Goal: Task Accomplishment & Management: Manage account settings

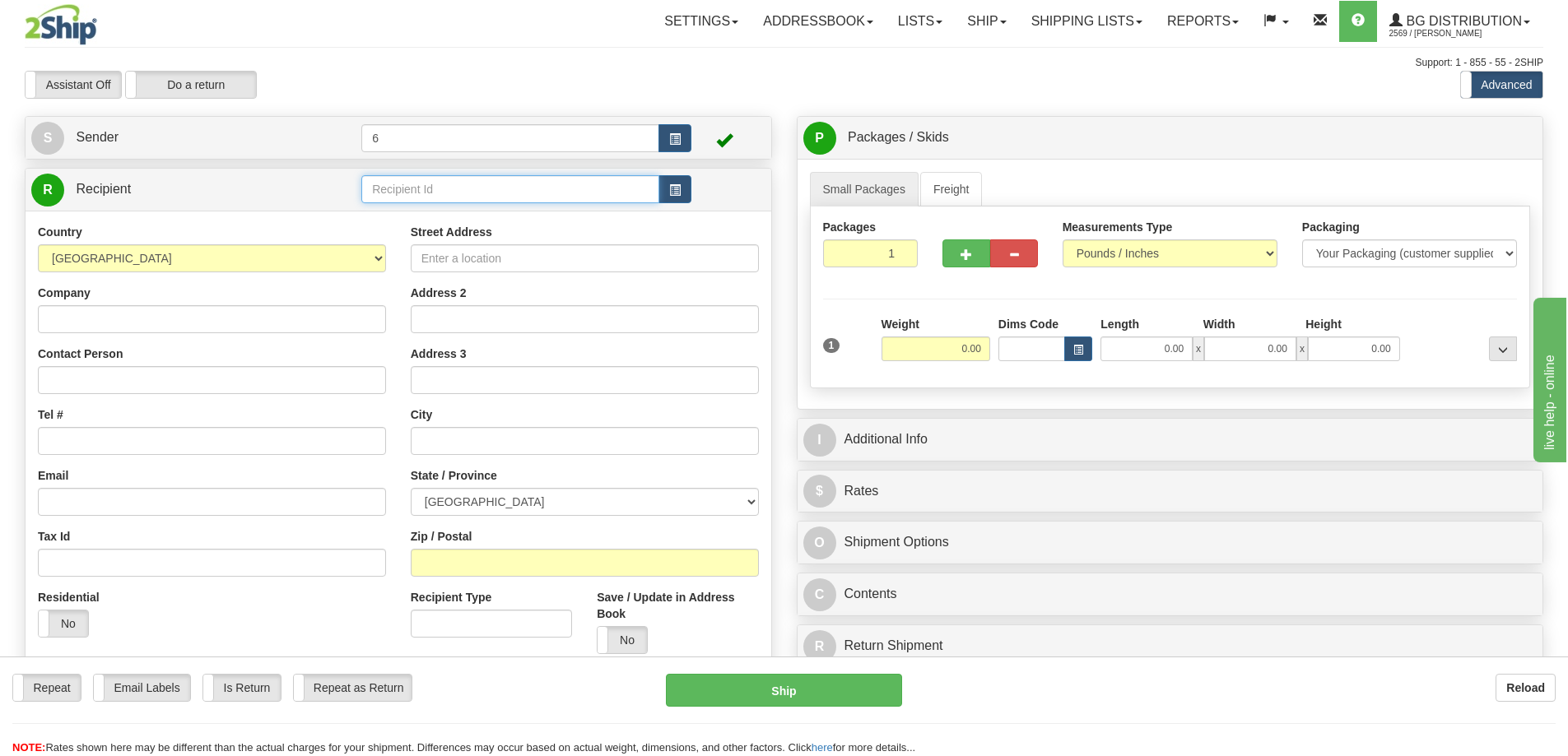
click at [494, 202] on input "text" at bounding box center [510, 189] width 298 height 28
type input "41005"
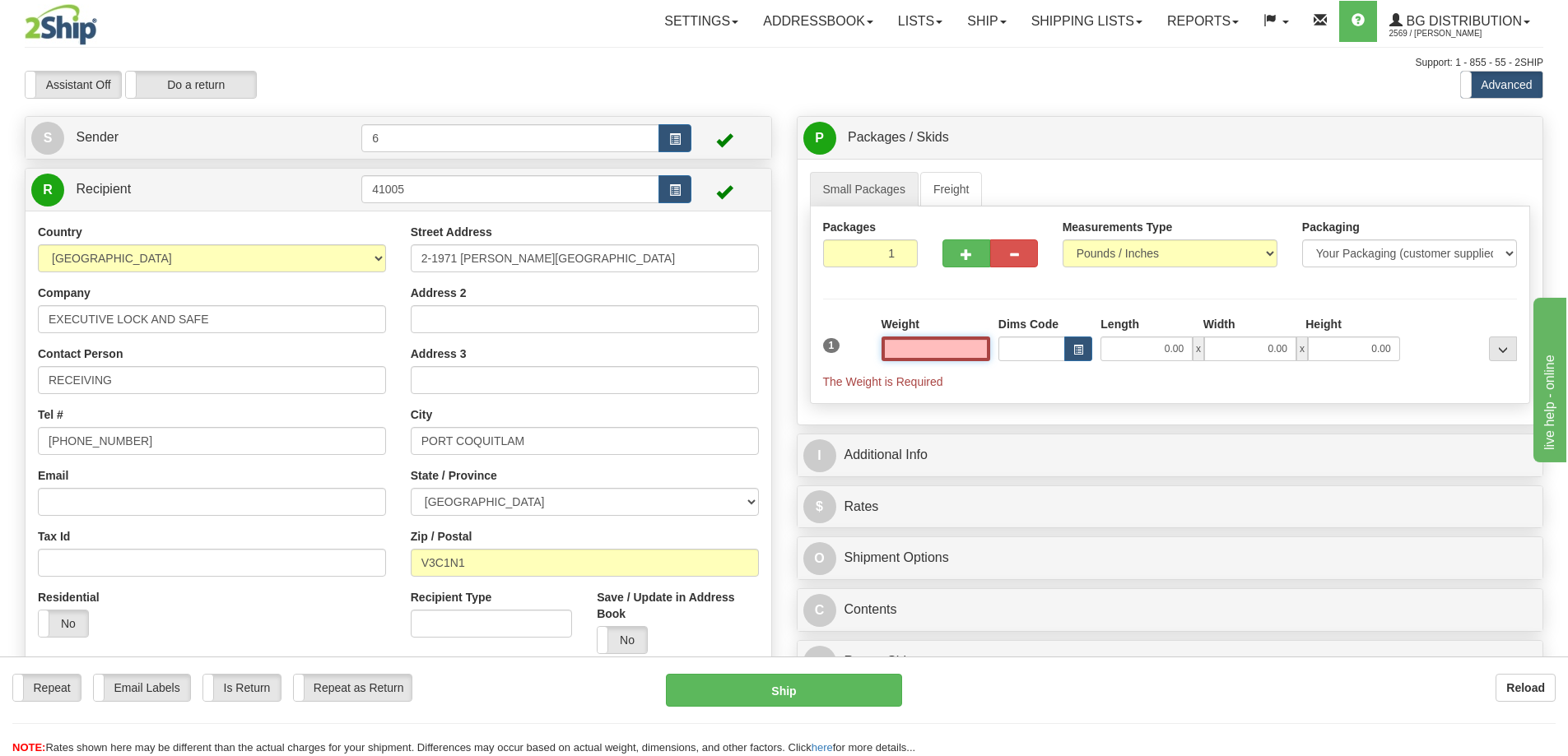
click at [932, 359] on input "text" at bounding box center [936, 349] width 109 height 25
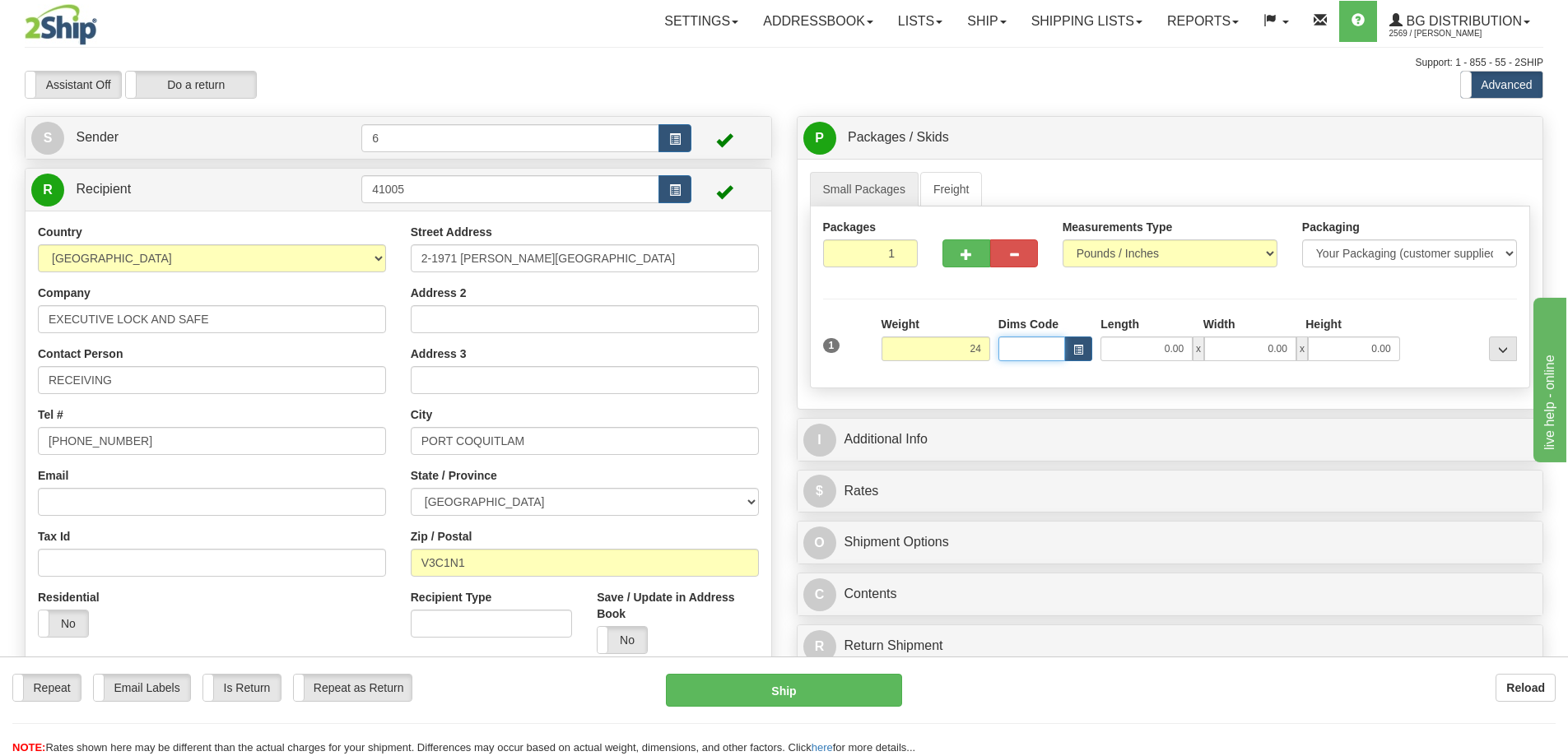
type input "24.00"
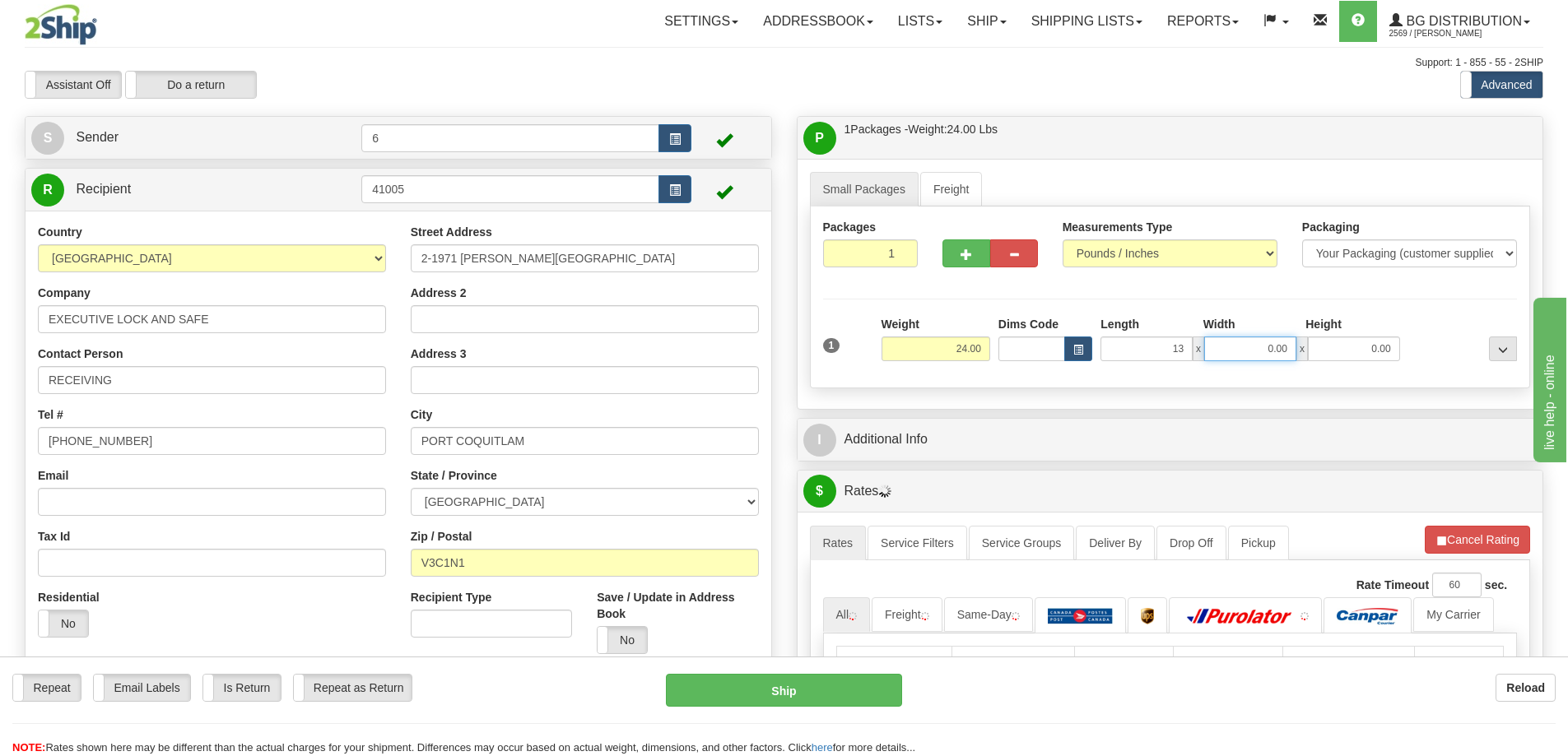
type input "13.00"
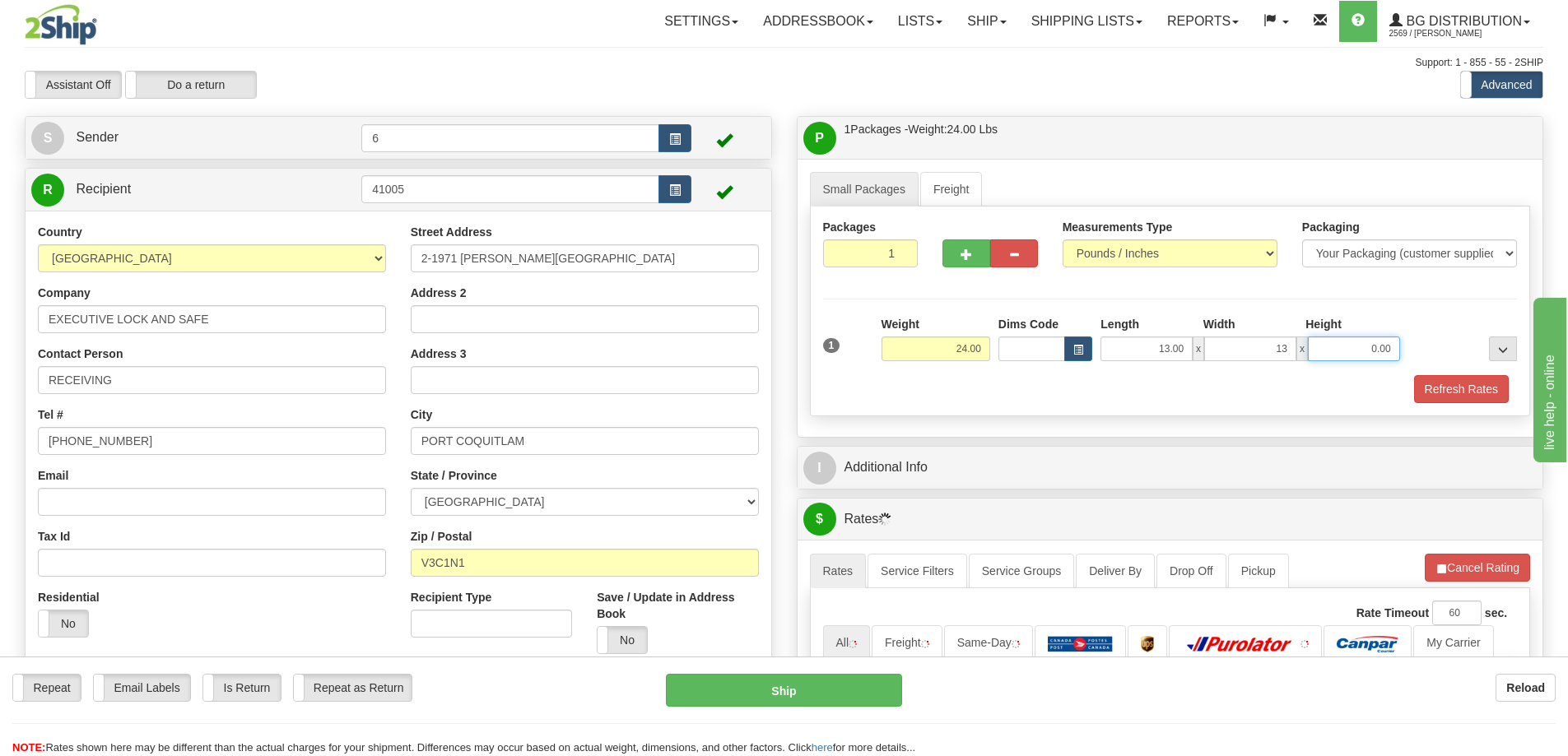
type input "13.00"
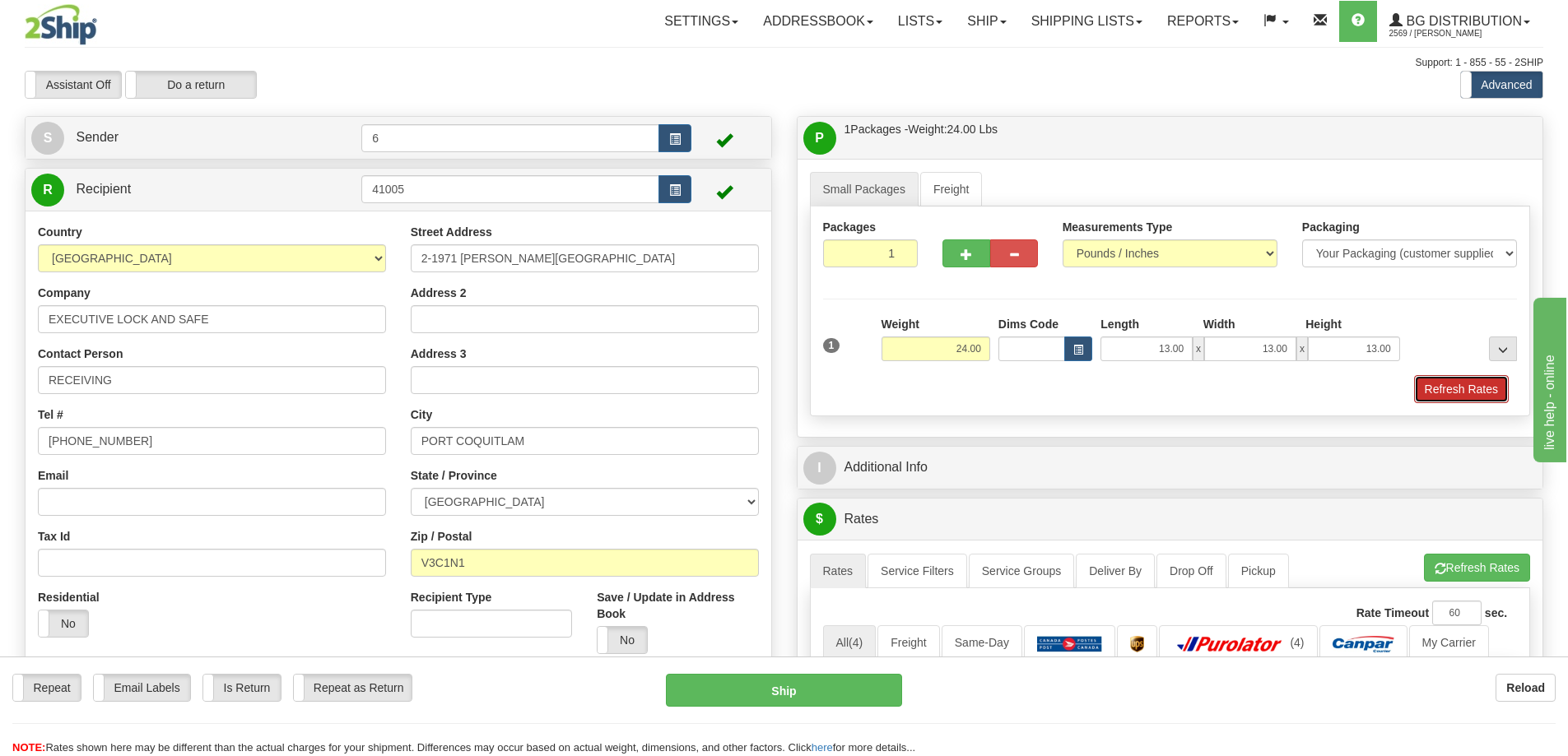
click at [1454, 382] on button "Refresh Rates" at bounding box center [1461, 389] width 95 height 28
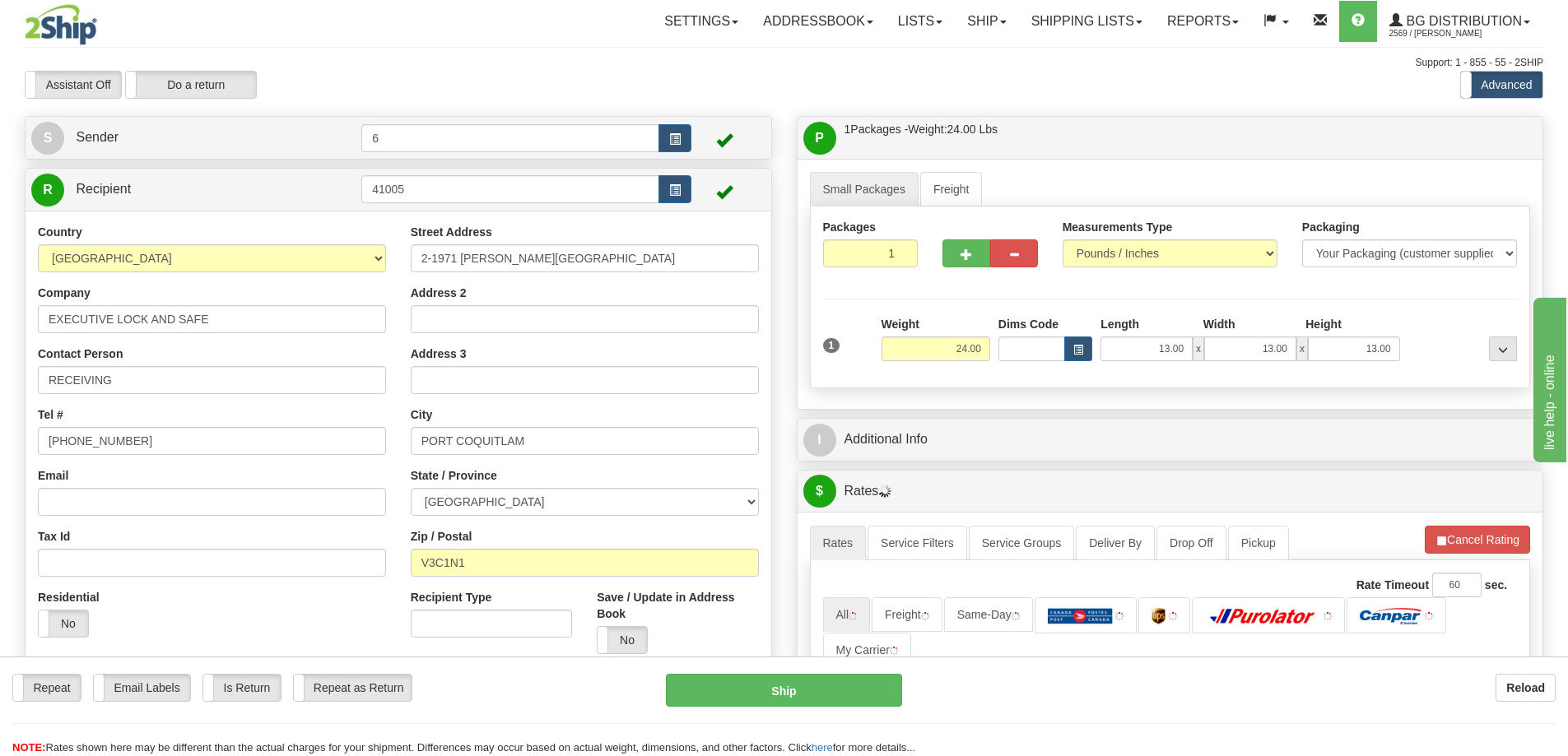
click at [1396, 460] on div "I Additional Info" at bounding box center [1170, 439] width 746 height 42
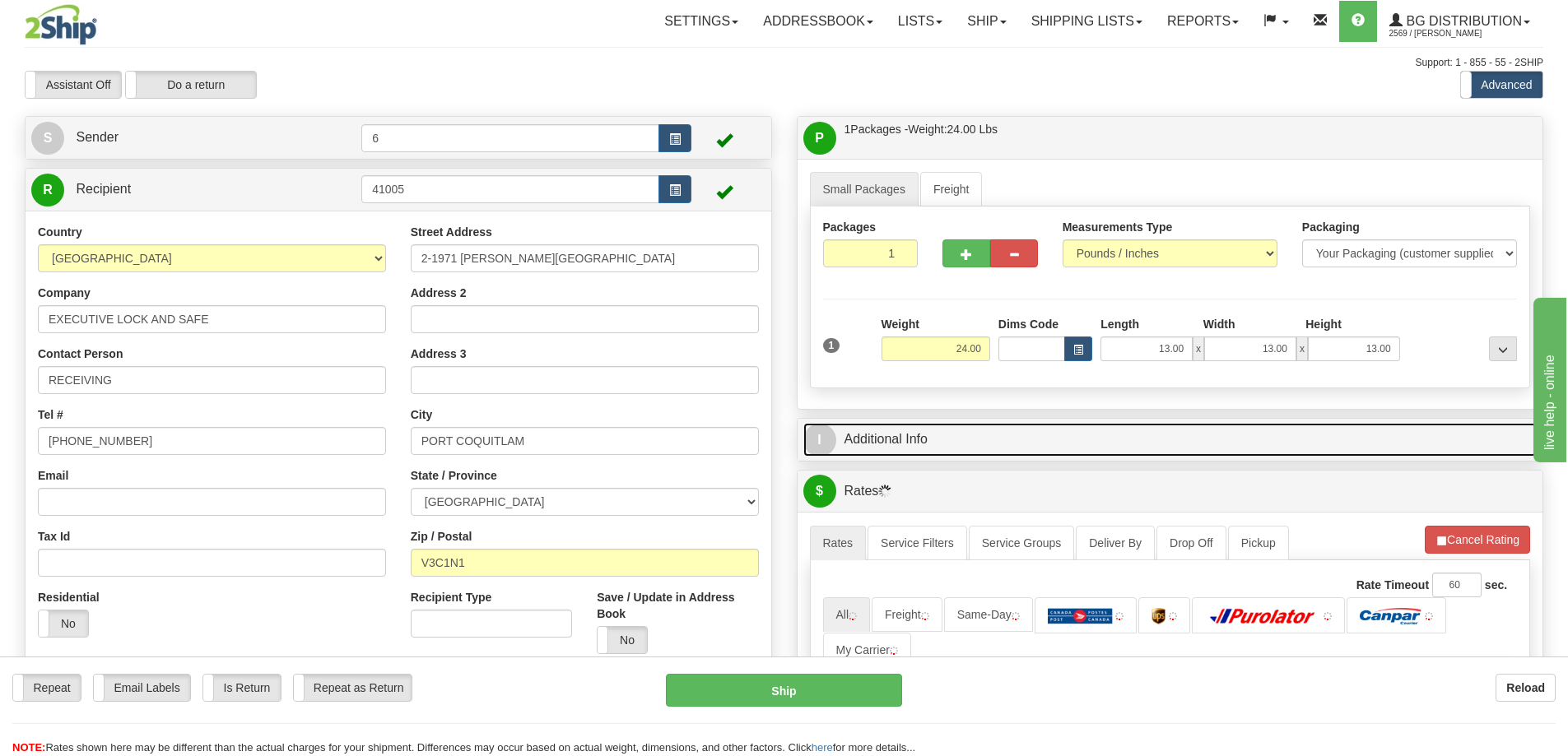
click at [1379, 453] on link "I Additional Info" at bounding box center [1170, 439] width 734 height 34
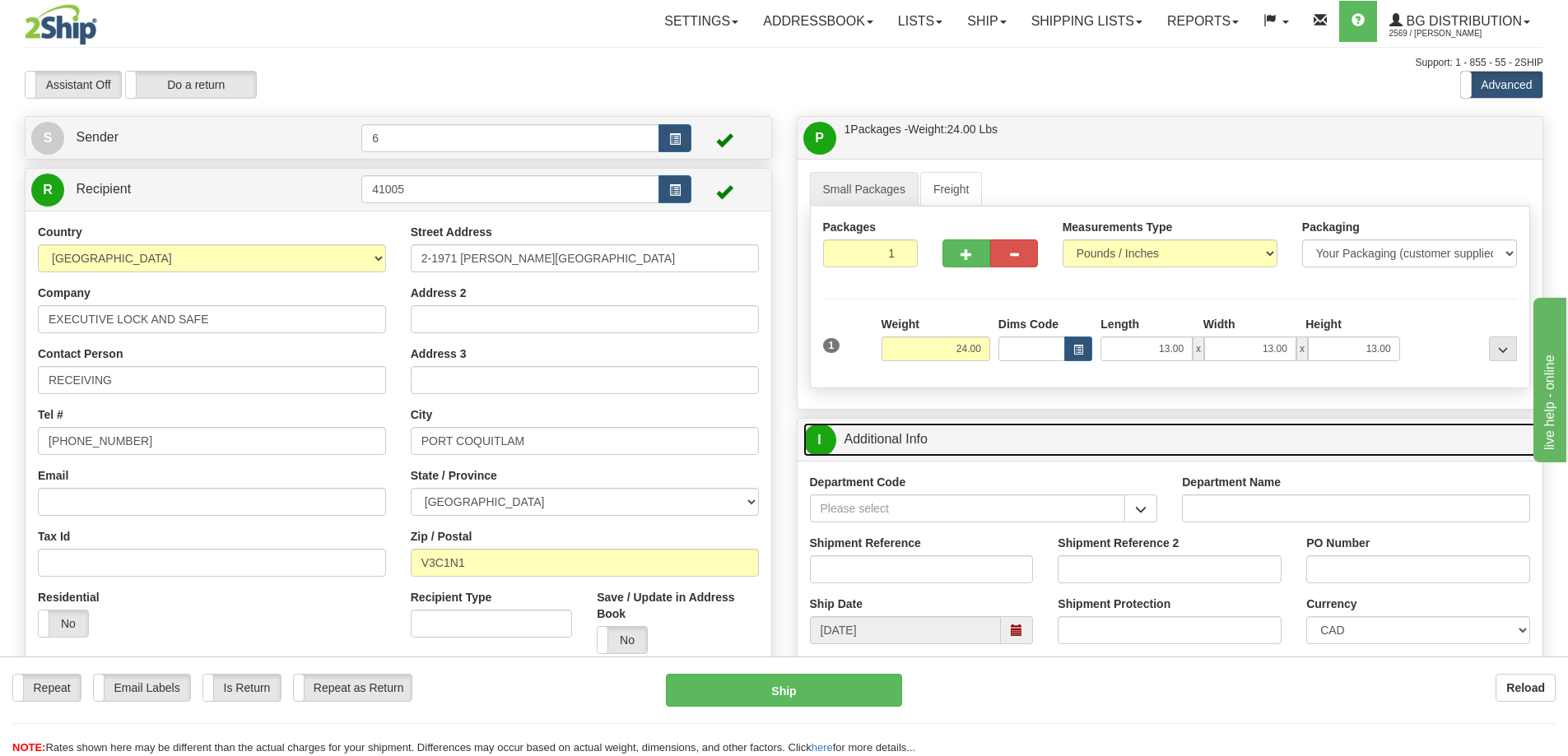
scroll to position [164, 0]
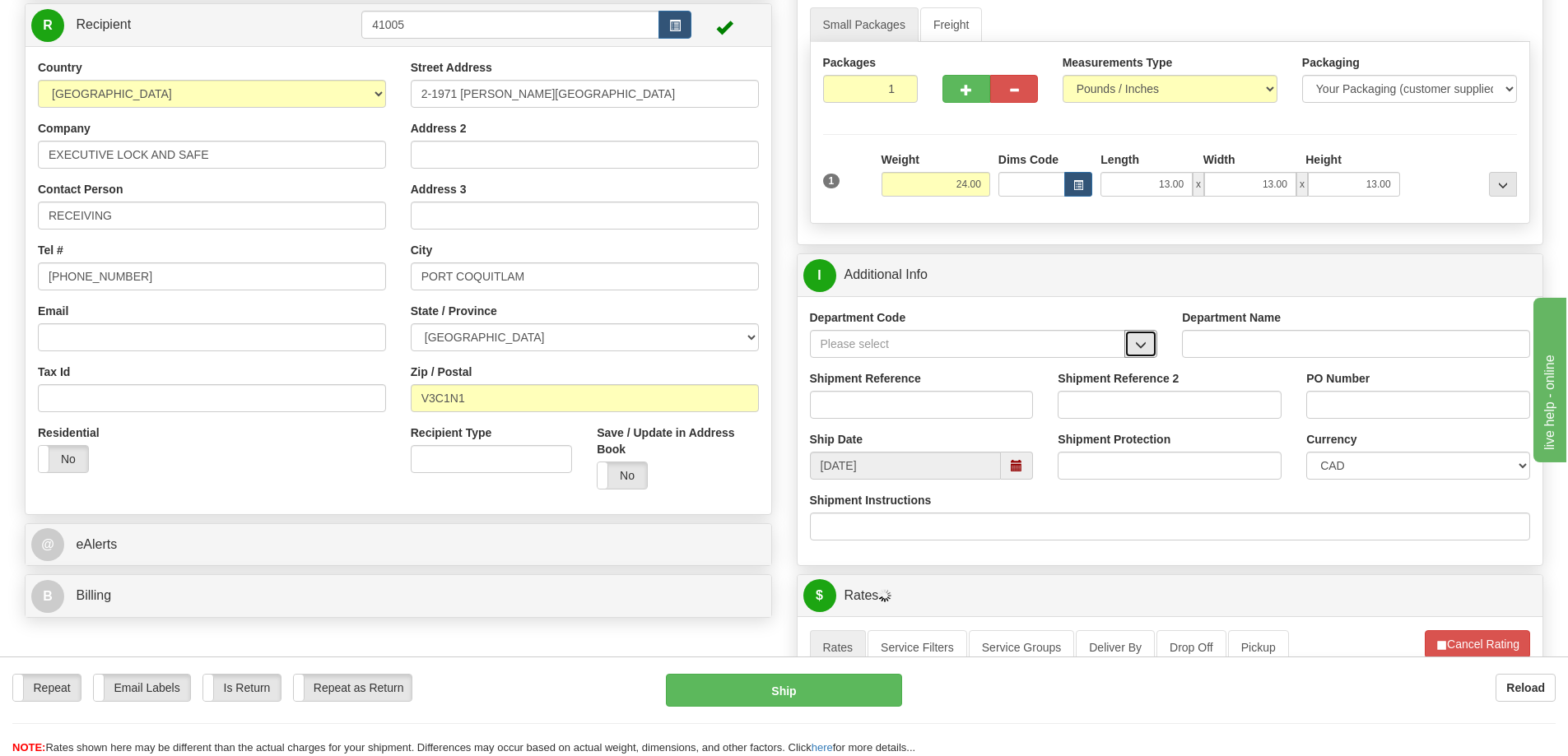
drag, startPoint x: 1154, startPoint y: 336, endPoint x: 1103, endPoint y: 351, distance: 53.2
click at [1153, 337] on button "button" at bounding box center [1140, 344] width 33 height 28
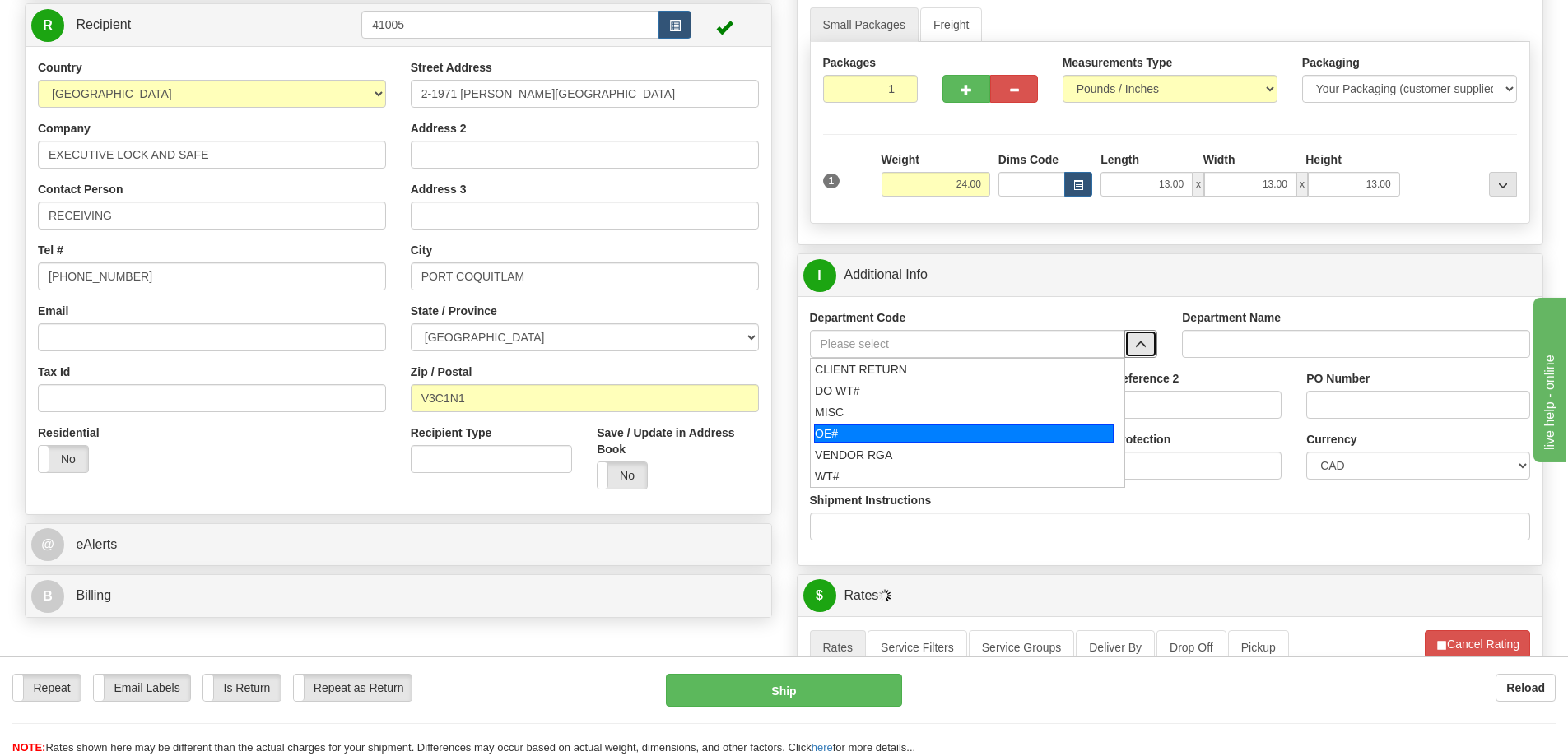
click at [885, 434] on div "OE#" at bounding box center [963, 433] width 300 height 18
type input "OE#"
type input "ORDERS"
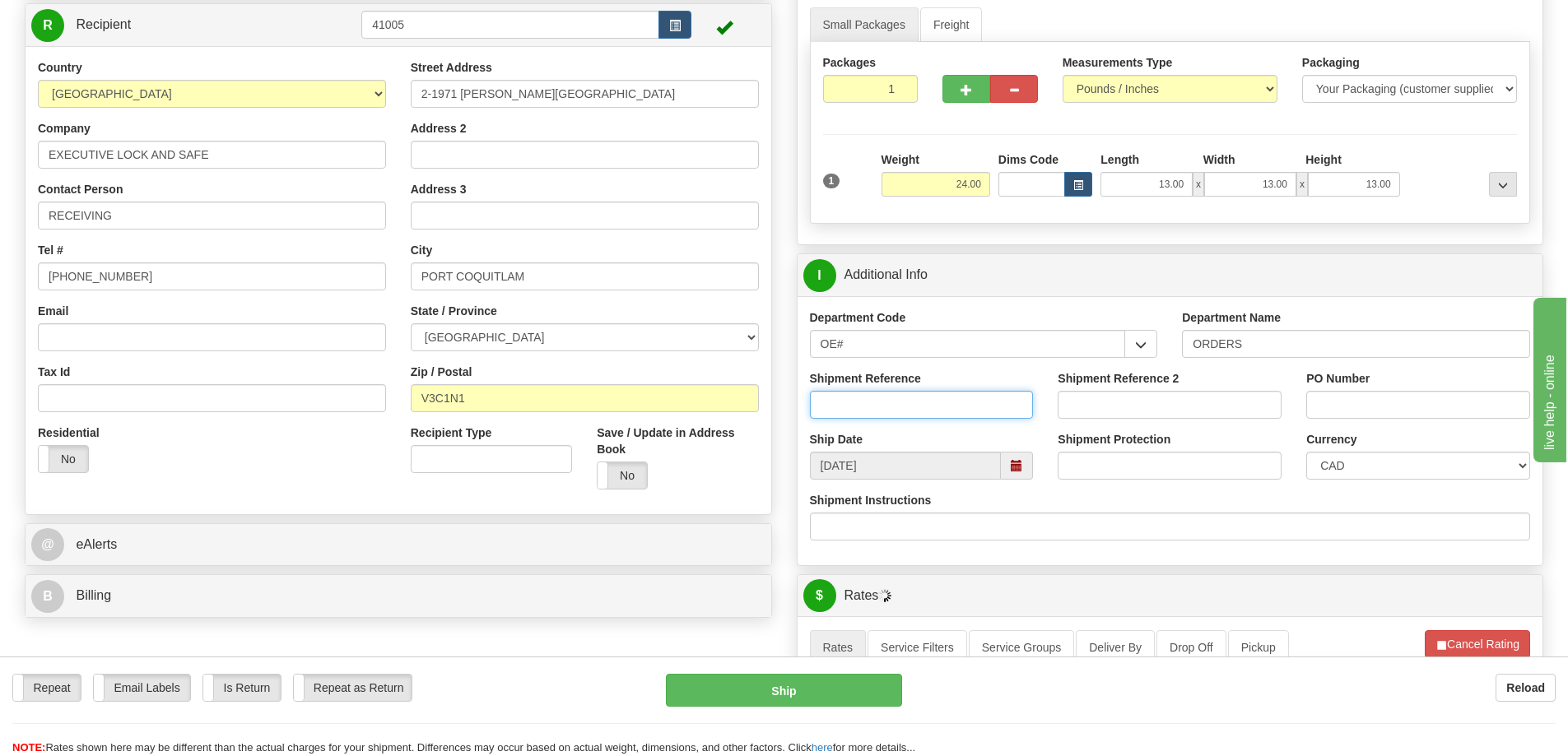
click at [886, 408] on input "Shipment Reference" at bounding box center [922, 405] width 224 height 28
type input "60032853-00"
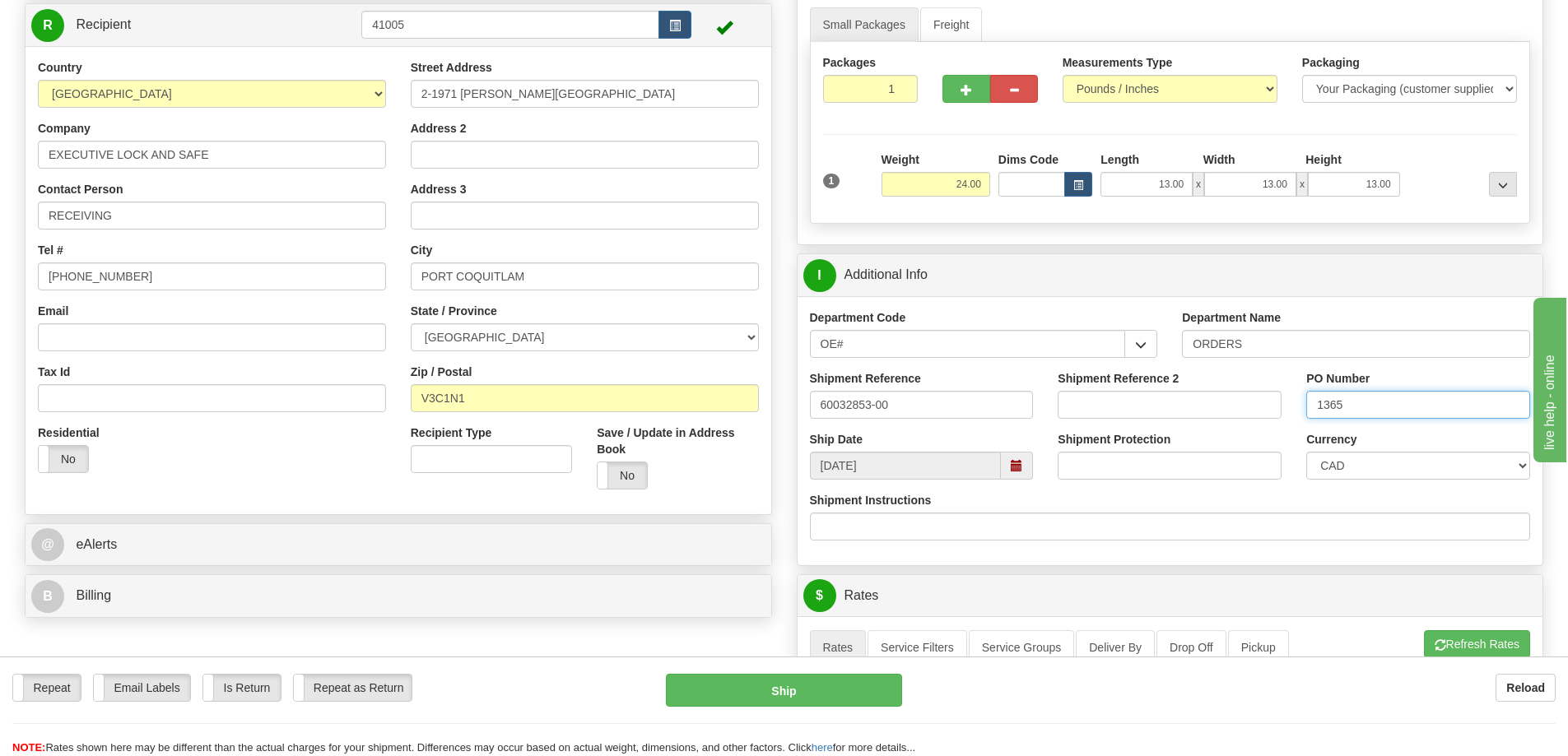
type input "1365"
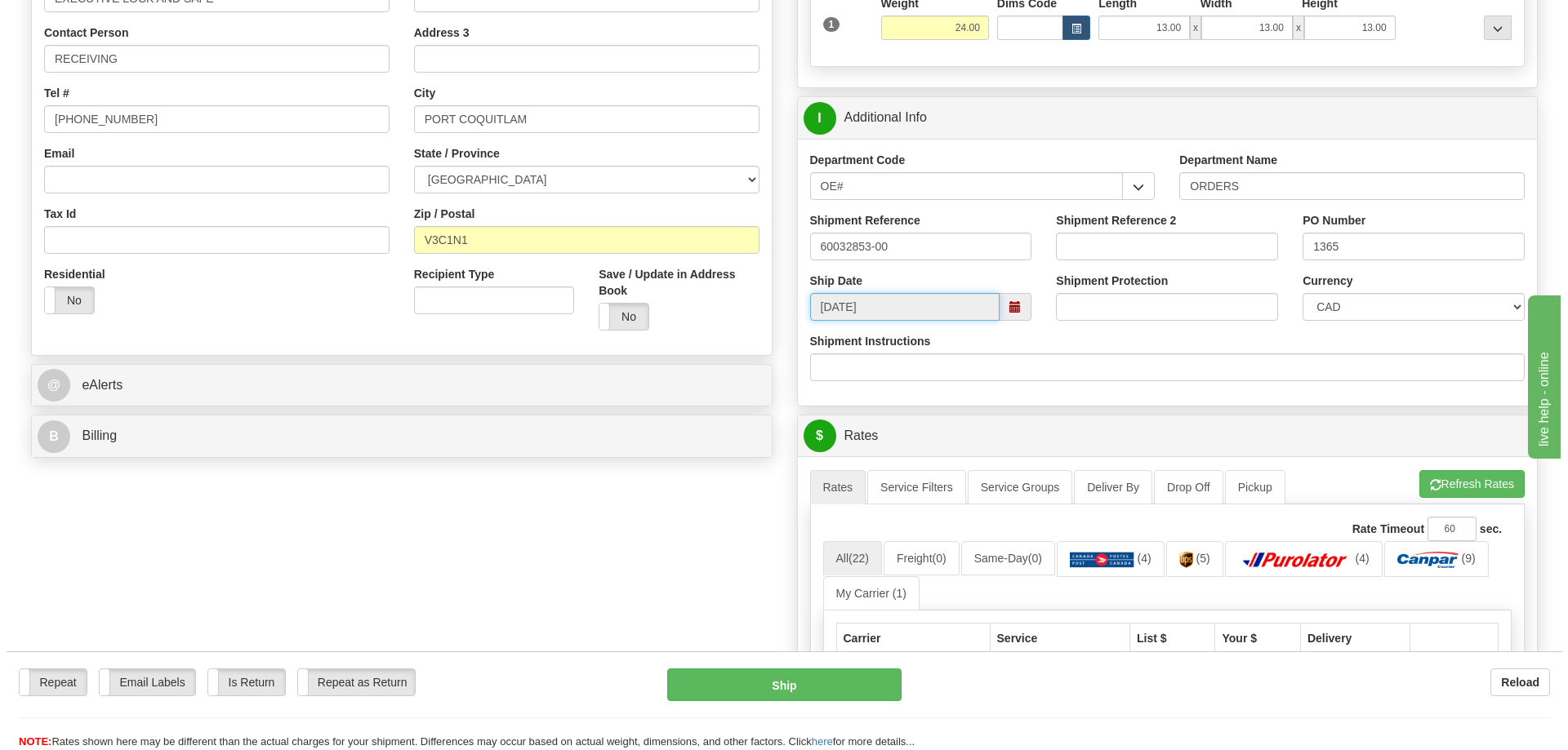
scroll to position [654, 0]
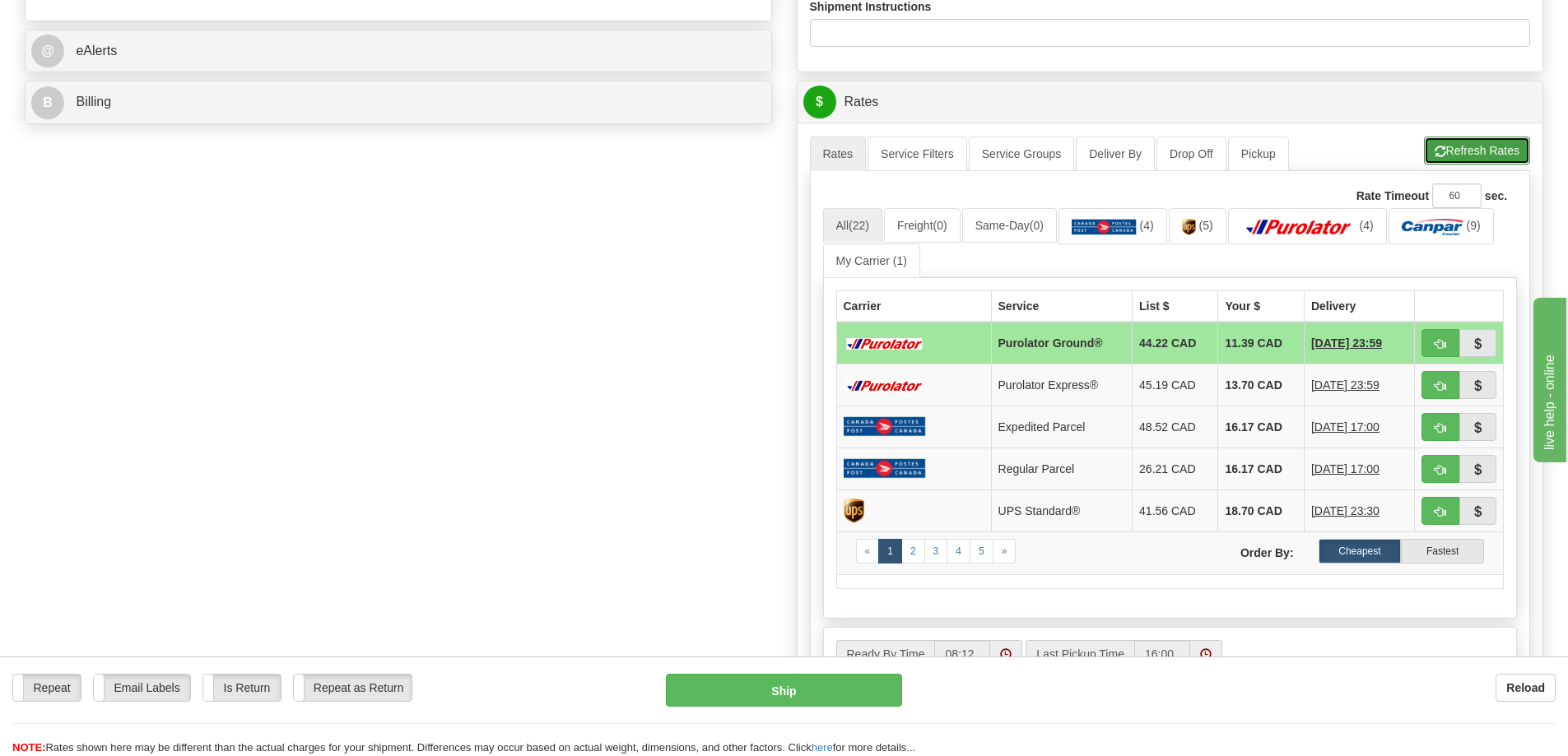
click at [1446, 143] on button "Refresh Rates" at bounding box center [1477, 150] width 106 height 28
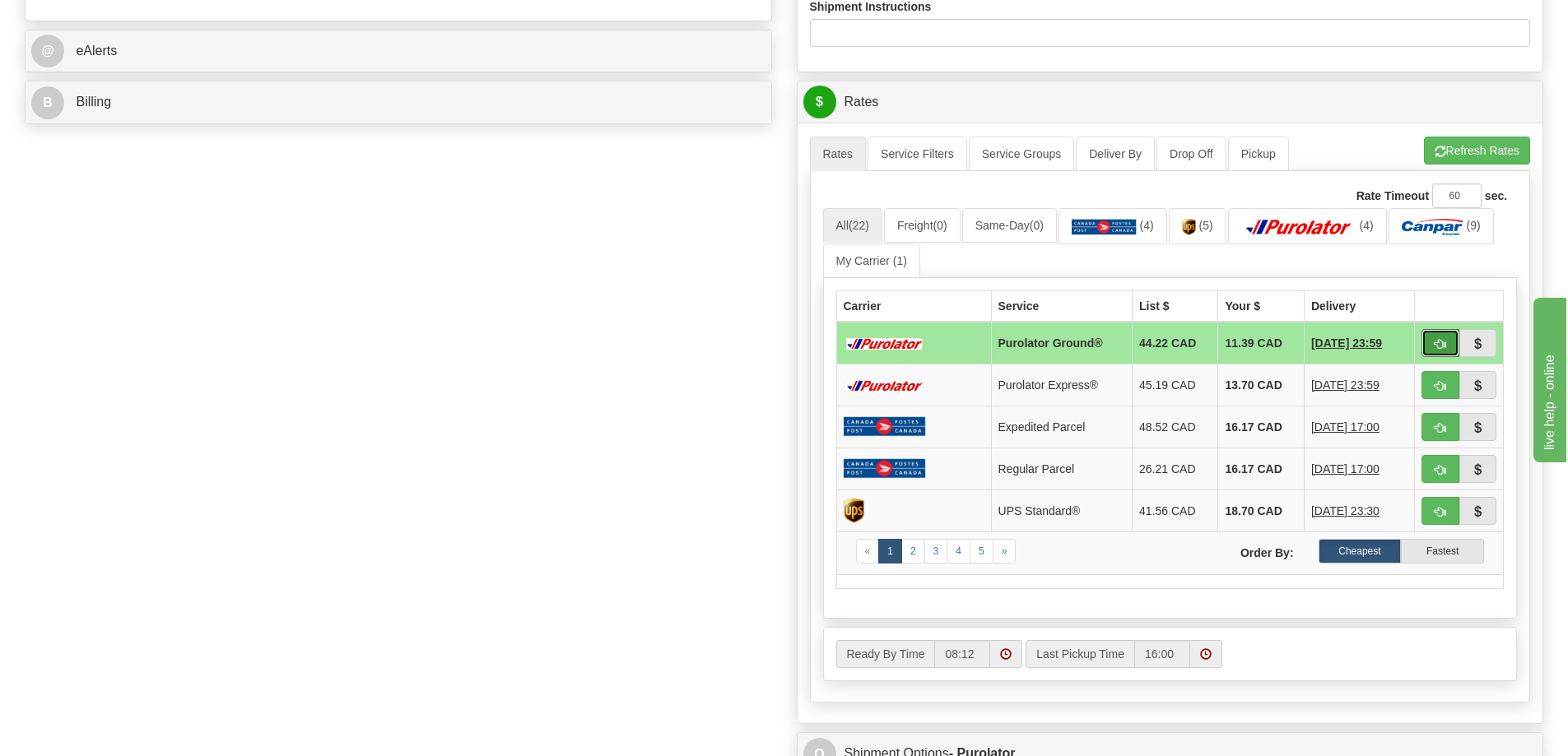
click at [1442, 357] on button "button" at bounding box center [1440, 343] width 38 height 28
type input "260"
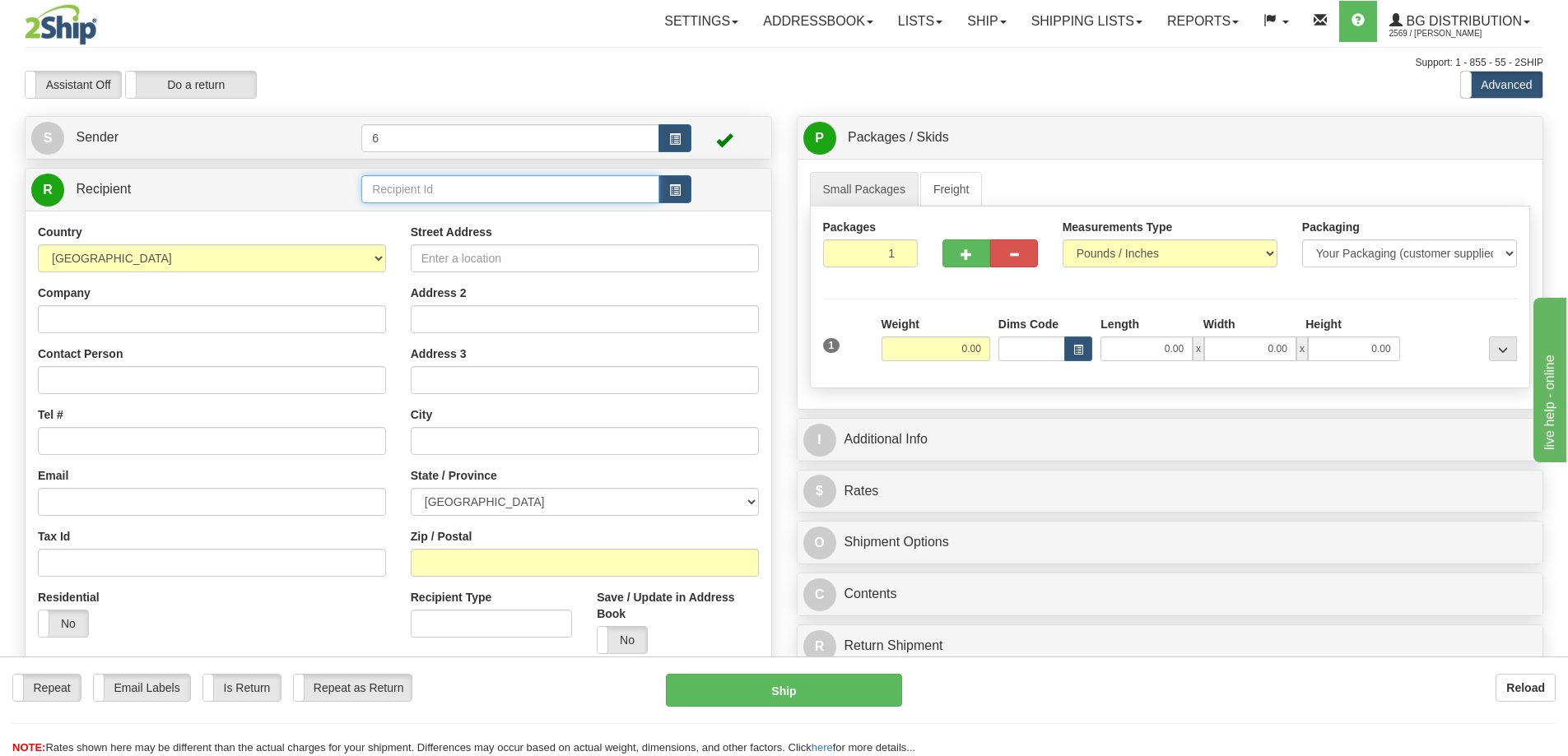
click at [462, 195] on input "text" at bounding box center [510, 189] width 298 height 28
type input "44008"
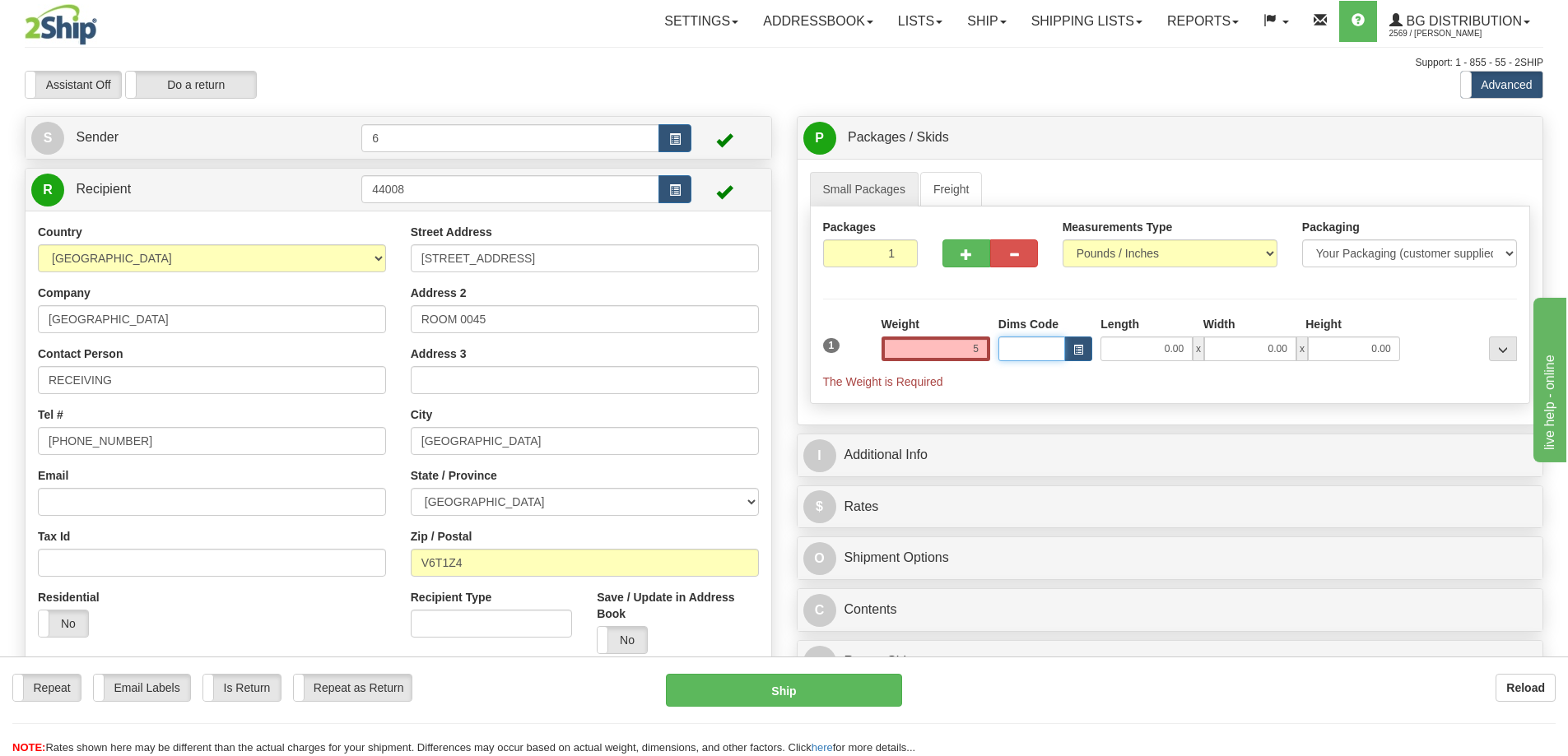
type input "5.00"
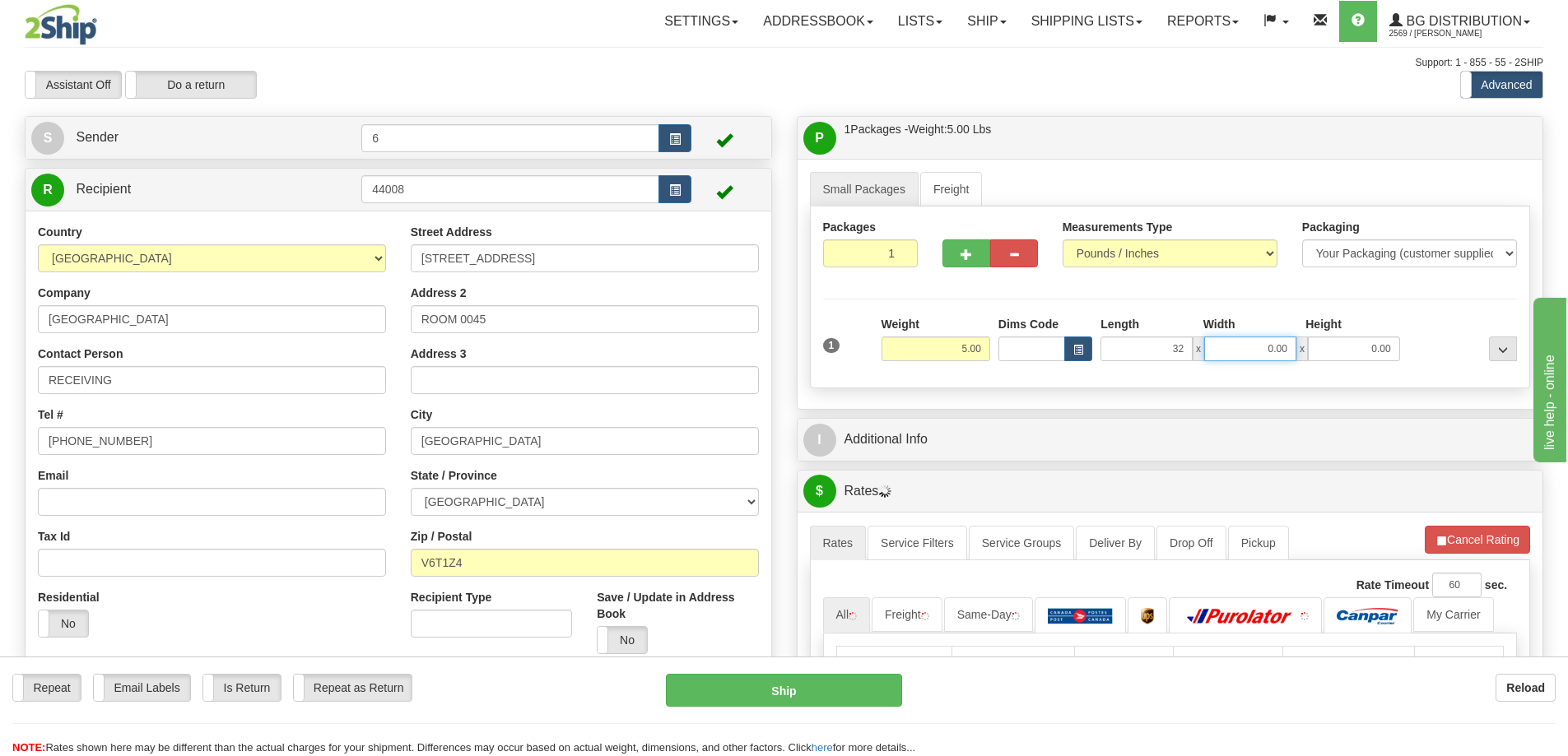
type input "32.00"
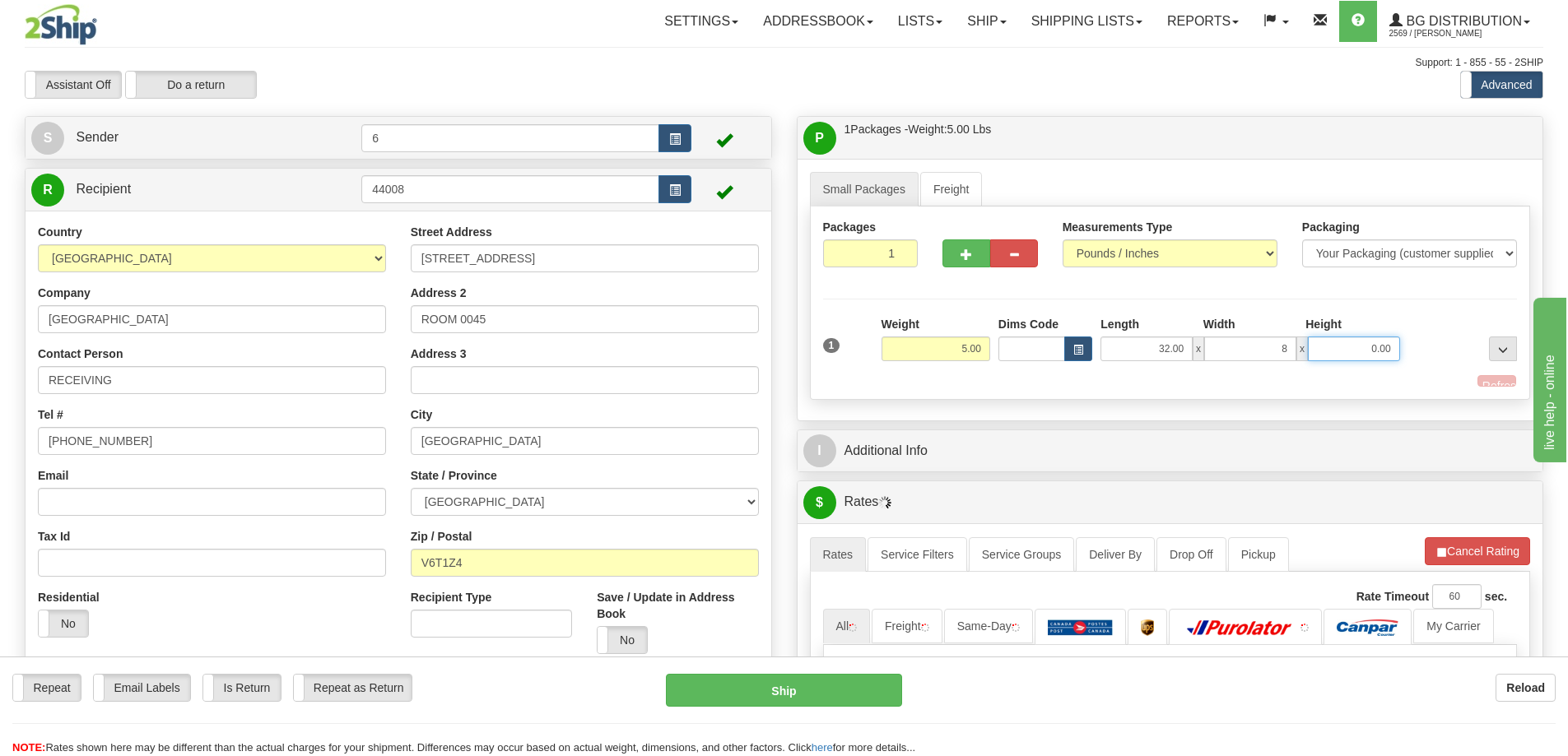
type input "8.00"
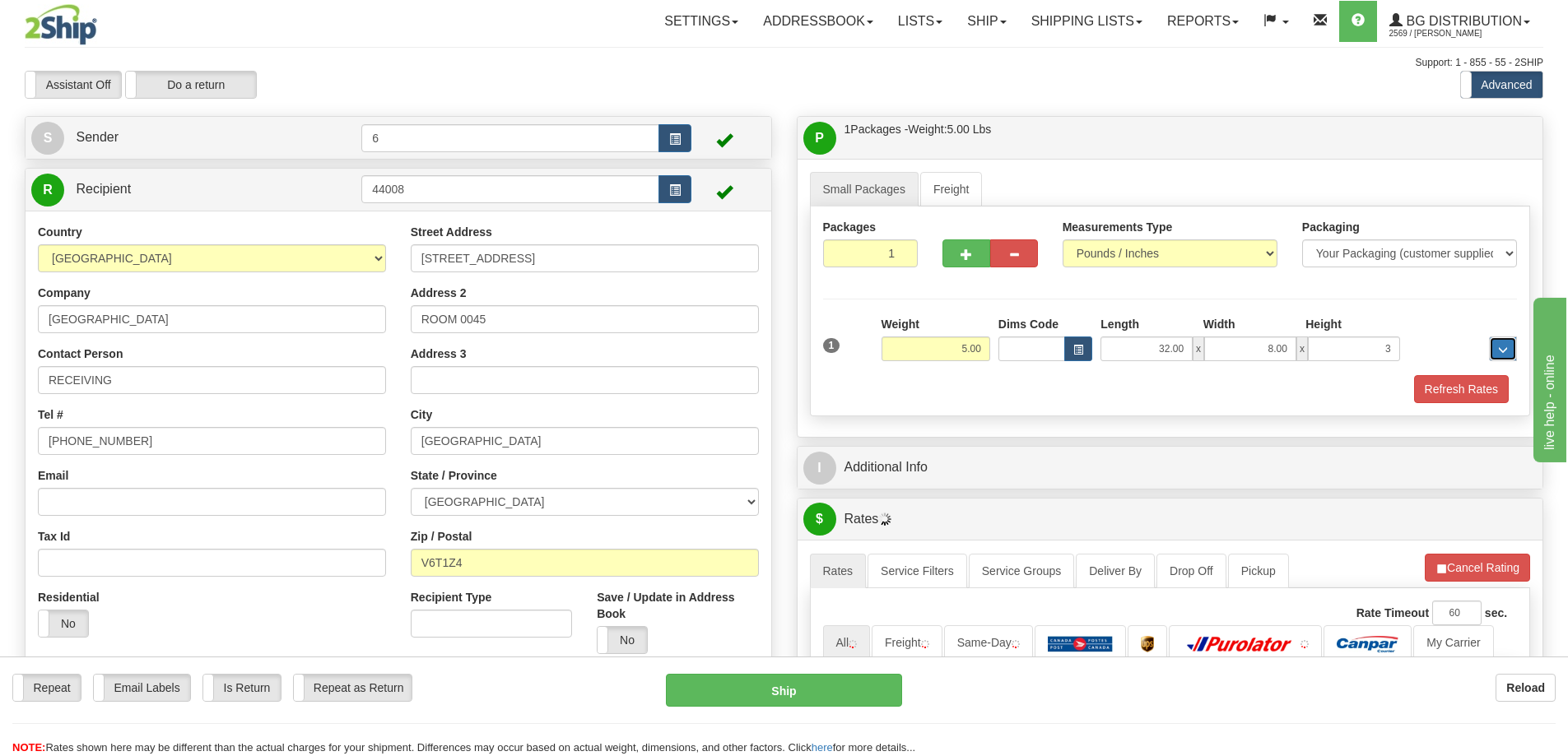
type input "3.00"
click at [982, 252] on button "button" at bounding box center [967, 254] width 48 height 28
radio input "true"
type input "2"
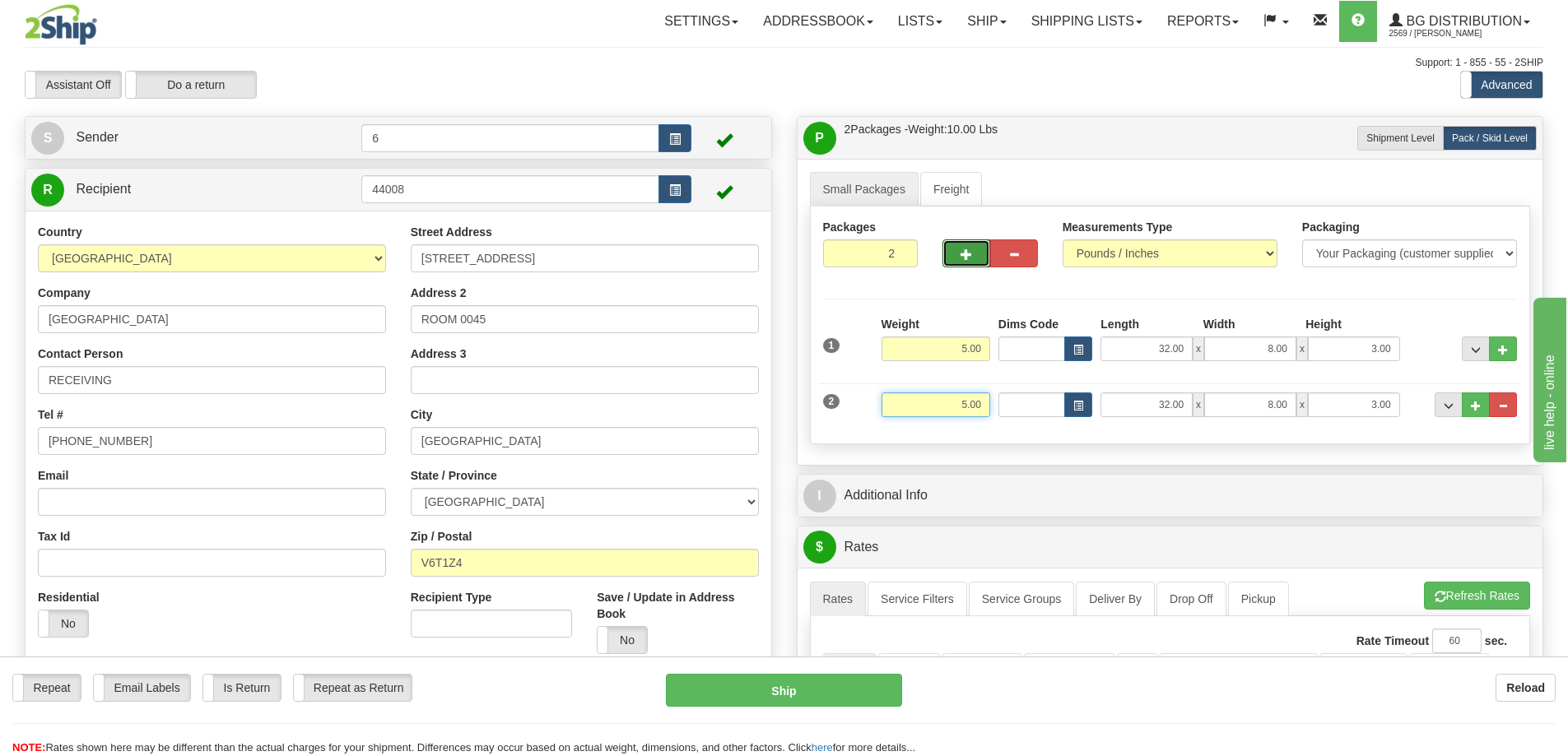
drag, startPoint x: 1039, startPoint y: 407, endPoint x: 1160, endPoint y: 396, distance: 121.5
click at [1166, 396] on div "2 Weight 5.00 Dims Code Length Width Height" at bounding box center [1170, 402] width 703 height 55
type input "13.00"
type input "17.00"
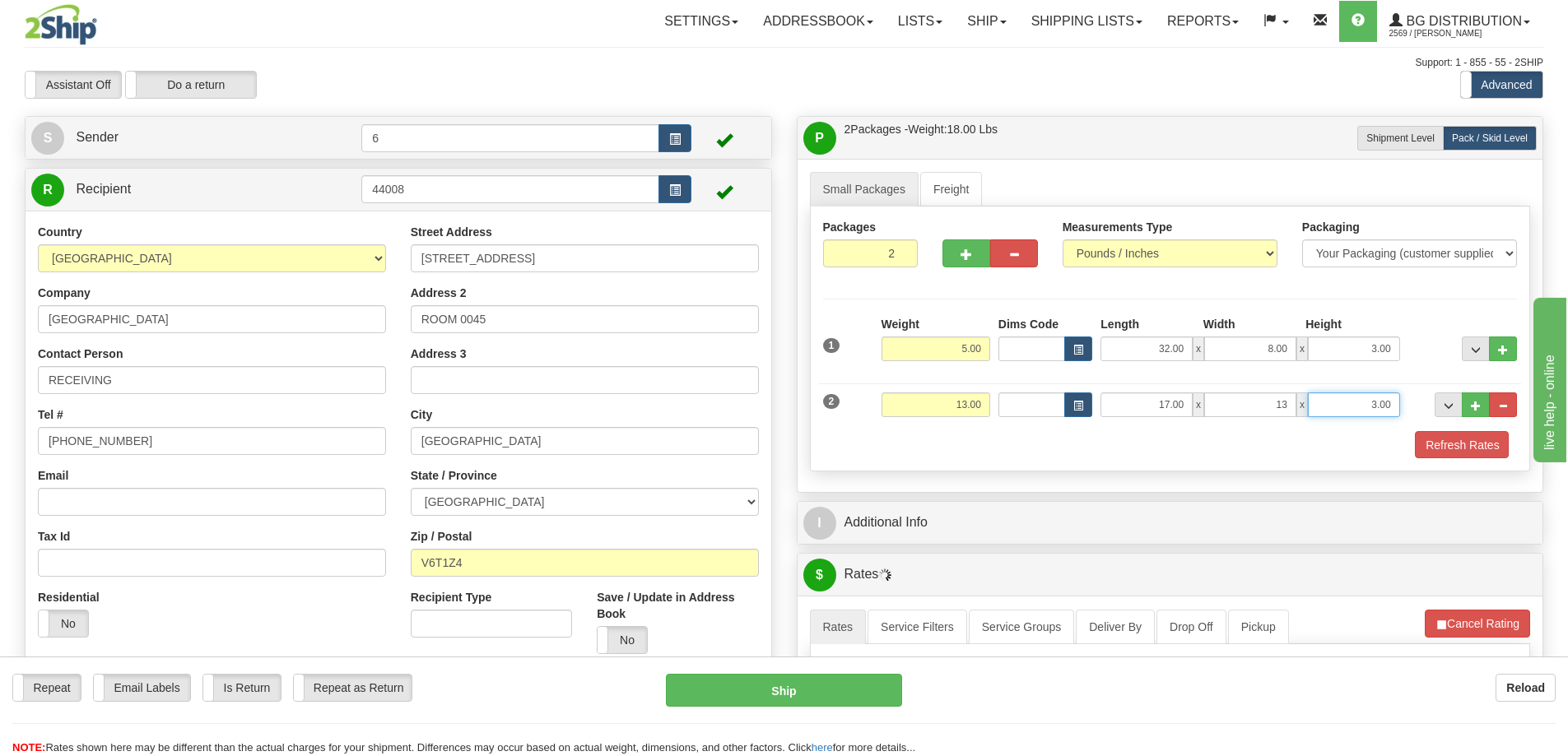
type input "13.00"
type input "11.00"
click at [1461, 449] on button "Refresh Rates" at bounding box center [1461, 446] width 95 height 28
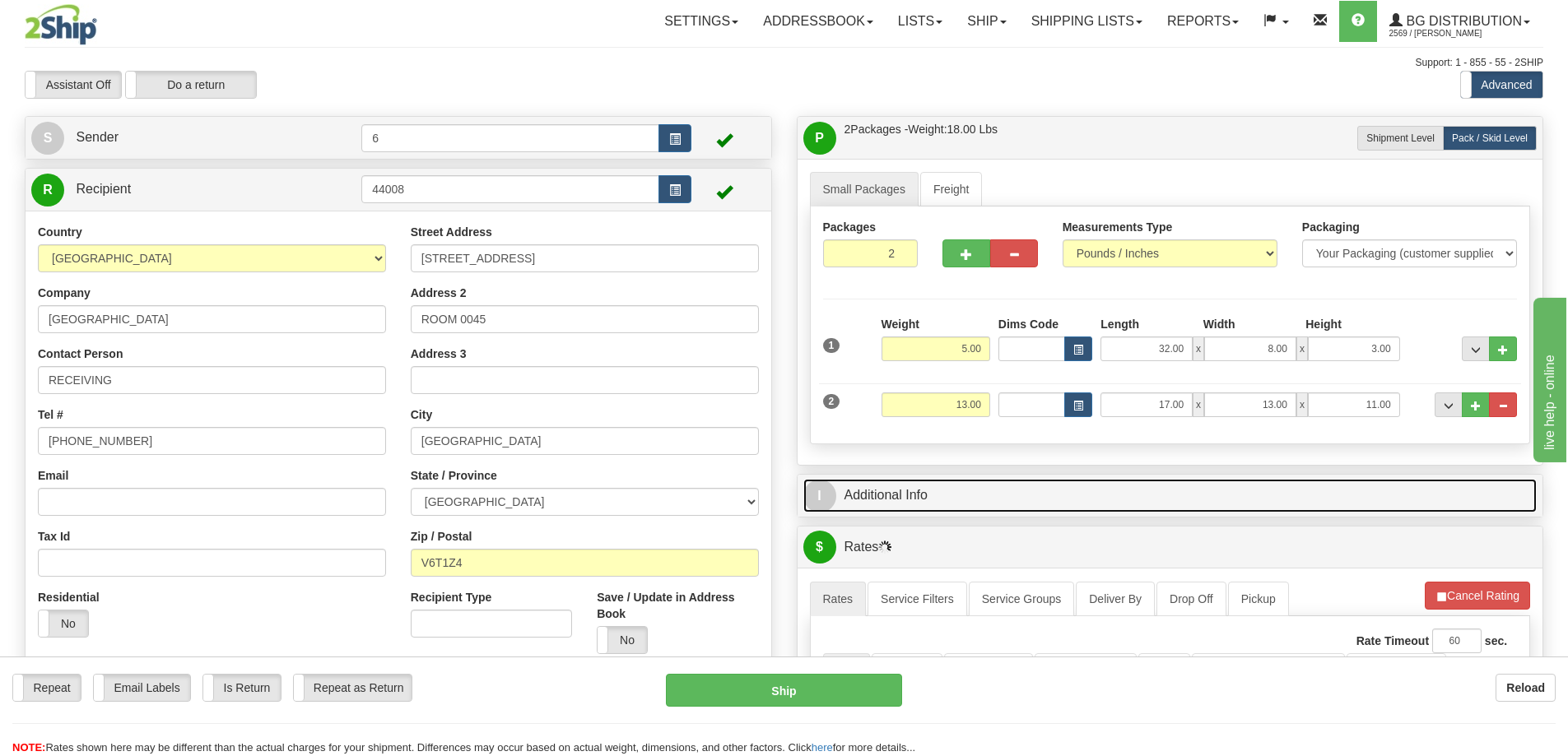
click at [1341, 500] on link "I Additional Info" at bounding box center [1170, 496] width 734 height 34
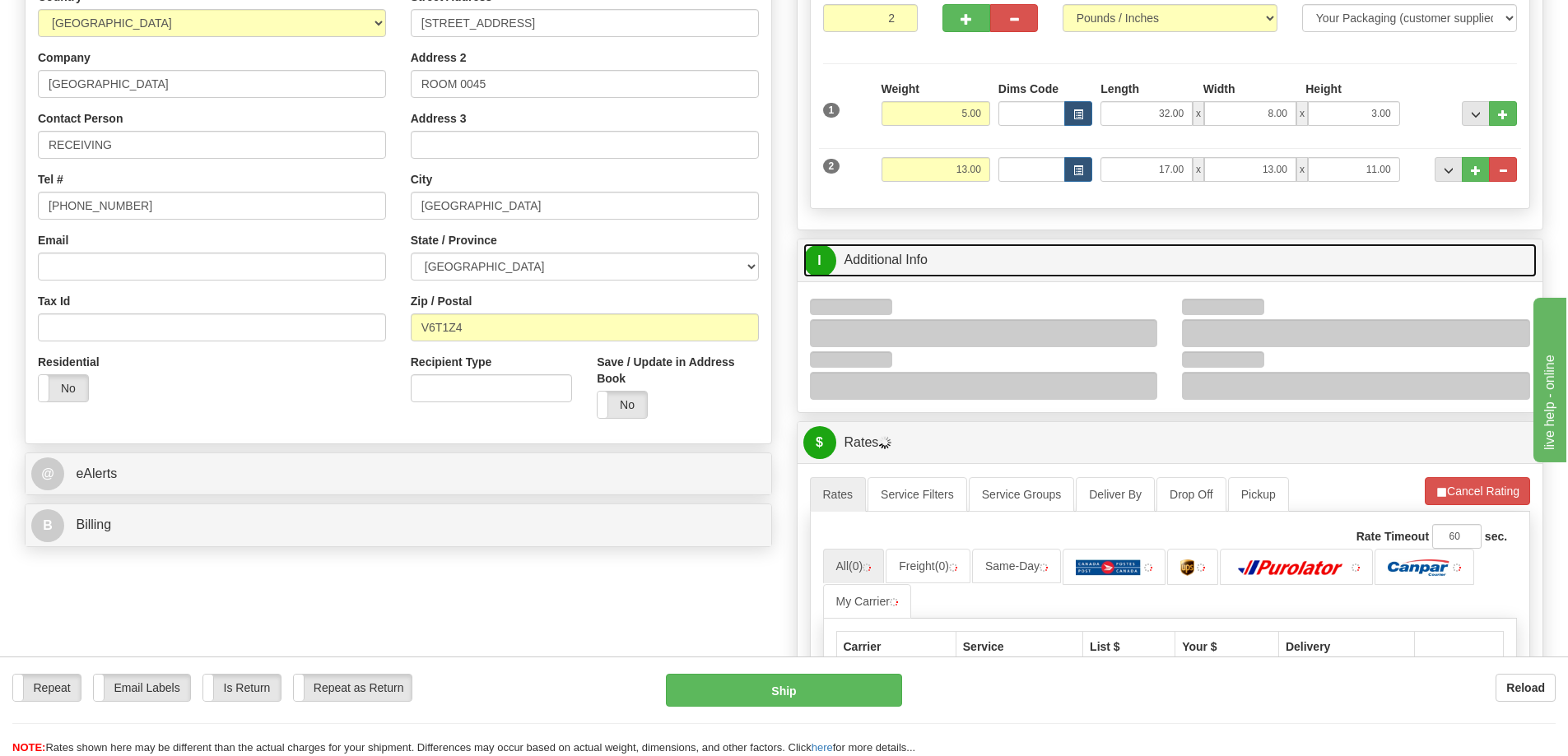
scroll to position [329, 0]
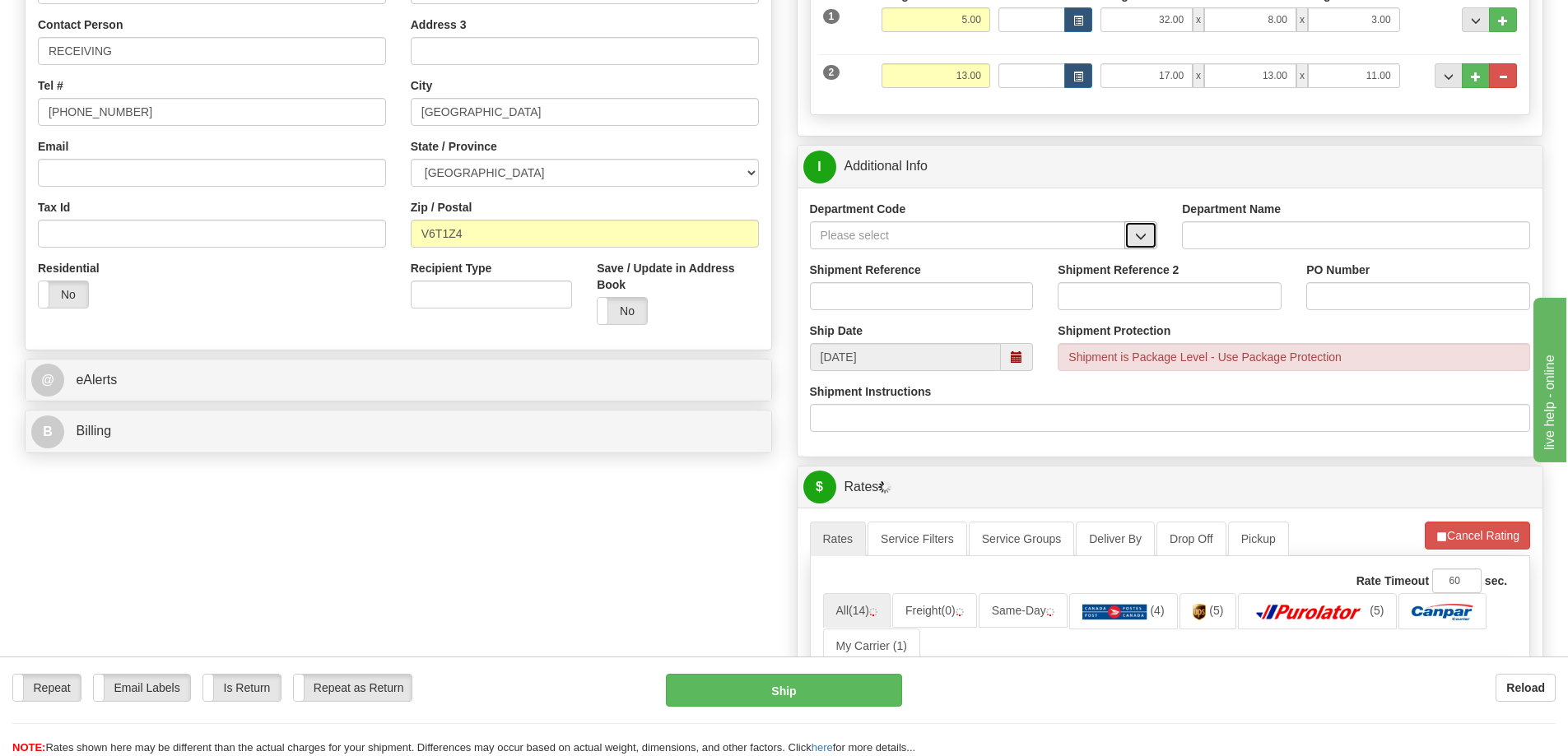
click at [1131, 237] on button "button" at bounding box center [1140, 235] width 33 height 28
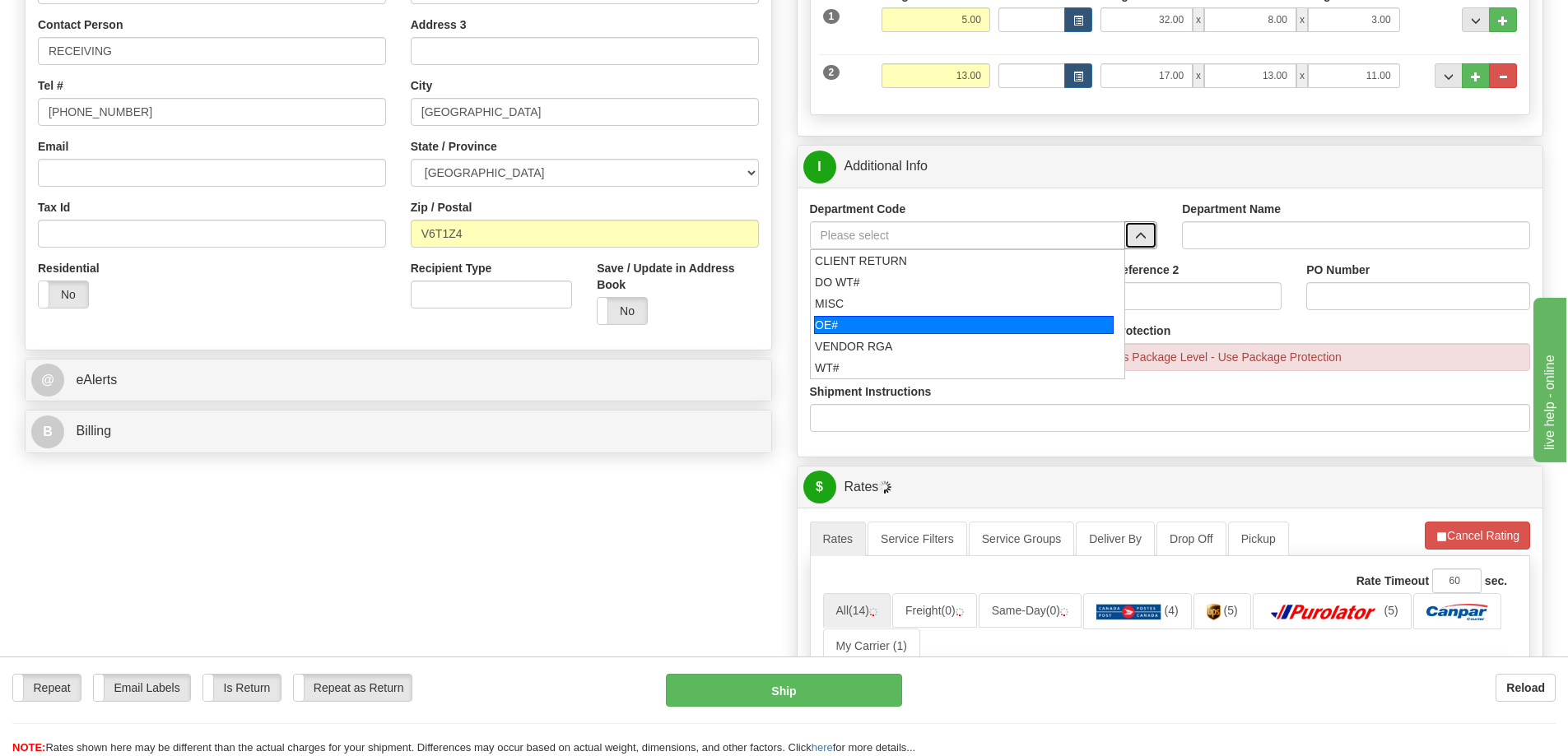
click at [908, 324] on div "OE#" at bounding box center [963, 325] width 300 height 18
type input "OE#"
type input "ORDERS"
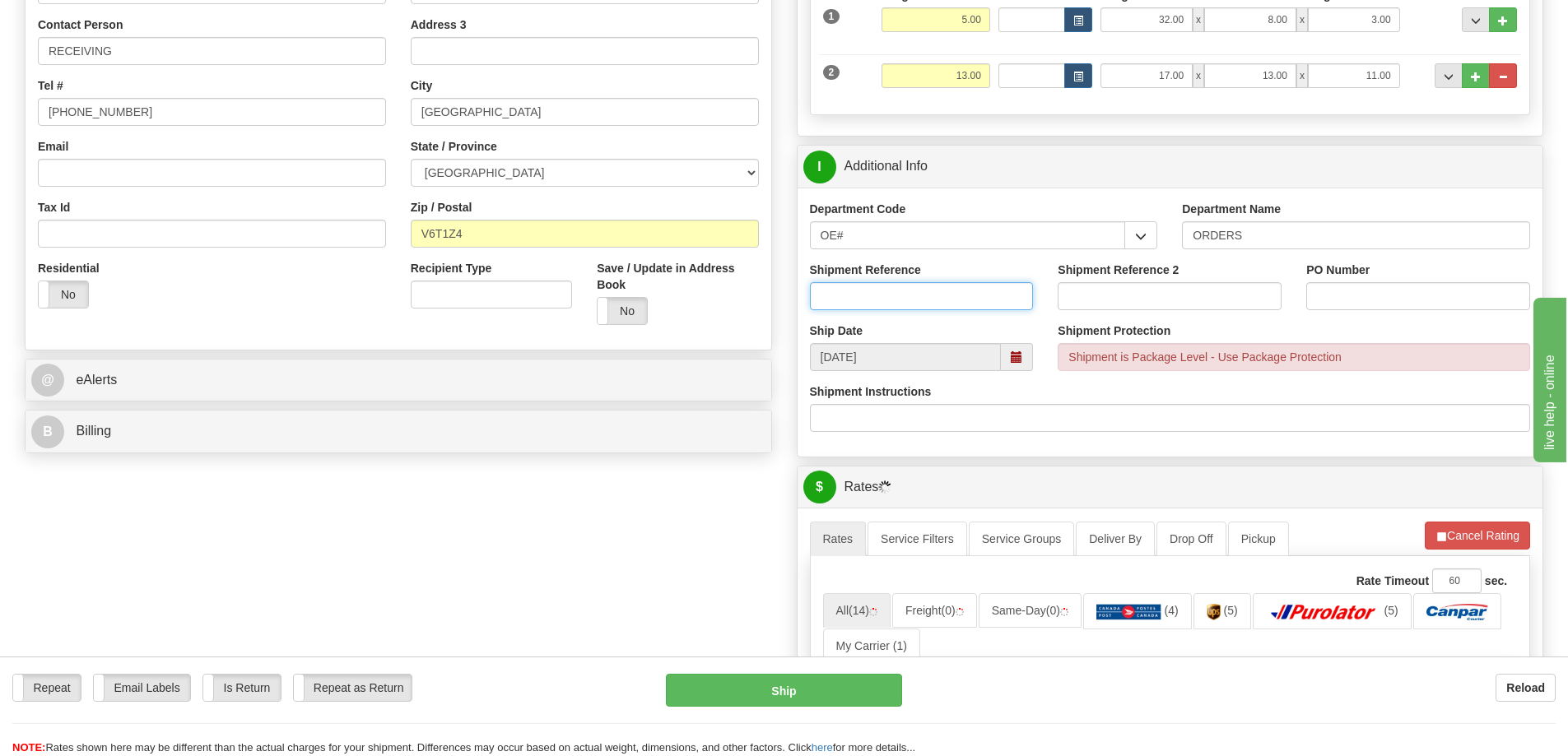
click at [893, 302] on input "Shipment Reference" at bounding box center [922, 296] width 224 height 28
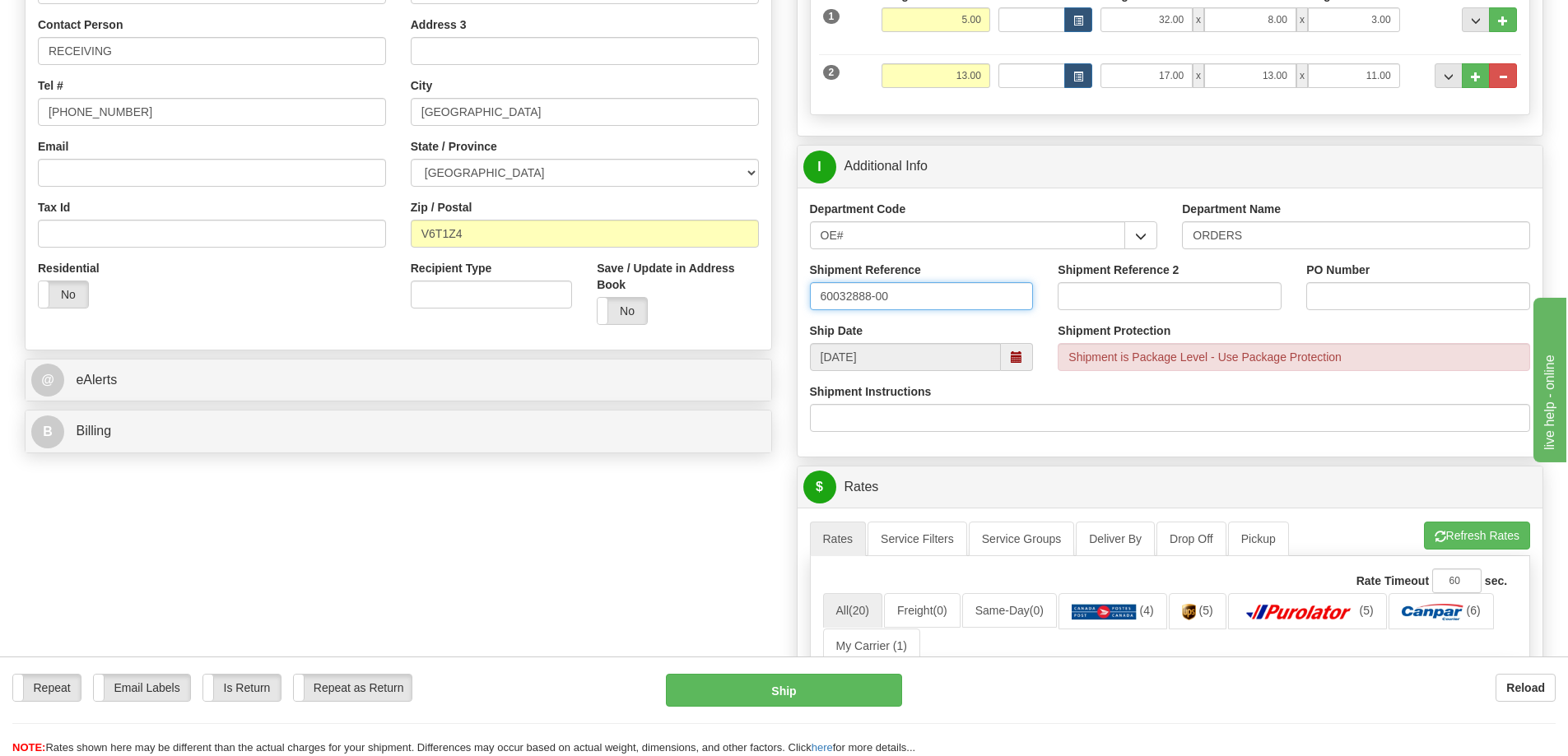
type input "60032888-00"
type input "6"
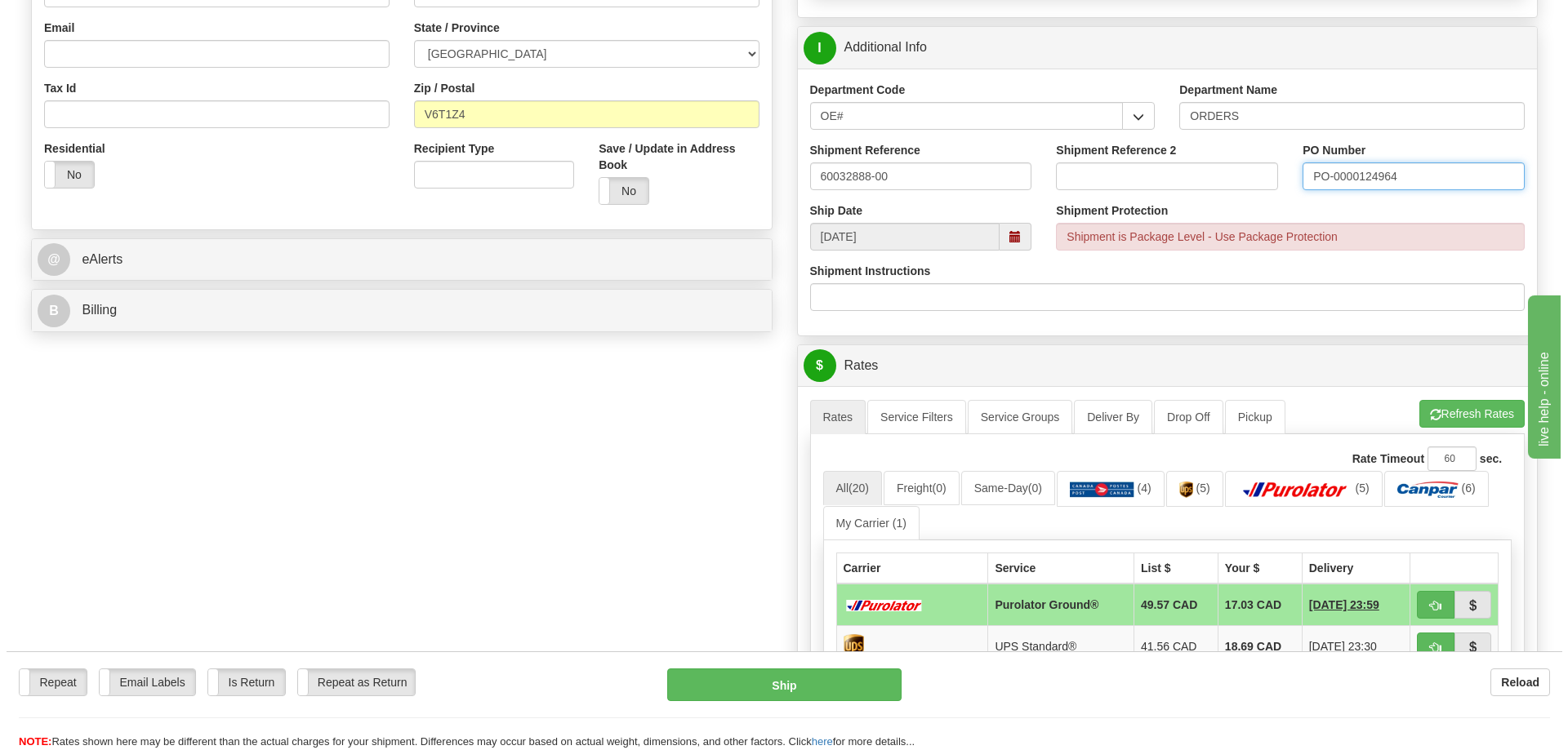
scroll to position [571, 0]
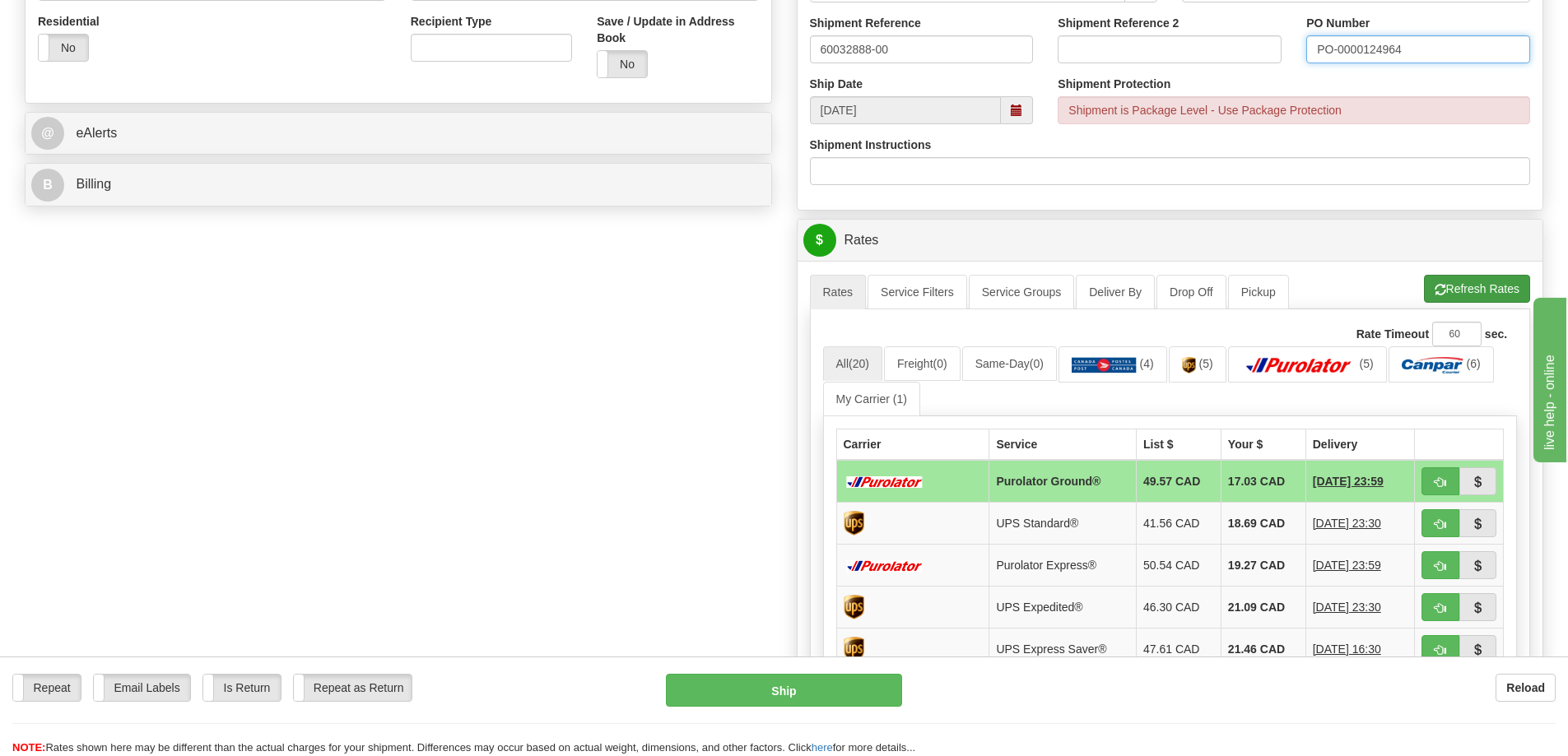
type input "PO-0000124964"
click at [1471, 287] on button "Refresh Rates" at bounding box center [1477, 289] width 106 height 28
click at [1426, 485] on button "button" at bounding box center [1440, 482] width 38 height 28
type input "260"
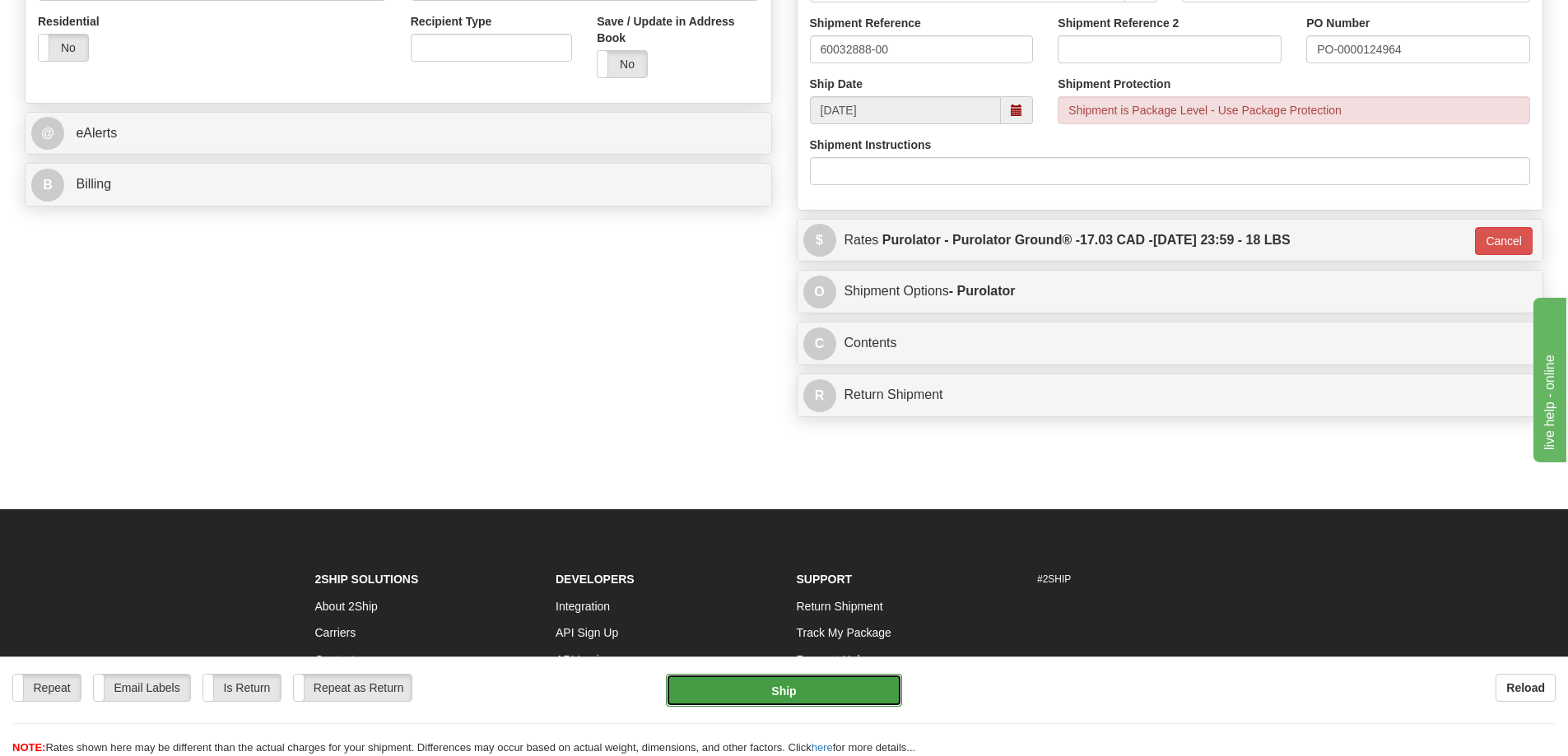
click at [830, 678] on button "Ship" at bounding box center [784, 690] width 236 height 33
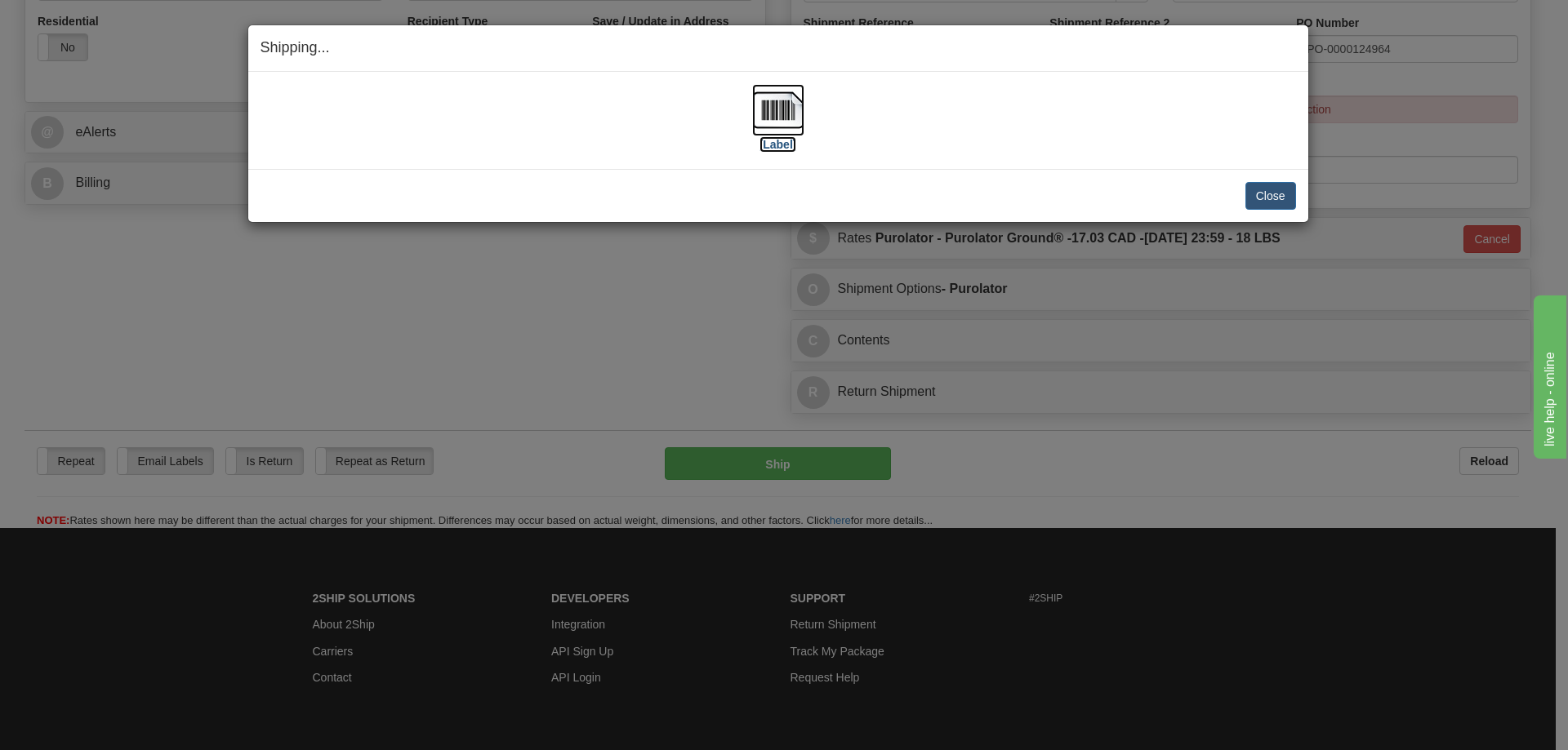
click at [794, 143] on label "[Label]" at bounding box center [778, 144] width 38 height 17
click at [1274, 190] on button "Close" at bounding box center [1271, 196] width 51 height 28
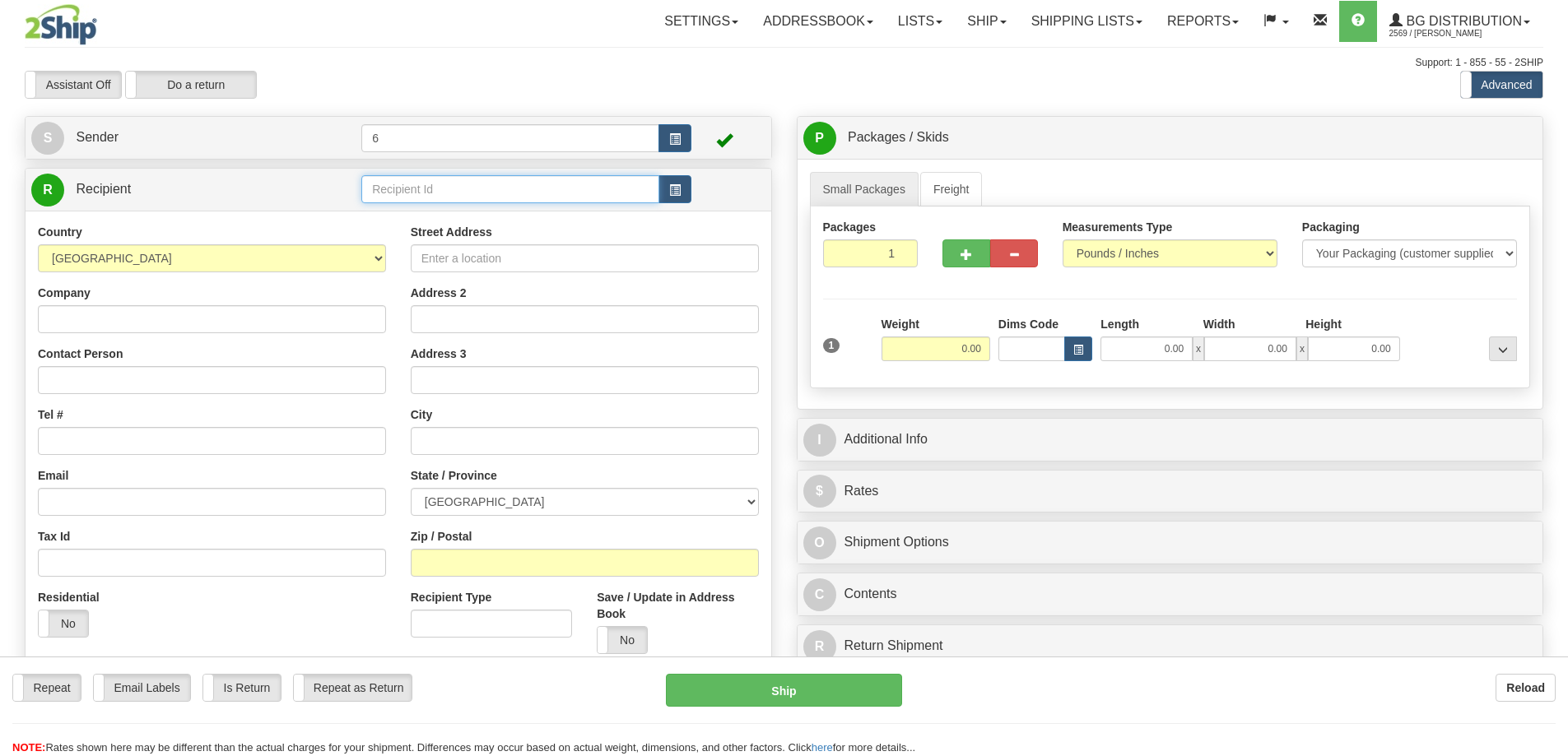
click at [387, 184] on input "text" at bounding box center [510, 189] width 298 height 28
type input "44027"
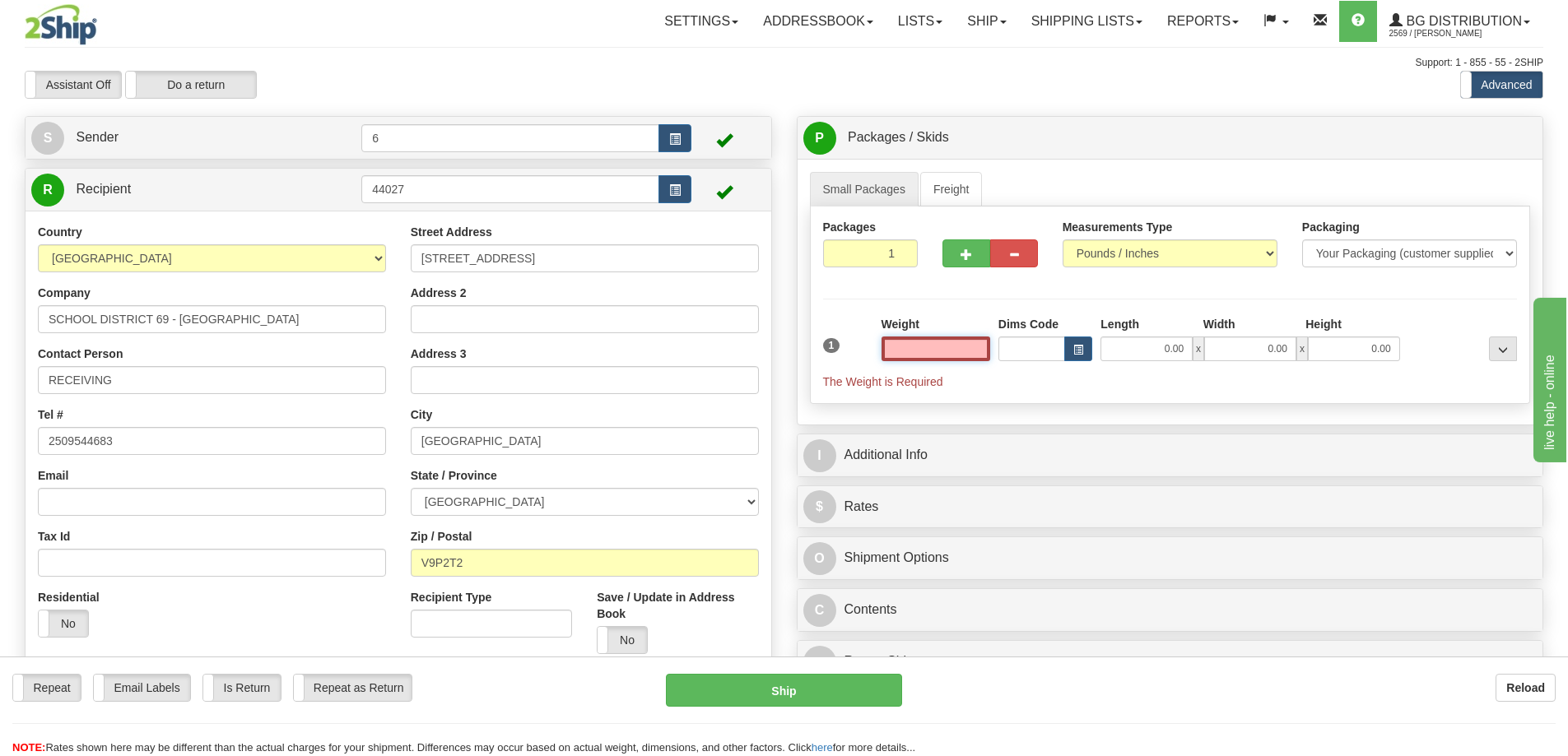
click at [914, 353] on input "text" at bounding box center [936, 349] width 109 height 25
type input "9.00"
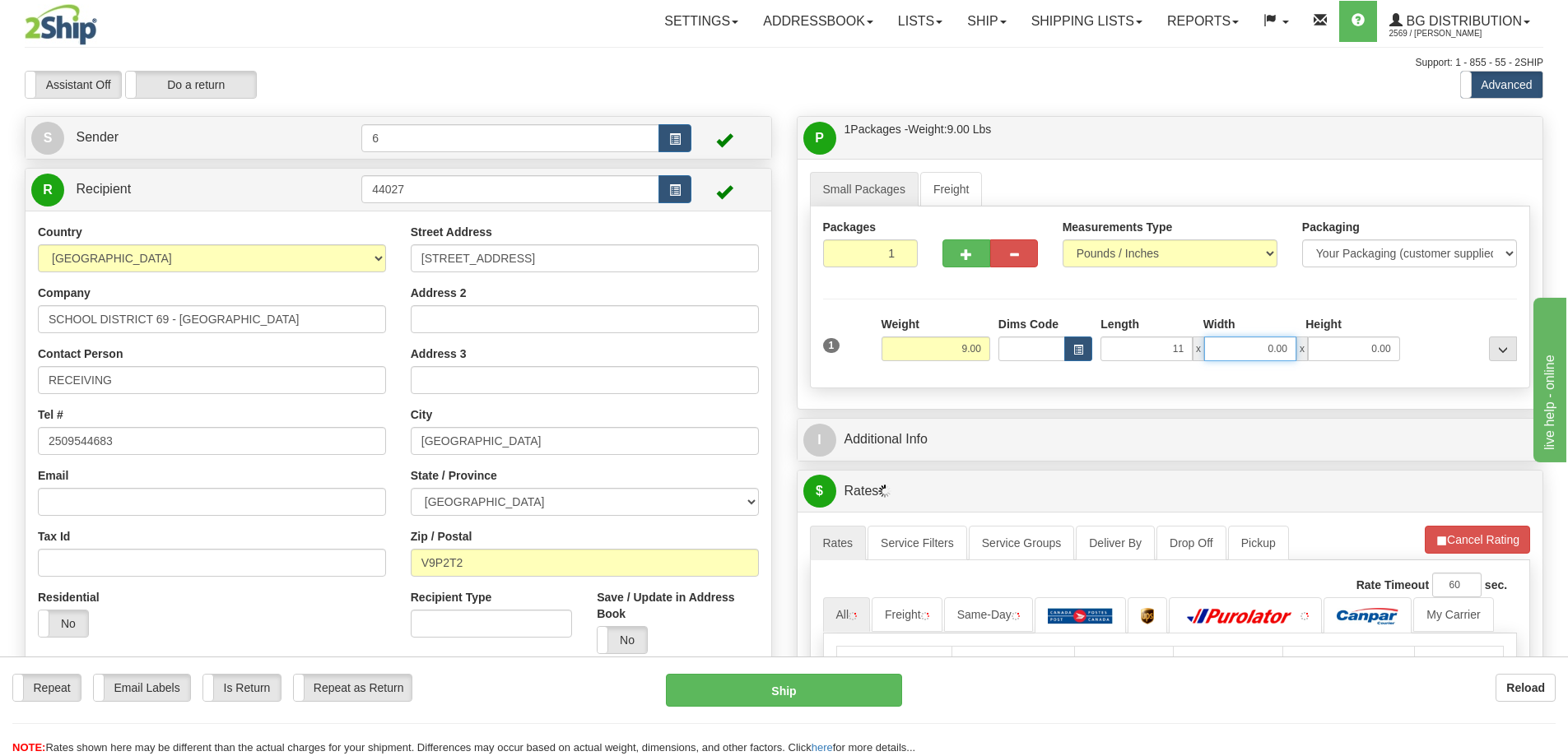
type input "11.00"
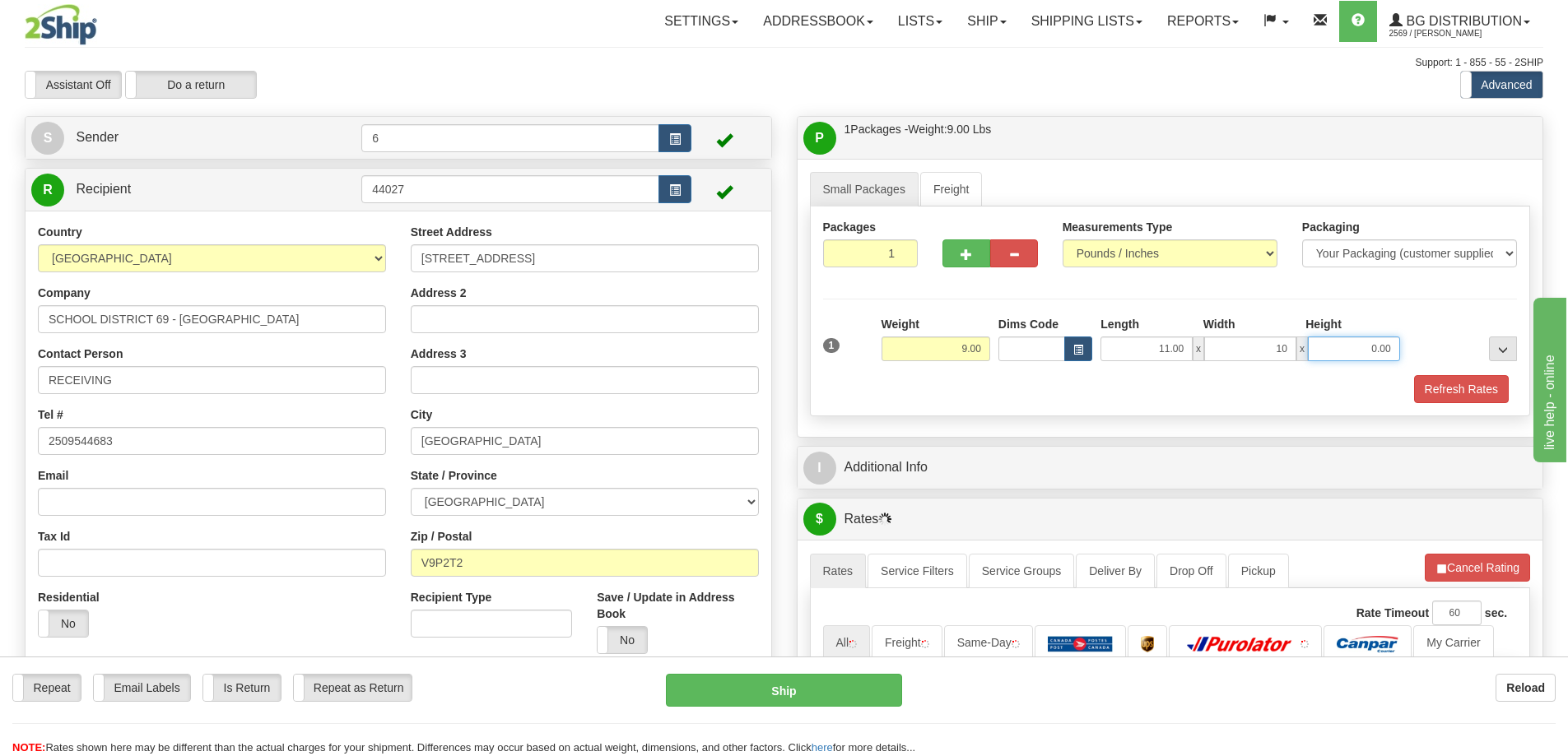
type input "10.00"
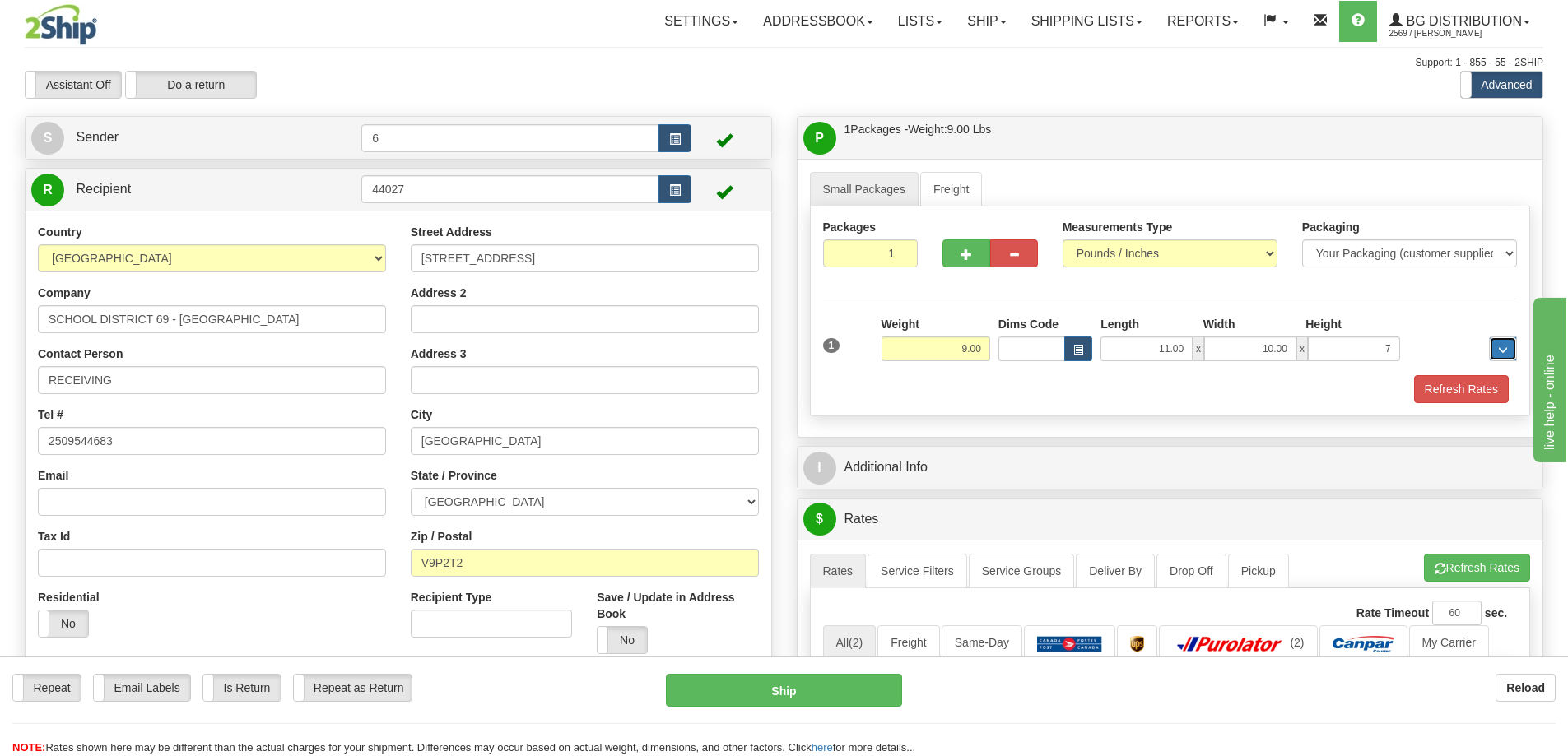
type input "7.00"
click at [1442, 384] on button "Refresh Rates" at bounding box center [1461, 389] width 95 height 28
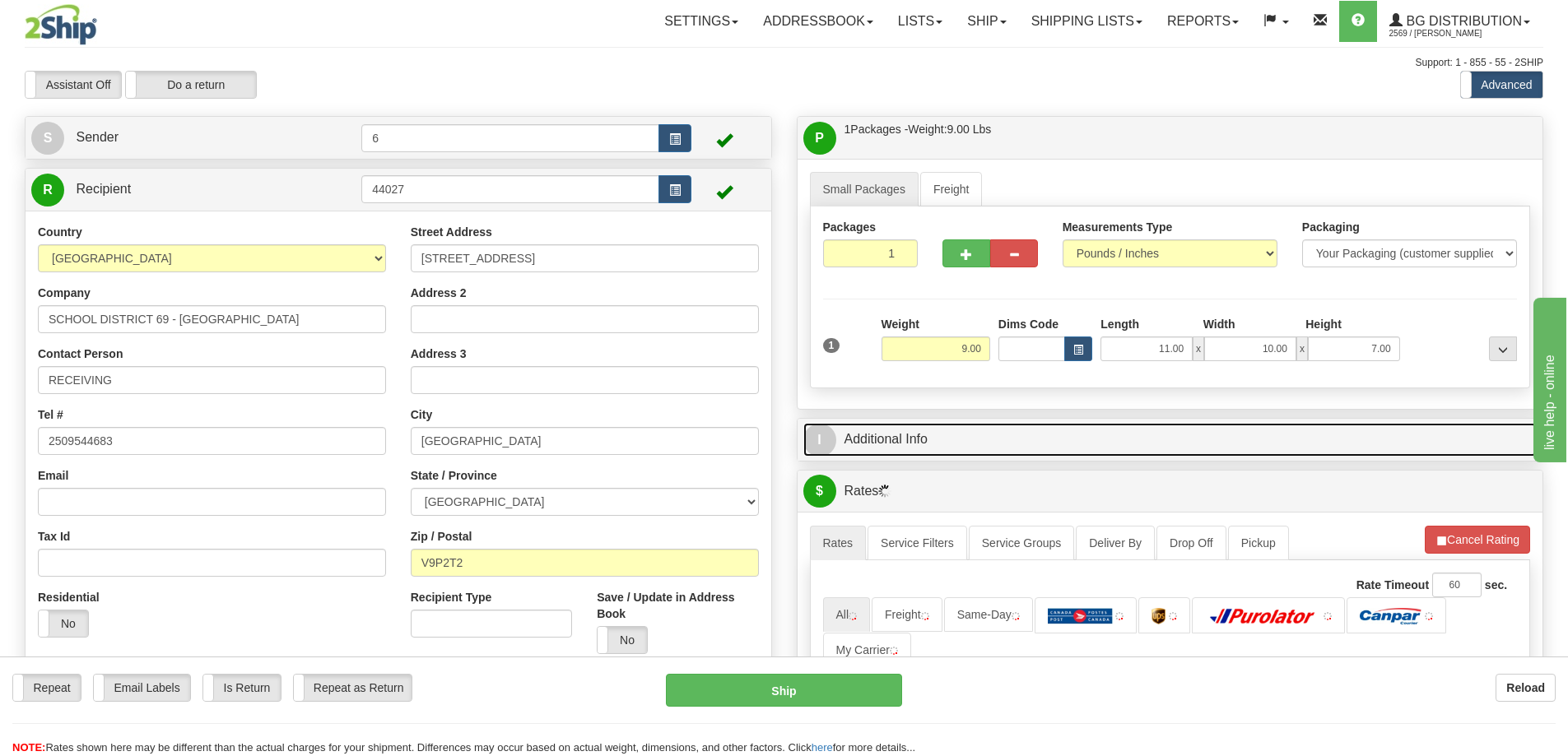
drag, startPoint x: 1274, startPoint y: 453, endPoint x: 1252, endPoint y: 463, distance: 24.2
click at [1273, 453] on link "I Additional Info" at bounding box center [1170, 439] width 734 height 34
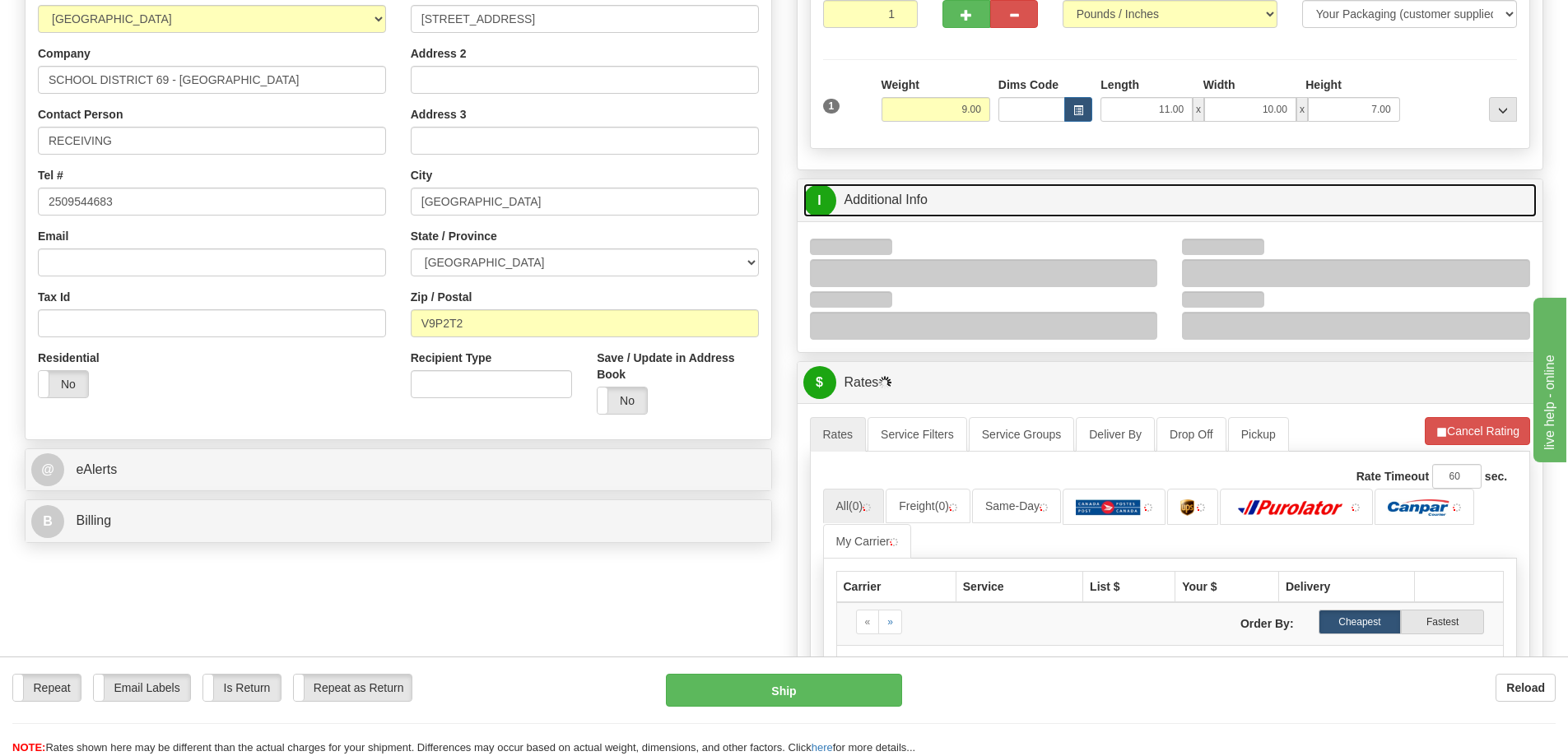
scroll to position [247, 0]
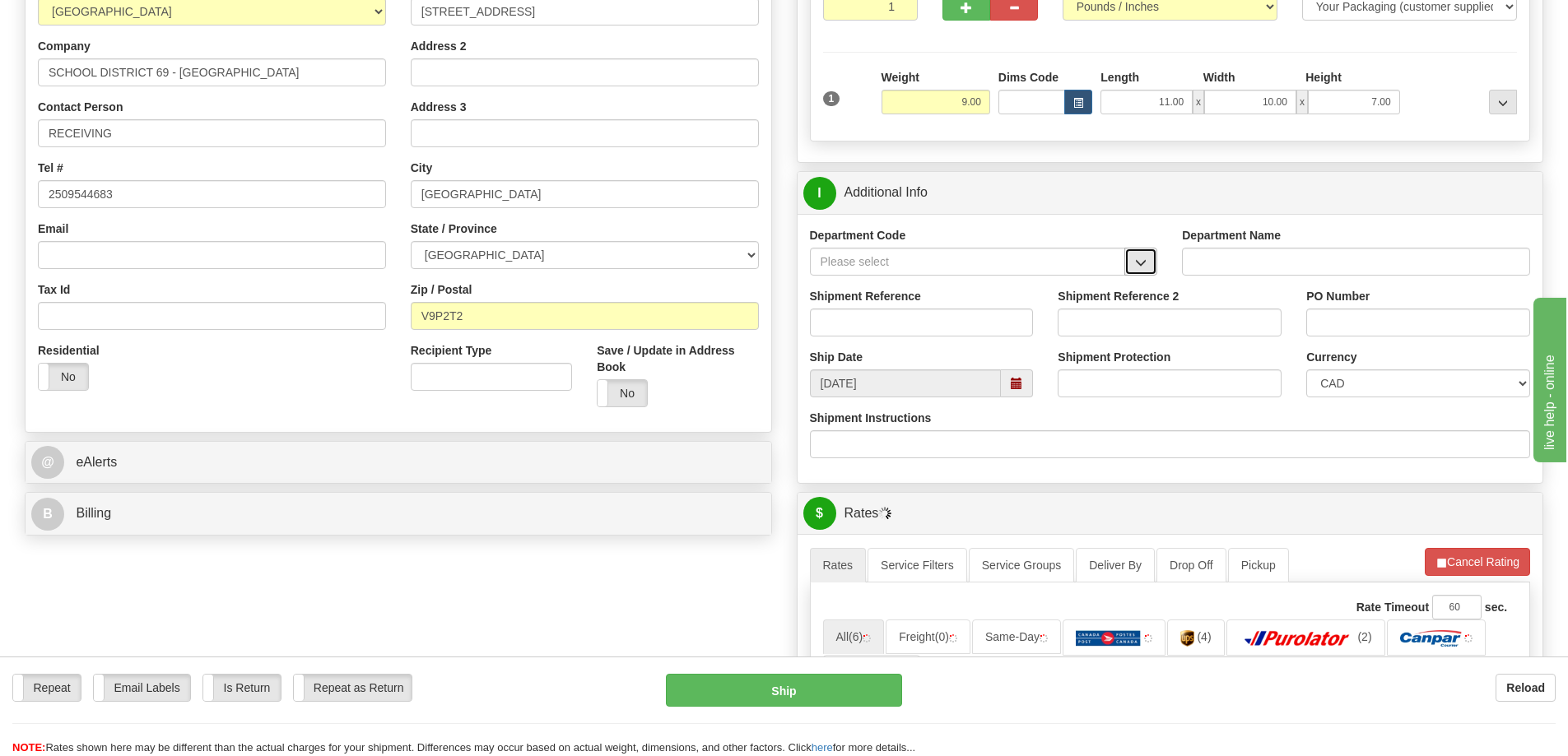
click at [1146, 261] on span "button" at bounding box center [1140, 263] width 11 height 11
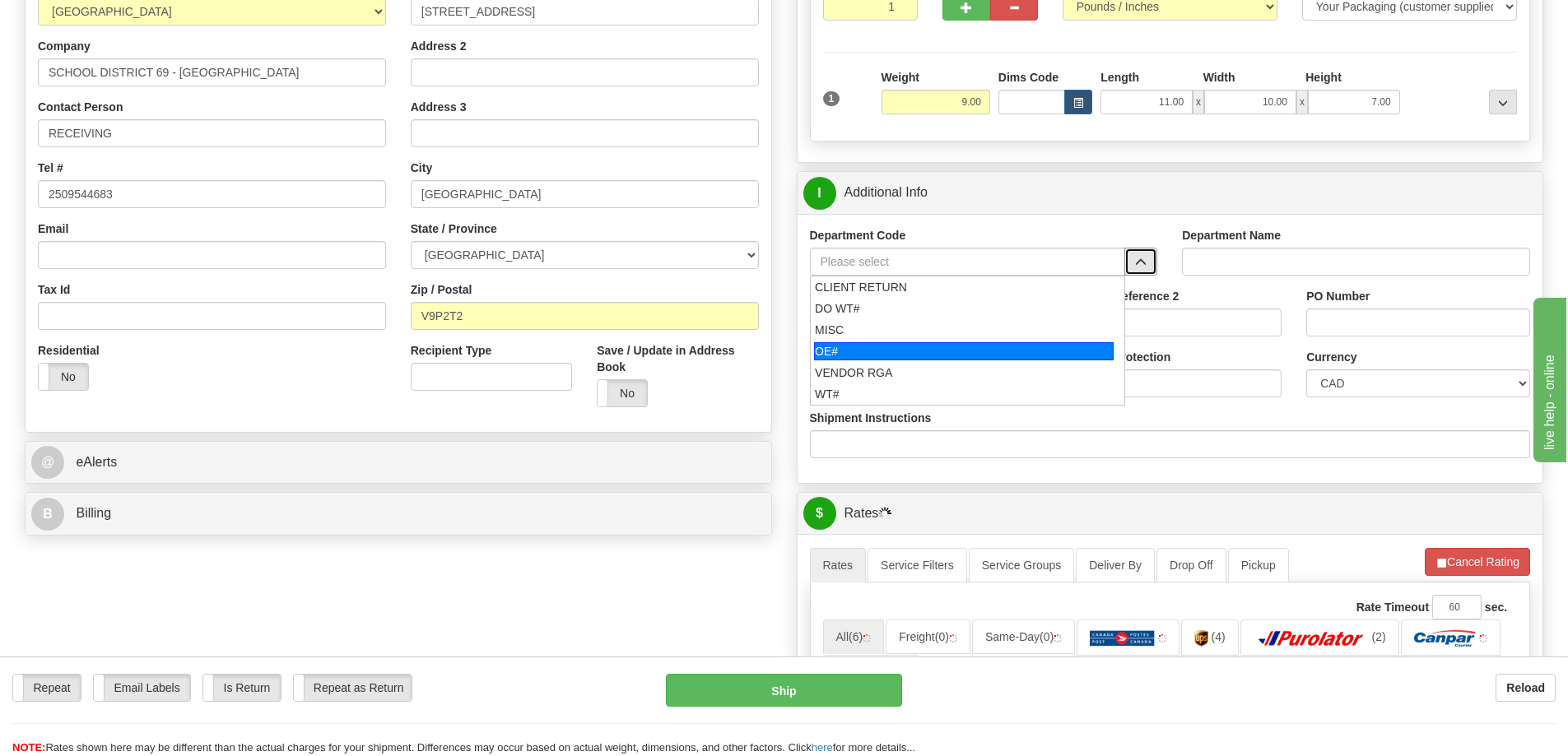
drag, startPoint x: 906, startPoint y: 352, endPoint x: 911, endPoint y: 337, distance: 15.8
click at [906, 352] on div "OE#" at bounding box center [963, 351] width 300 height 18
type input "OE#"
type input "ORDERS"
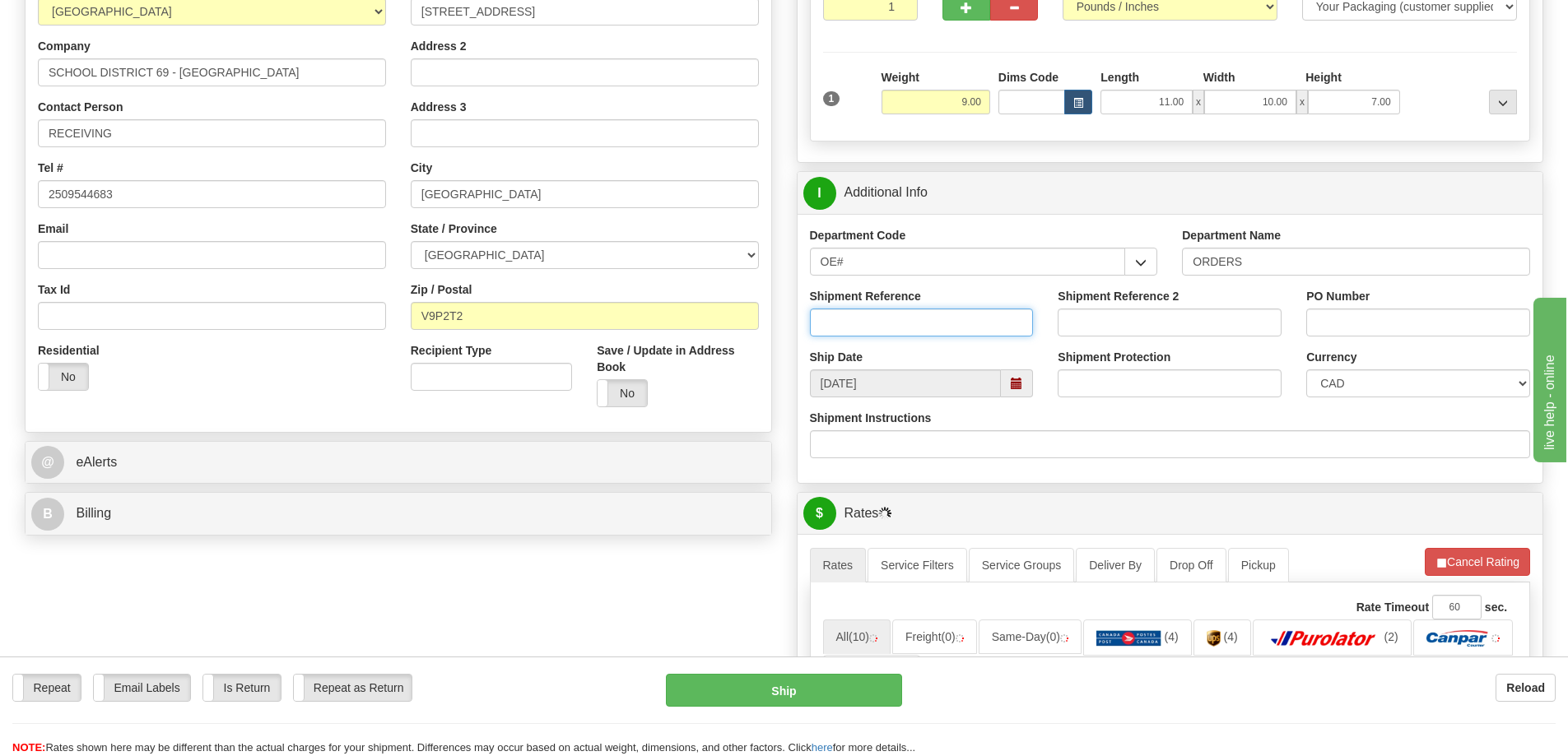
click at [911, 332] on input "Shipment Reference" at bounding box center [922, 323] width 224 height 28
type input "60032872-00"
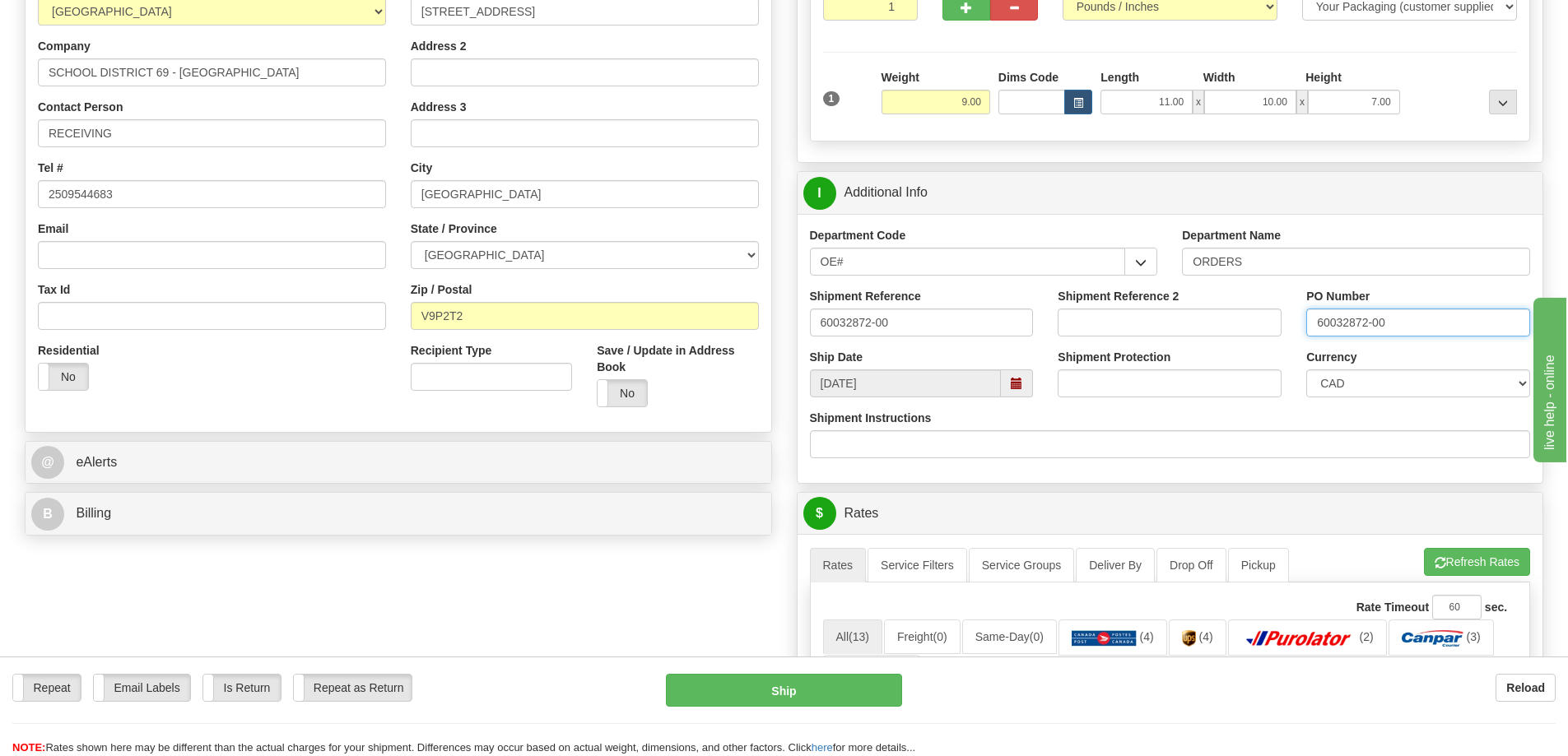
type input "60032872-00"
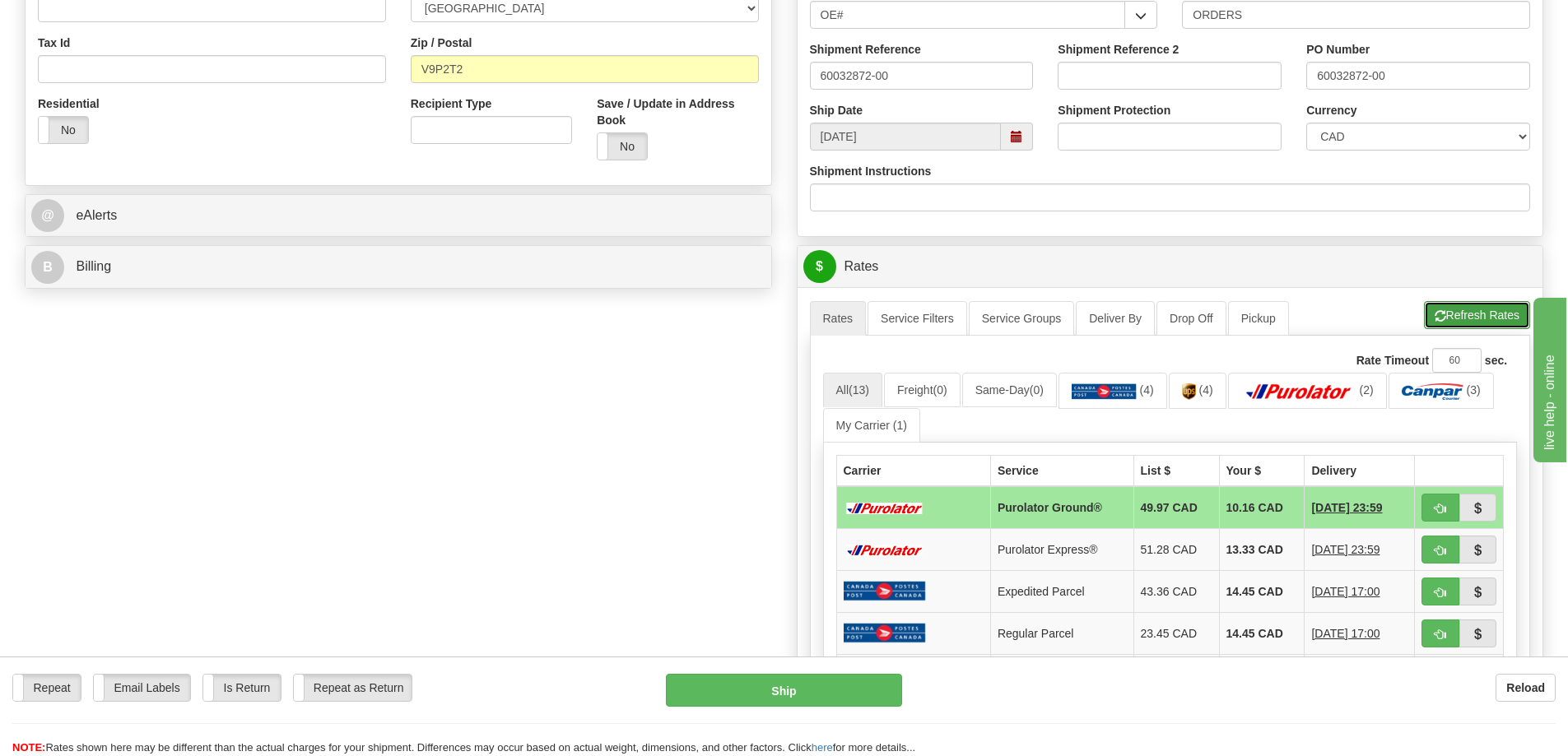
click at [1479, 312] on button "Refresh Rates" at bounding box center [1477, 316] width 106 height 28
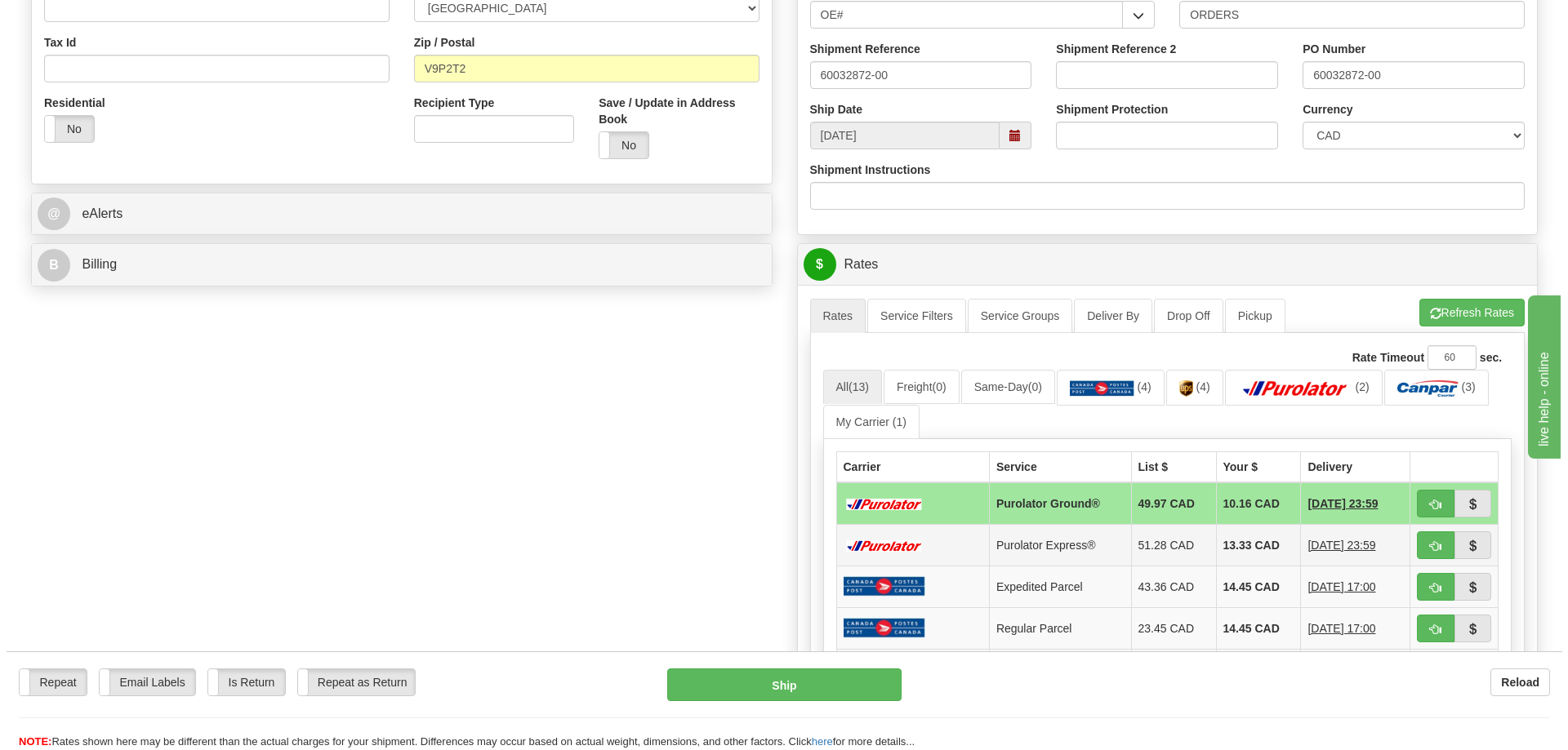
scroll to position [654, 0]
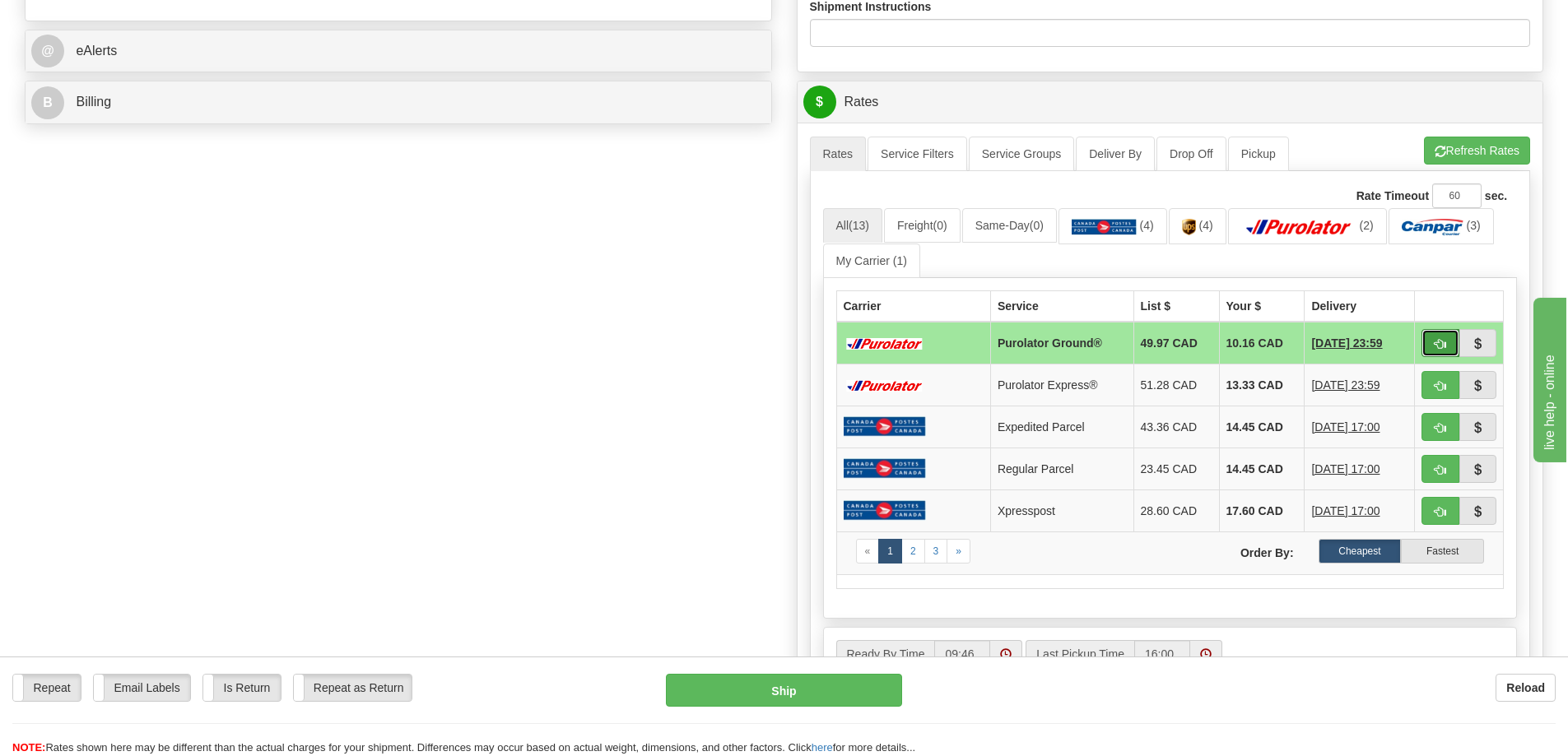
click at [1442, 343] on span "button" at bounding box center [1440, 344] width 11 height 11
type input "260"
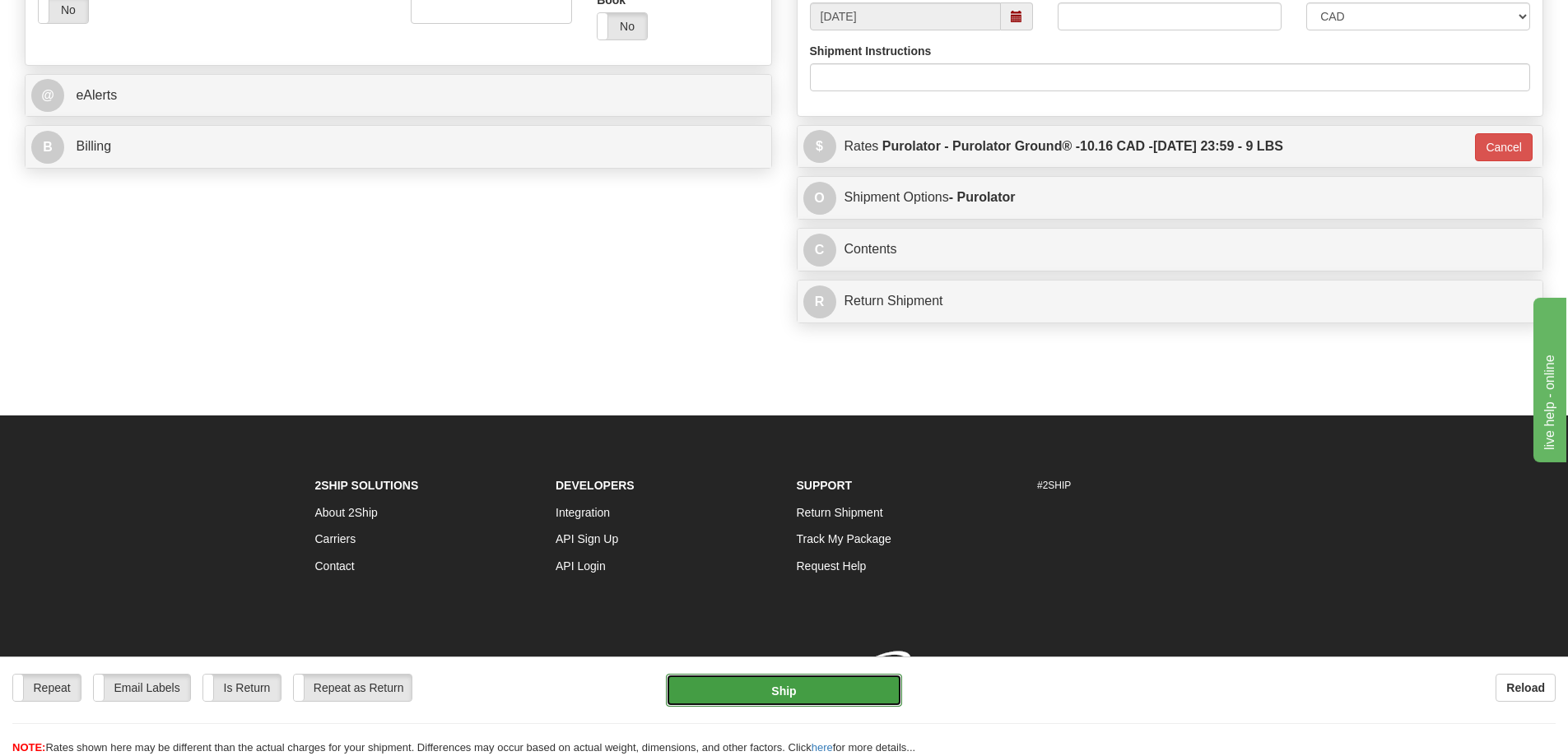
click at [854, 691] on button "Ship" at bounding box center [784, 690] width 236 height 33
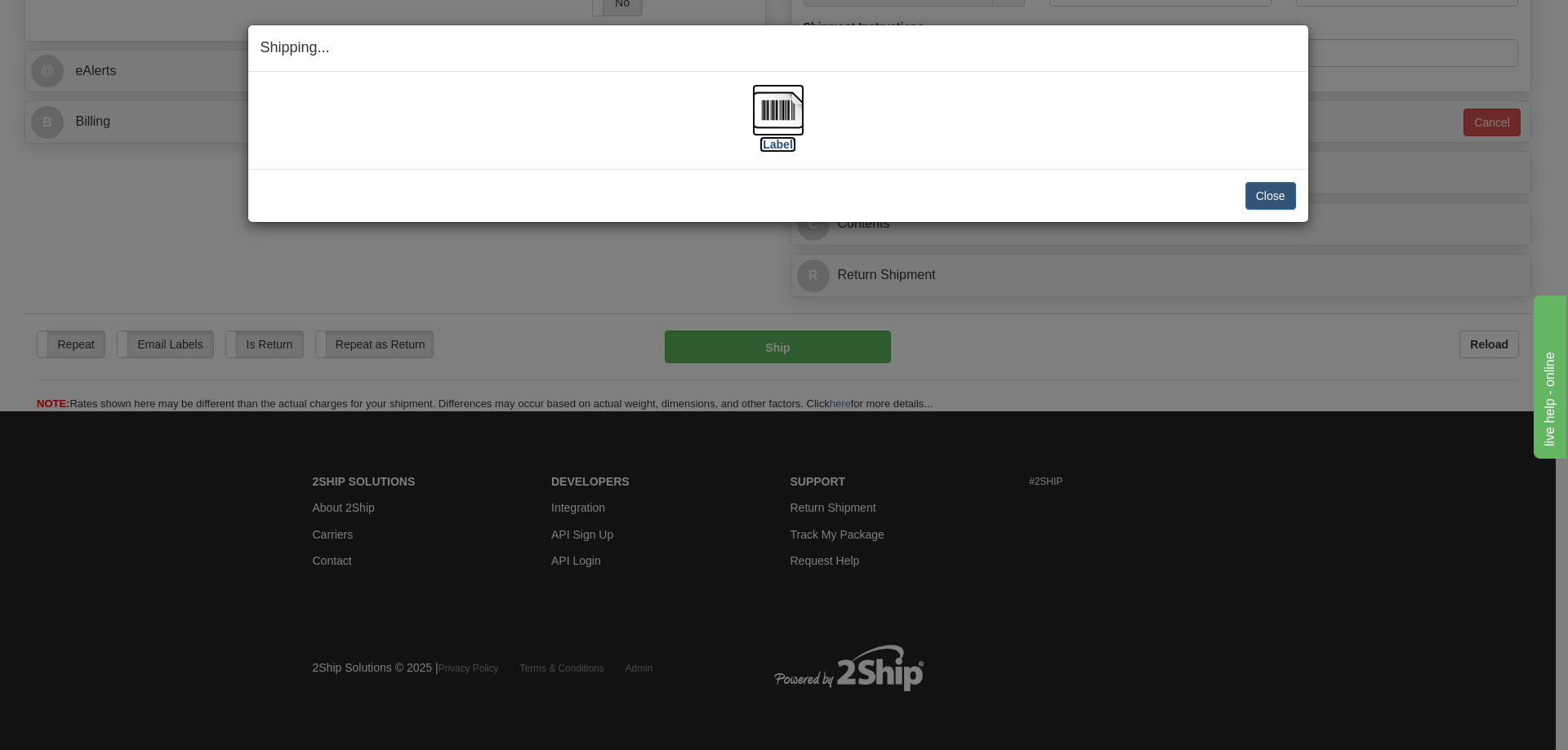
click at [773, 146] on label "[Label]" at bounding box center [778, 144] width 38 height 17
click at [1276, 182] on button "Close" at bounding box center [1271, 196] width 51 height 28
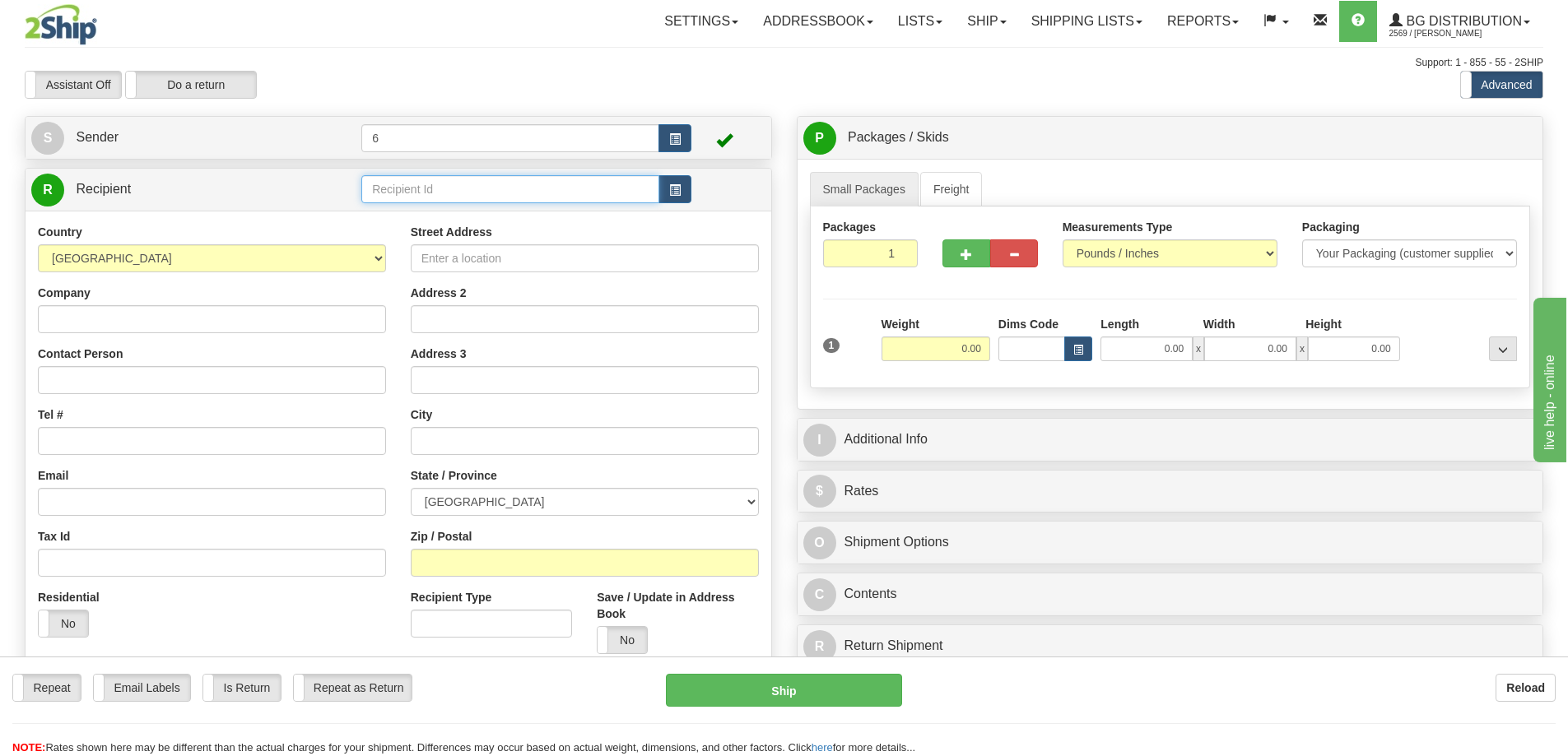
click at [422, 192] on input "text" at bounding box center [510, 189] width 298 height 28
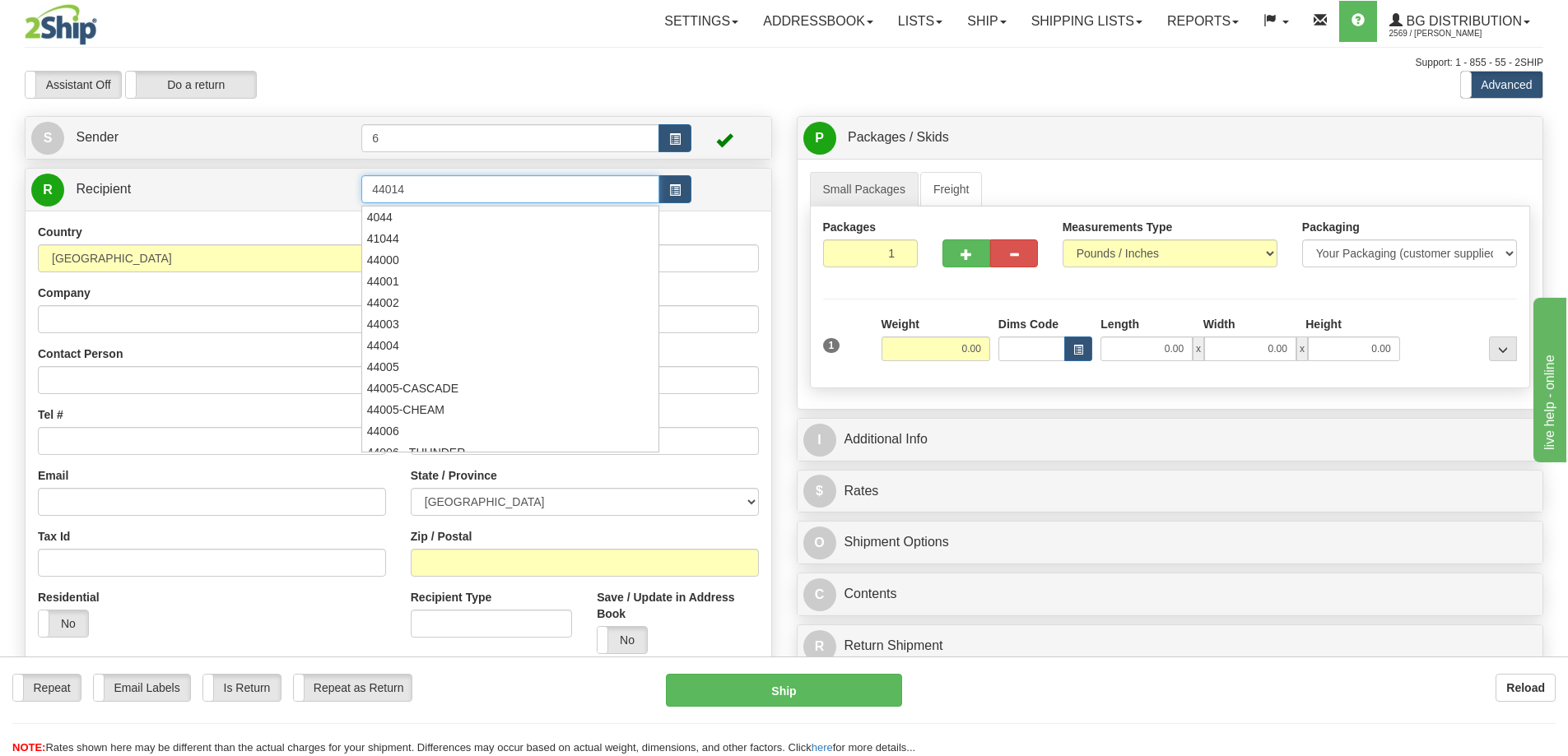
type input "44014"
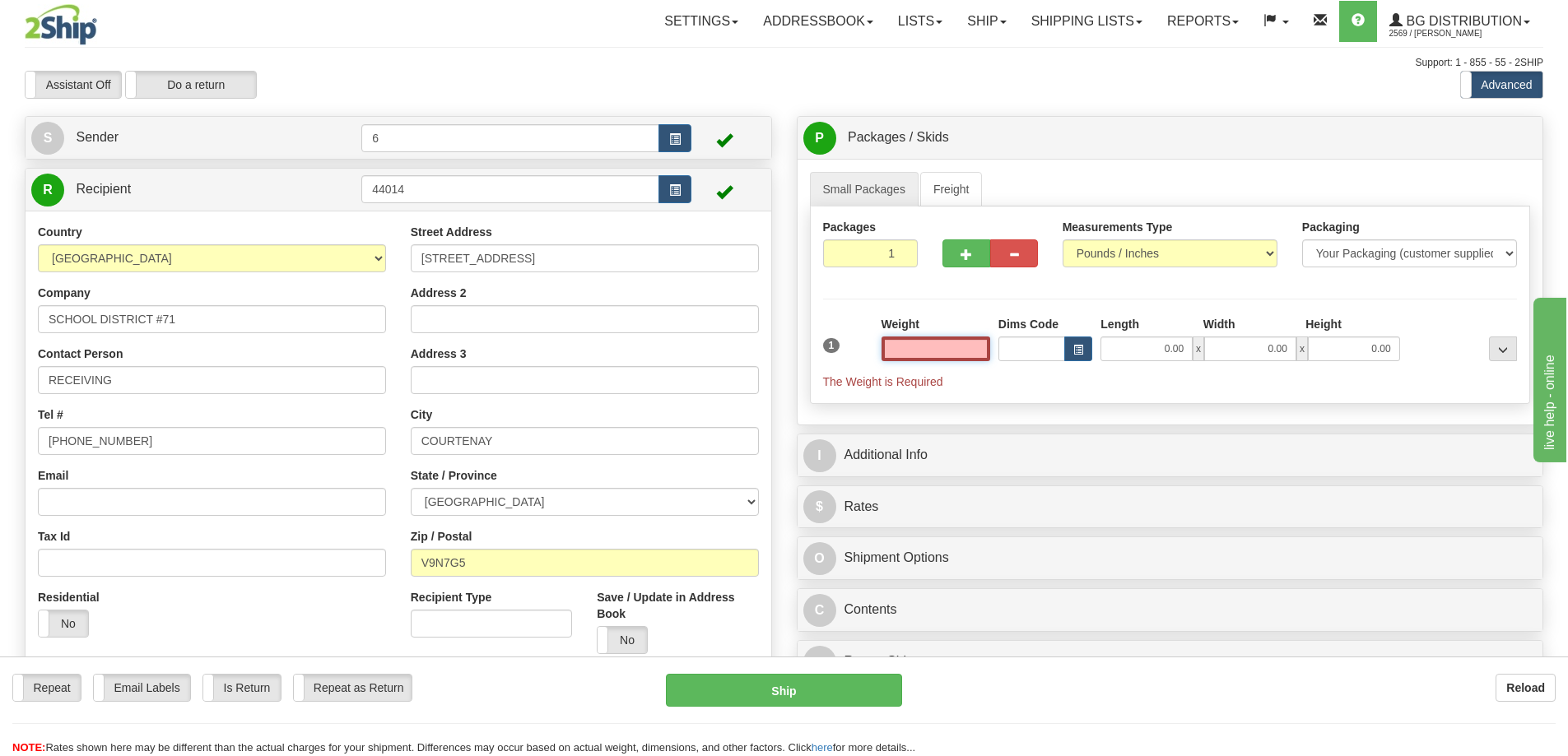
click at [952, 354] on input "text" at bounding box center [936, 349] width 109 height 25
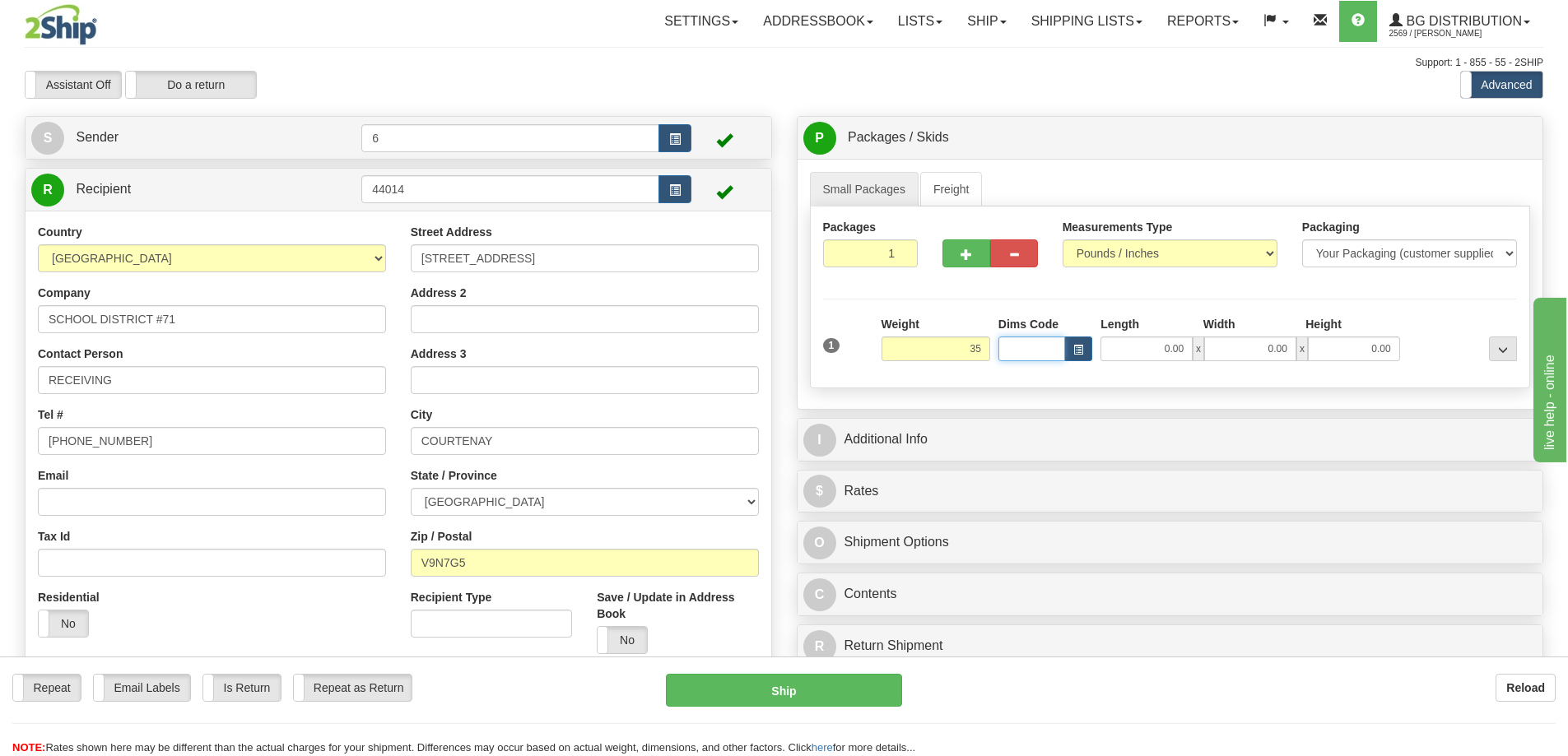
type input "35.00"
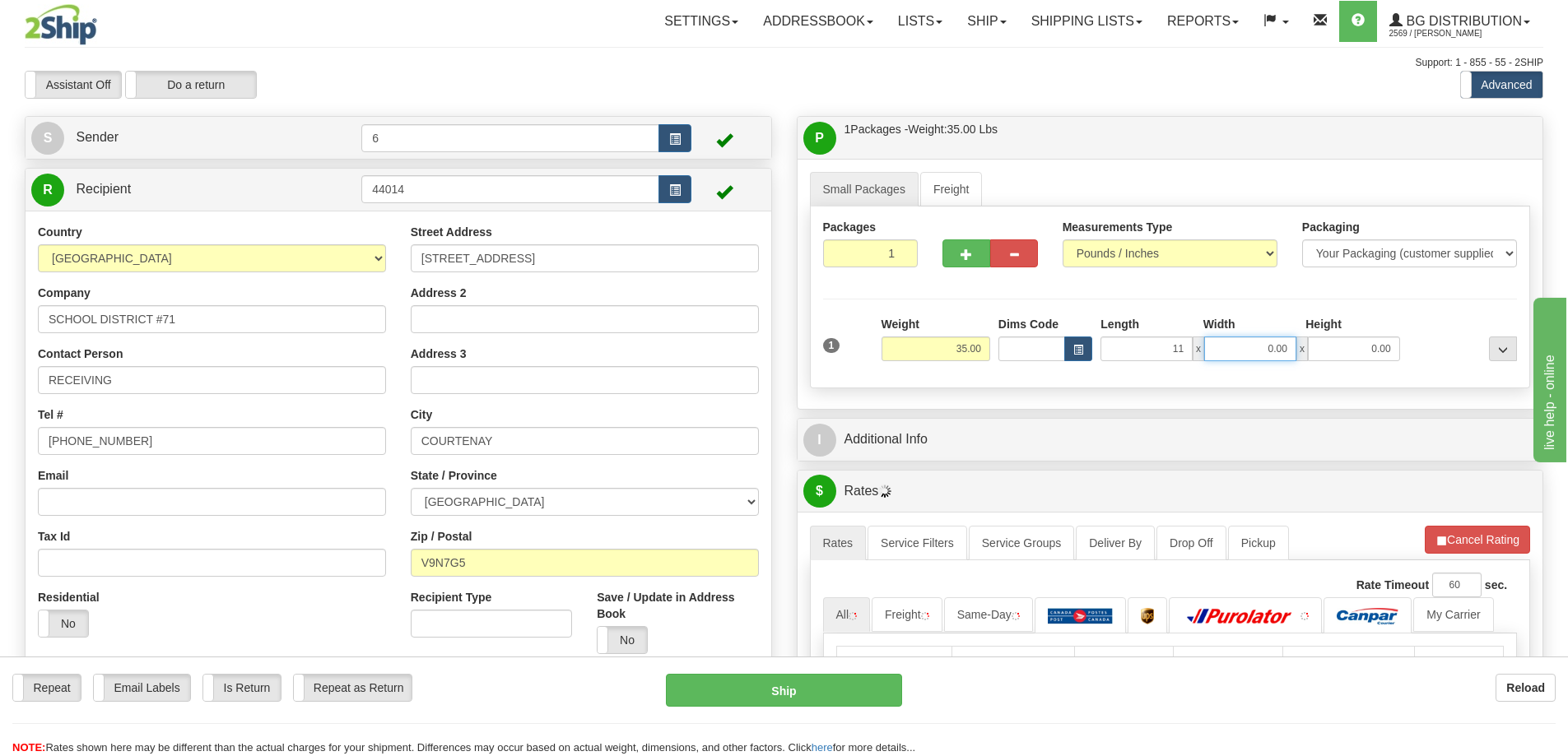
type input "11.00"
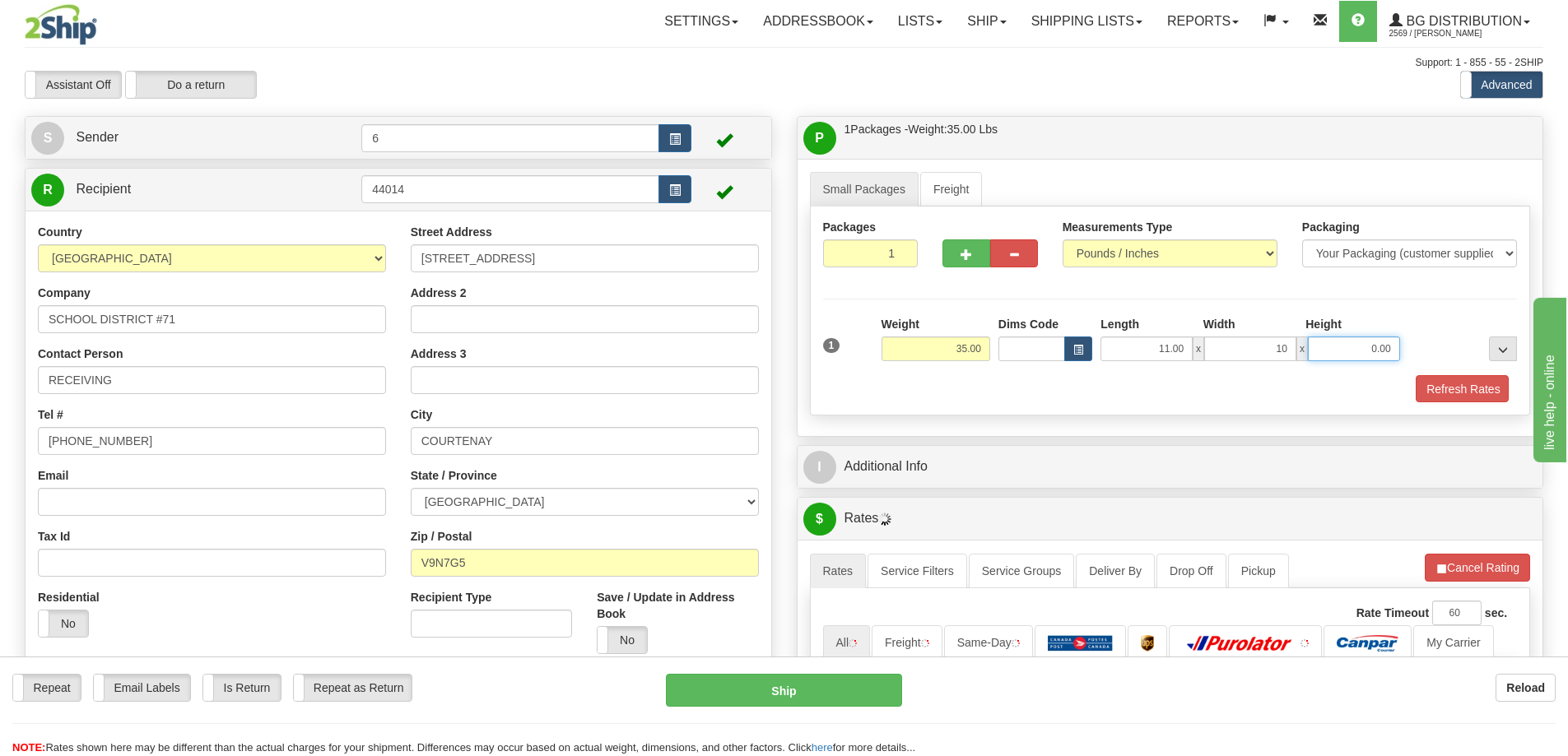
type input "10.00"
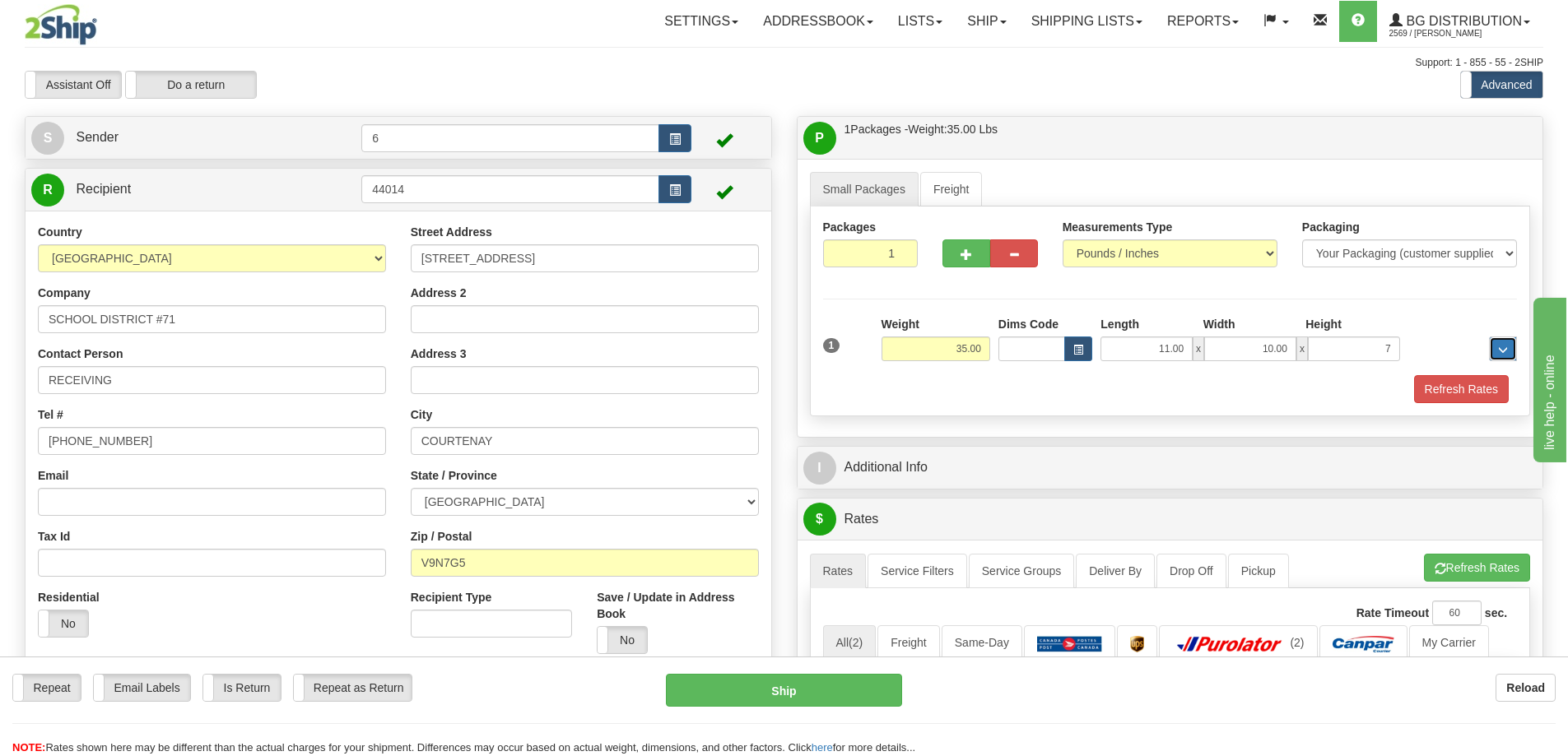
type input "7.00"
click at [956, 256] on button "button" at bounding box center [967, 254] width 48 height 28
radio input "true"
type input "2"
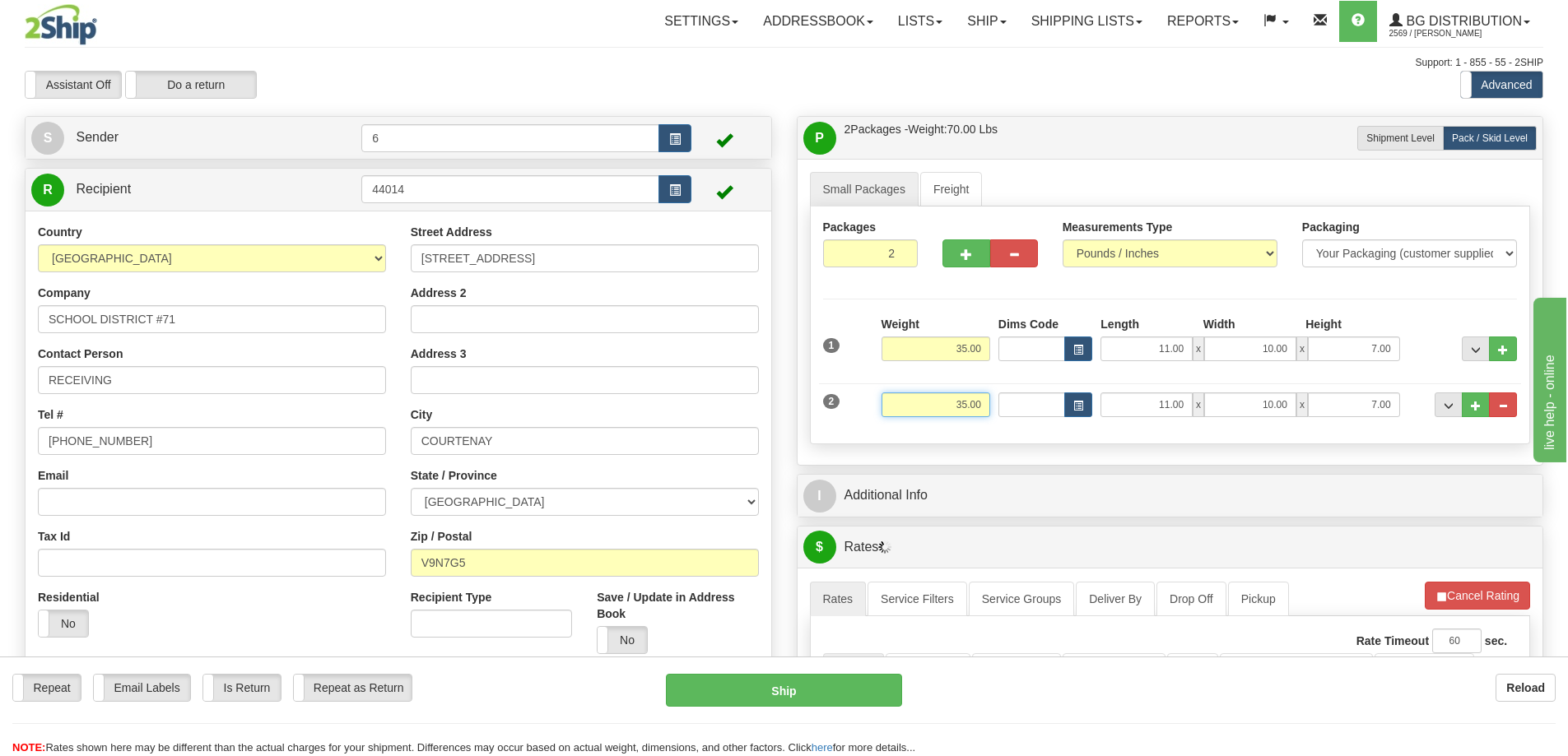
drag, startPoint x: 923, startPoint y: 395, endPoint x: 1007, endPoint y: 406, distance: 84.7
click at [1025, 398] on div "2 Weight 35.00 Dims Code Length Width Height" at bounding box center [1170, 402] width 703 height 55
type input "24.00"
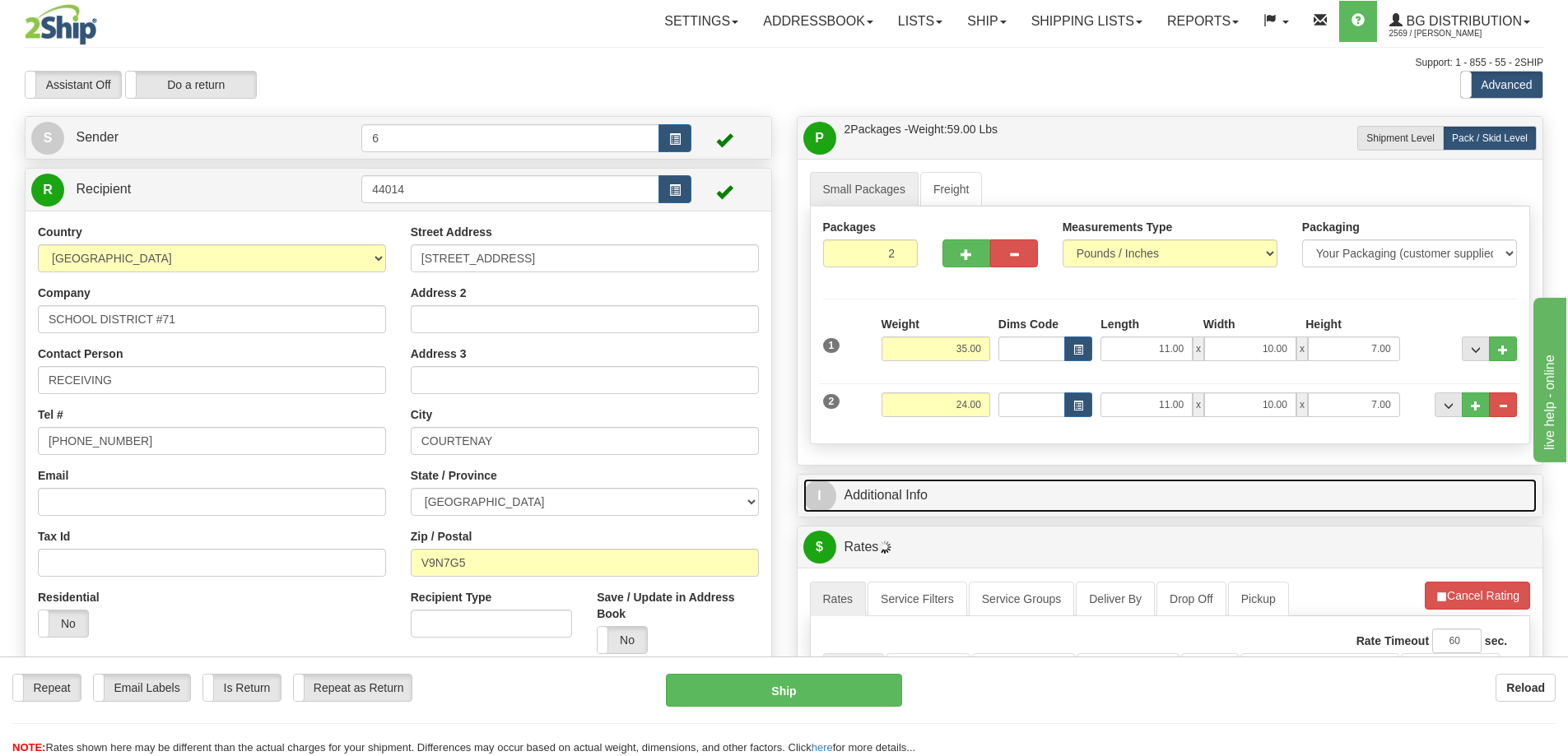
click at [1102, 493] on link "I Additional Info" at bounding box center [1170, 496] width 734 height 34
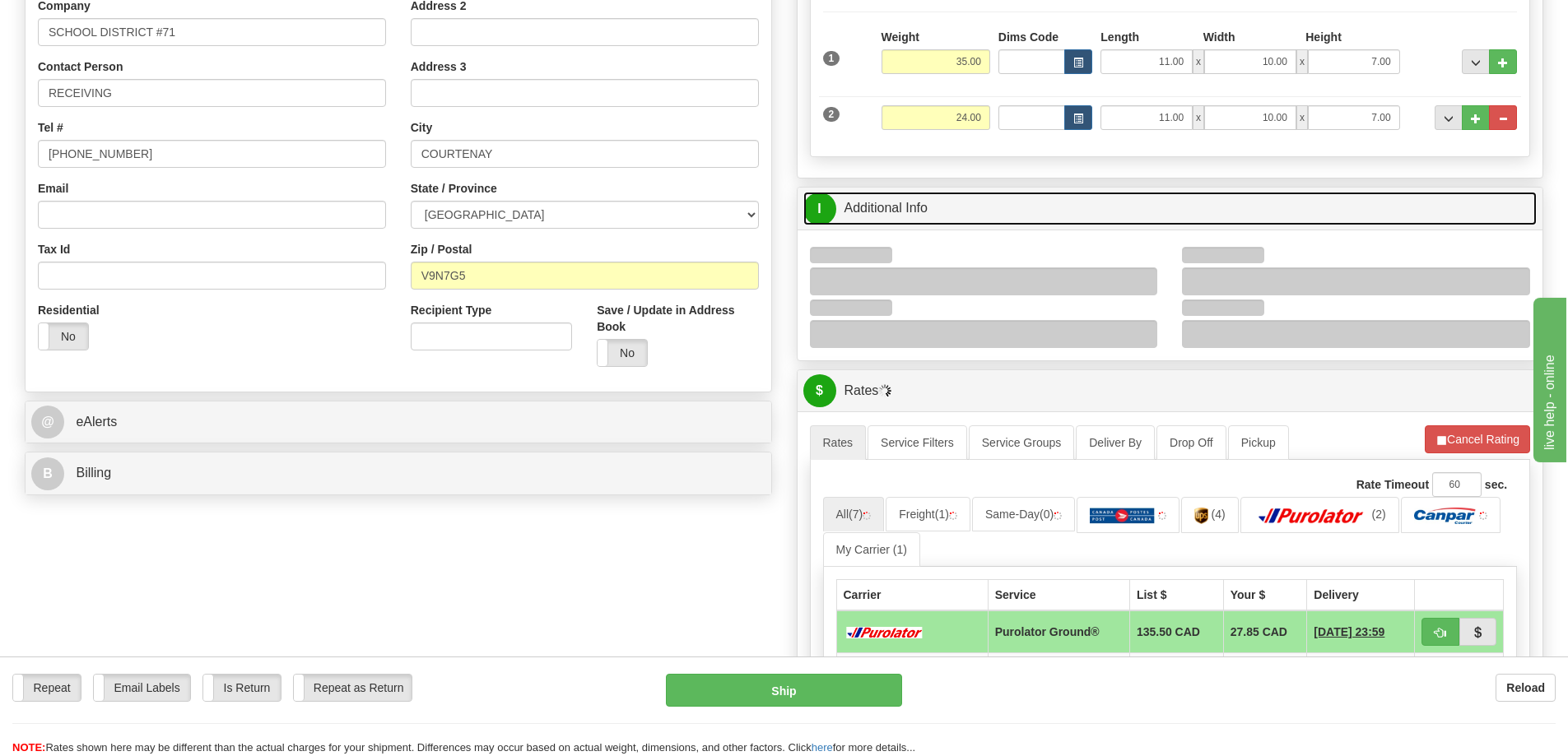
scroll to position [329, 0]
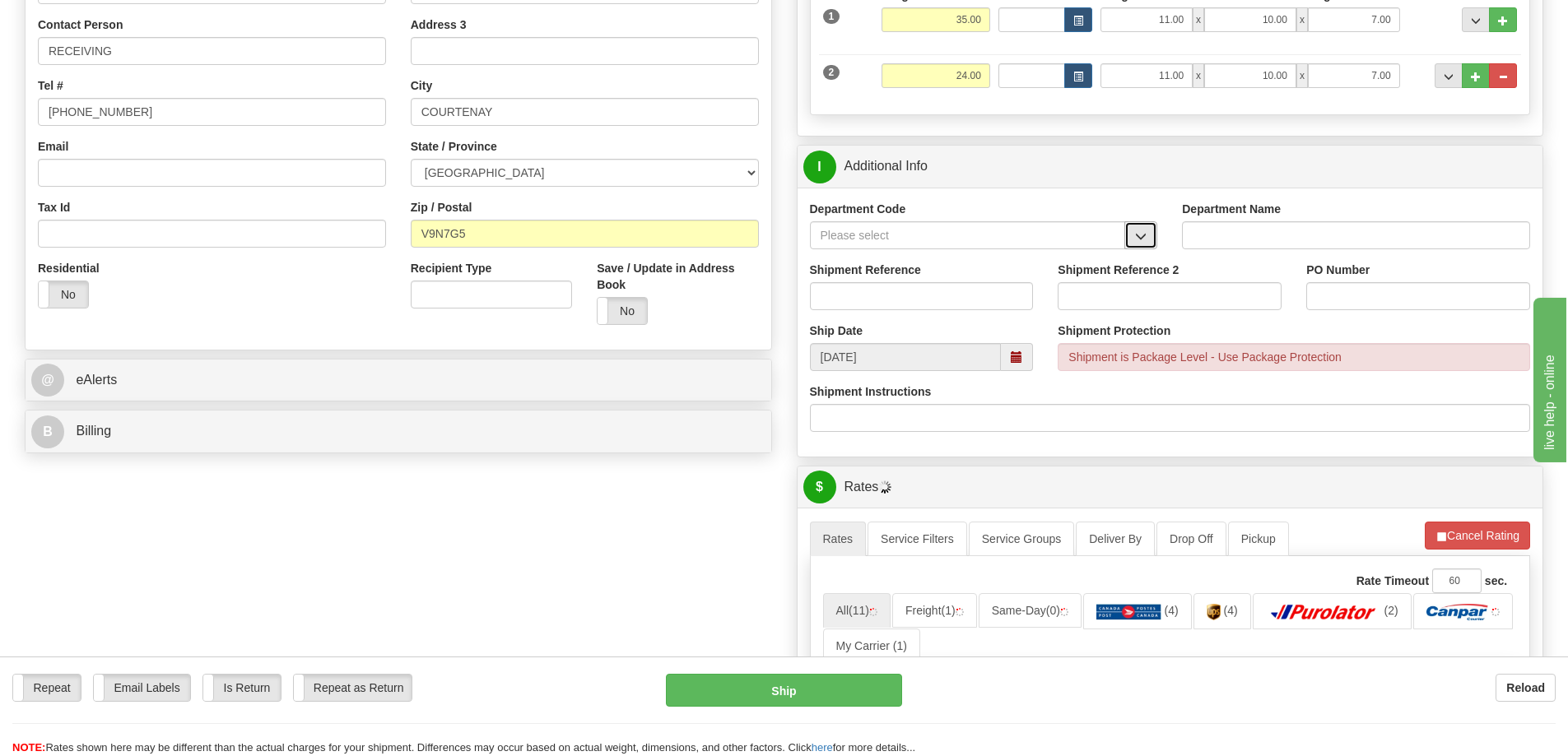
click at [1134, 237] on button "button" at bounding box center [1140, 235] width 33 height 28
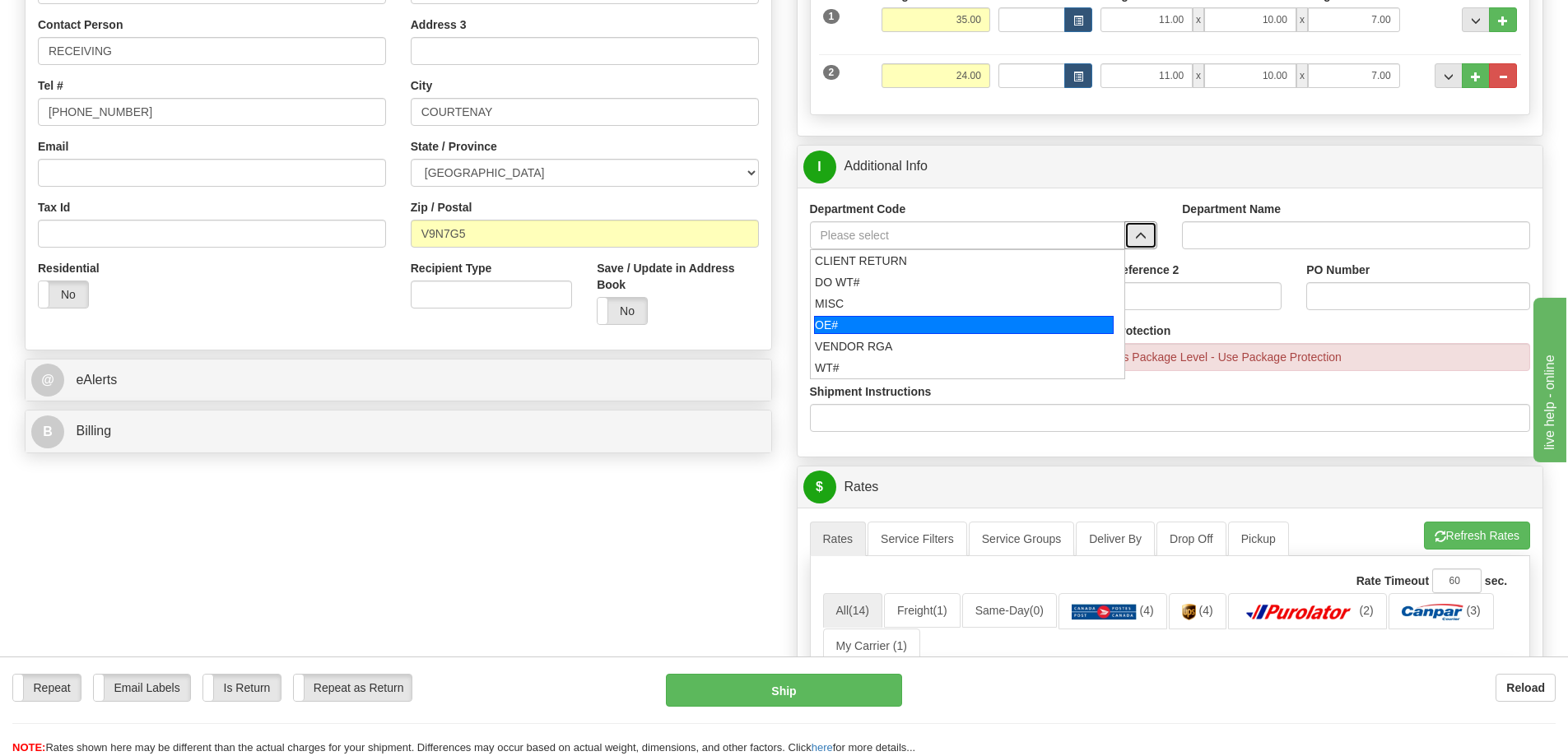
drag, startPoint x: 868, startPoint y: 331, endPoint x: 867, endPoint y: 300, distance: 31.0
click at [868, 330] on div "OE#" at bounding box center [963, 325] width 300 height 18
type input "OE#"
type input "ORDERS"
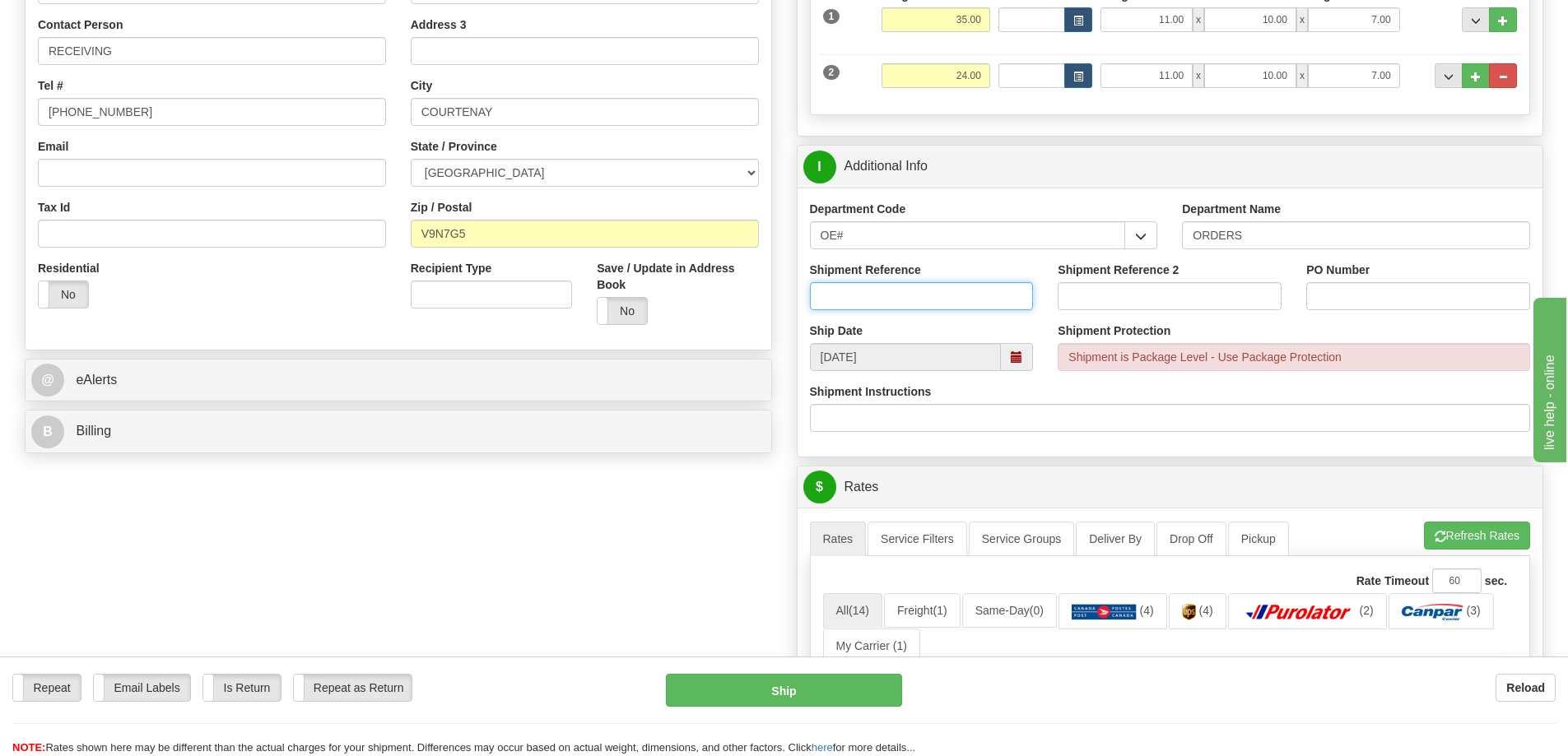
click at [866, 299] on input "Shipment Reference" at bounding box center [922, 296] width 224 height 28
type input "60032879-00"
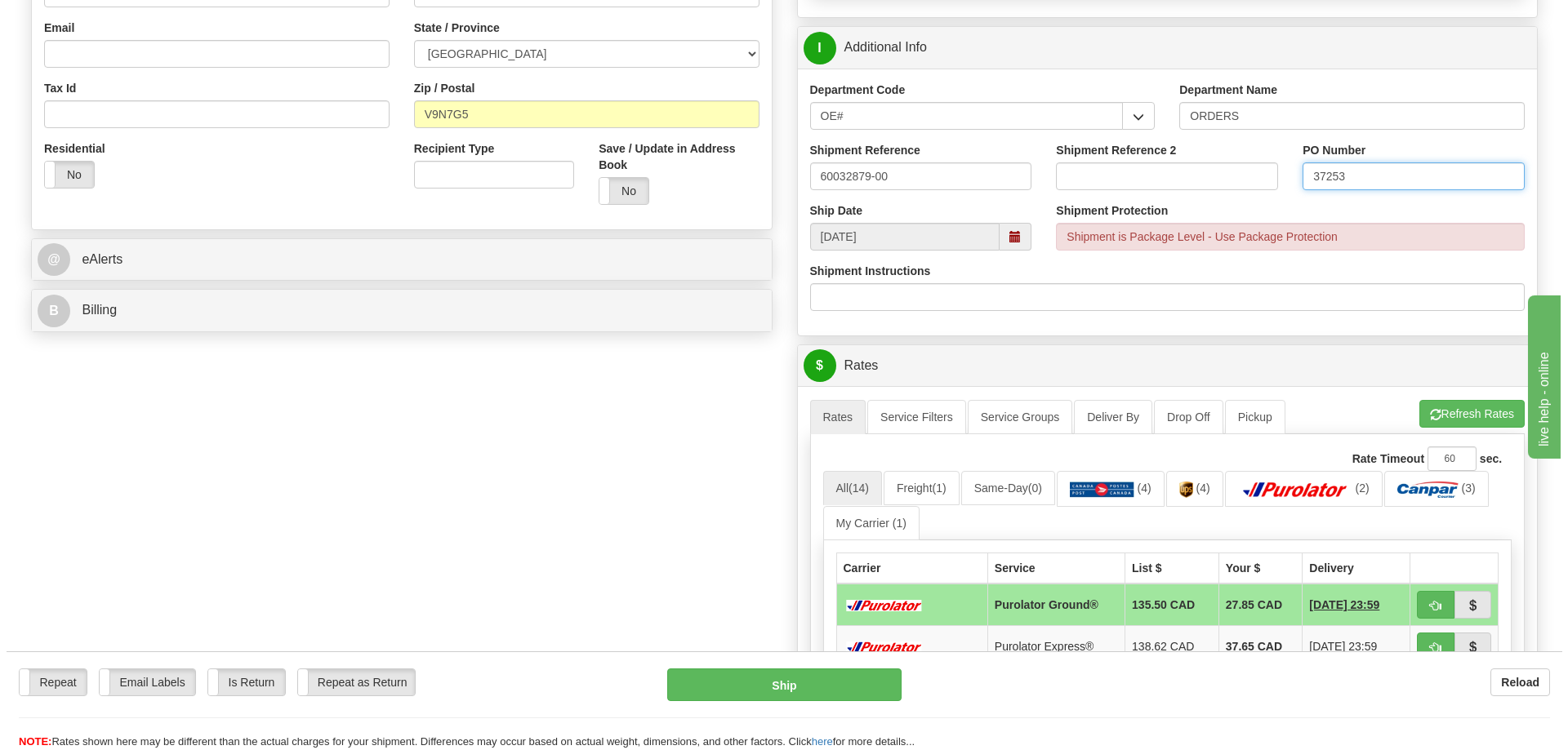
scroll to position [489, 0]
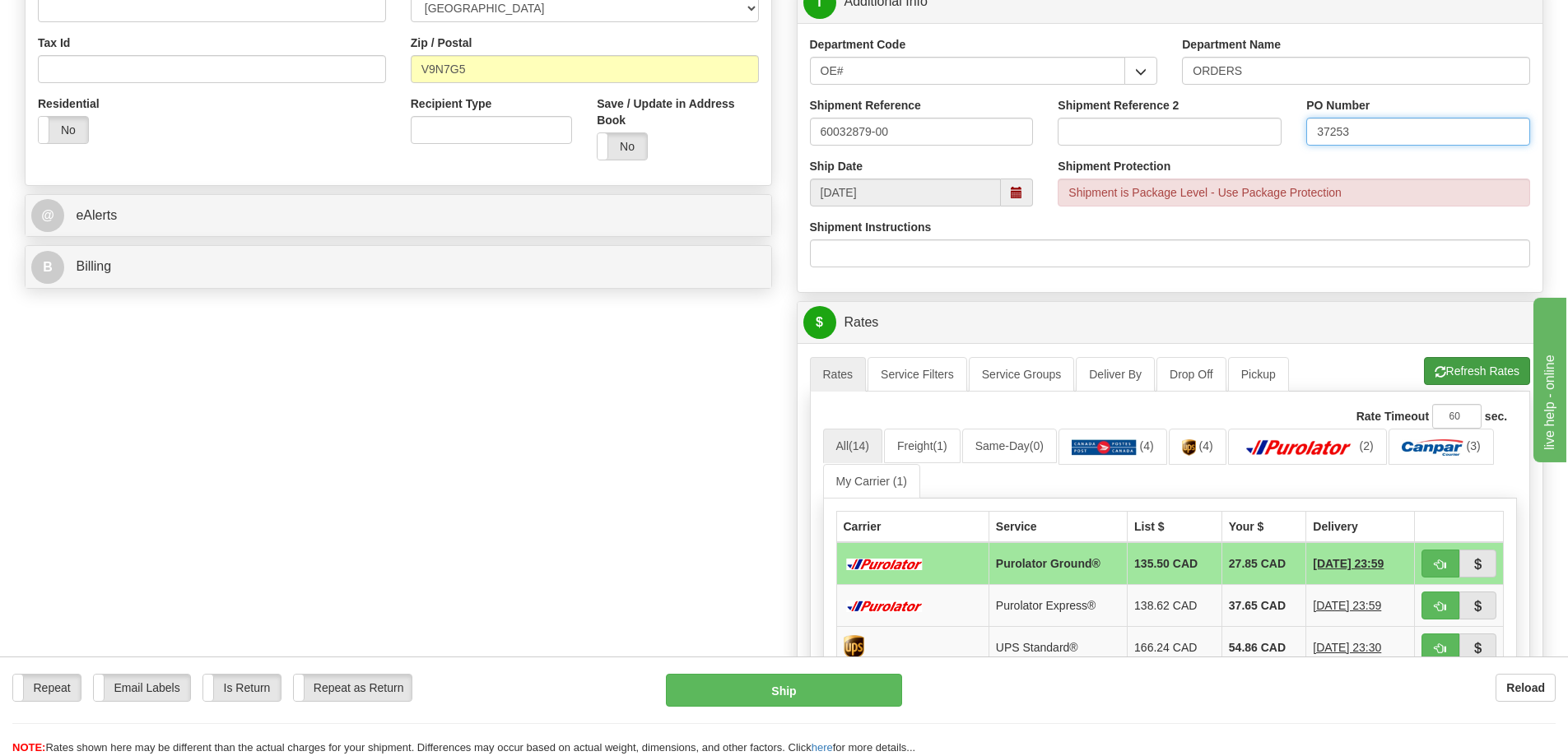
type input "37253"
click at [1463, 372] on button "Refresh Rates" at bounding box center [1477, 371] width 106 height 28
click at [1440, 568] on span "button" at bounding box center [1440, 565] width 11 height 11
type input "260"
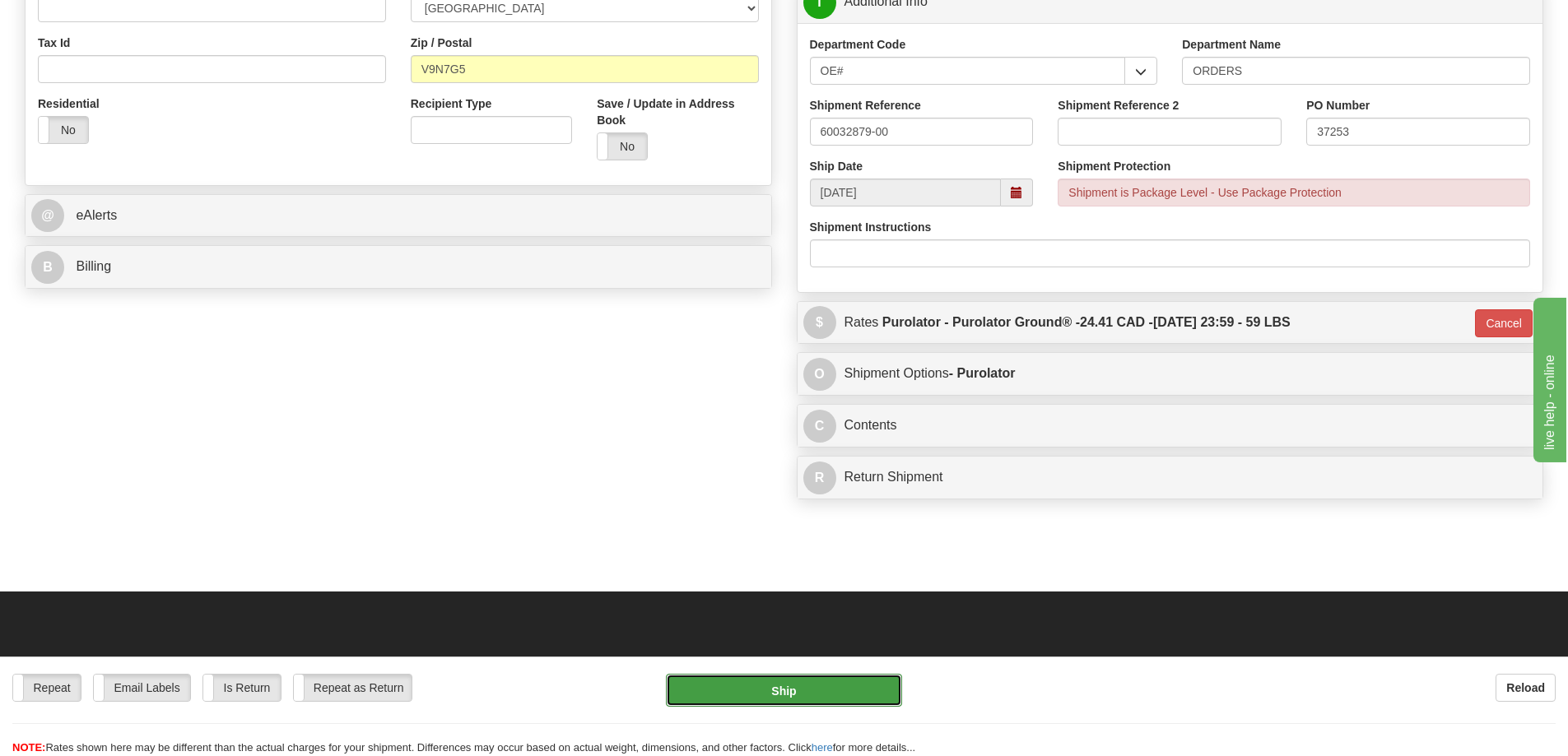
click at [804, 693] on button "Ship" at bounding box center [784, 690] width 236 height 33
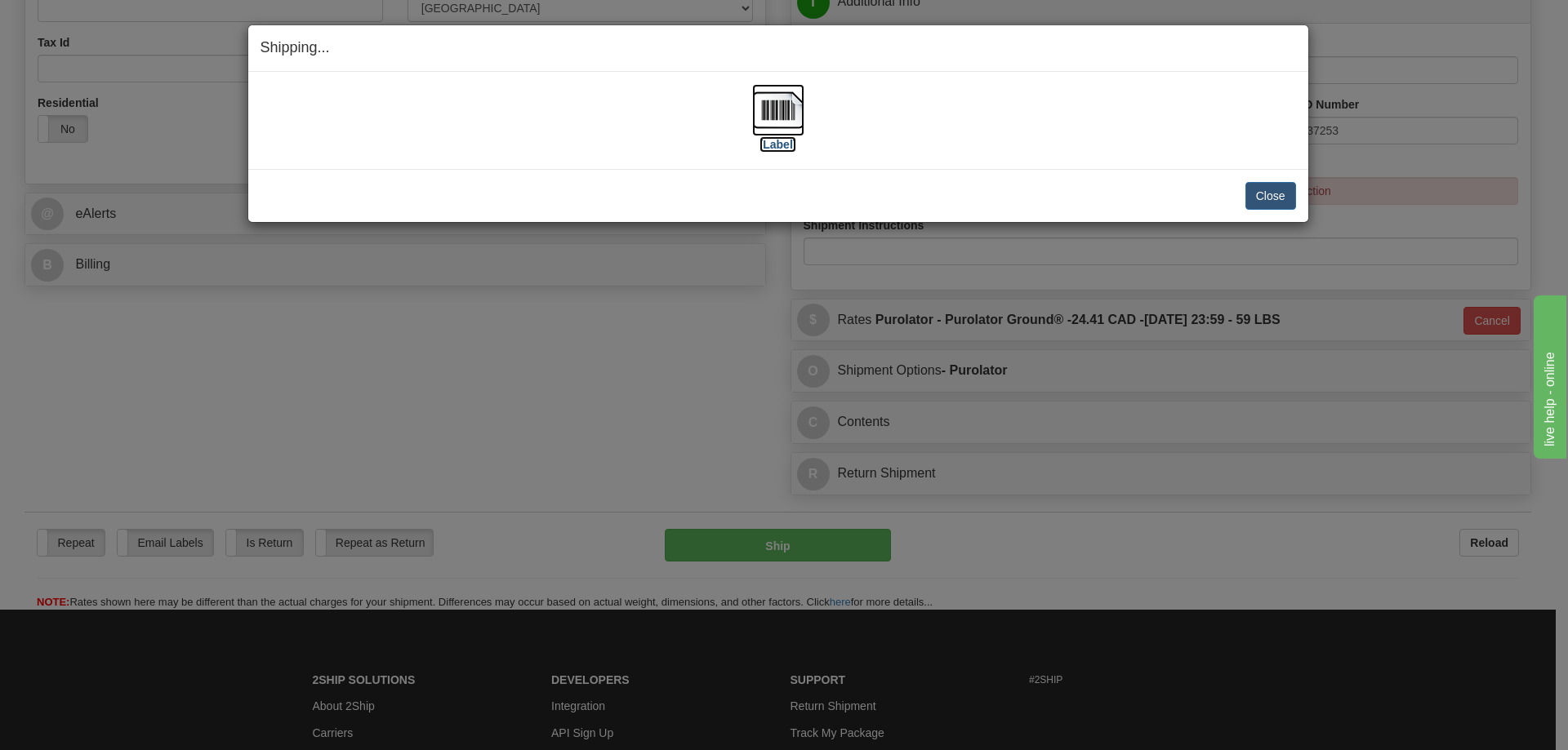
click at [780, 146] on label "[Label]" at bounding box center [778, 144] width 38 height 17
drag, startPoint x: 1266, startPoint y: 196, endPoint x: 1275, endPoint y: 201, distance: 10.3
click at [1273, 200] on button "Close" at bounding box center [1271, 196] width 51 height 28
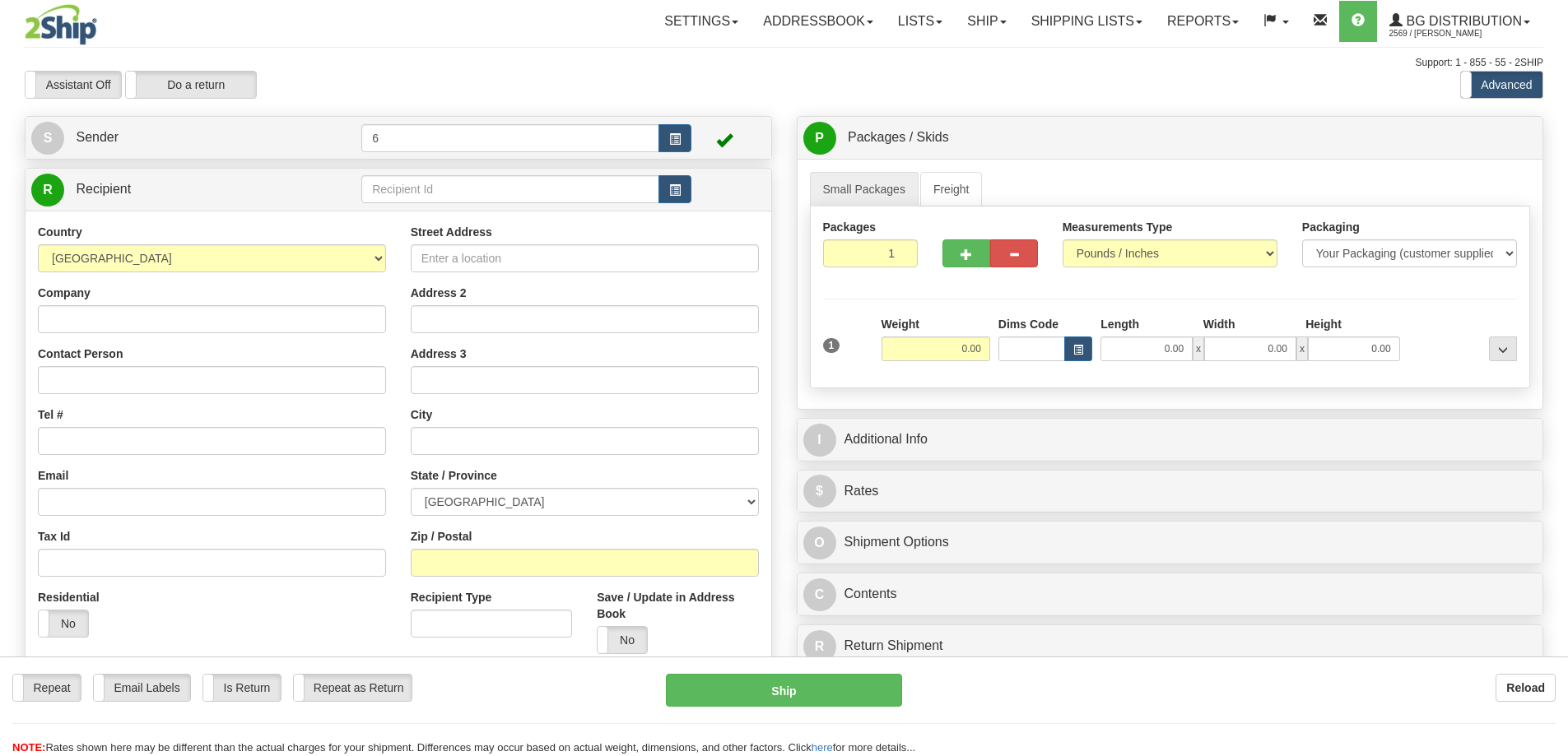
click at [400, 194] on input "text" at bounding box center [510, 189] width 298 height 28
click at [402, 194] on input "text" at bounding box center [510, 189] width 298 height 28
type input "41032"
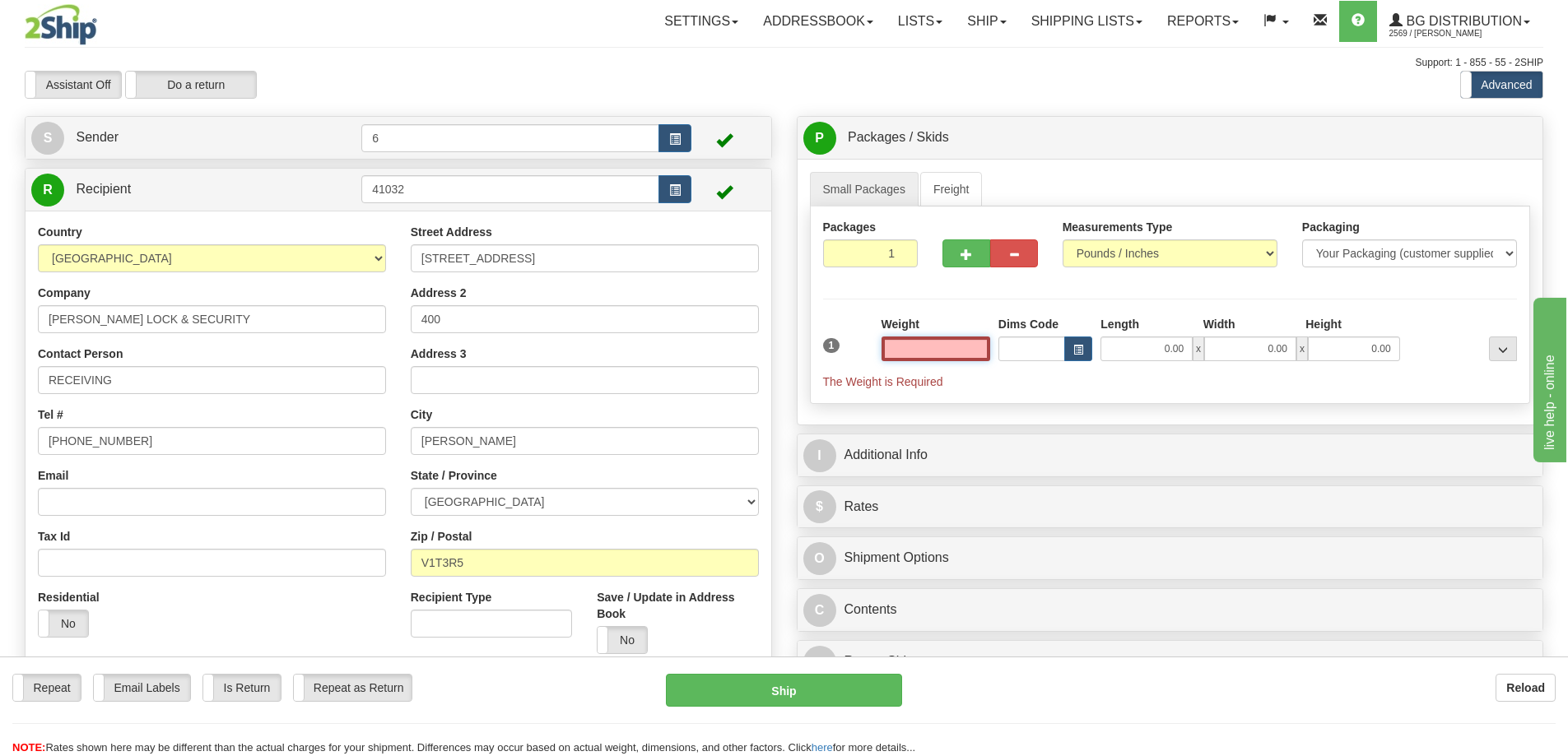
click at [953, 354] on input "text" at bounding box center [936, 349] width 109 height 25
type input "15.00"
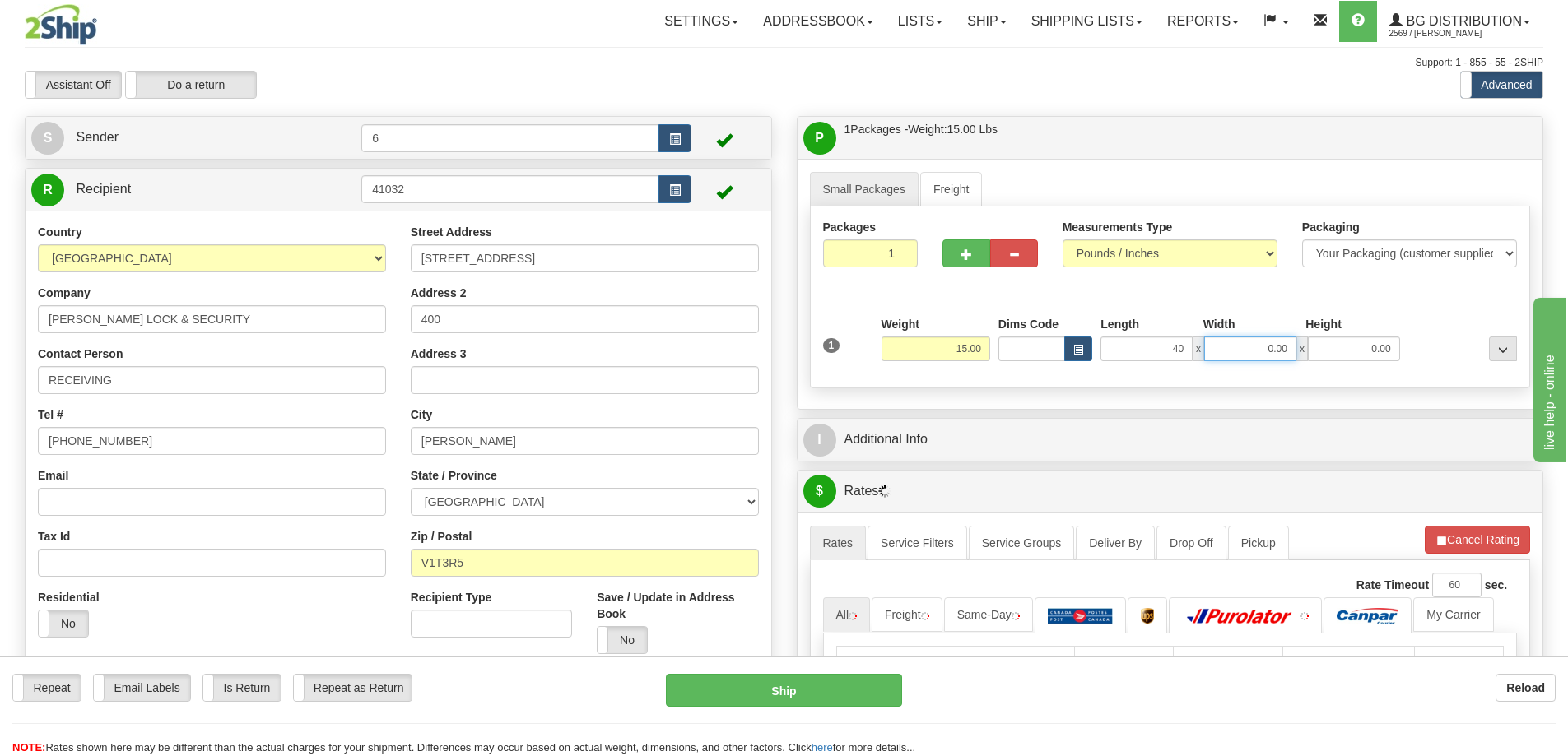
type input "40.00"
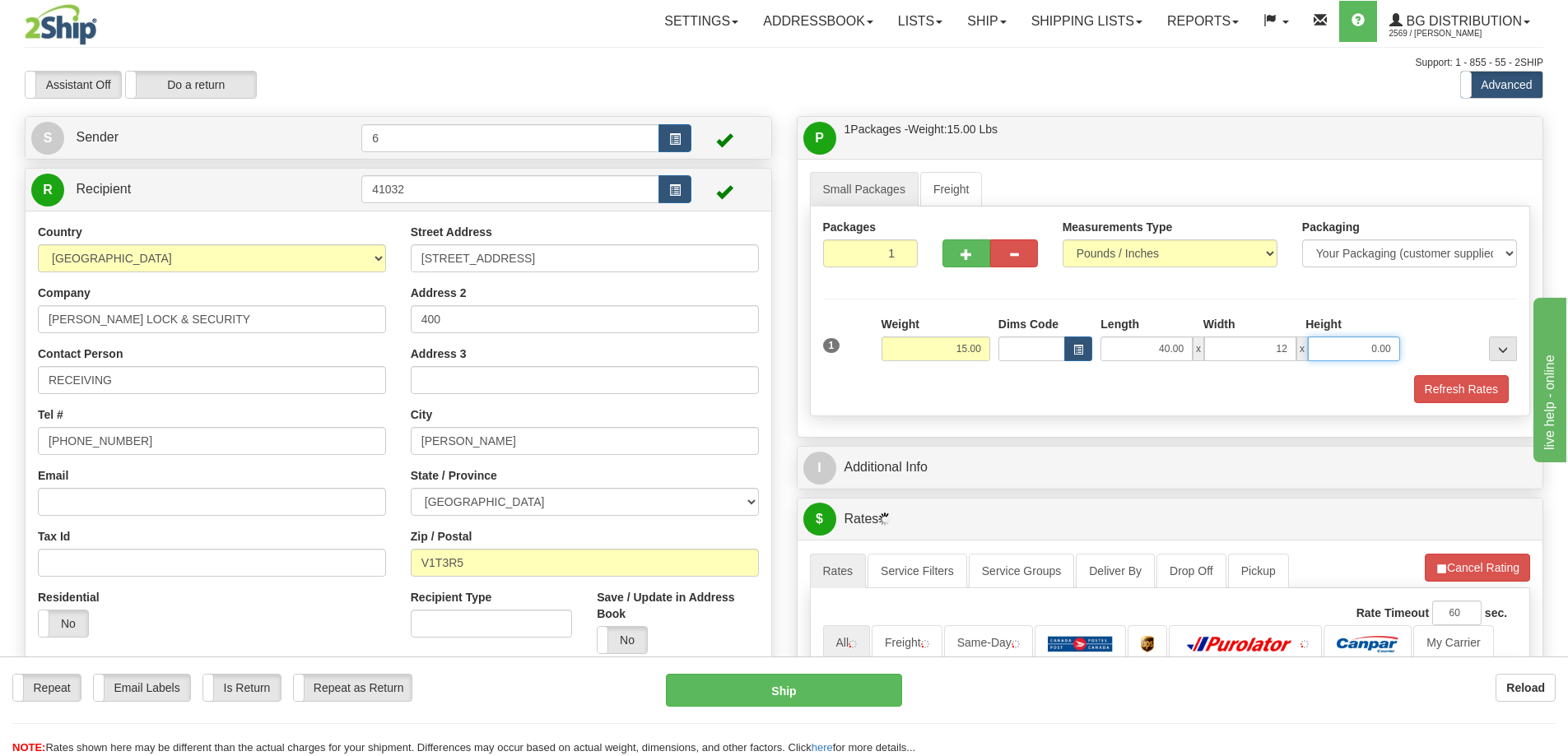
type input "12.00"
type input "7.00"
click at [1481, 373] on div "1 Weight 15.00 Dims Code x x" at bounding box center [1170, 345] width 703 height 58
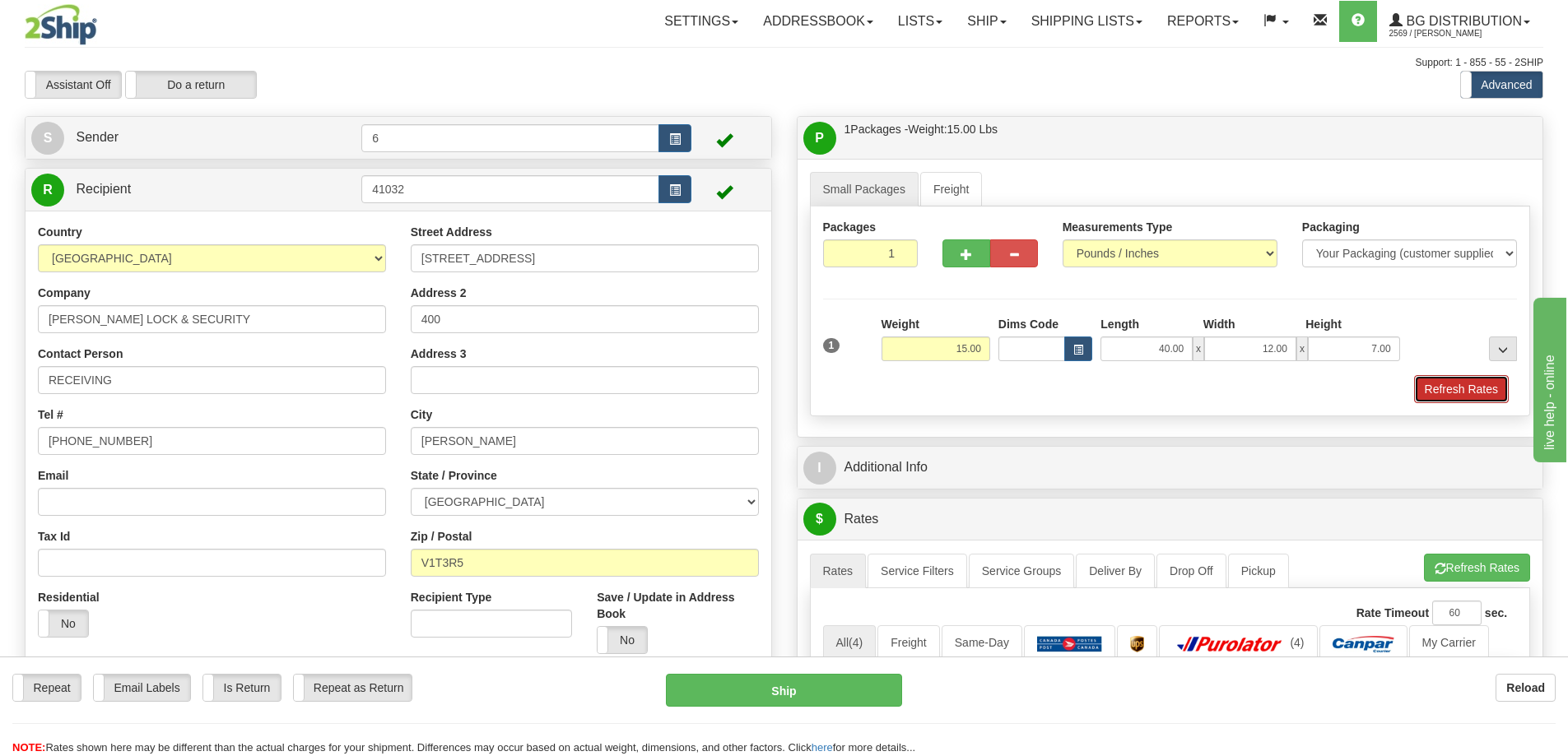
click at [1466, 394] on button "Refresh Rates" at bounding box center [1461, 389] width 95 height 28
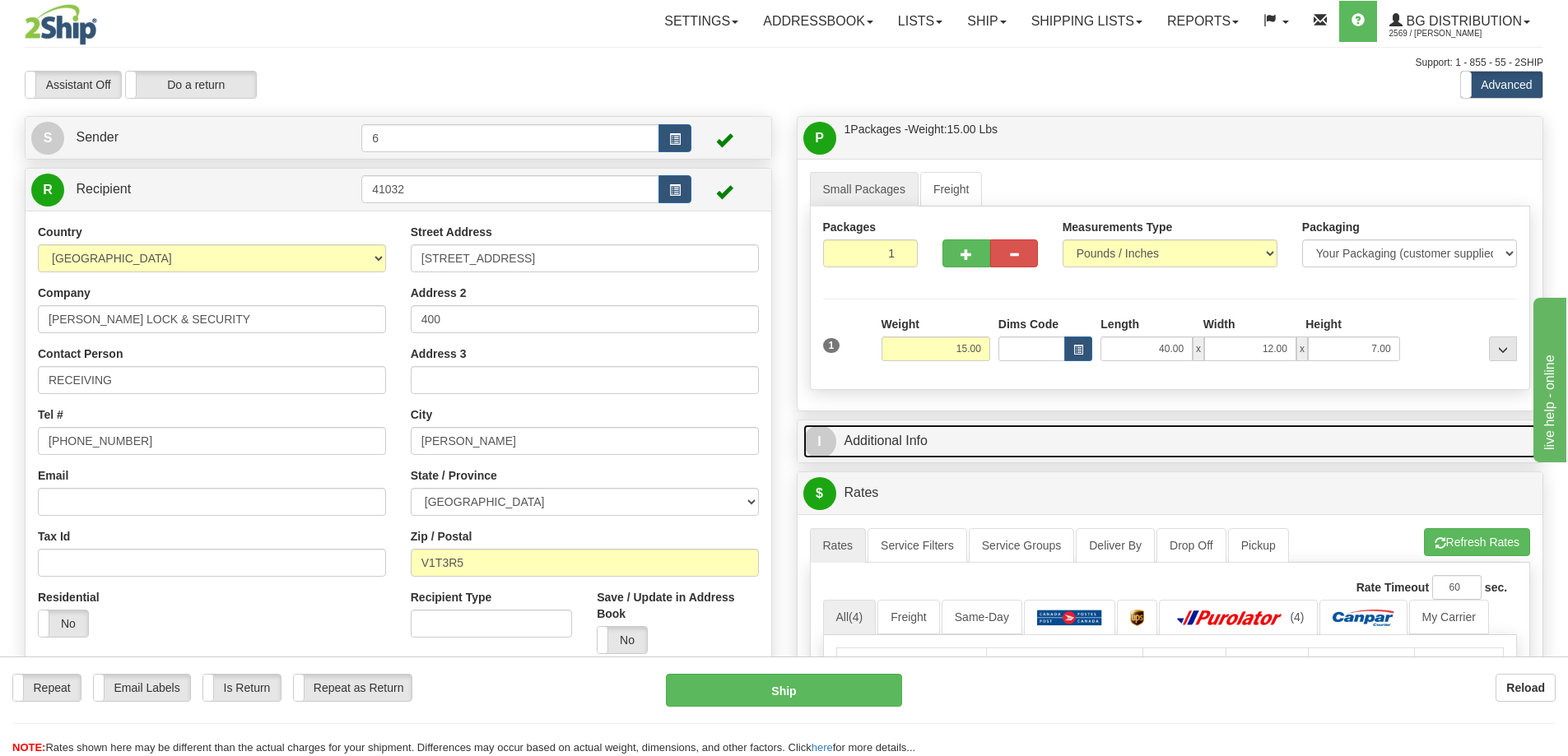
click at [1422, 442] on link "I Additional Info" at bounding box center [1170, 441] width 734 height 34
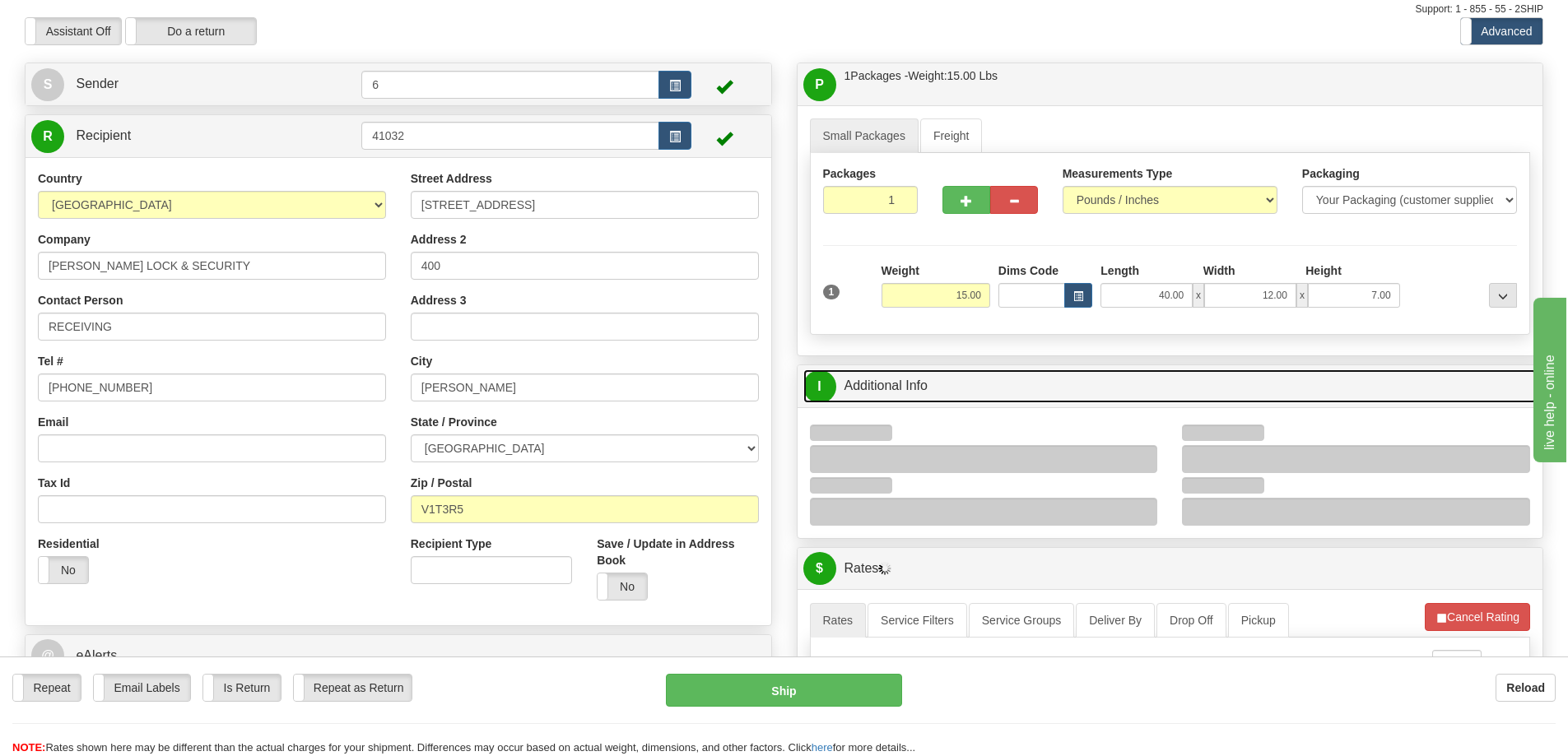
scroll to position [82, 0]
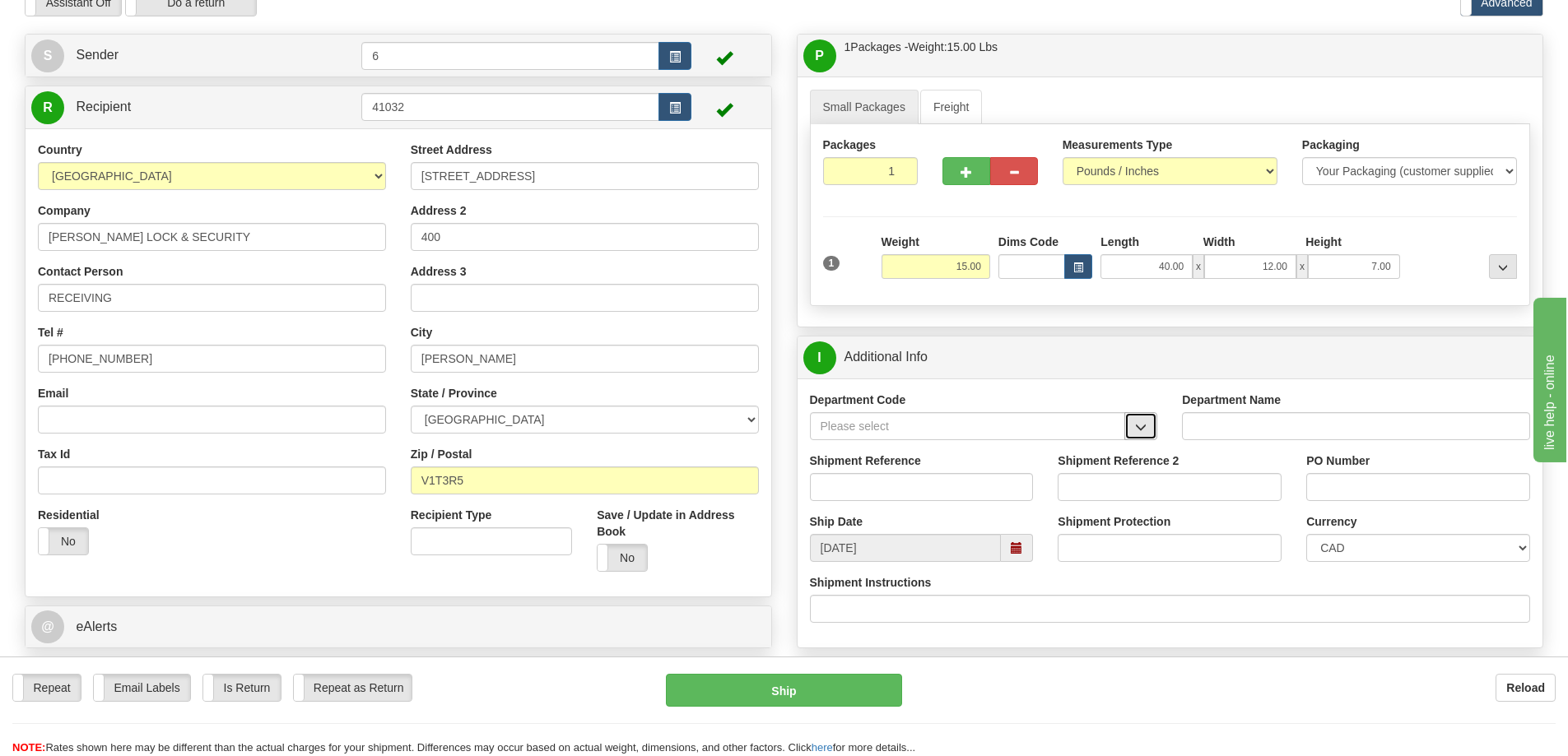
click at [1140, 436] on button "button" at bounding box center [1140, 426] width 33 height 28
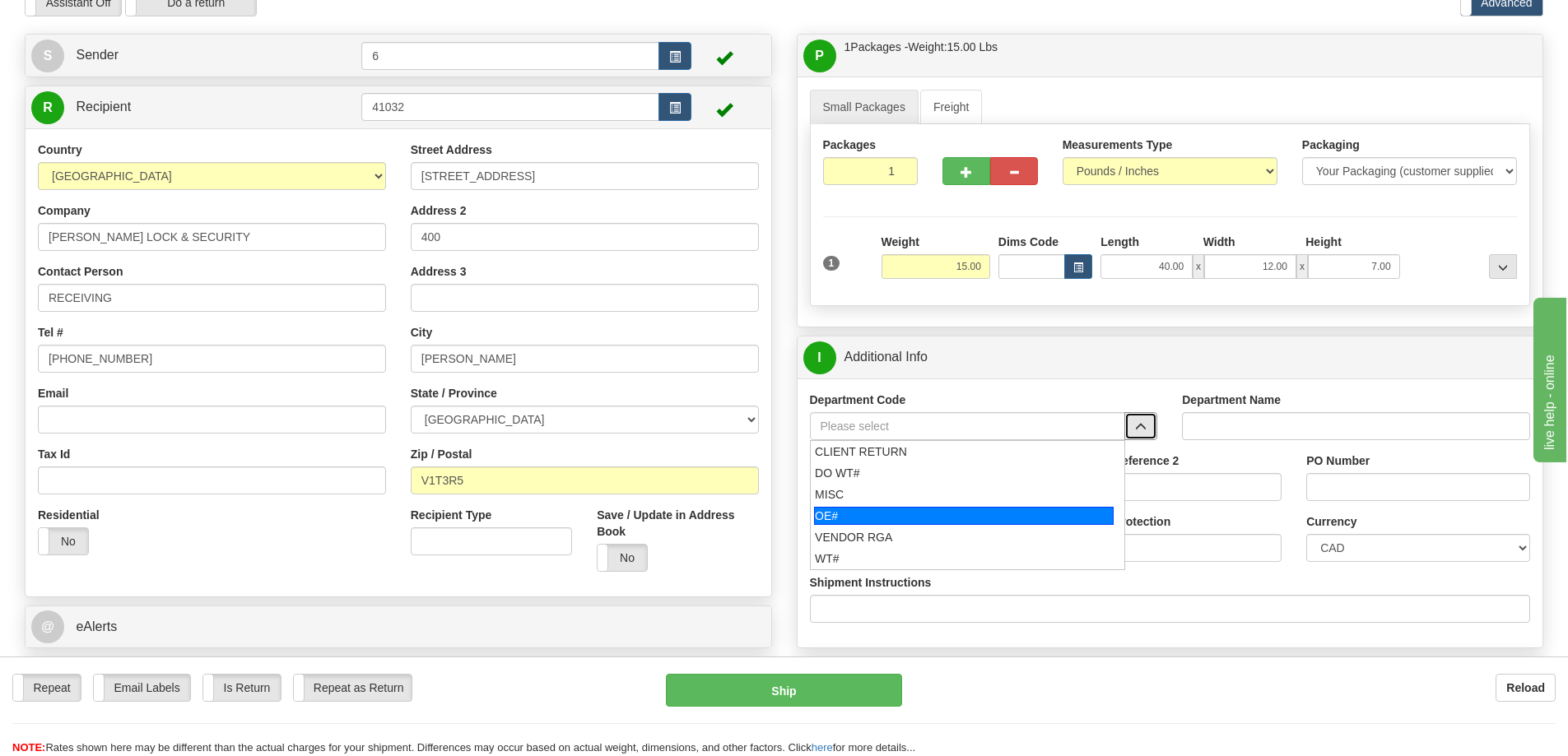
click at [890, 520] on div "OE#" at bounding box center [963, 515] width 300 height 18
type input "OE#"
type input "ORDERS"
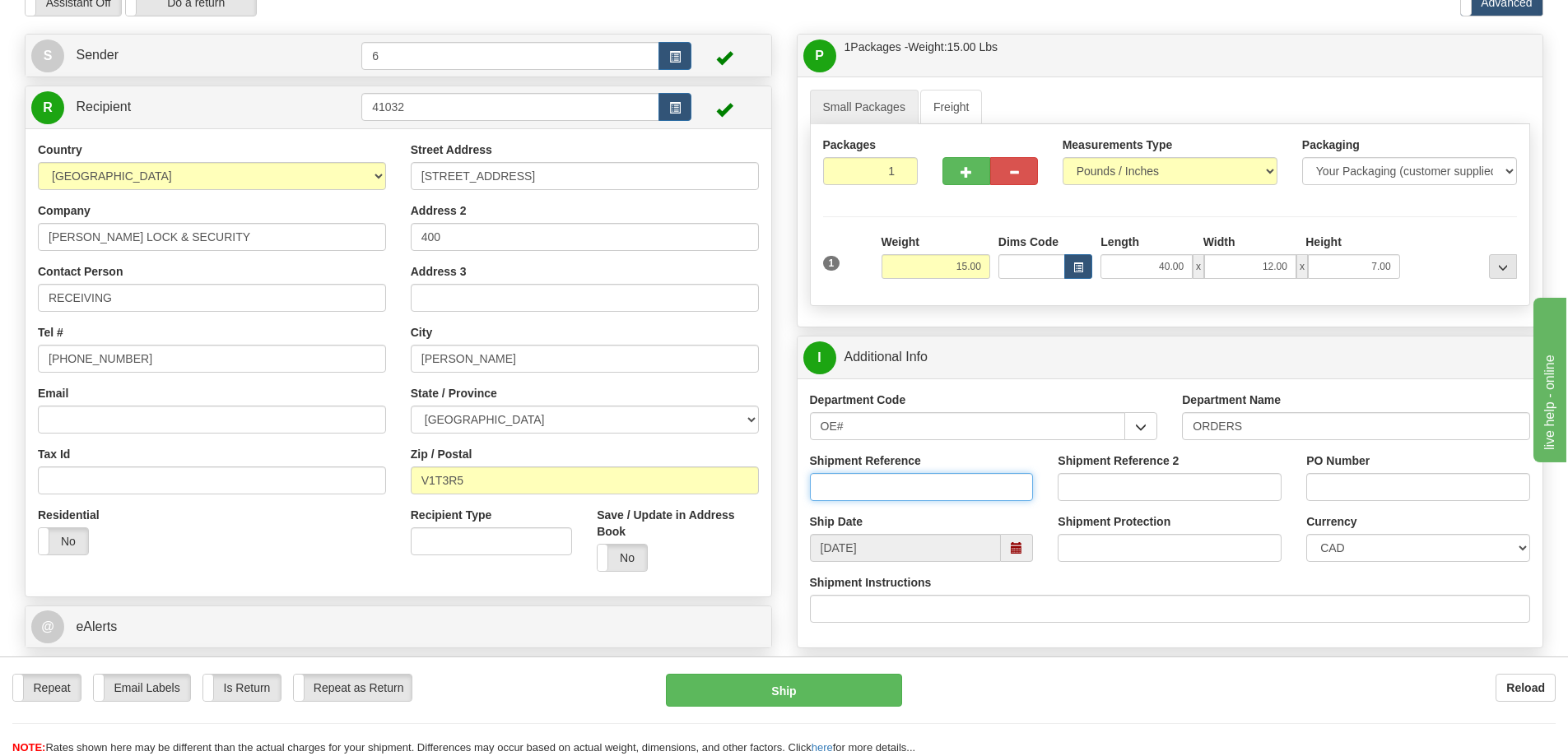
click at [884, 491] on input "Shipment Reference" at bounding box center [922, 487] width 224 height 28
type input "60032868-00"
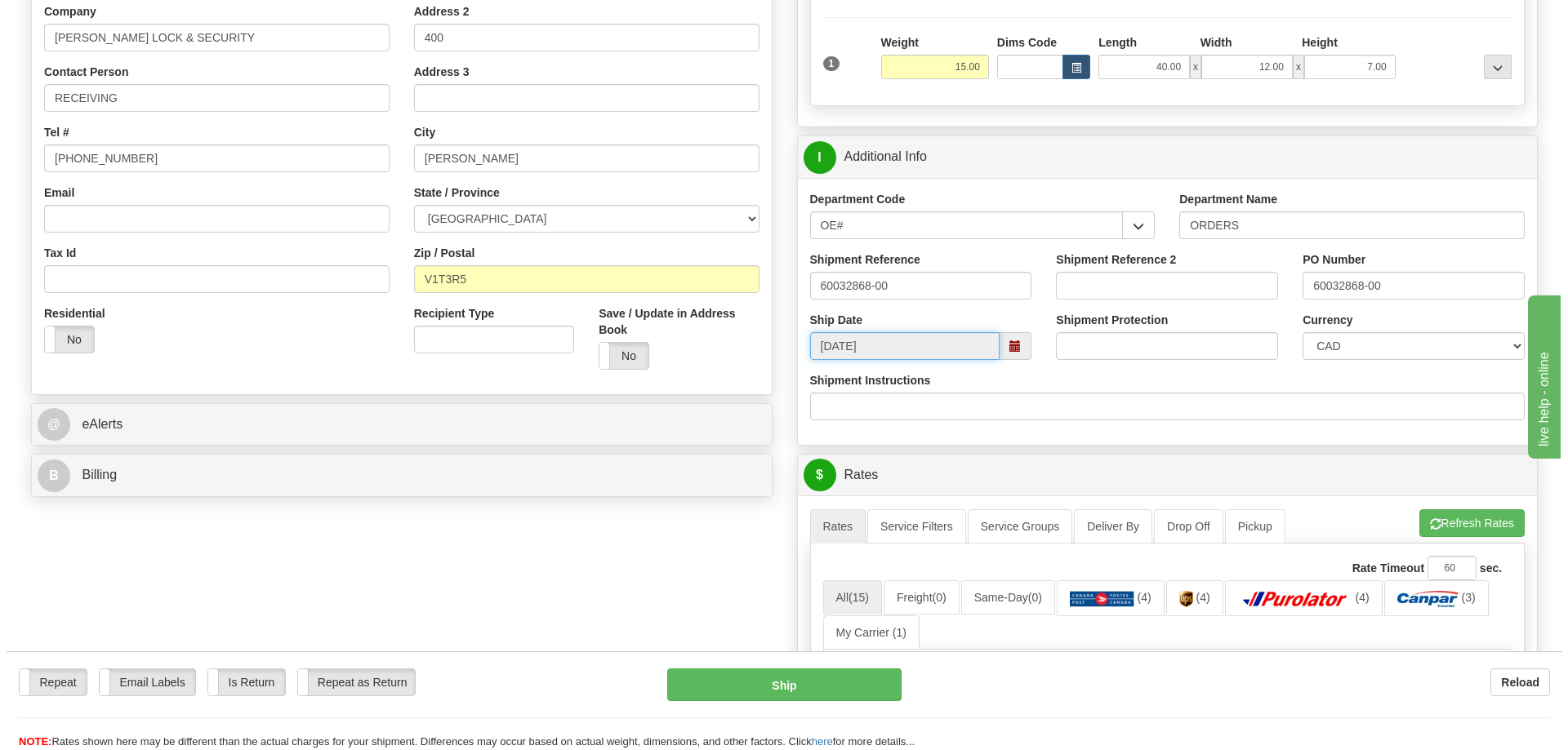
scroll to position [408, 0]
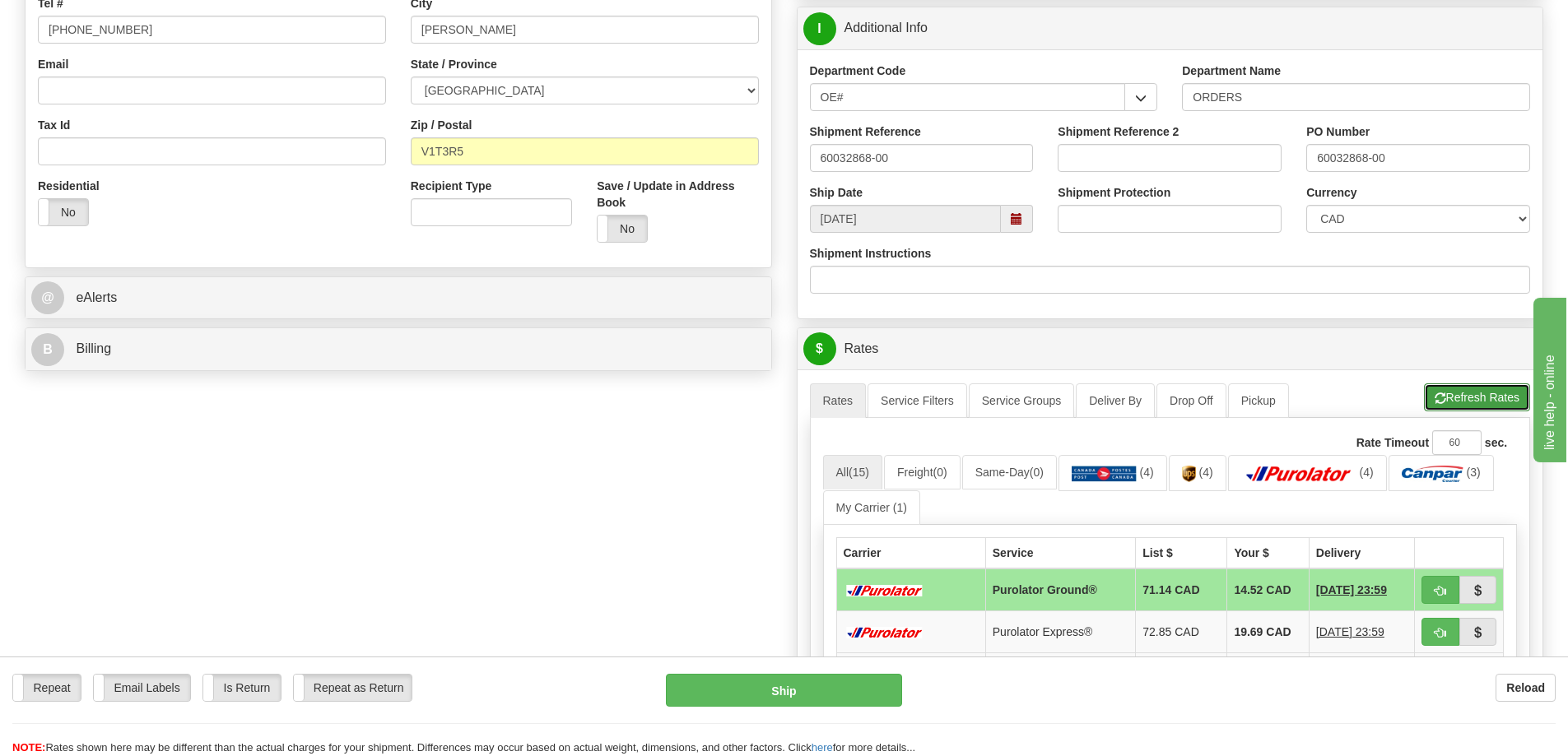
click at [1466, 399] on button "Refresh Rates" at bounding box center [1477, 398] width 106 height 28
click at [1428, 600] on button "button" at bounding box center [1440, 590] width 38 height 28
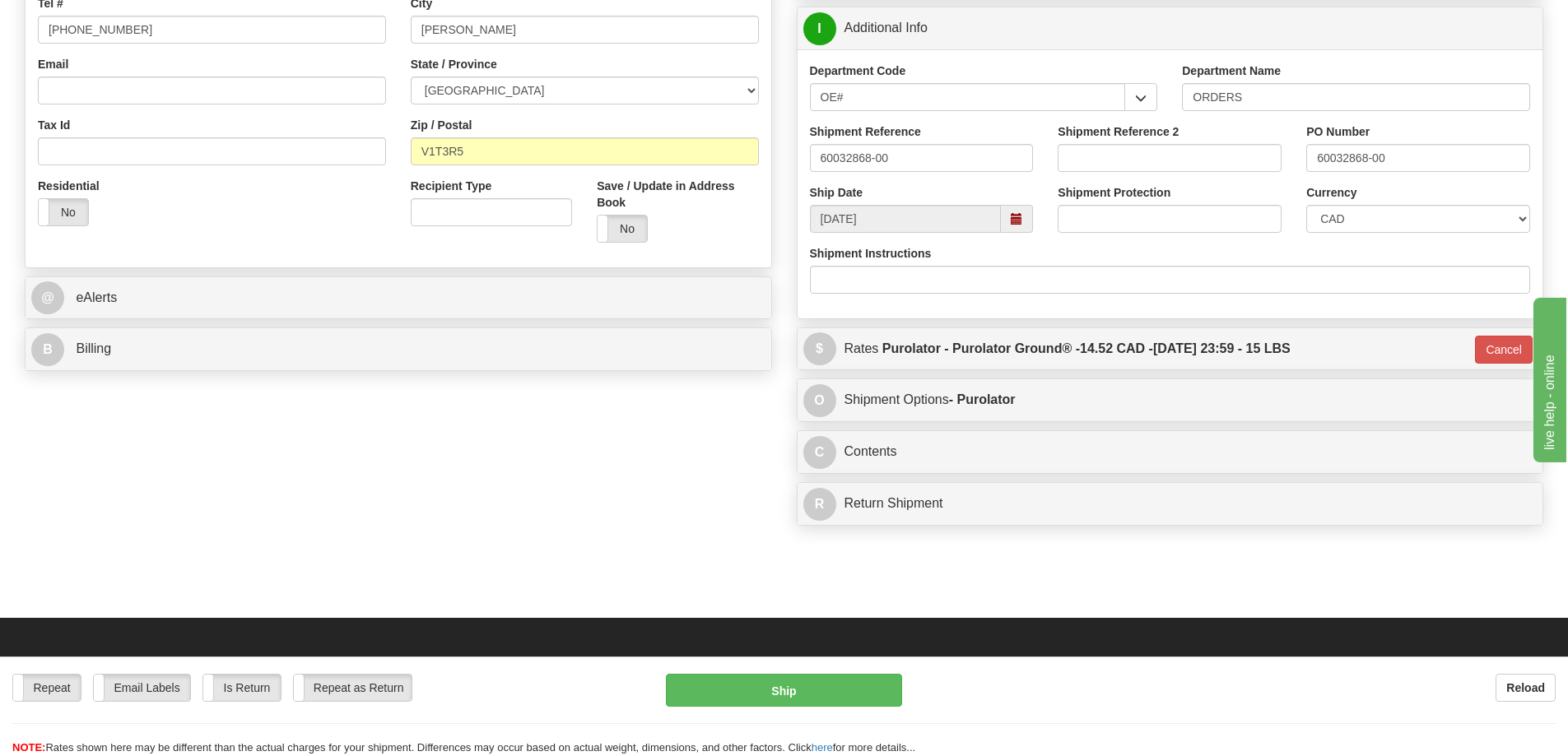
type input "260"
click at [844, 696] on button "Ship" at bounding box center [784, 690] width 236 height 33
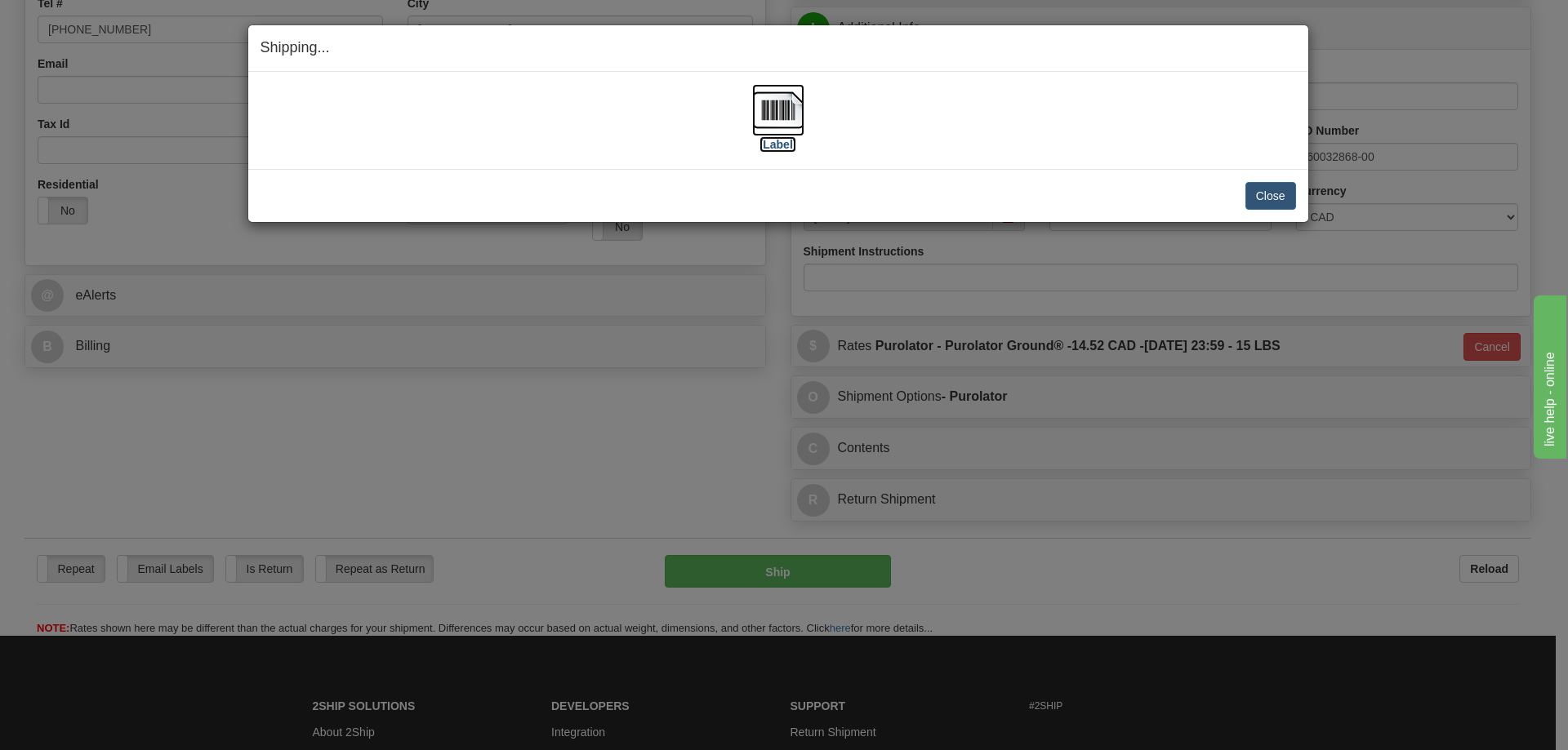
click at [769, 145] on label "[Label]" at bounding box center [778, 144] width 38 height 17
drag, startPoint x: 1272, startPoint y: 190, endPoint x: 871, endPoint y: 208, distance: 401.4
click at [1271, 190] on button "Close" at bounding box center [1271, 196] width 51 height 28
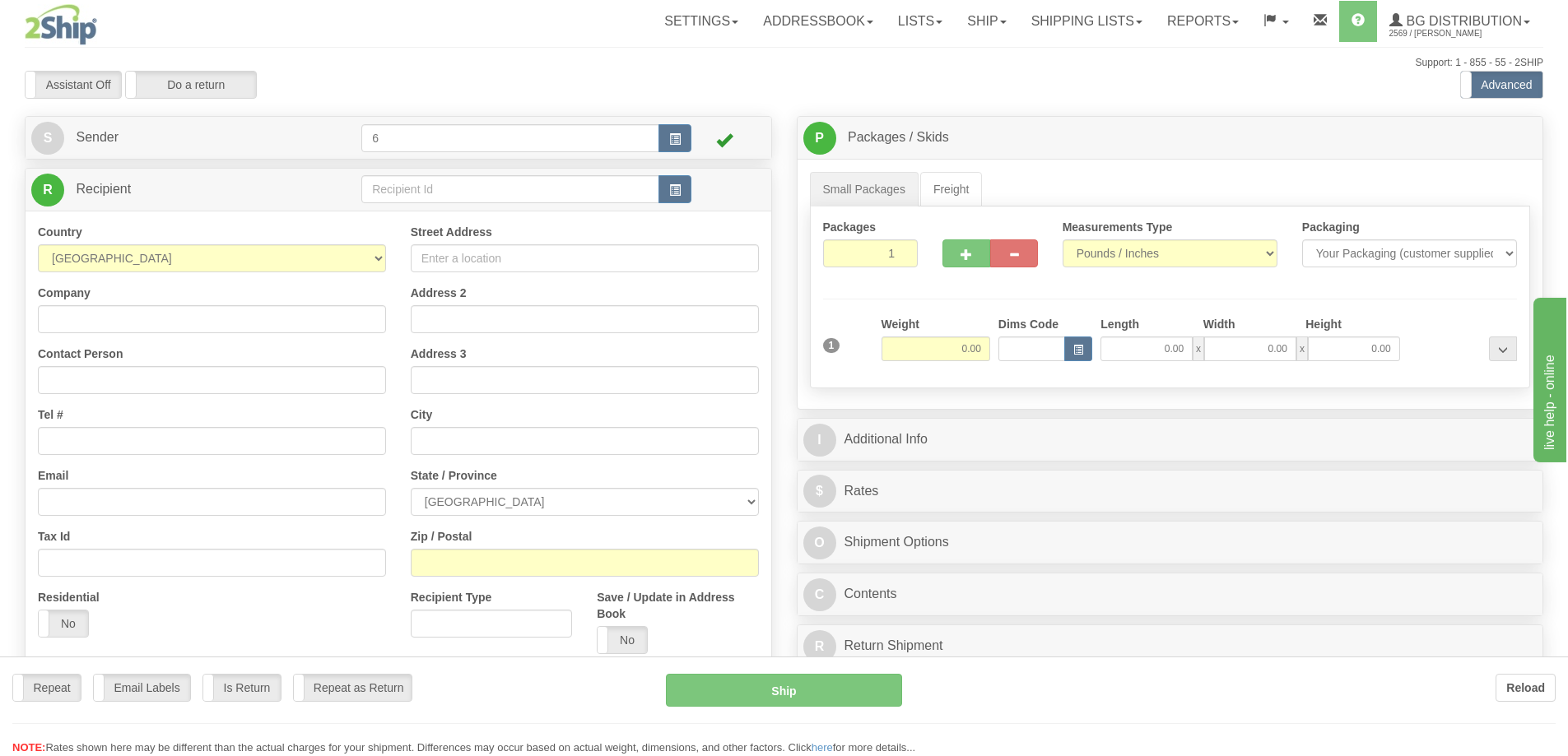
click at [422, 188] on div at bounding box center [784, 378] width 1568 height 756
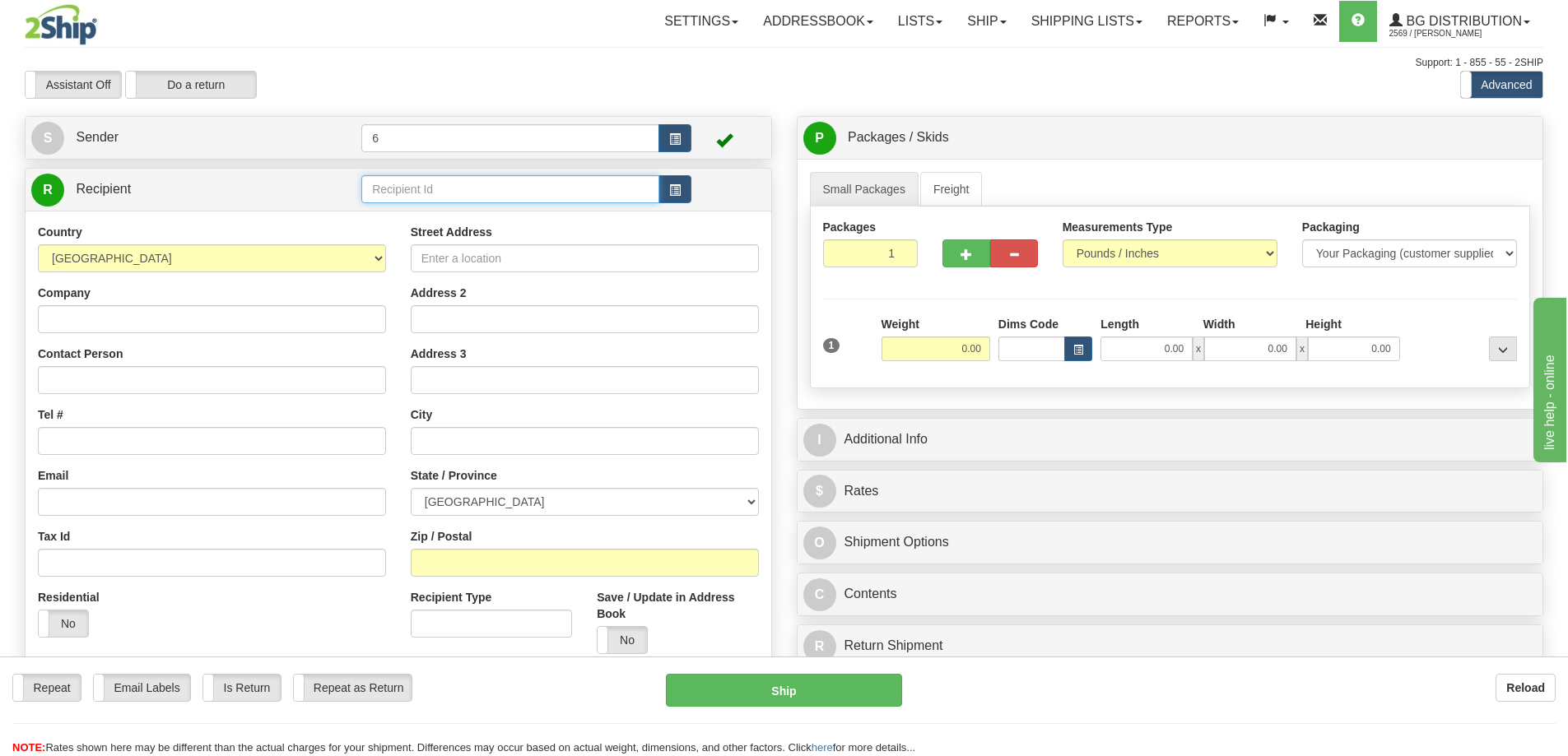
click at [422, 188] on input "text" at bounding box center [510, 189] width 298 height 28
drag, startPoint x: 422, startPoint y: 188, endPoint x: 366, endPoint y: 186, distance: 56.0
click at [410, 186] on input "text" at bounding box center [510, 189] width 298 height 28
type input "41050"
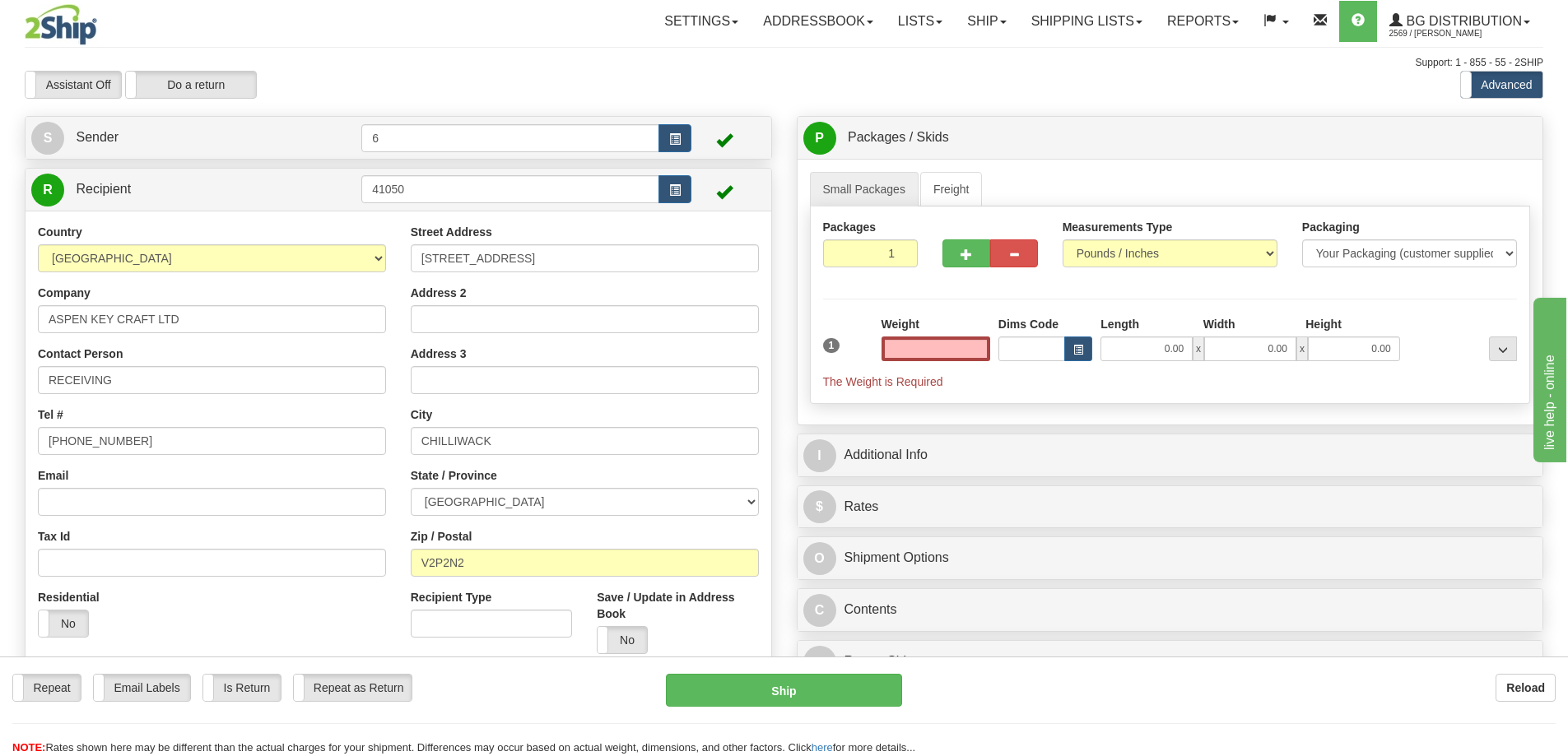
type input "0.00"
click at [921, 331] on div "Weight 0.00" at bounding box center [936, 338] width 109 height 45
click at [941, 355] on input "0.00" at bounding box center [936, 349] width 109 height 25
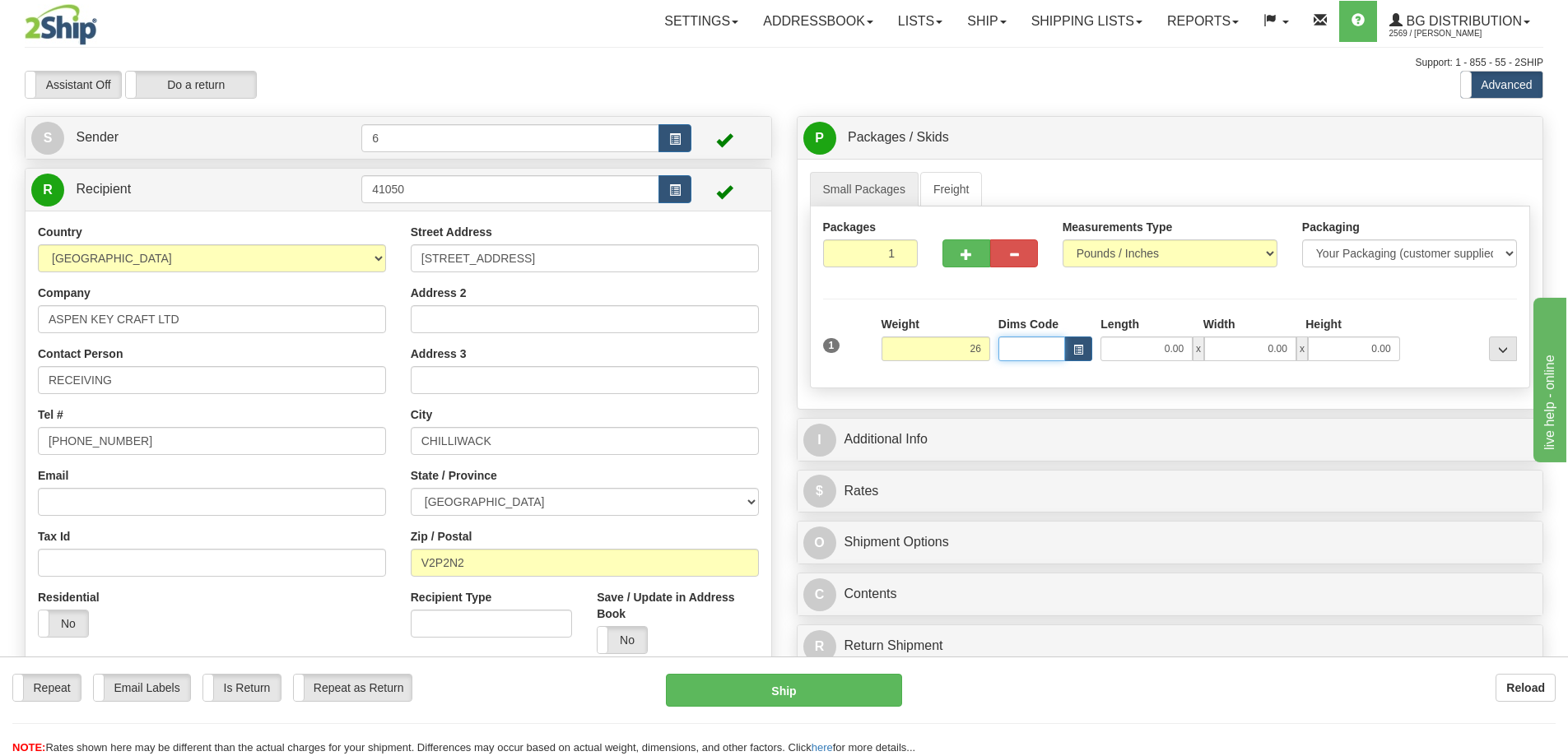
type input "26.00"
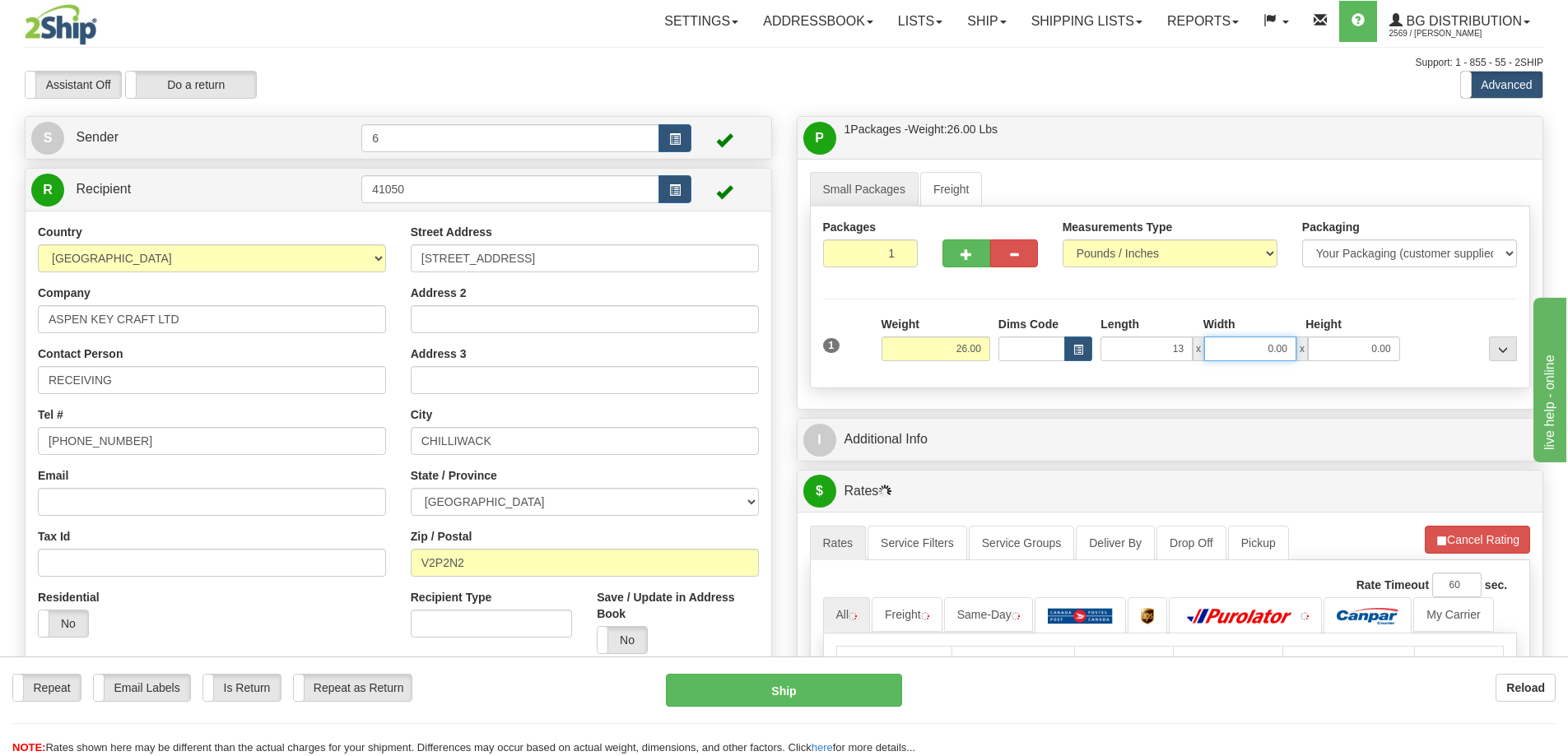
type input "13.00"
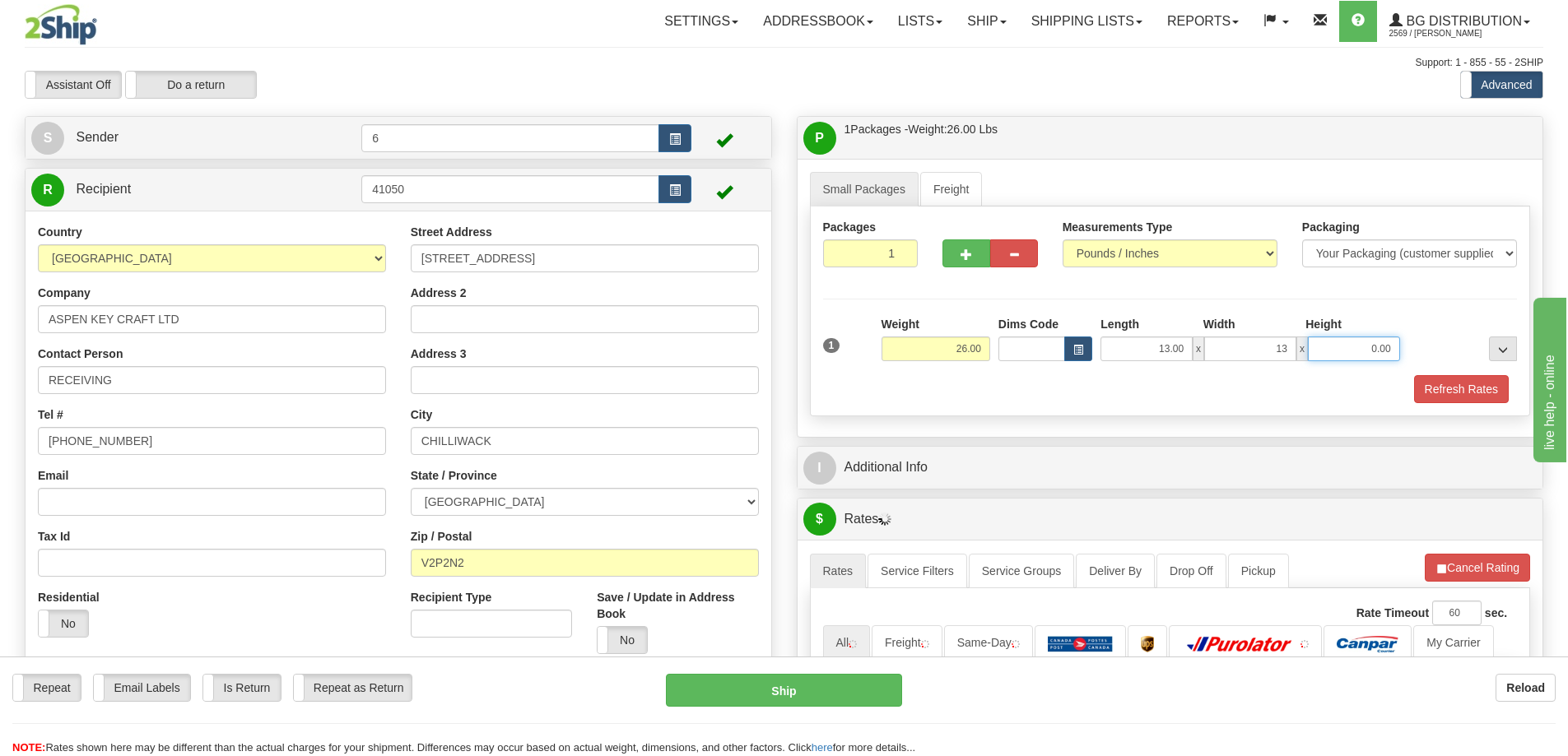
type input "13.00"
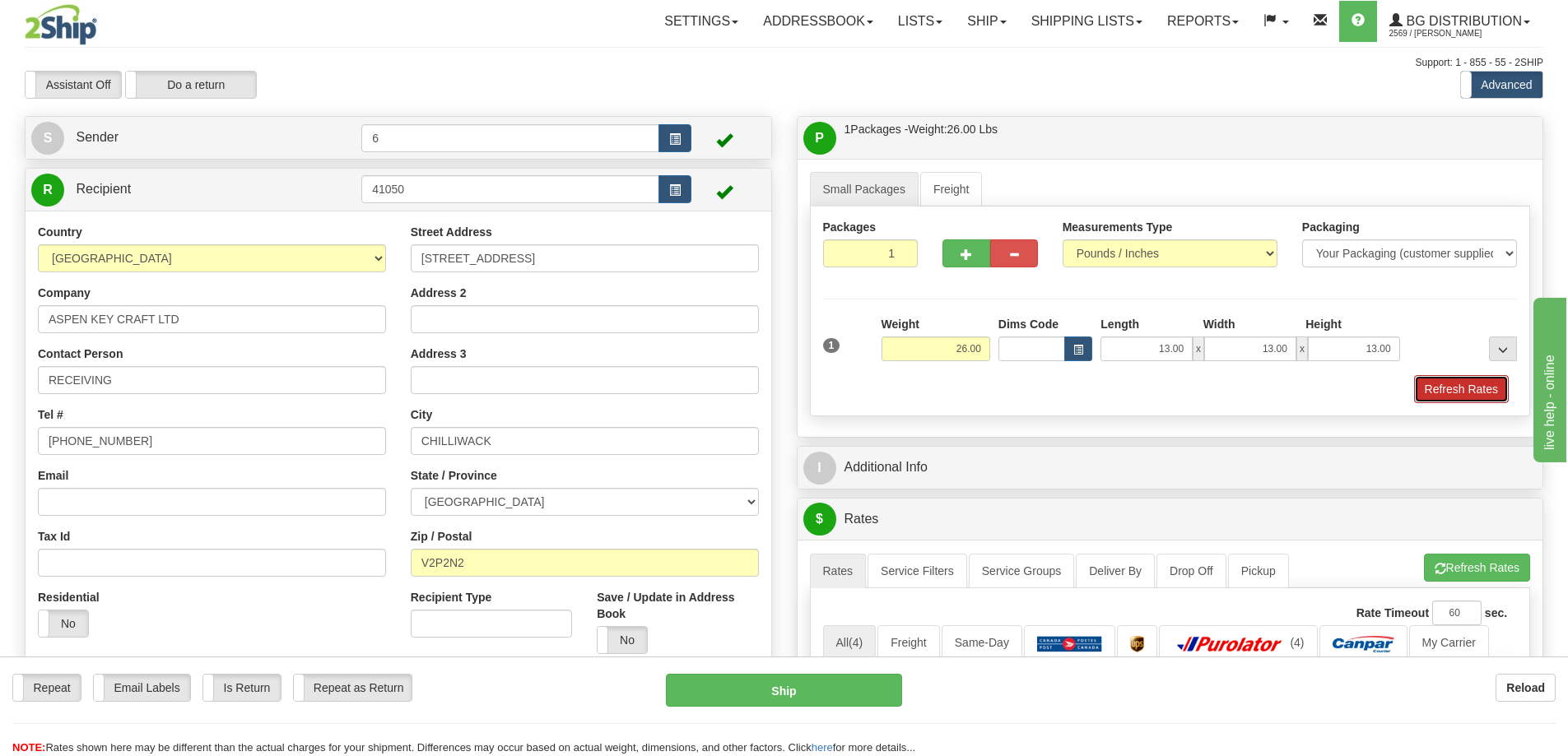
click at [1481, 383] on button "Refresh Rates" at bounding box center [1461, 389] width 95 height 28
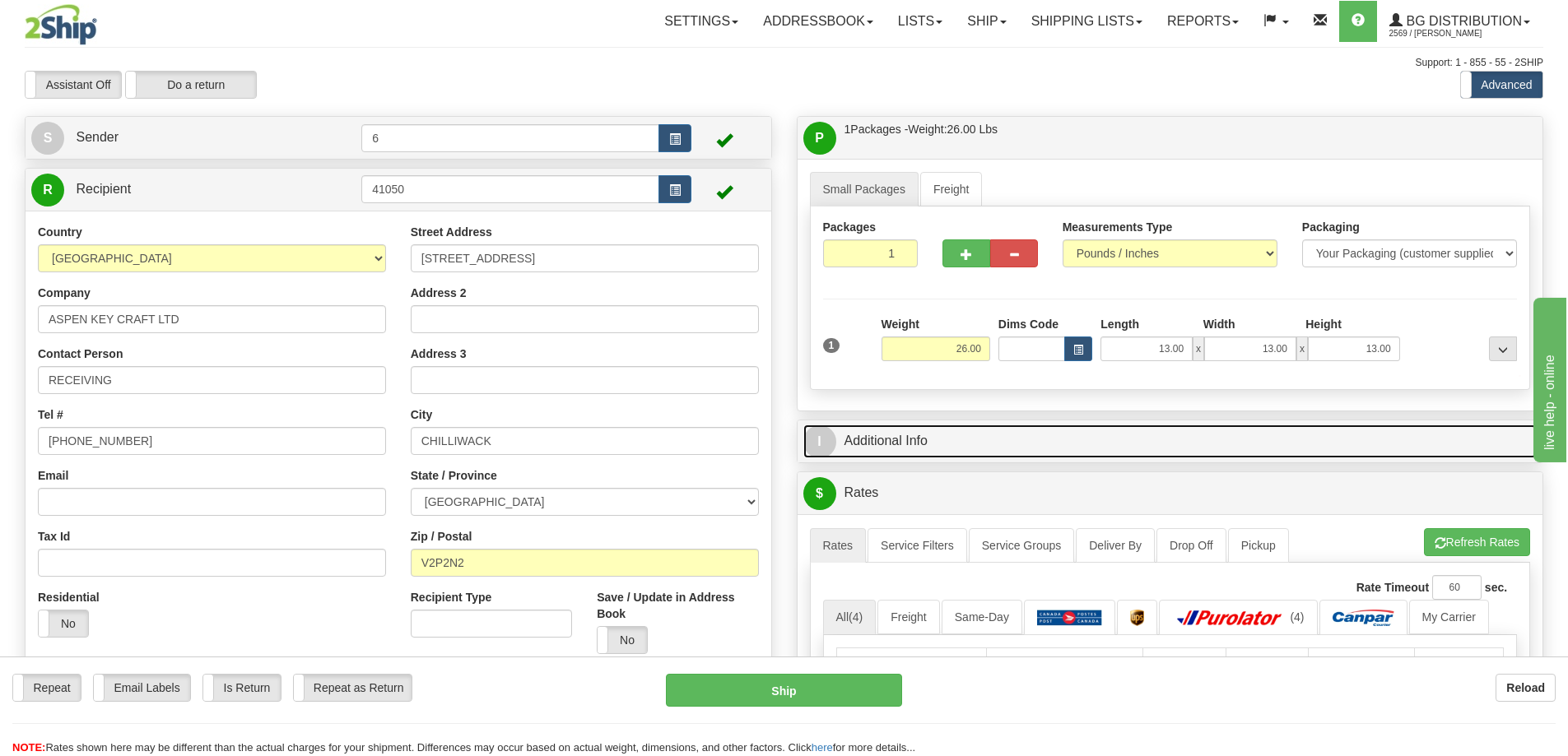
click at [1427, 439] on link "I Additional Info" at bounding box center [1170, 441] width 734 height 34
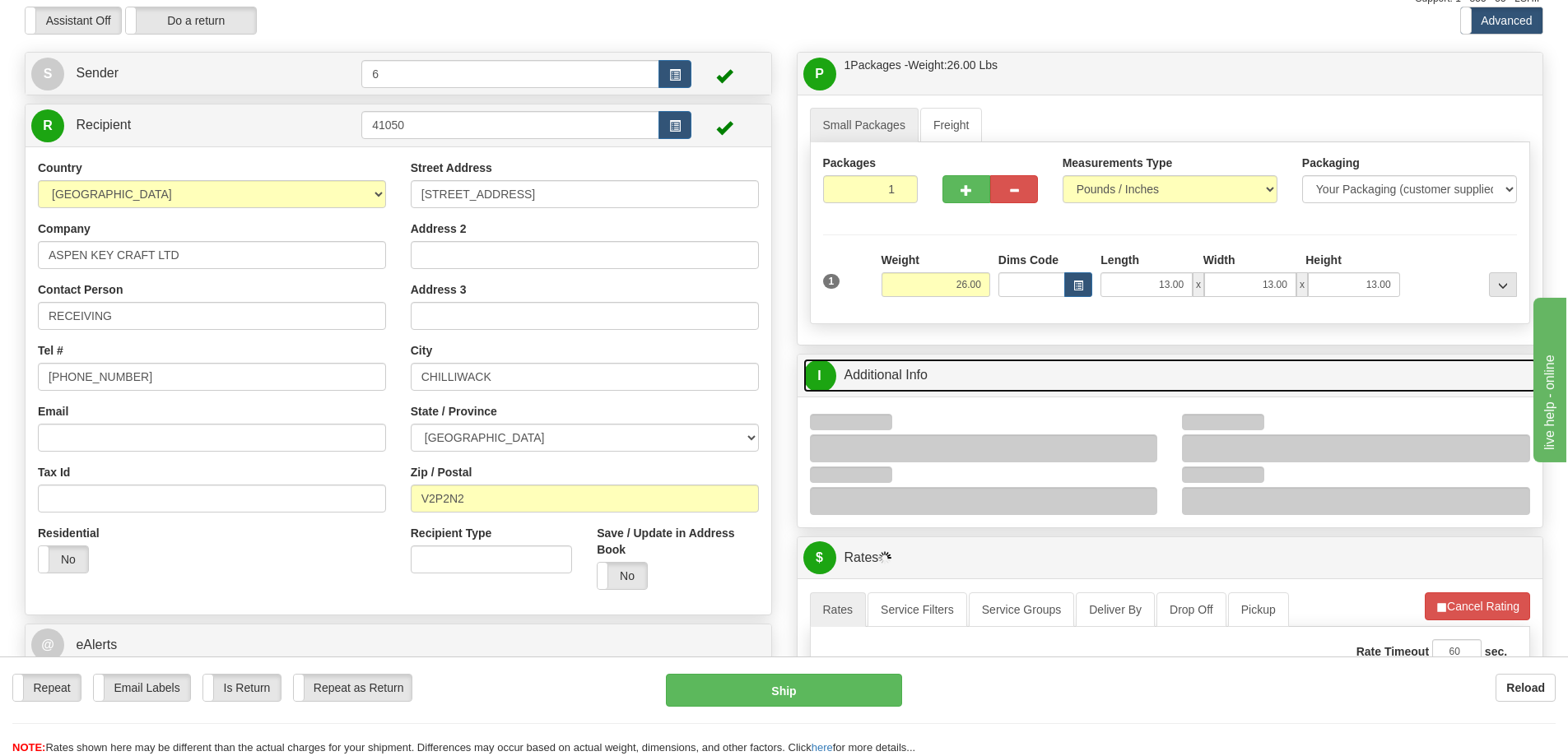
scroll to position [247, 0]
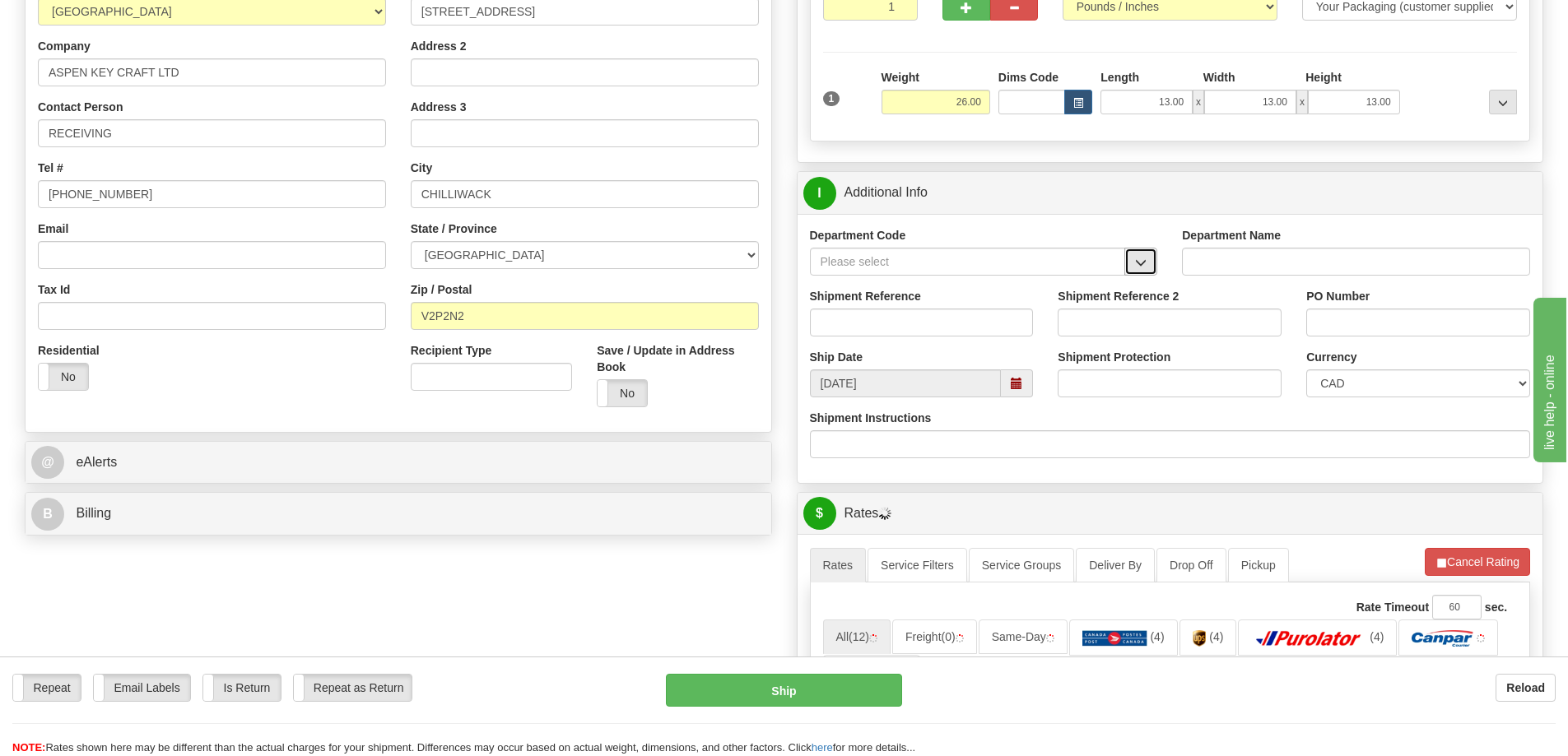
click at [1150, 265] on button "button" at bounding box center [1140, 262] width 33 height 28
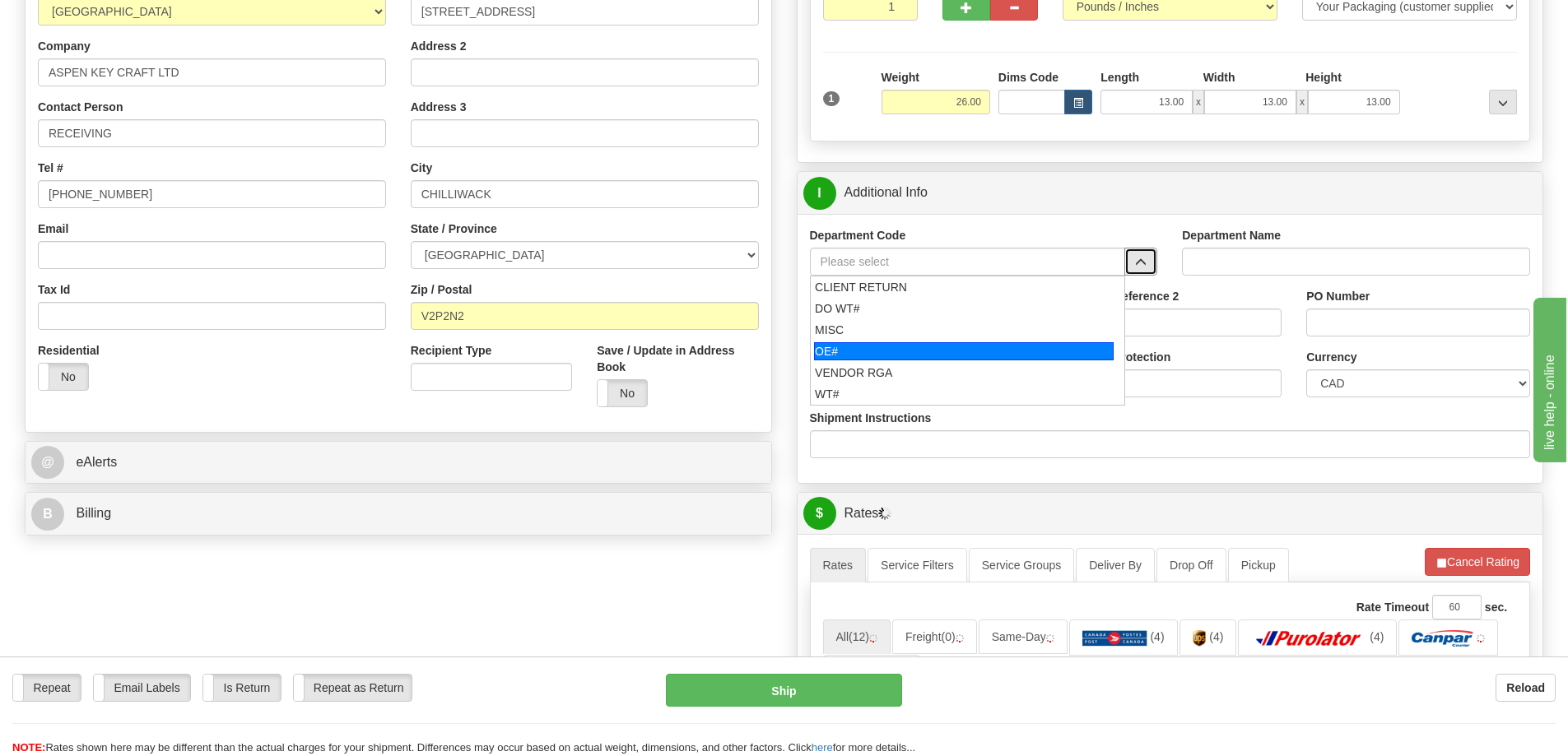
click at [899, 352] on div "OE#" at bounding box center [963, 351] width 300 height 18
type input "OE#"
type input "ORDERS"
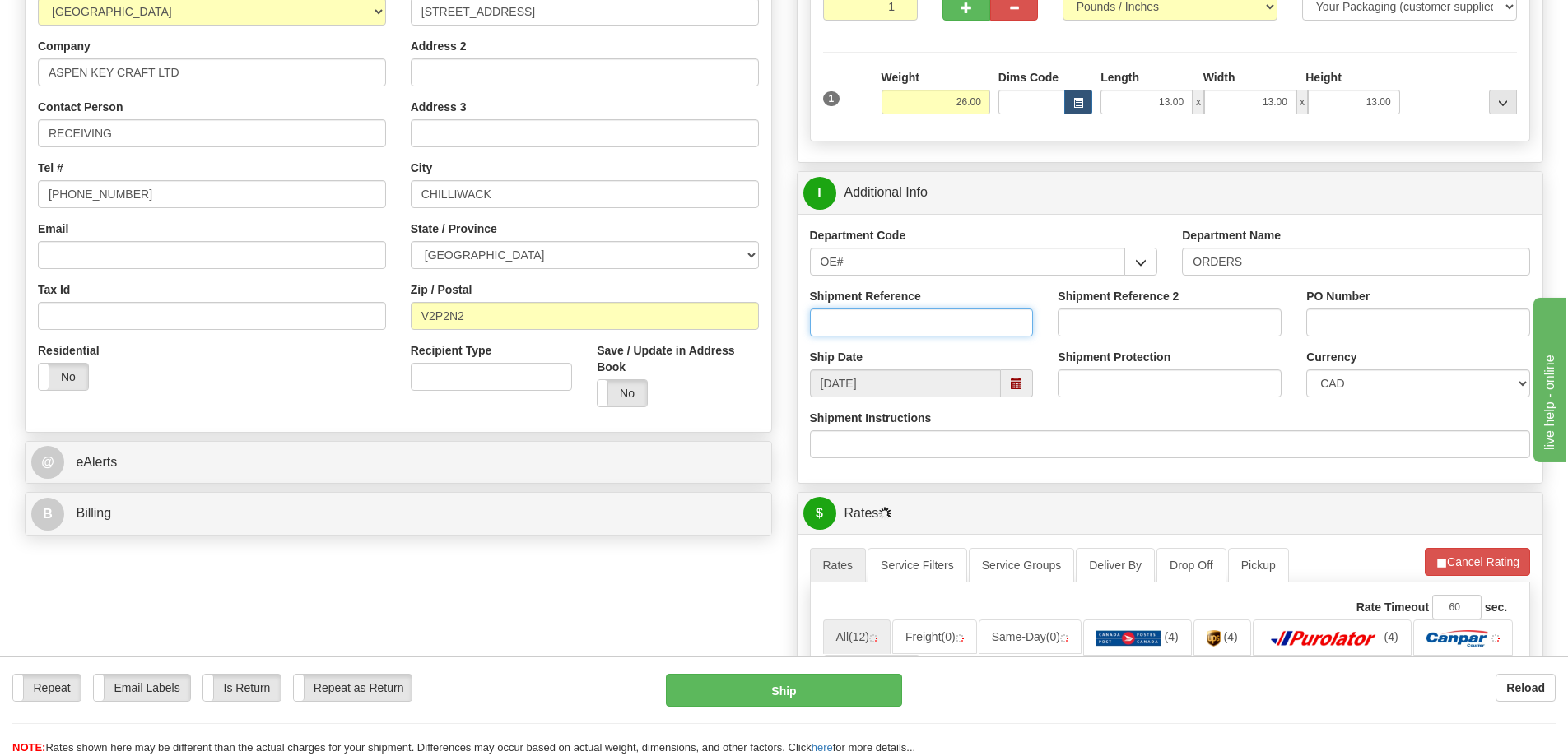
click at [881, 320] on input "Shipment Reference" at bounding box center [922, 323] width 224 height 28
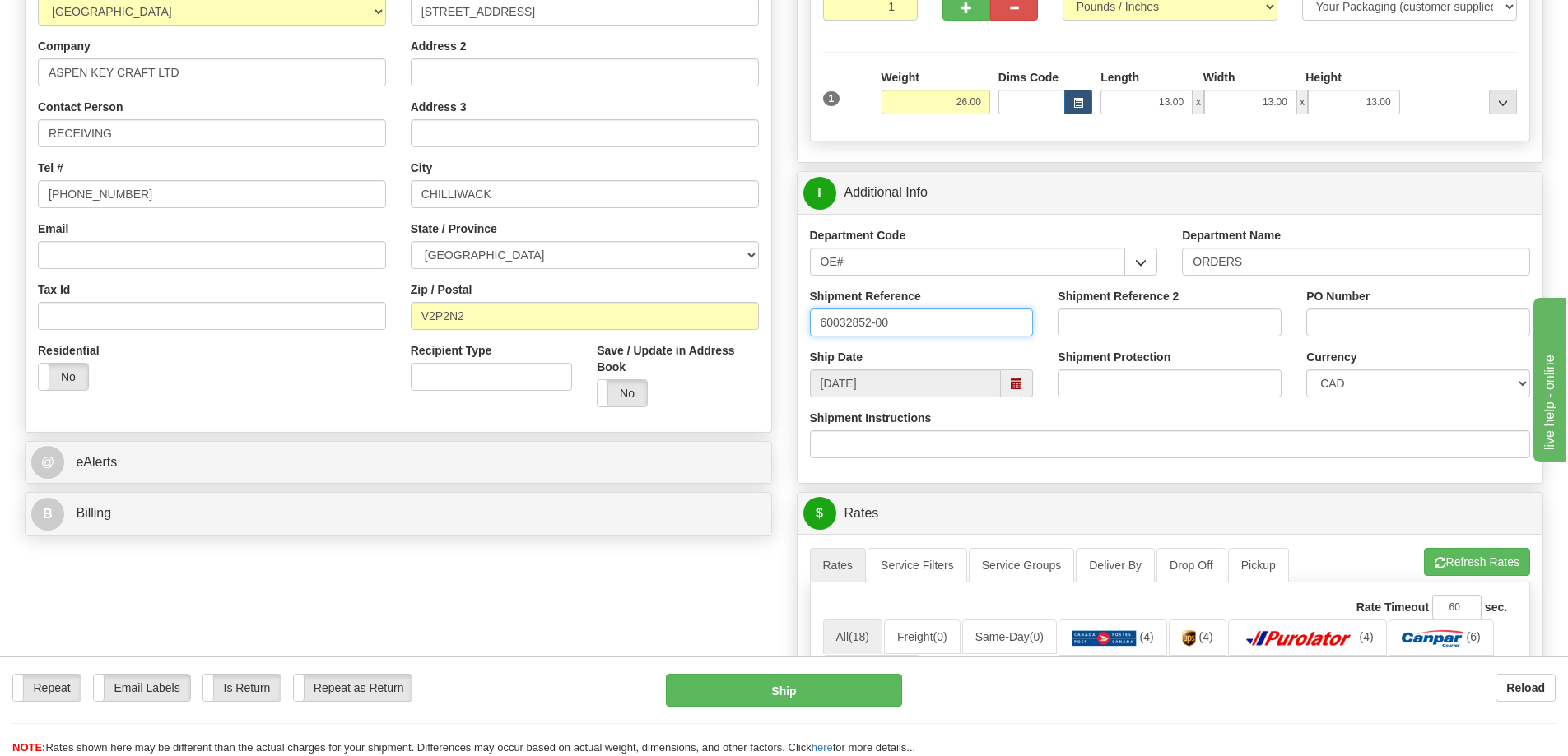
type input "60032852-00"
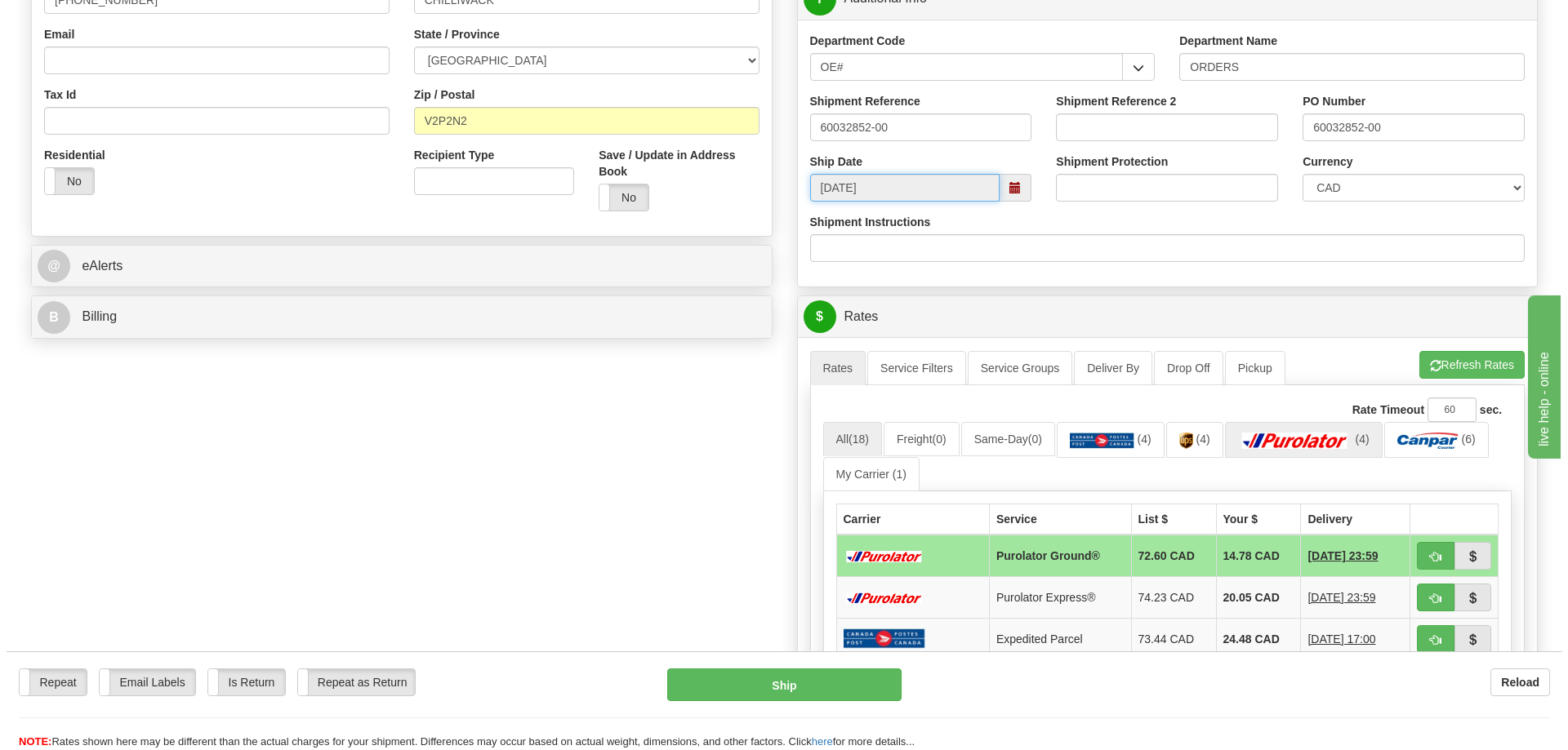
scroll to position [489, 0]
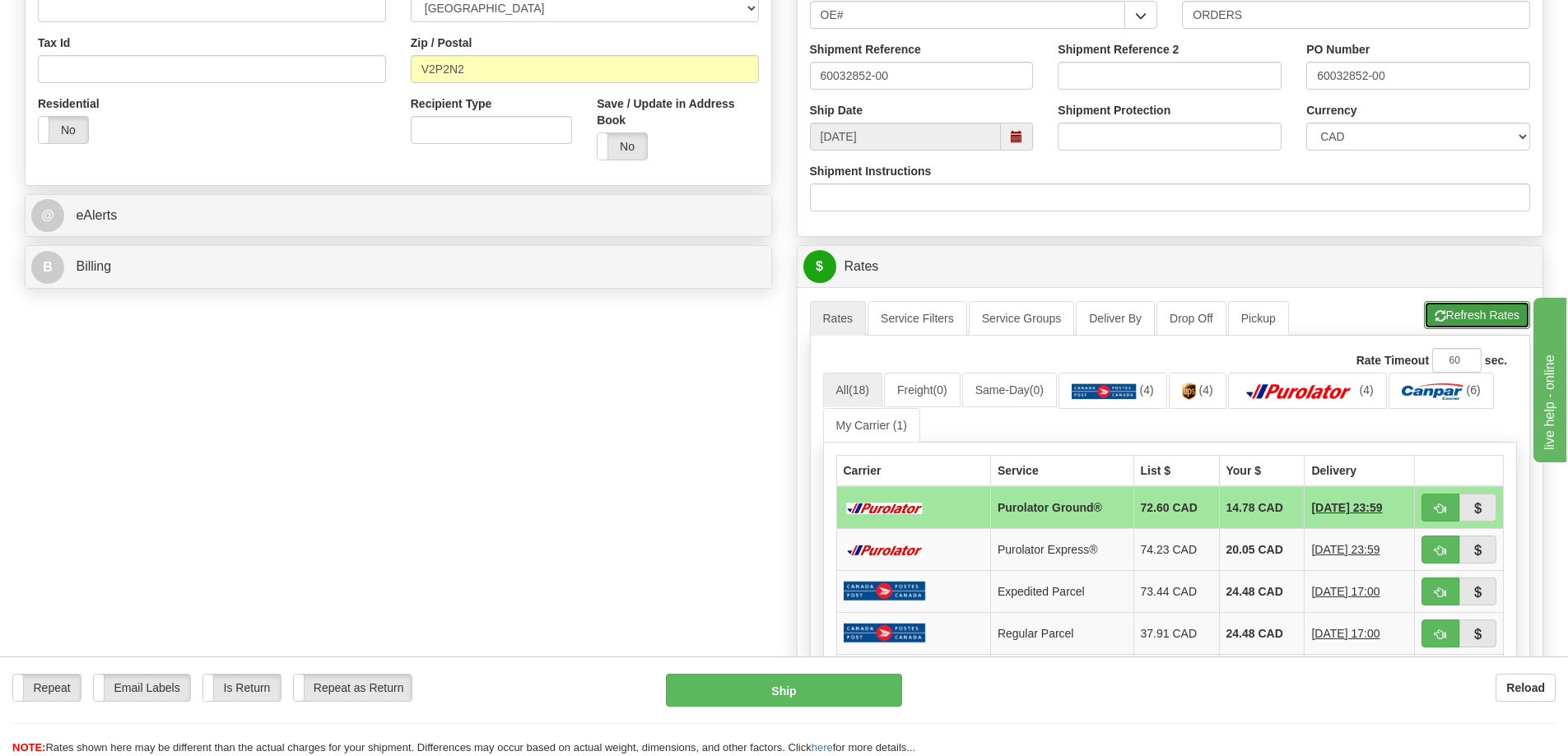
click at [1486, 327] on button "Refresh Rates" at bounding box center [1477, 316] width 106 height 28
click at [1442, 500] on button "button" at bounding box center [1440, 508] width 38 height 28
type input "260"
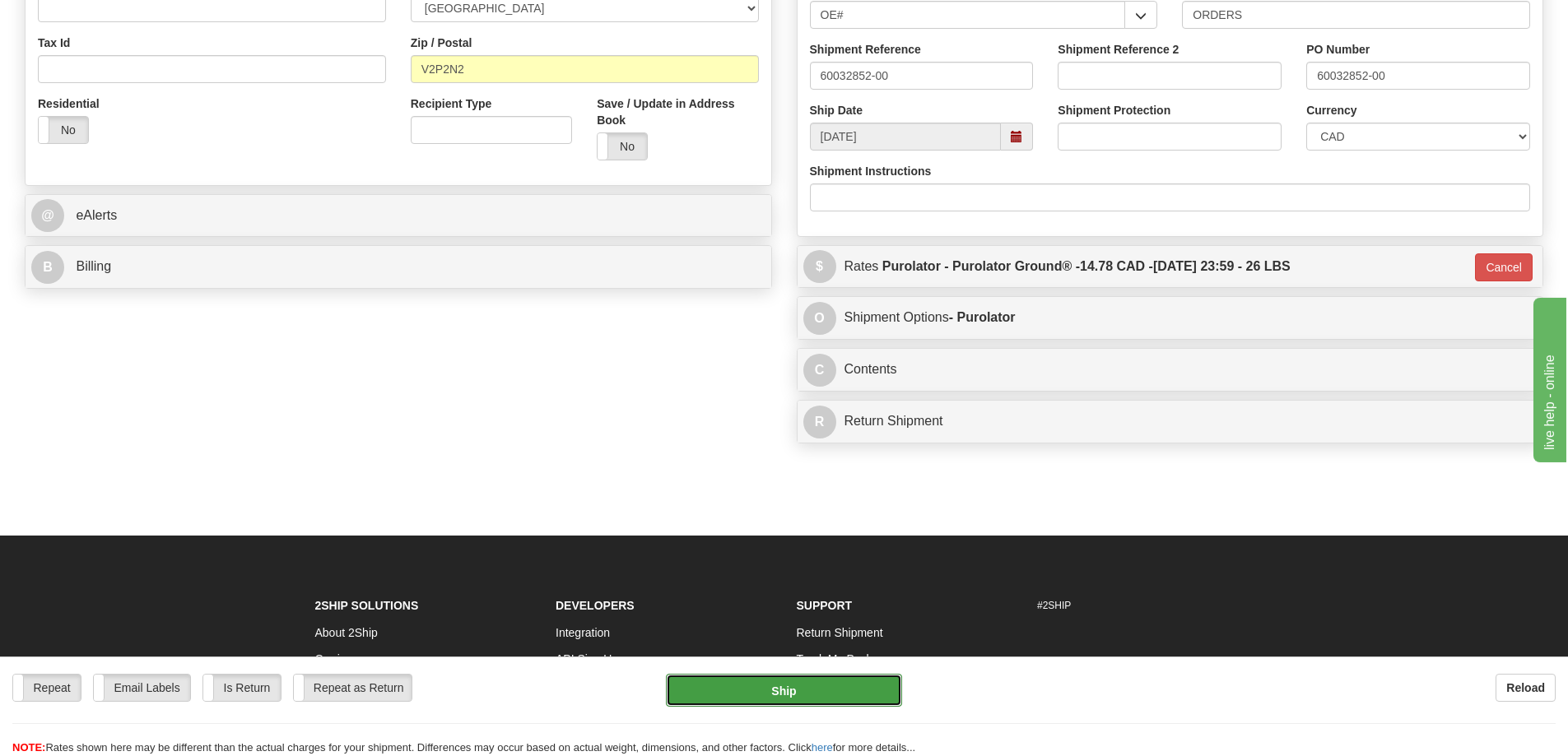
click at [824, 689] on button "Ship" at bounding box center [784, 690] width 236 height 33
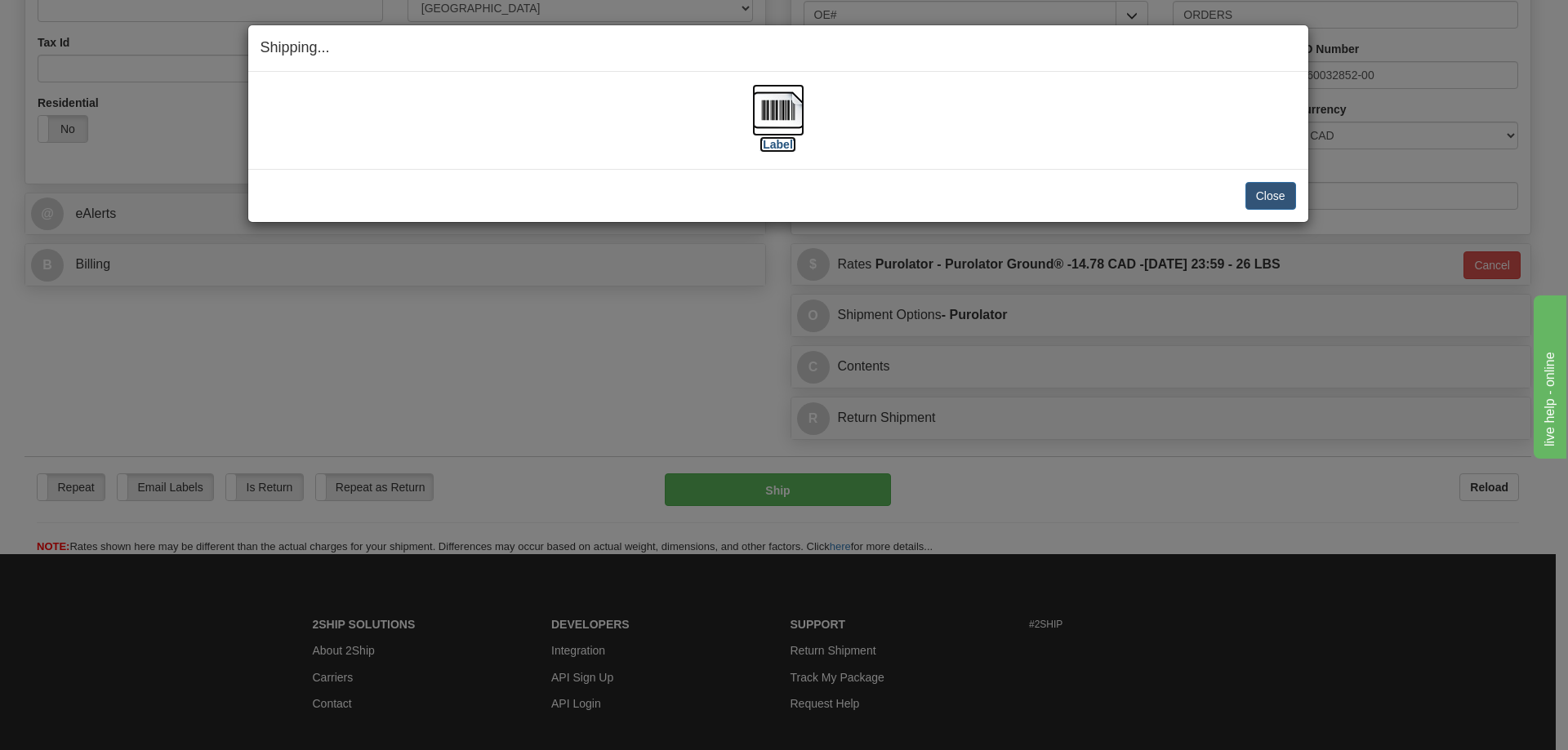
click at [770, 146] on label "[Label]" at bounding box center [778, 144] width 38 height 17
click at [1258, 198] on button "Close" at bounding box center [1271, 196] width 51 height 28
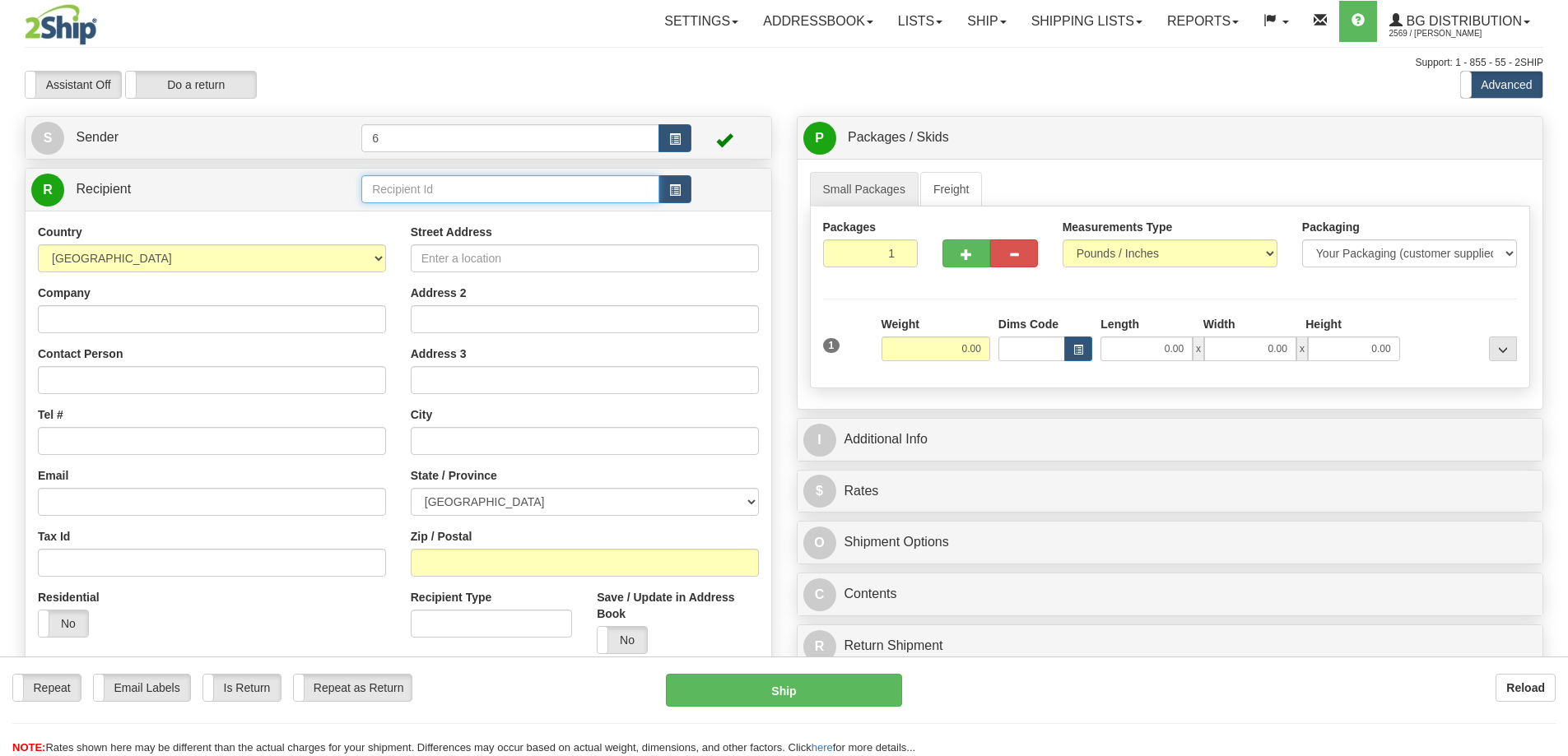
click at [411, 188] on input "text" at bounding box center [510, 189] width 298 height 28
type input "1"
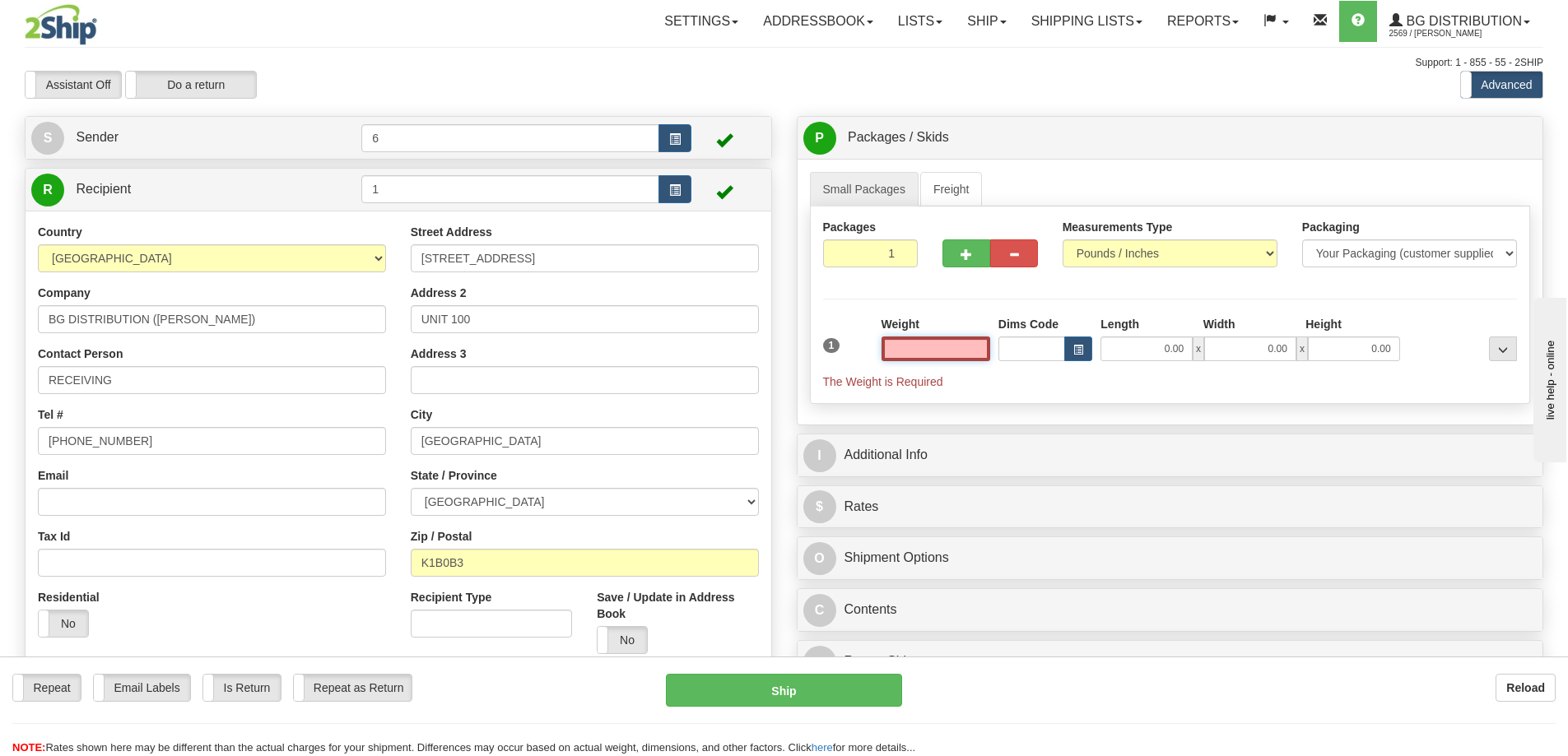
click at [958, 346] on input "text" at bounding box center [936, 349] width 109 height 25
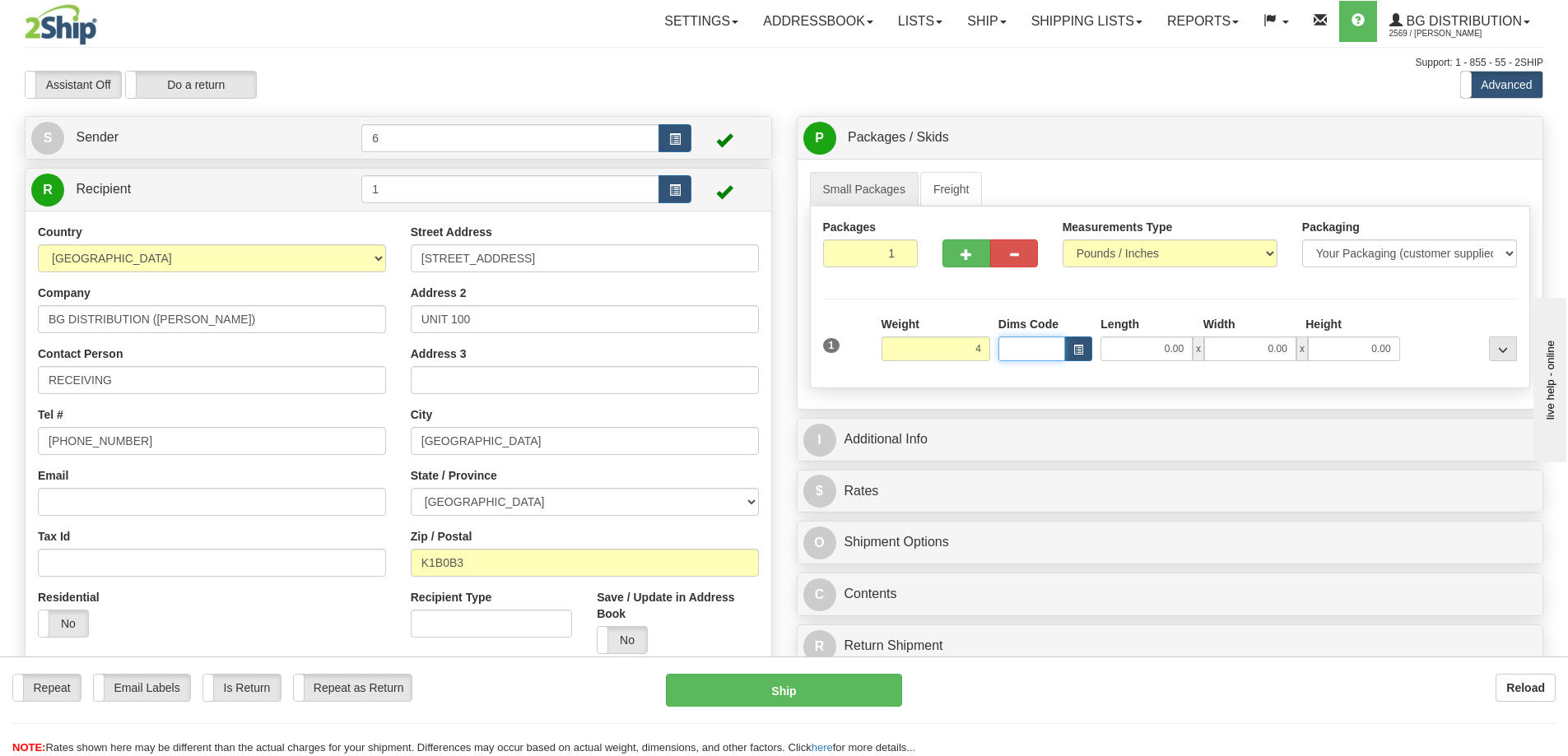
type input "4.00"
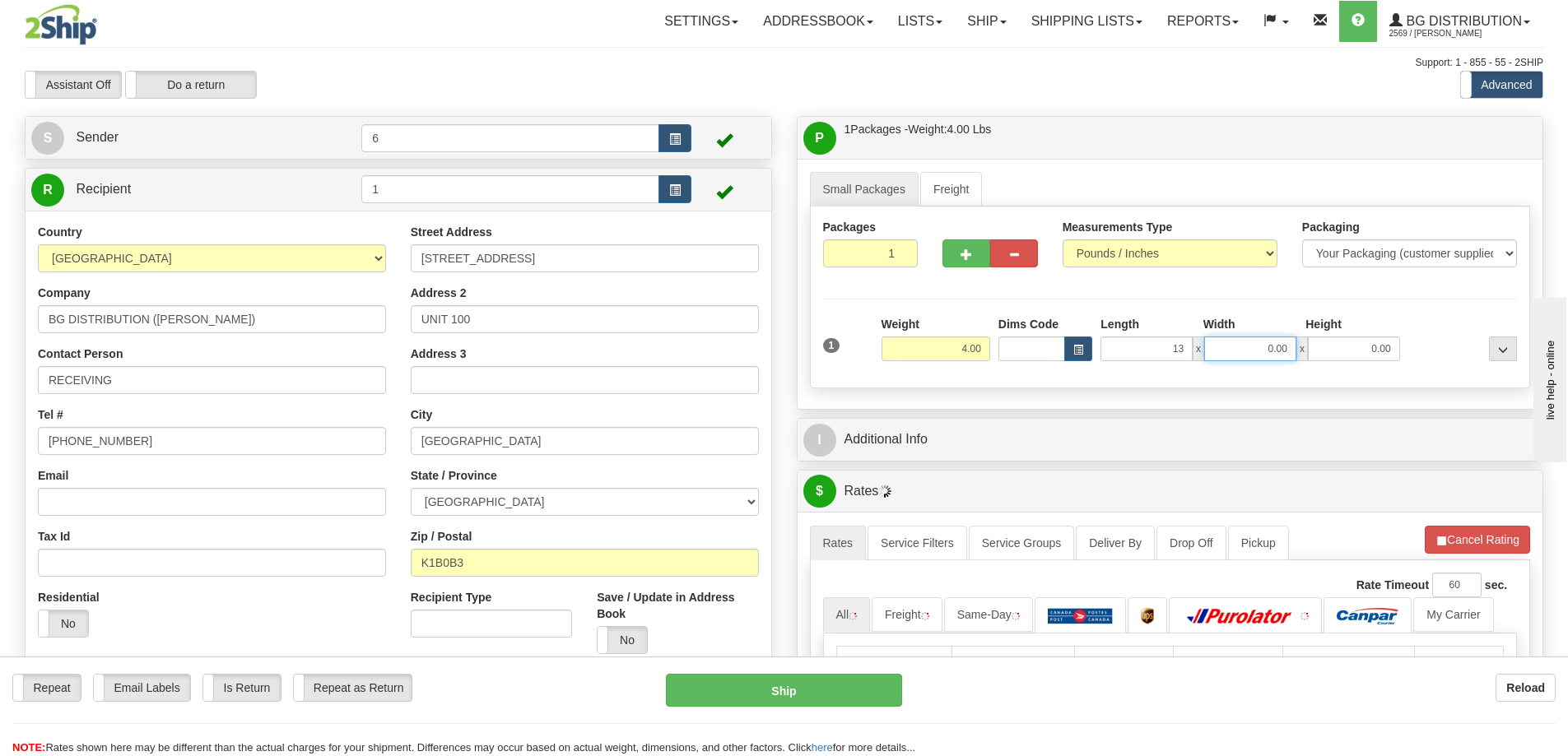
type input "13.00"
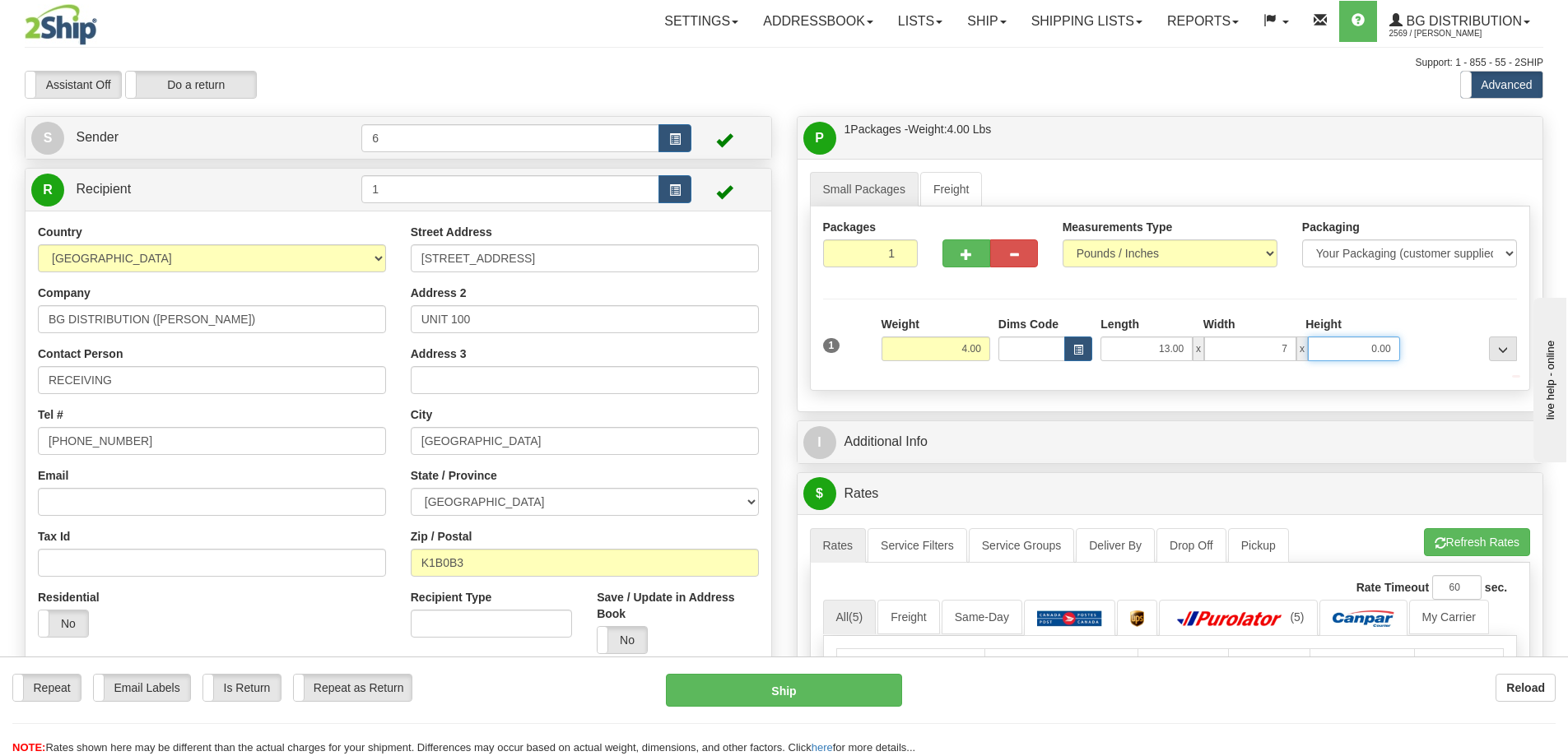
type input "7.00"
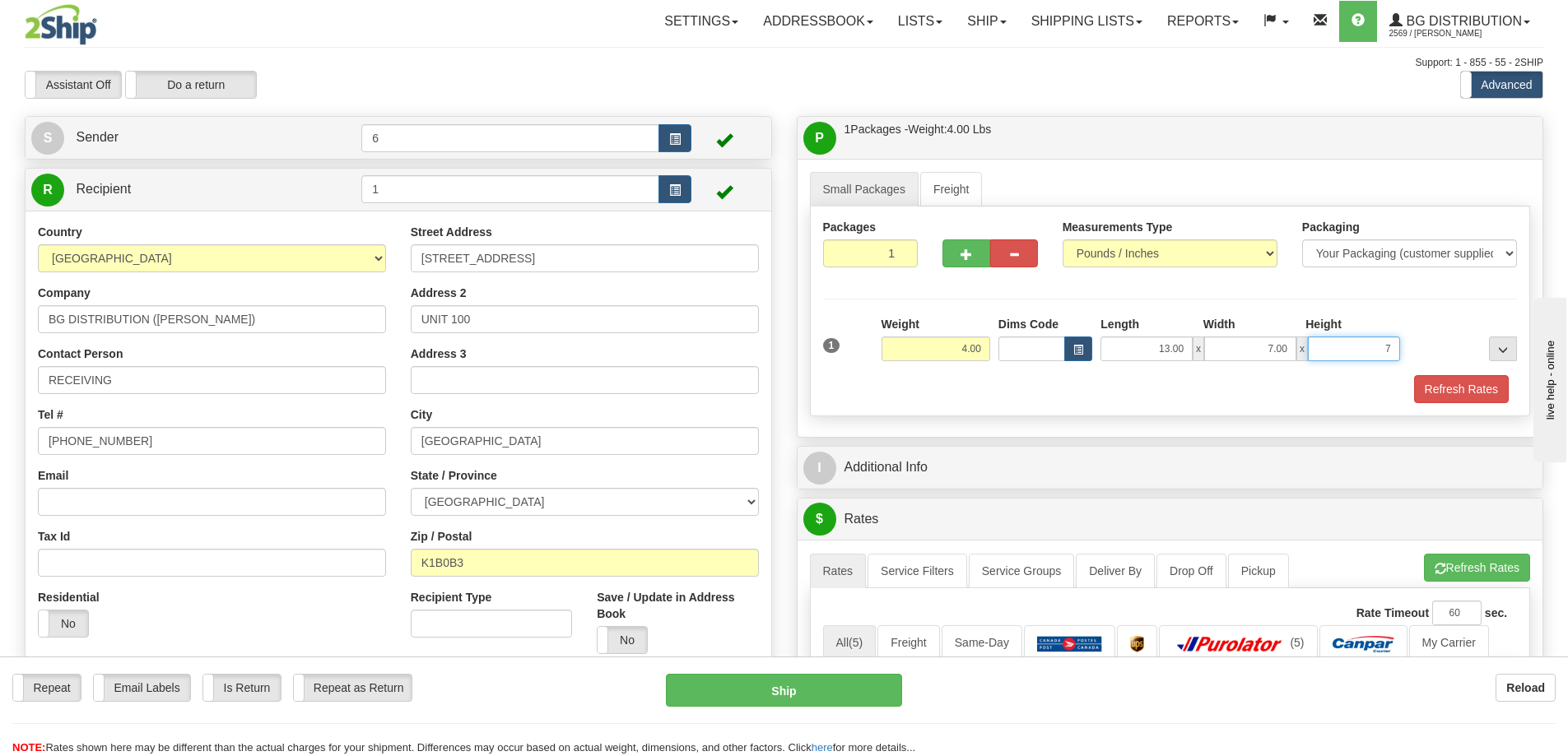
type input "7"
type input "7.00"
click at [1445, 394] on button "Refresh Rates" at bounding box center [1461, 389] width 95 height 28
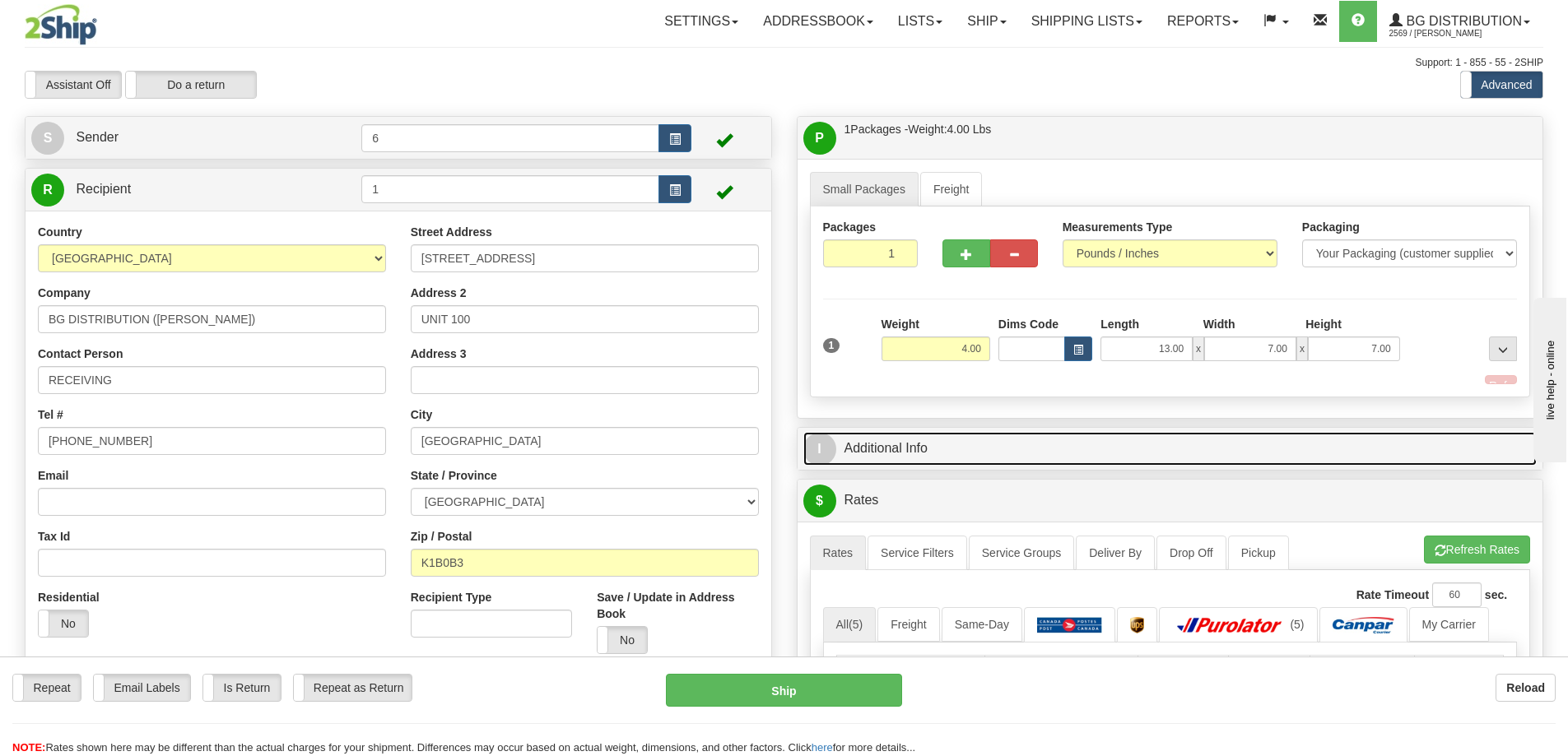
click at [1347, 446] on link "I Additional Info" at bounding box center [1170, 449] width 734 height 34
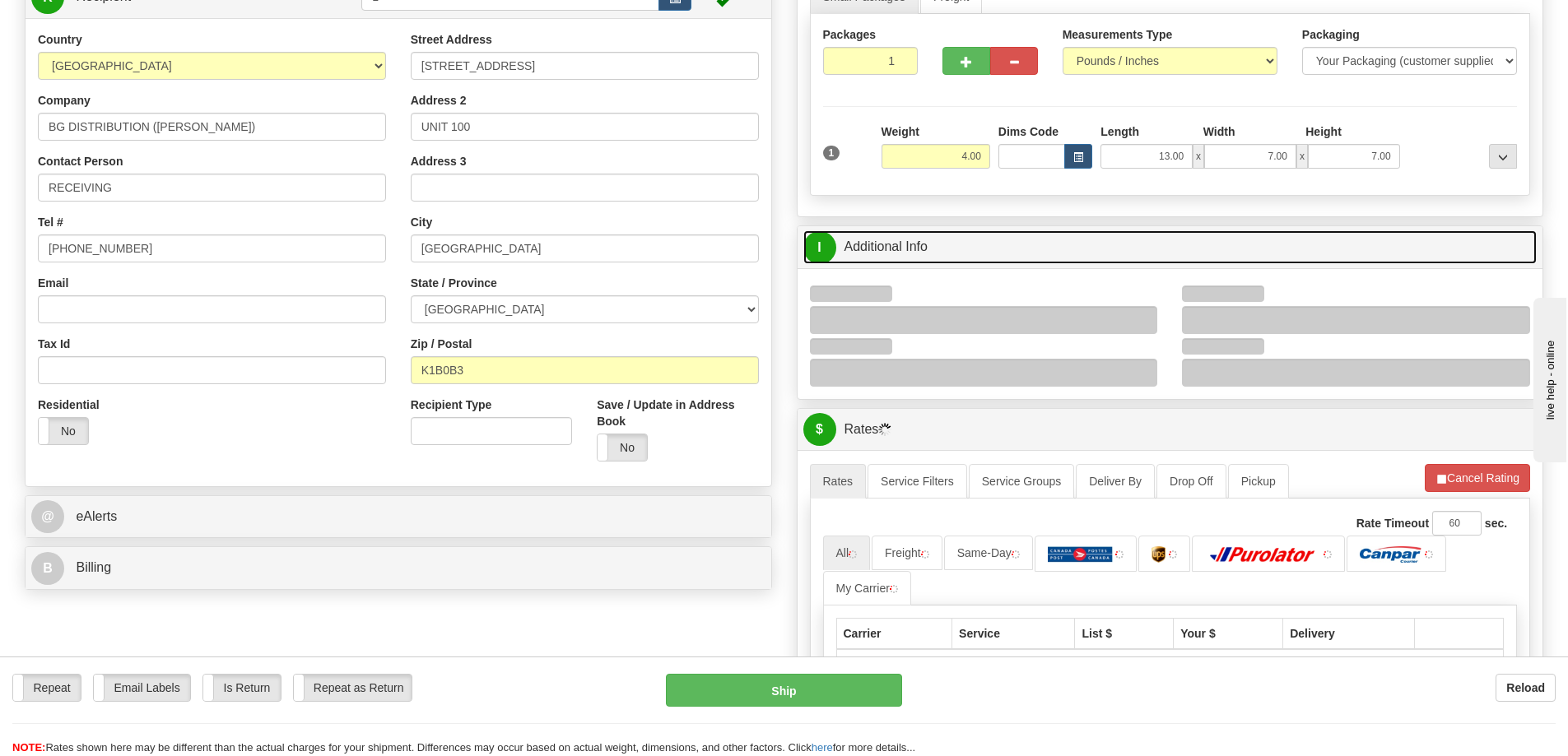
scroll to position [247, 0]
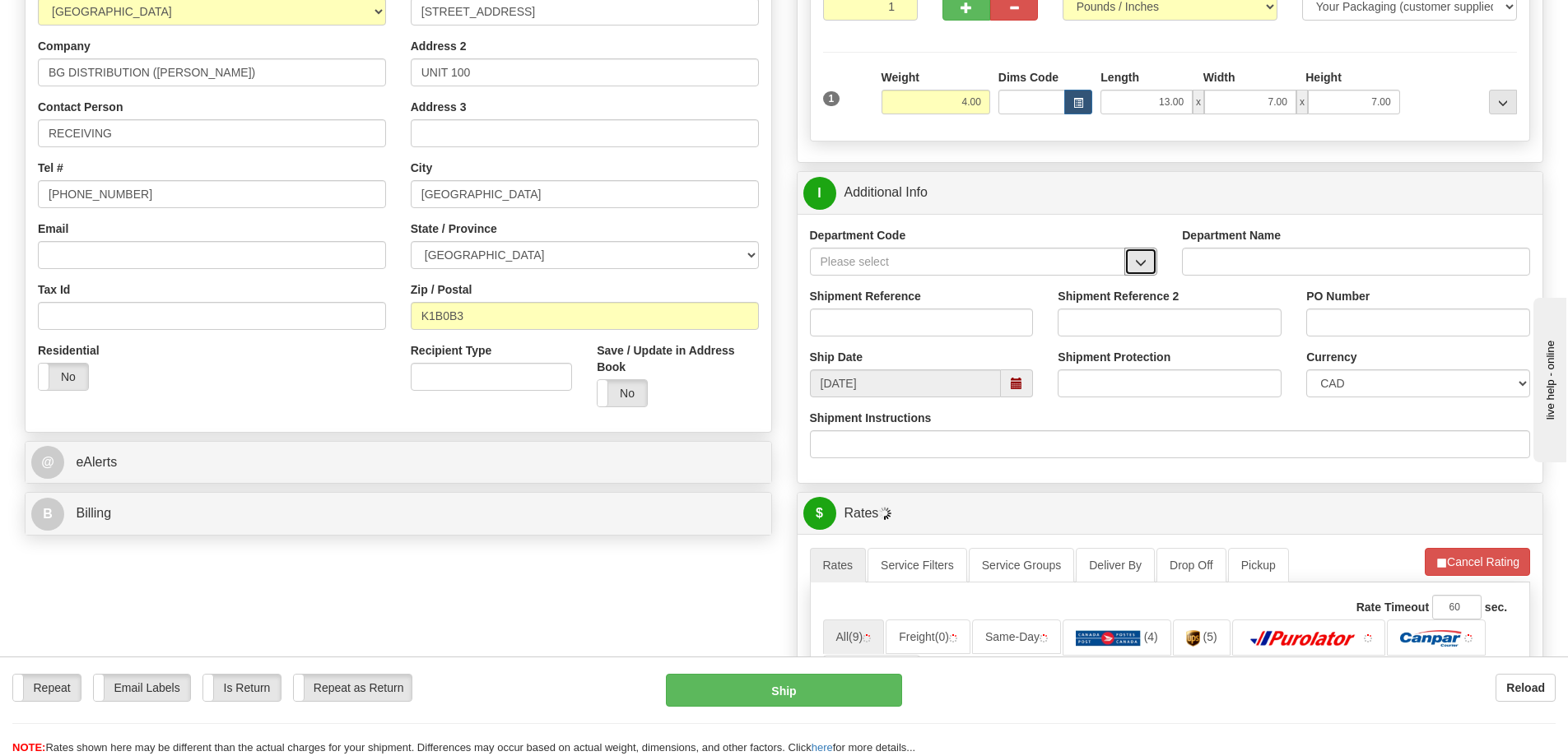
click at [1140, 267] on span "button" at bounding box center [1140, 263] width 11 height 11
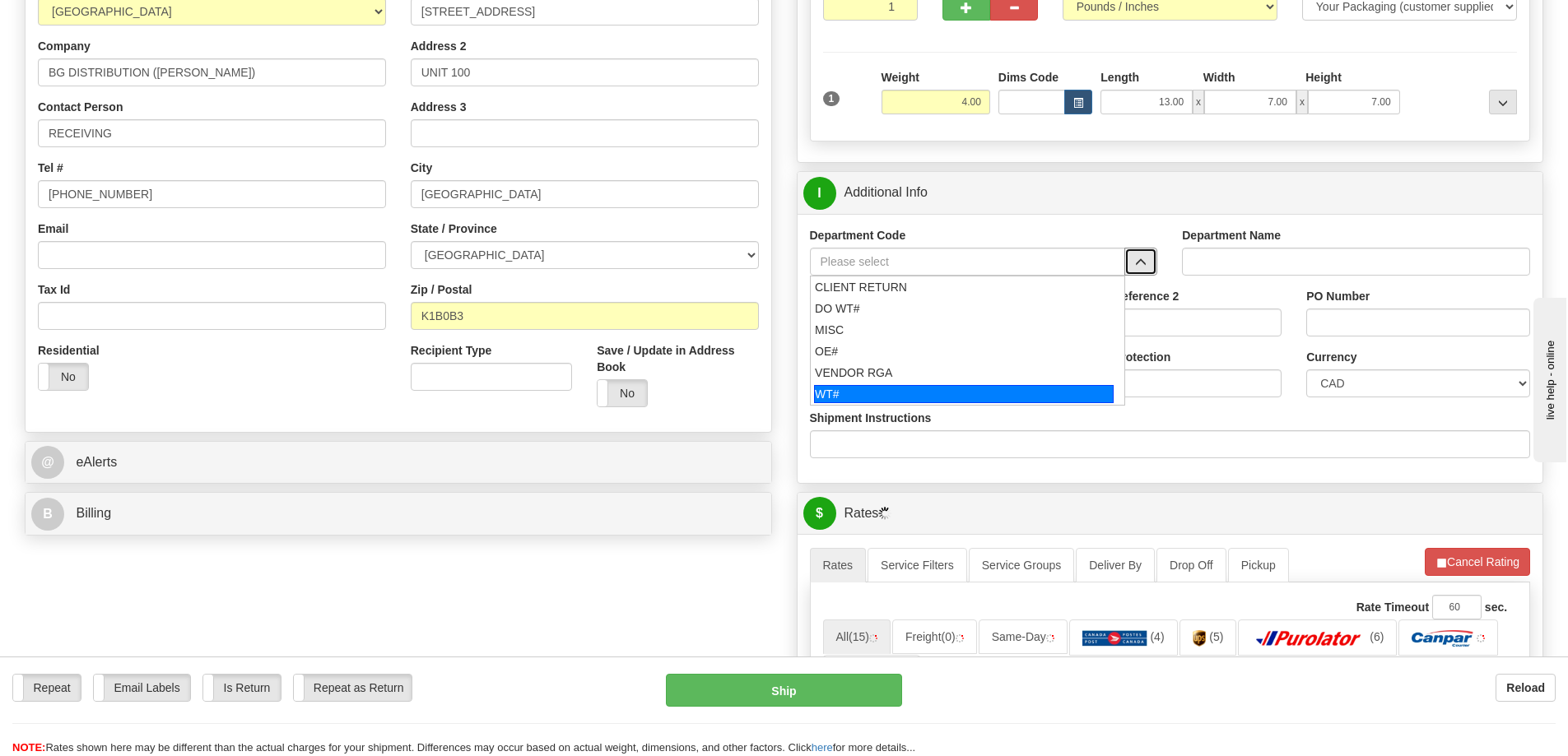
drag, startPoint x: 831, startPoint y: 390, endPoint x: 834, endPoint y: 335, distance: 55.1
click at [831, 389] on div "WT#" at bounding box center [963, 394] width 300 height 18
type input "WT#"
type input "WAREHOUSE TRANSFERS"
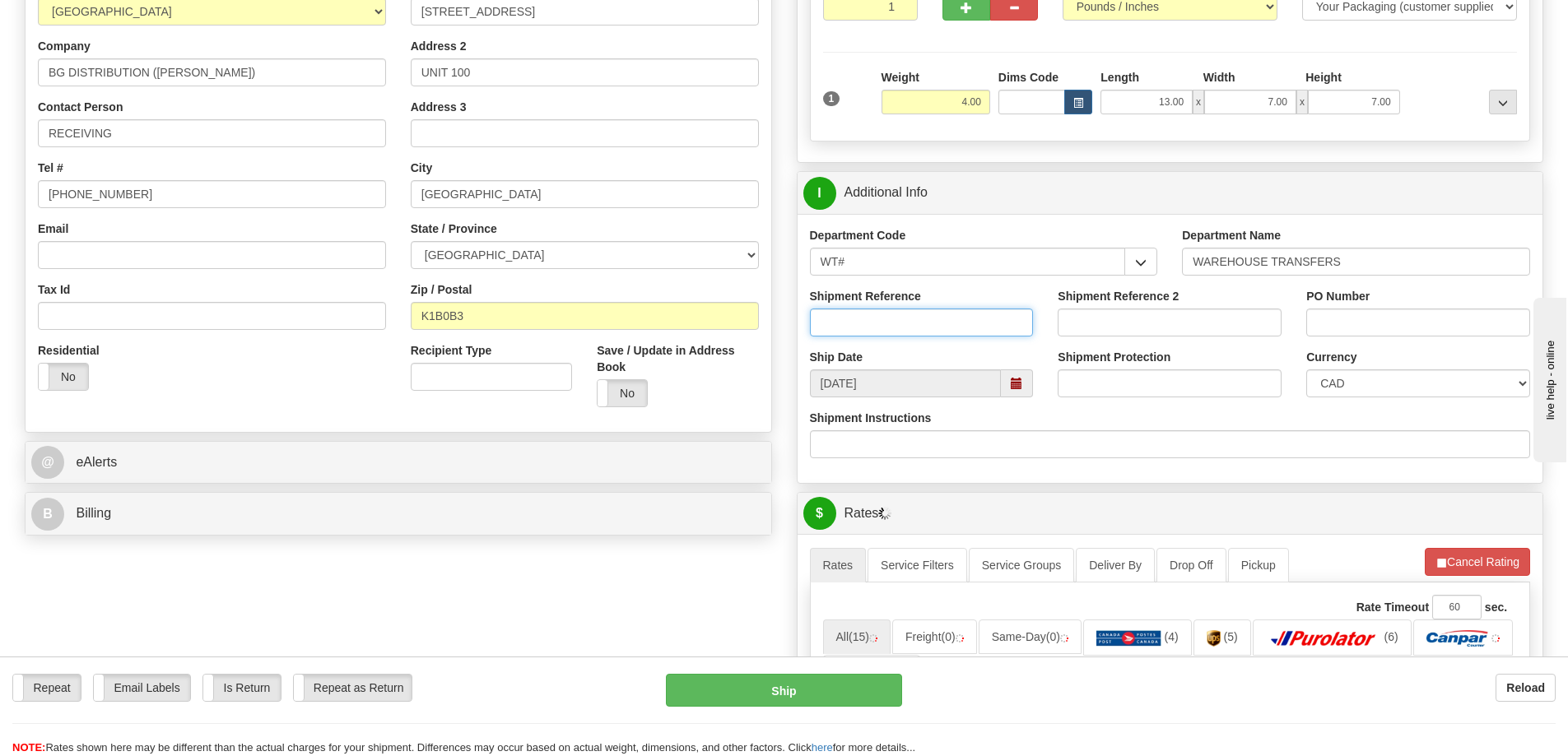
click at [834, 335] on input "Shipment Reference" at bounding box center [922, 323] width 224 height 28
type input "166535-00"
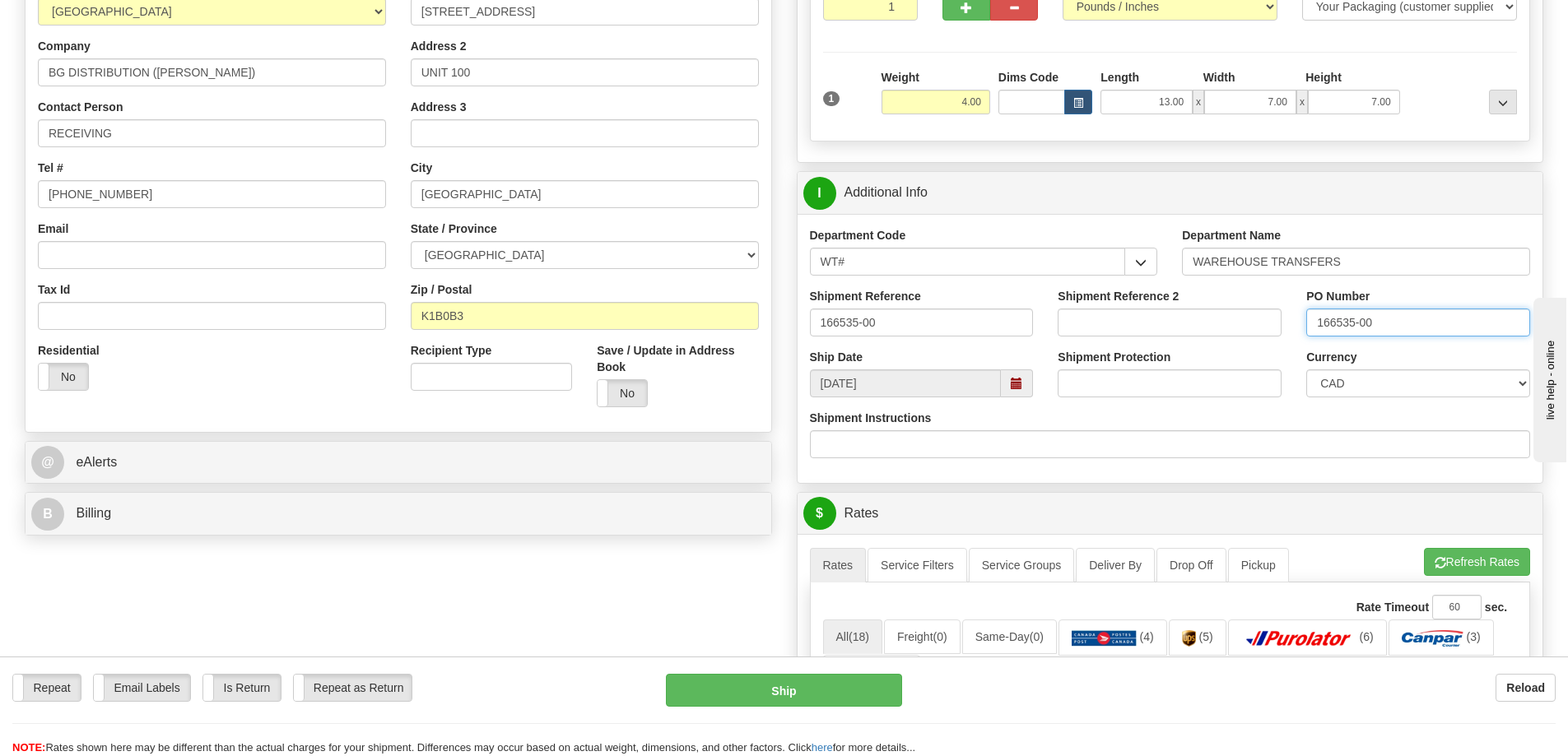
type input "166535-00"
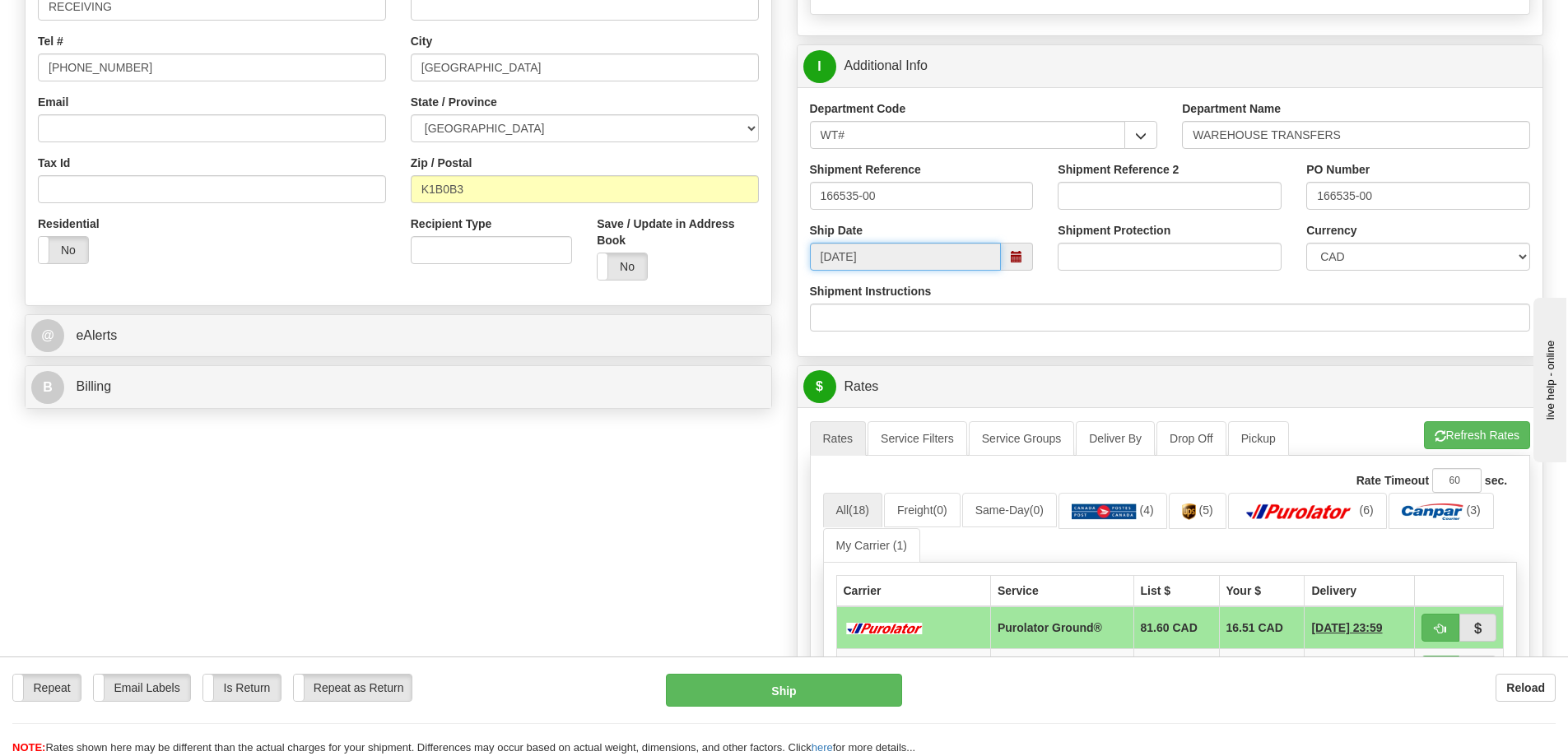
scroll to position [741, 0]
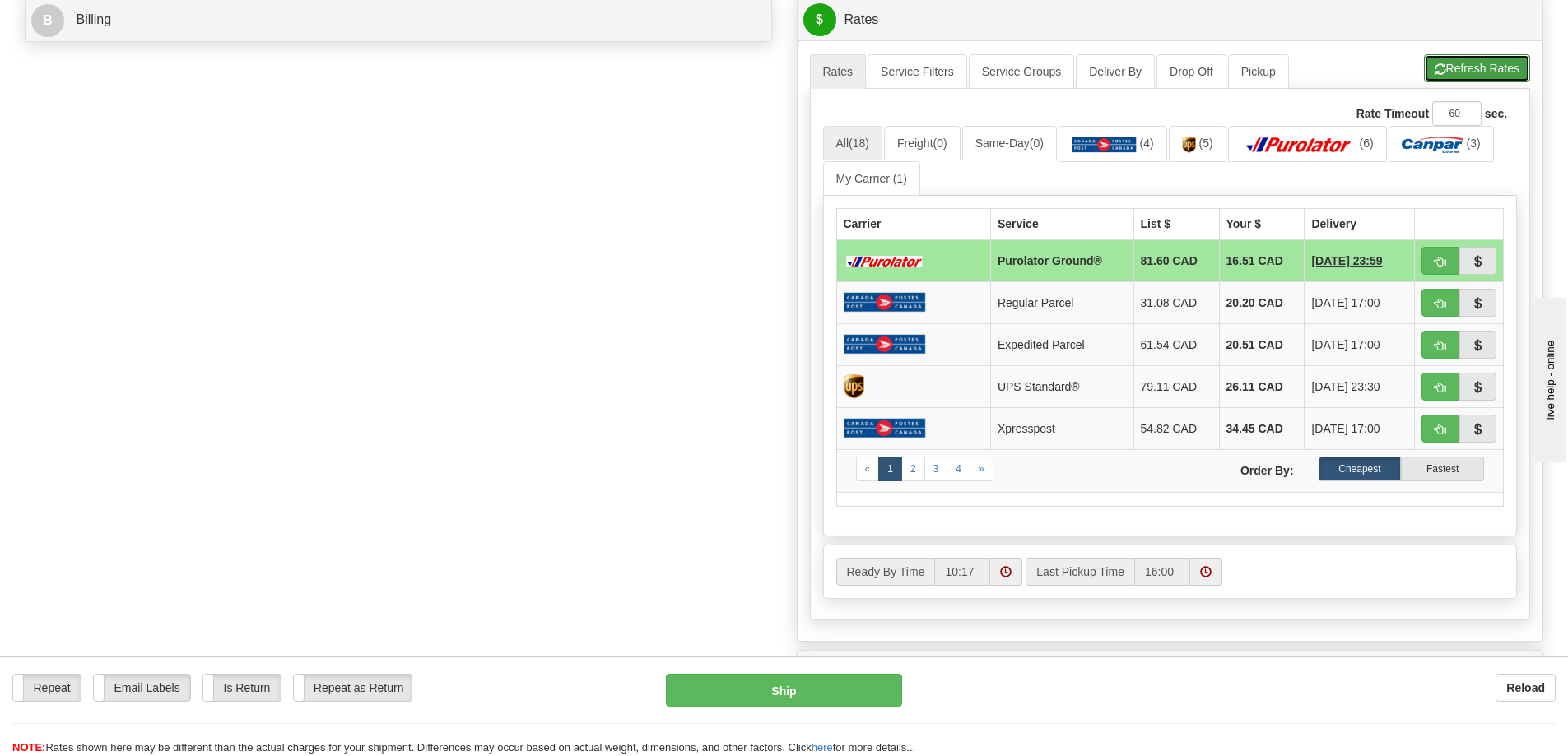
click at [1463, 66] on button "Refresh Rates" at bounding box center [1477, 68] width 106 height 28
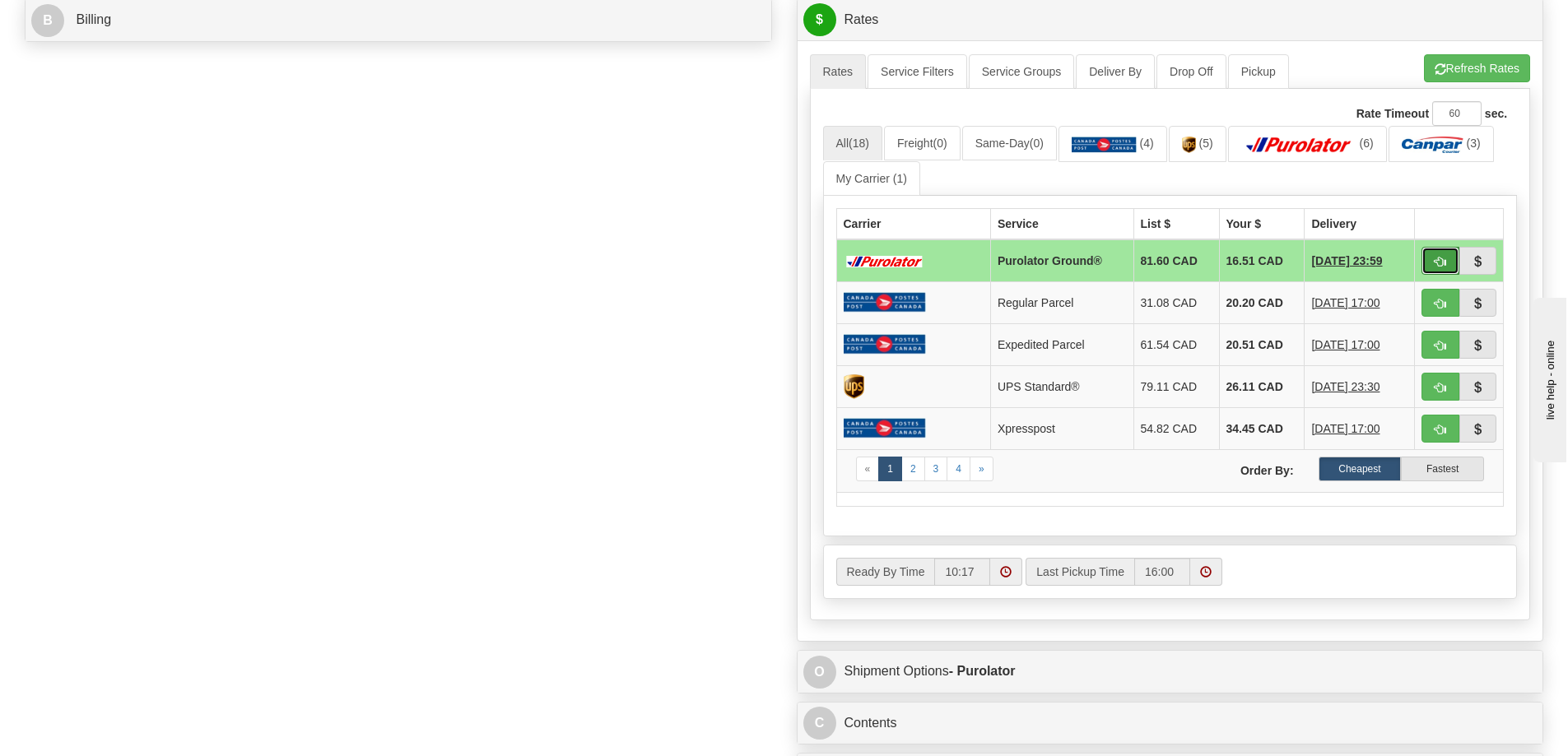
click at [1443, 264] on span "button" at bounding box center [1440, 262] width 11 height 11
type input "260"
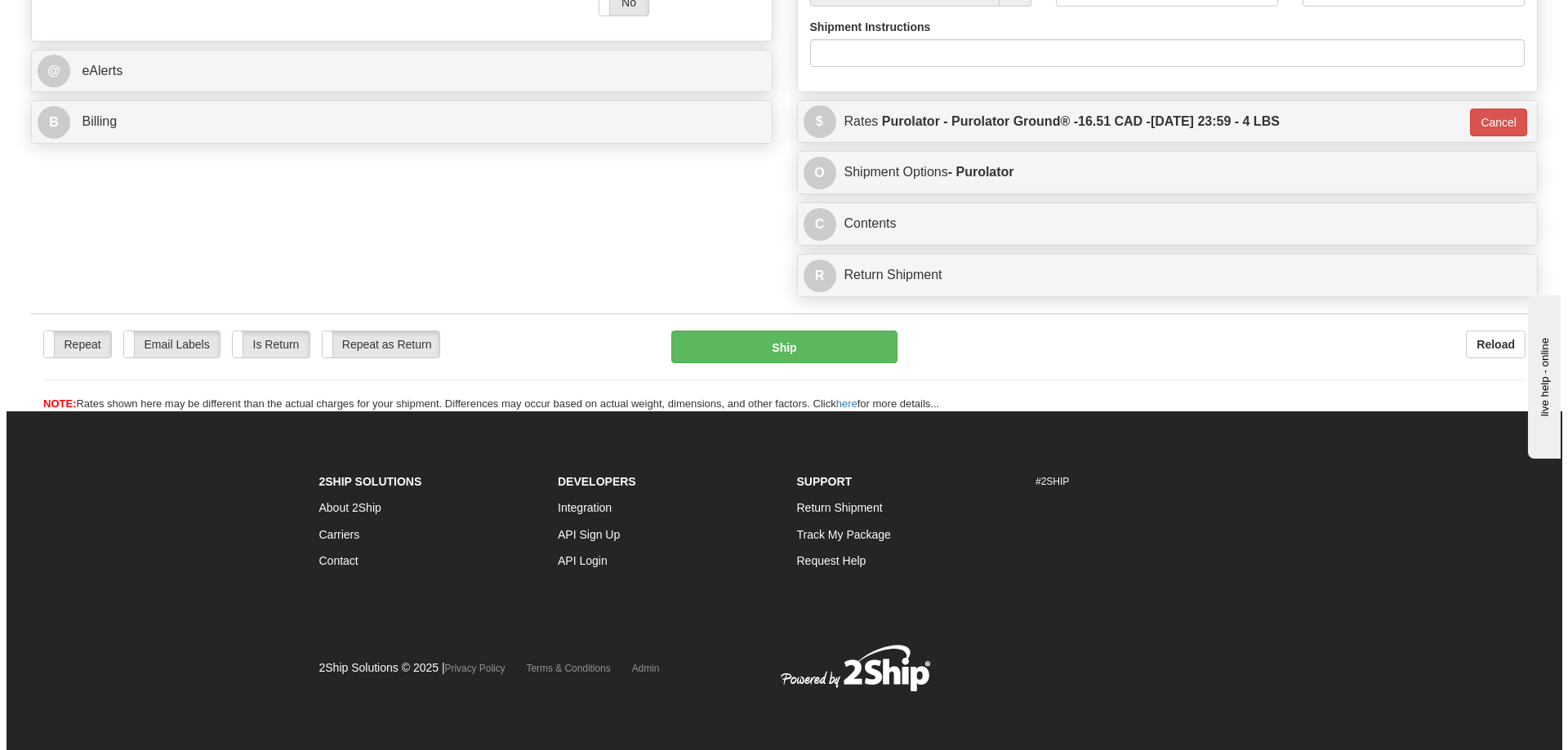
scroll to position [684, 0]
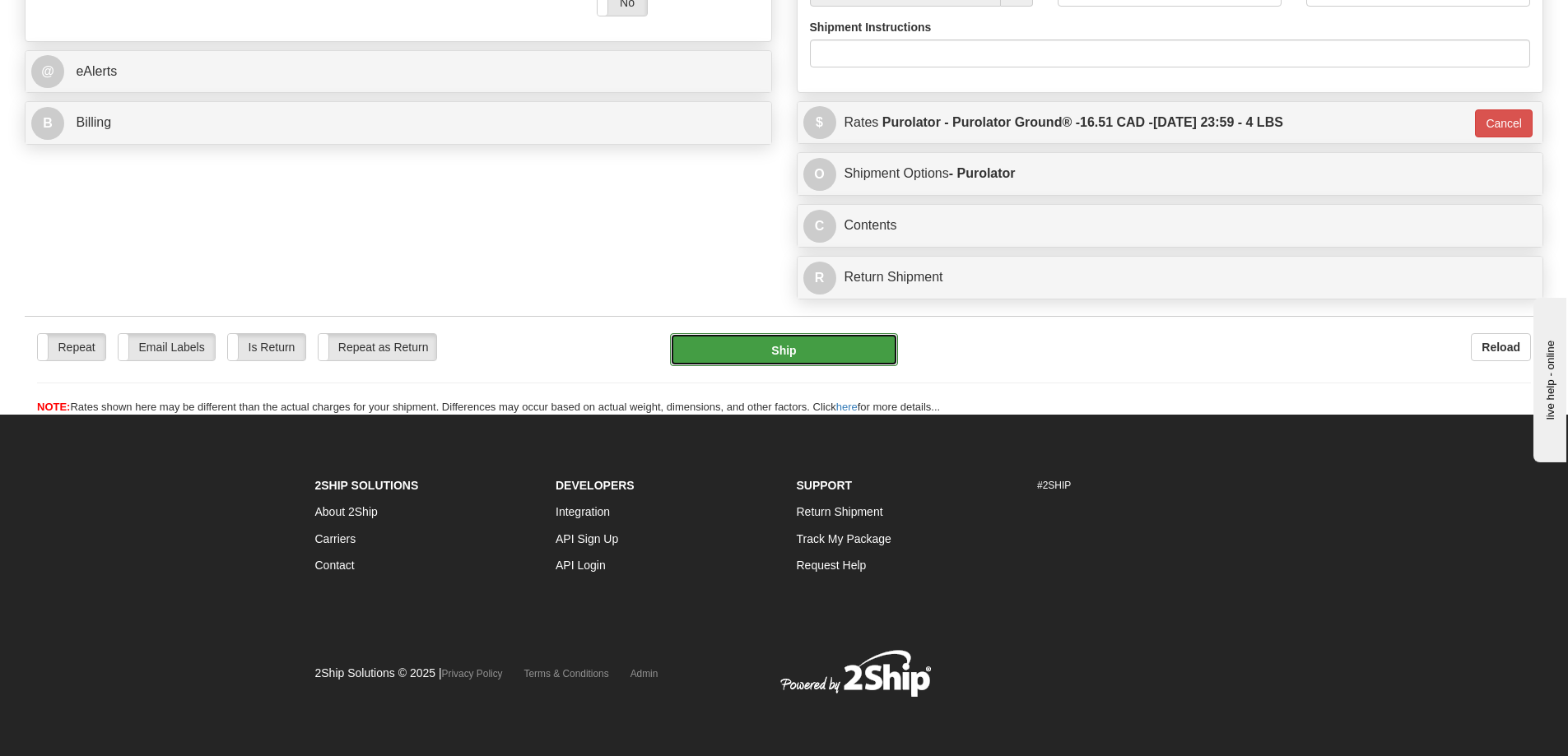
click at [730, 333] on button "Ship" at bounding box center [784, 349] width 228 height 33
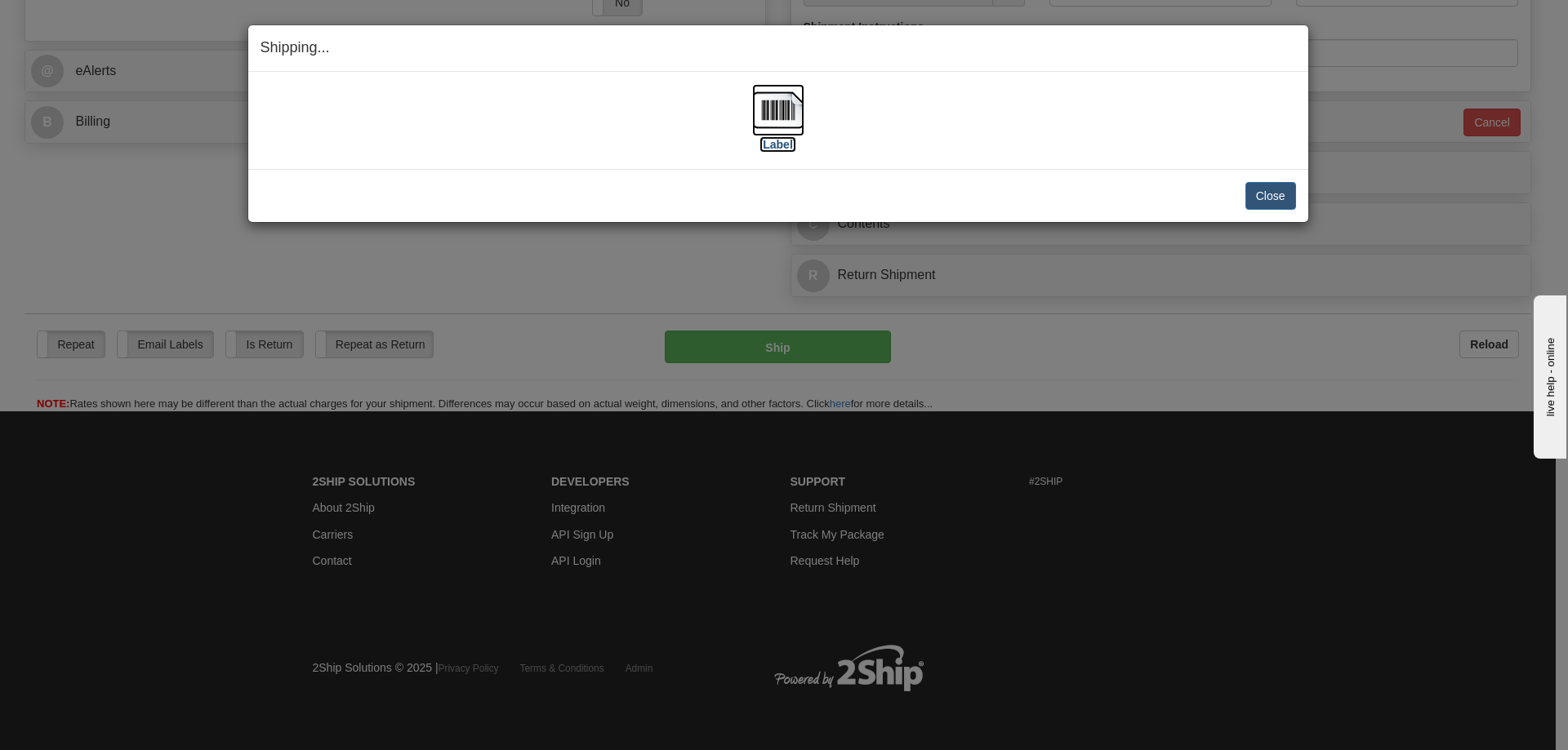
click at [780, 145] on label "[Label]" at bounding box center [778, 144] width 38 height 17
drag, startPoint x: 1278, startPoint y: 196, endPoint x: 1187, endPoint y: 196, distance: 91.0
click at [1278, 196] on button "Close" at bounding box center [1271, 196] width 51 height 28
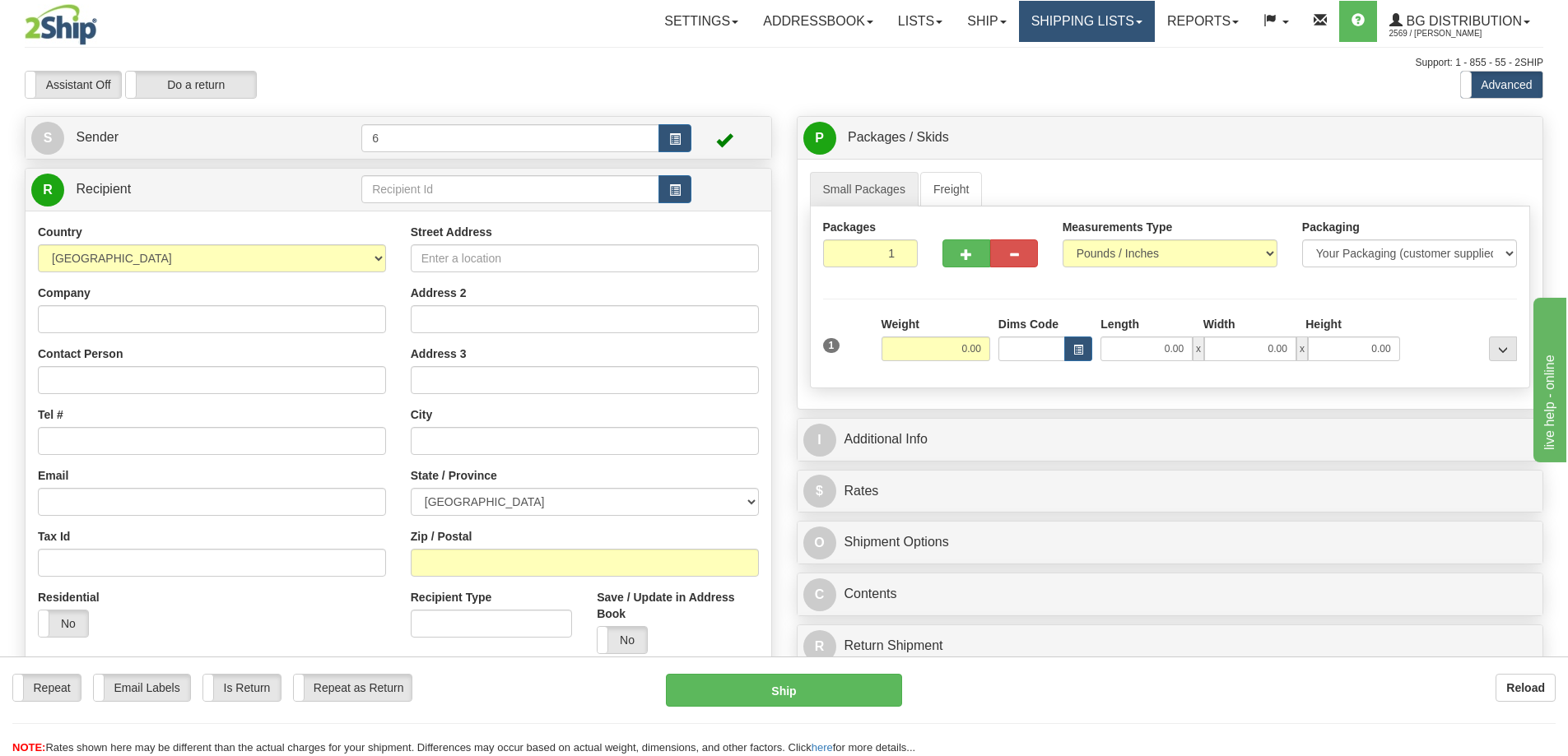
click at [1098, 9] on link "Shipping lists" at bounding box center [1087, 21] width 136 height 42
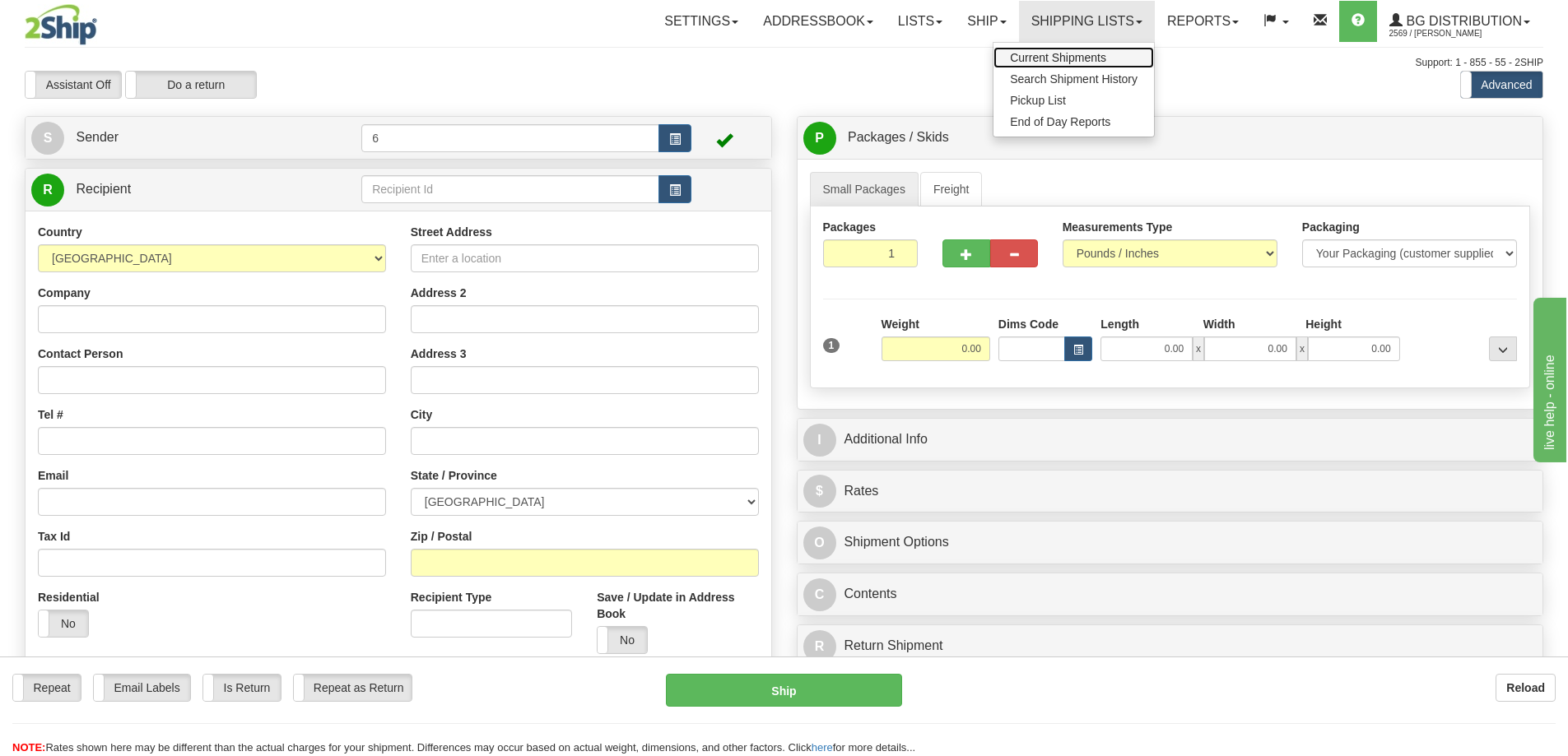
click at [1061, 59] on span "Current Shipments" at bounding box center [1058, 57] width 96 height 13
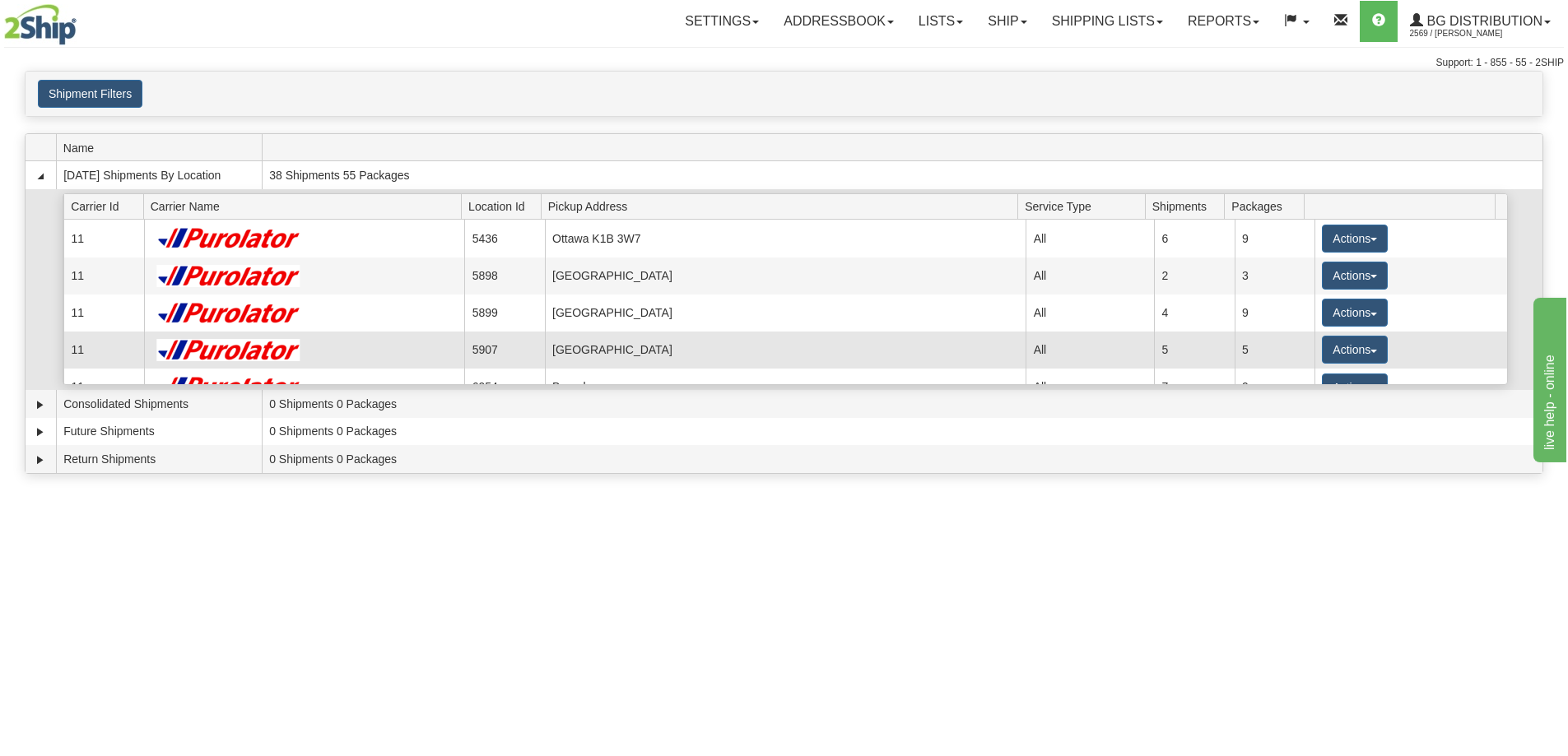
scroll to position [82, 0]
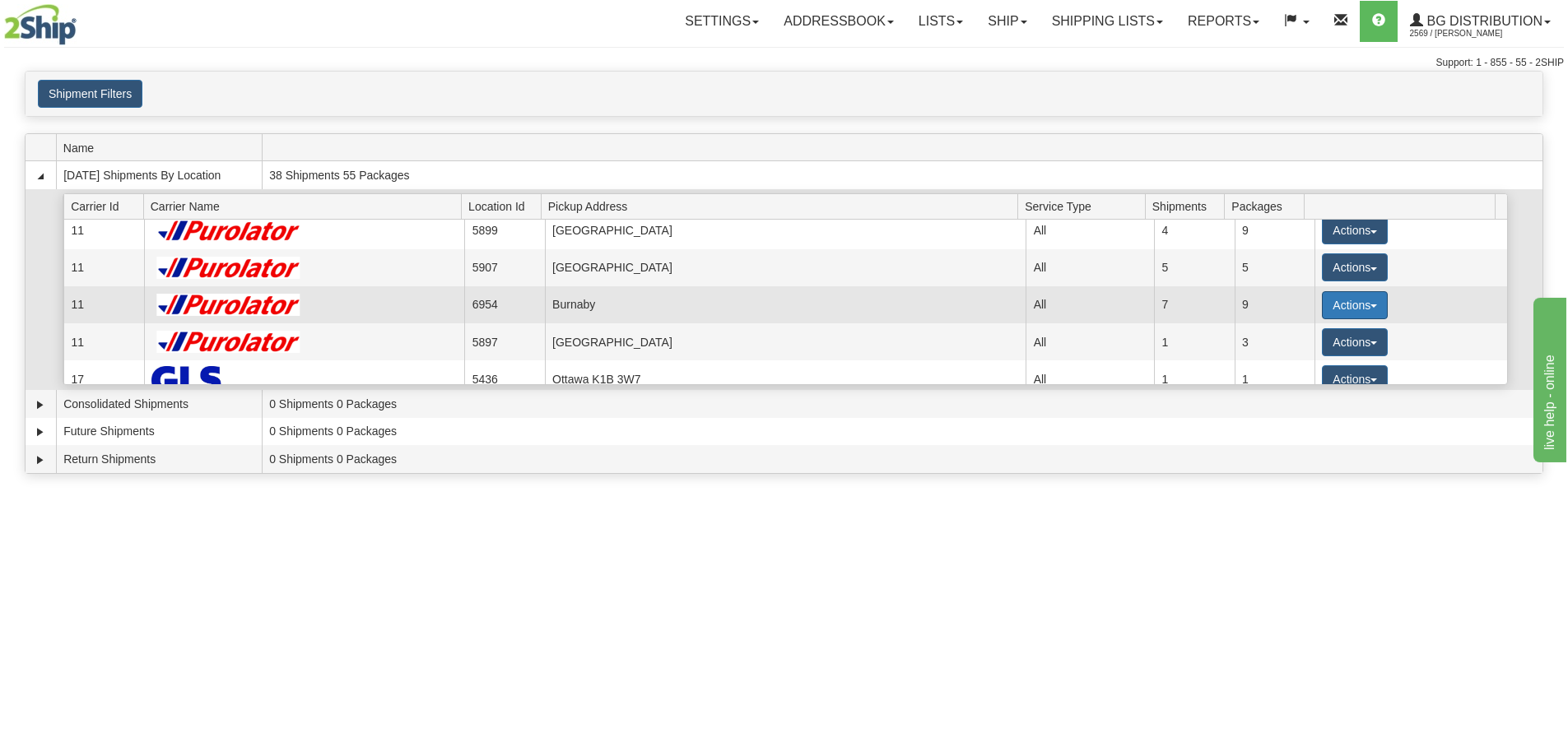
click at [1340, 309] on button "Actions" at bounding box center [1355, 305] width 65 height 28
click at [1303, 341] on span "Details" at bounding box center [1294, 335] width 44 height 11
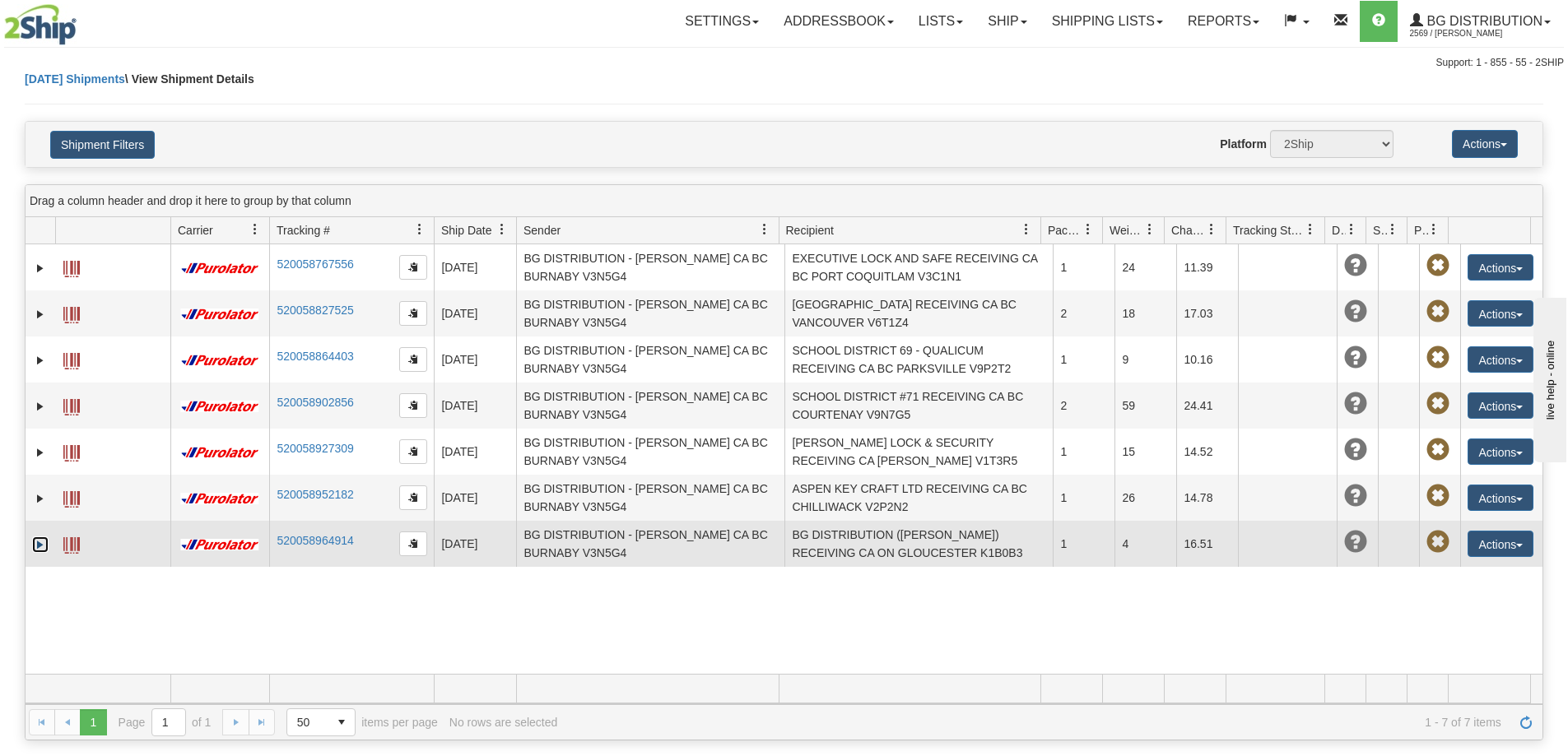
click at [44, 550] on link "Expand" at bounding box center [40, 545] width 17 height 17
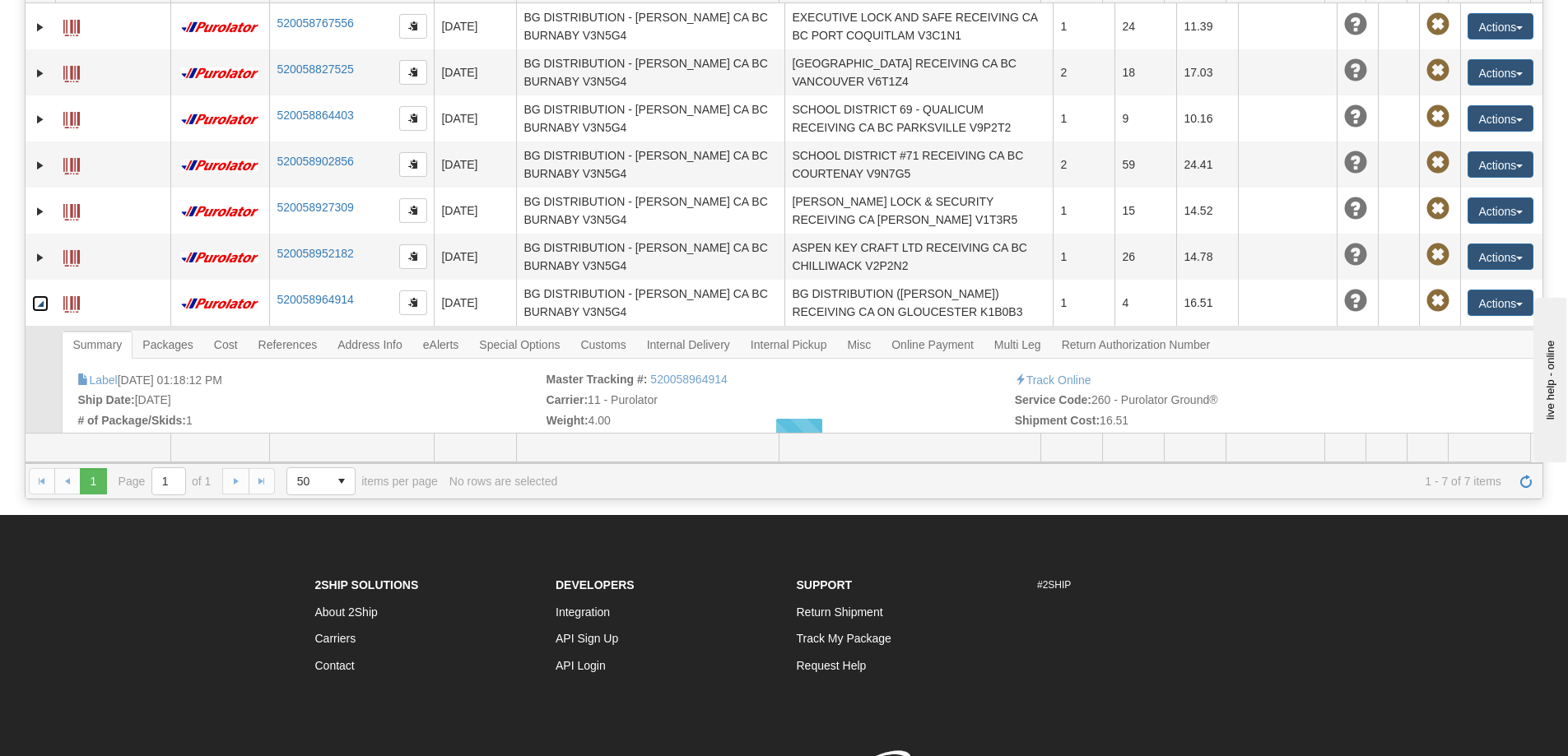
scroll to position [247, 0]
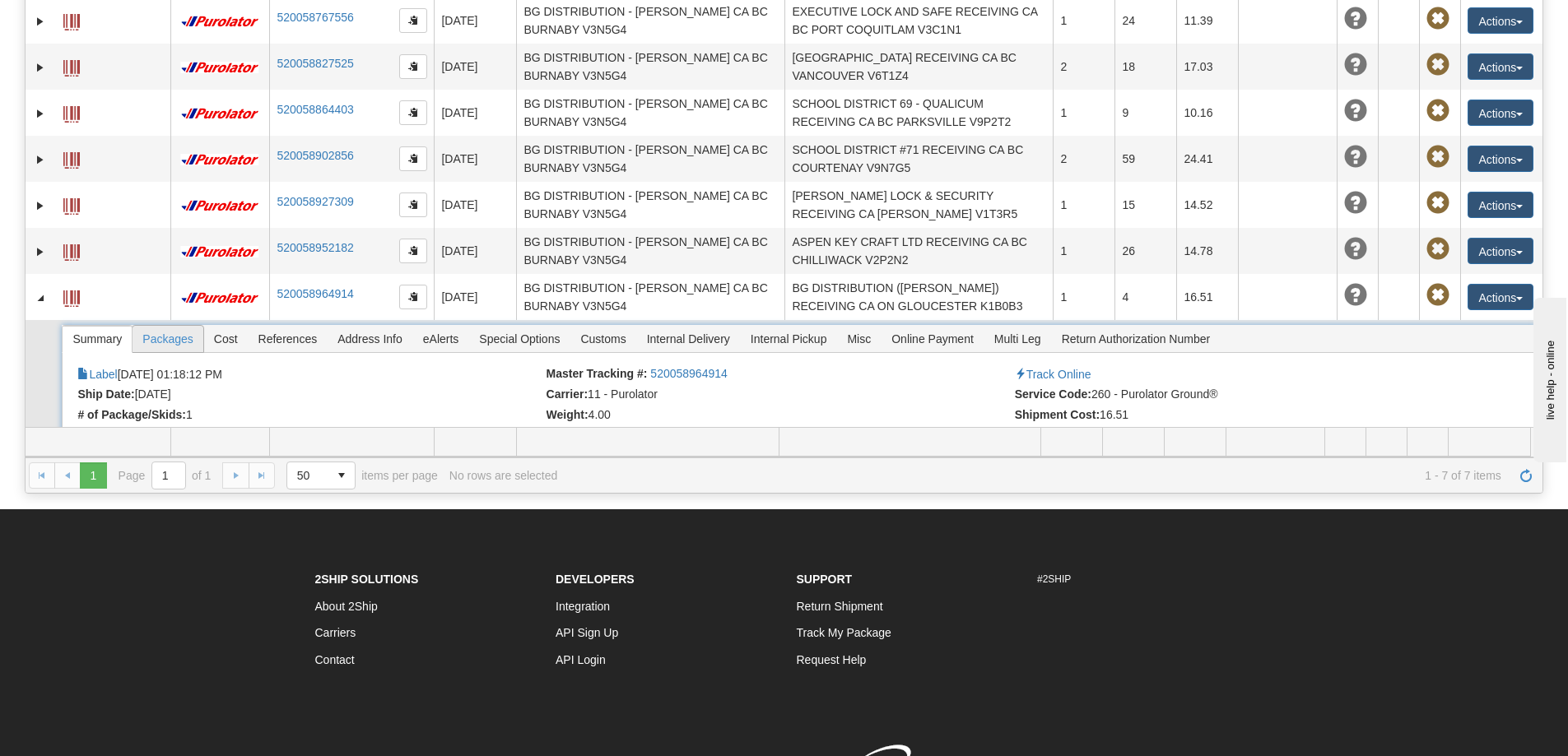
click at [181, 342] on span "Packages" at bounding box center [167, 340] width 70 height 27
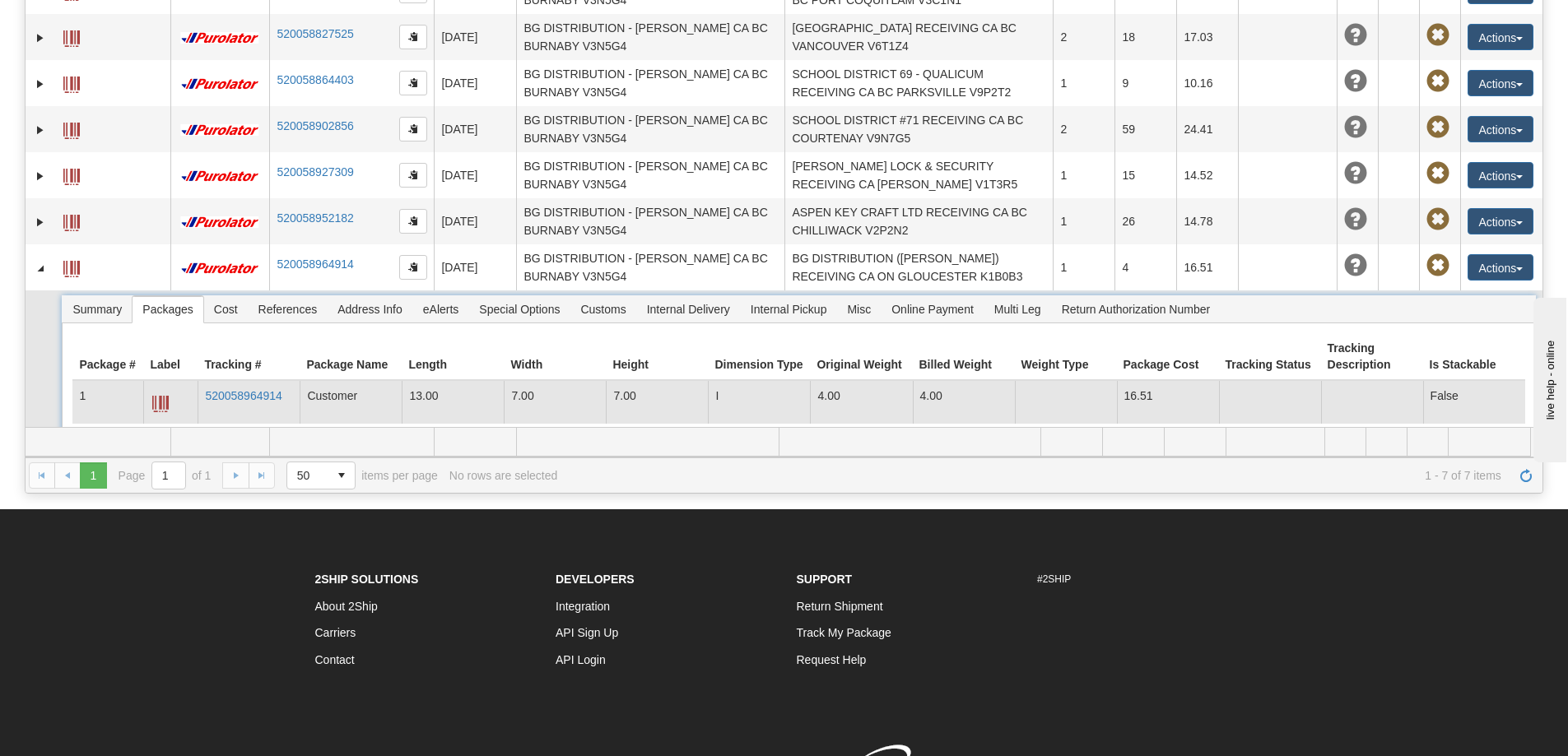
scroll to position [42, 0]
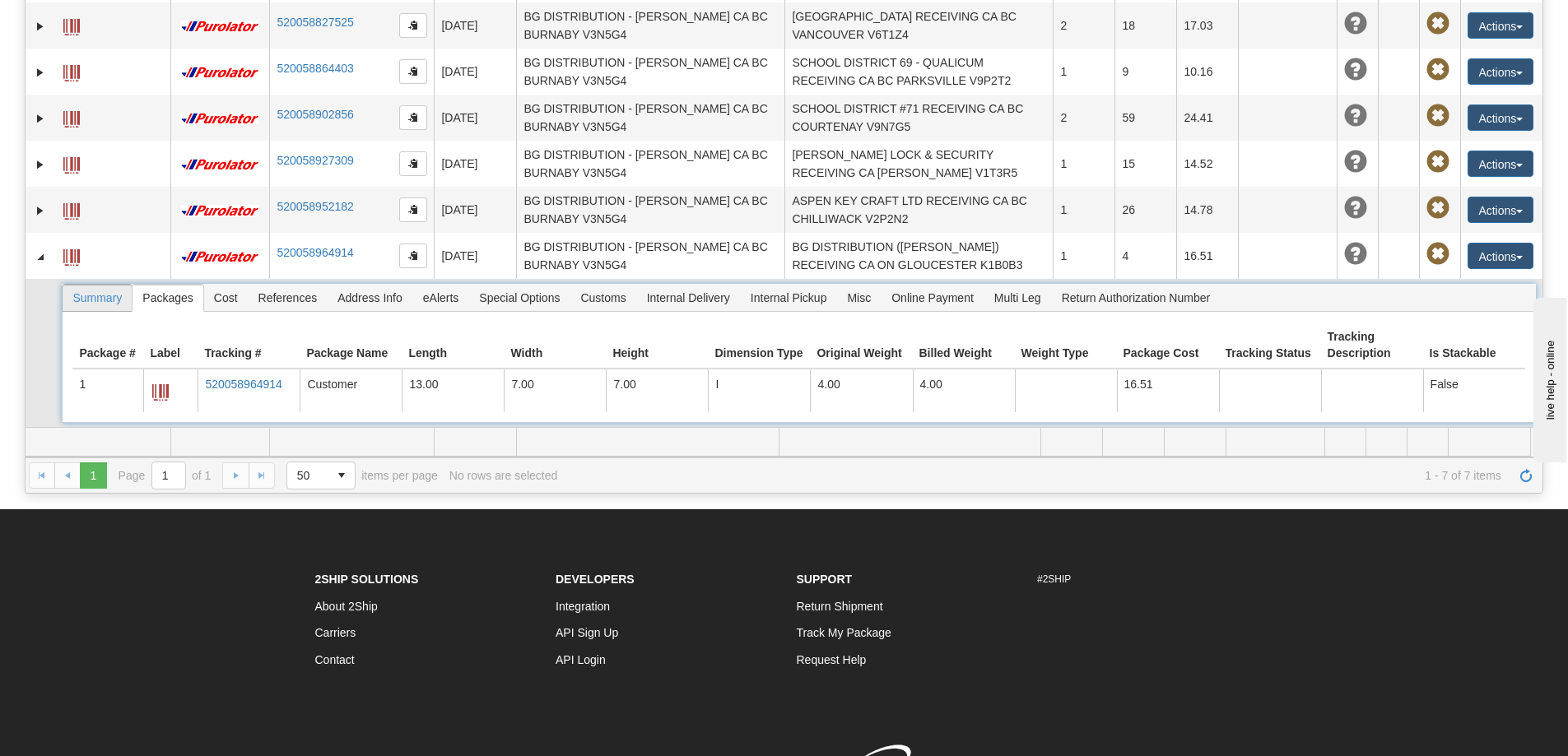
click at [100, 304] on span "Summary" at bounding box center [97, 298] width 69 height 27
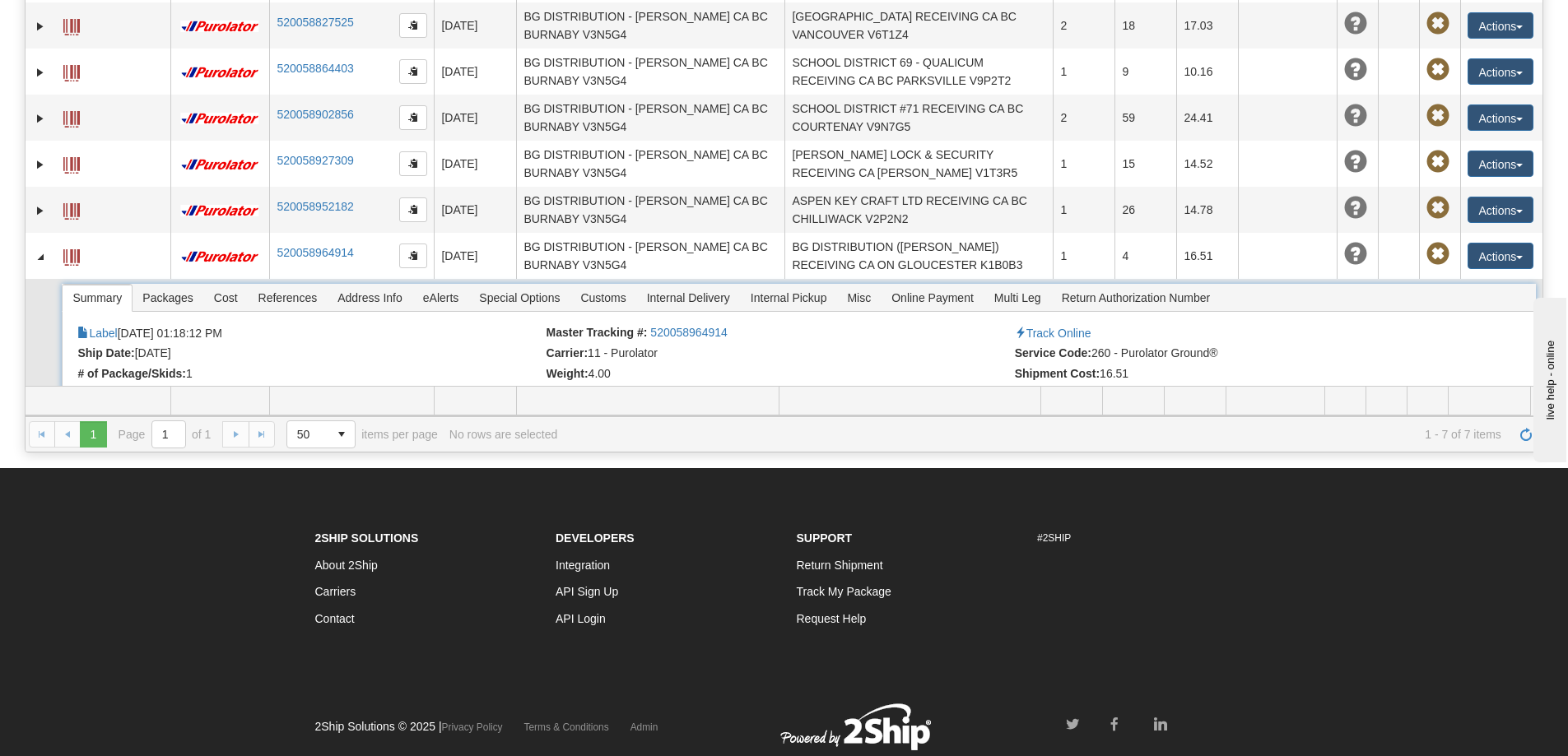
scroll to position [370, 0]
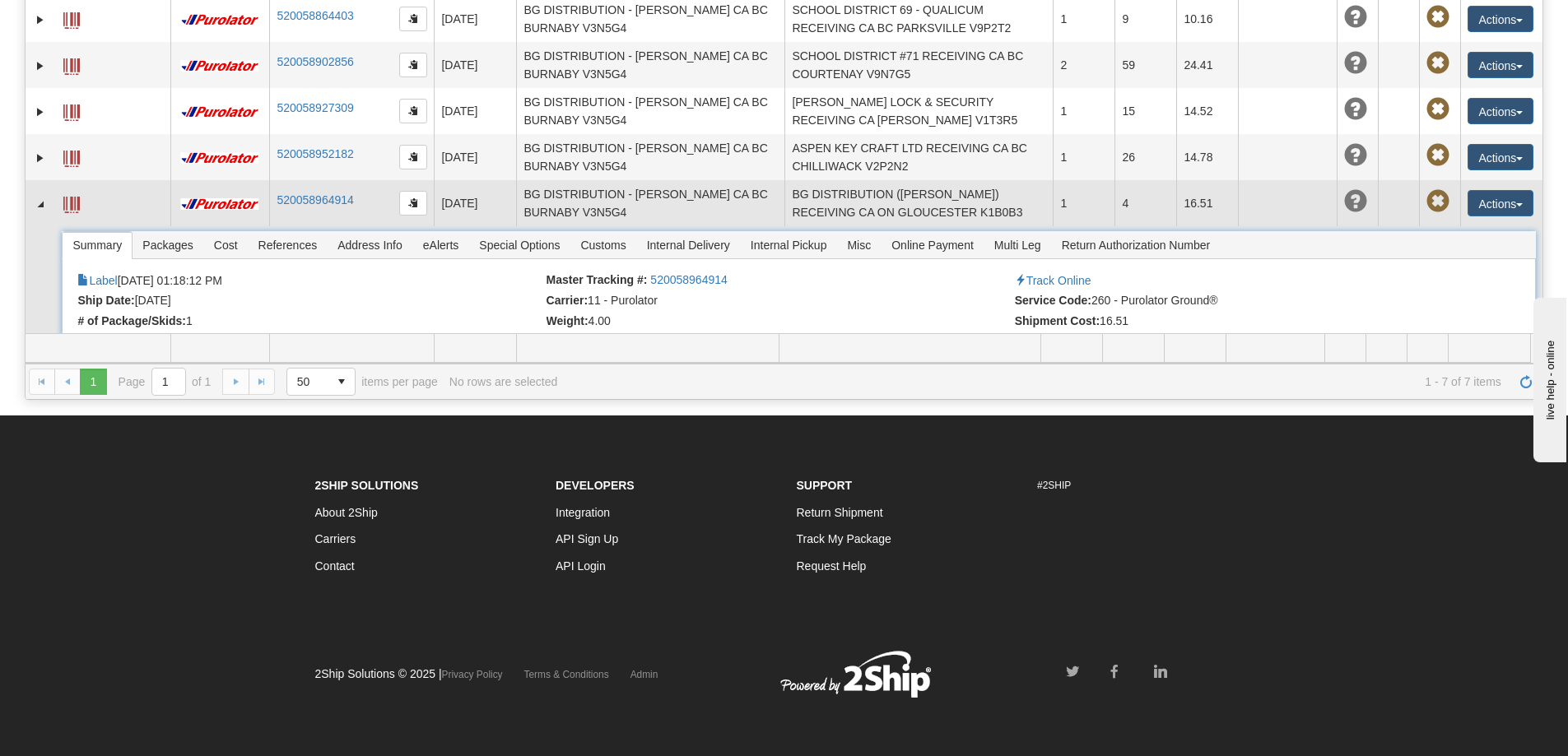
click at [1446, 191] on td at bounding box center [1440, 203] width 42 height 46
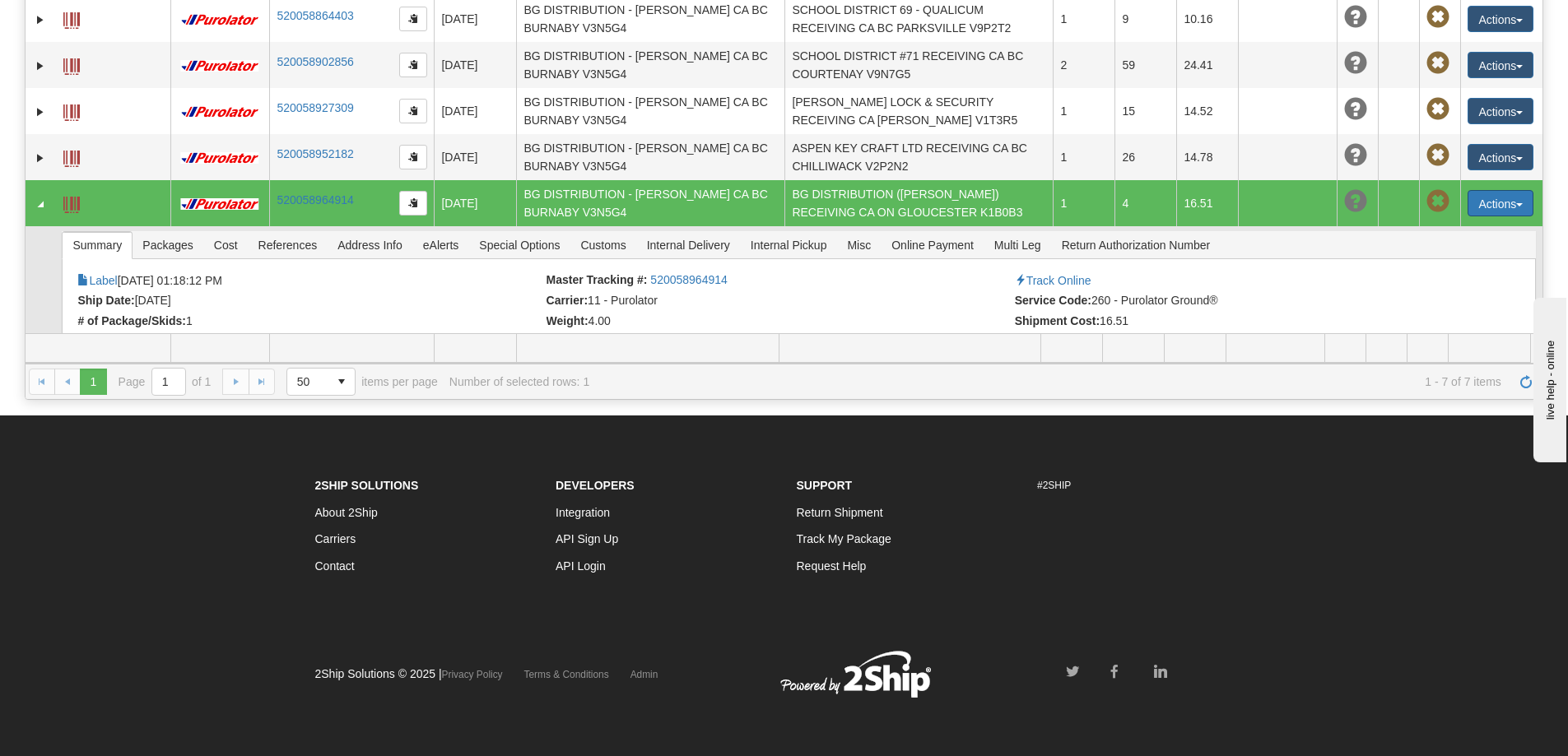
click at [1485, 190] on button "Actions" at bounding box center [1500, 203] width 65 height 27
click at [1452, 223] on link "Edit" at bounding box center [1466, 233] width 132 height 21
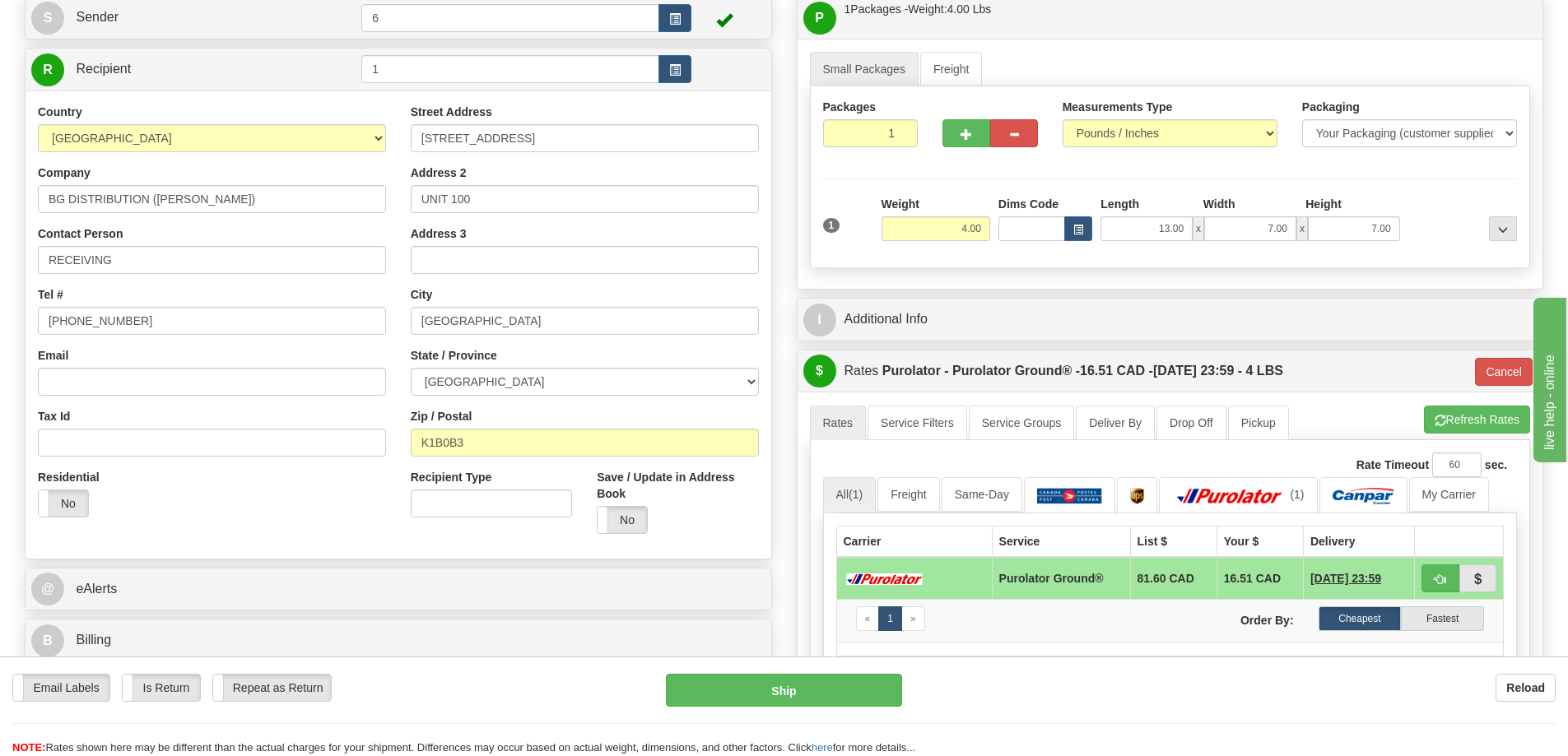
scroll to position [247, 0]
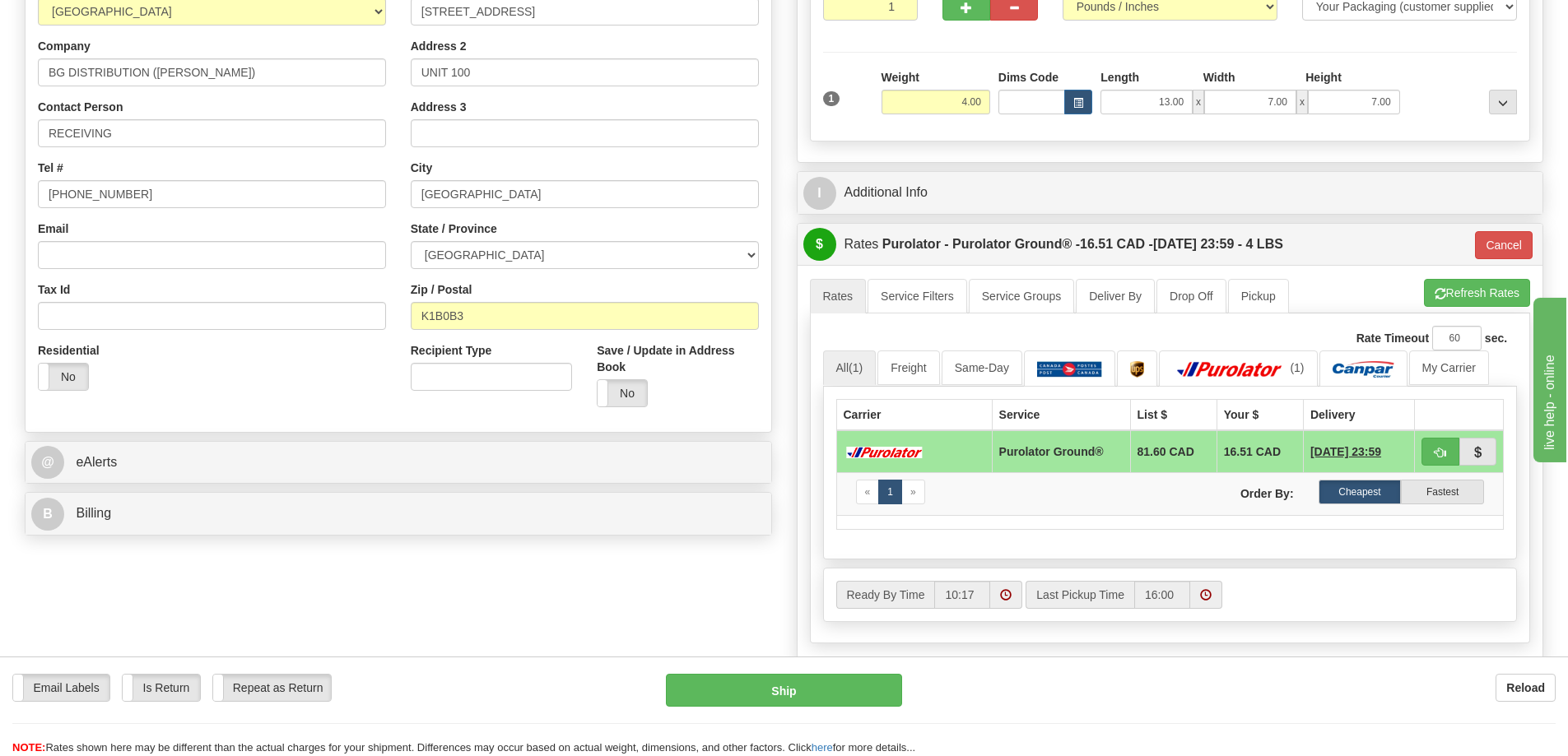
drag, startPoint x: 706, startPoint y: 598, endPoint x: 863, endPoint y: 535, distance: 169.2
click at [707, 597] on div "S Sender 6" at bounding box center [784, 348] width 1543 height 958
click at [1496, 247] on button "Cancel" at bounding box center [1503, 246] width 57 height 28
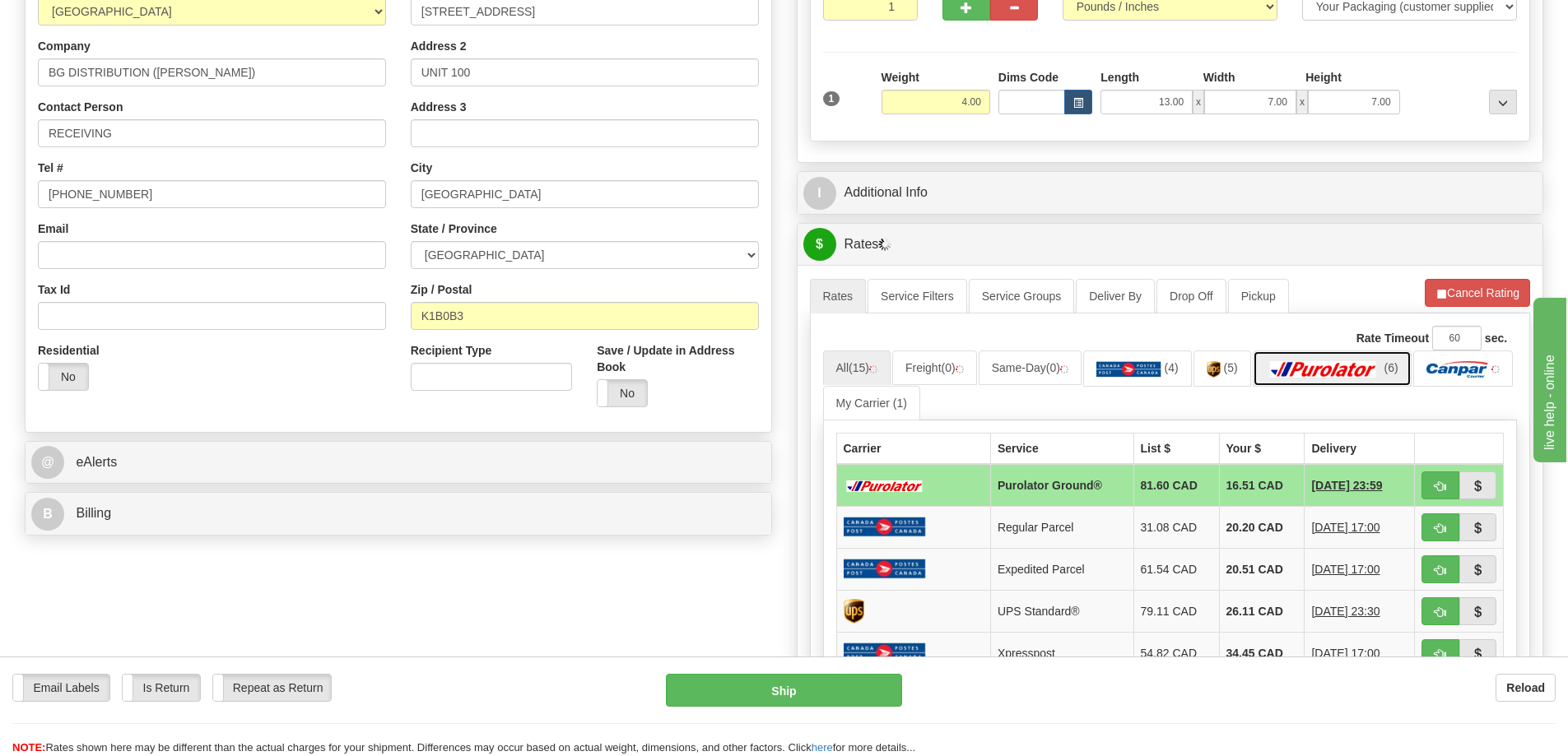
click at [1373, 377] on img at bounding box center [1323, 370] width 115 height 17
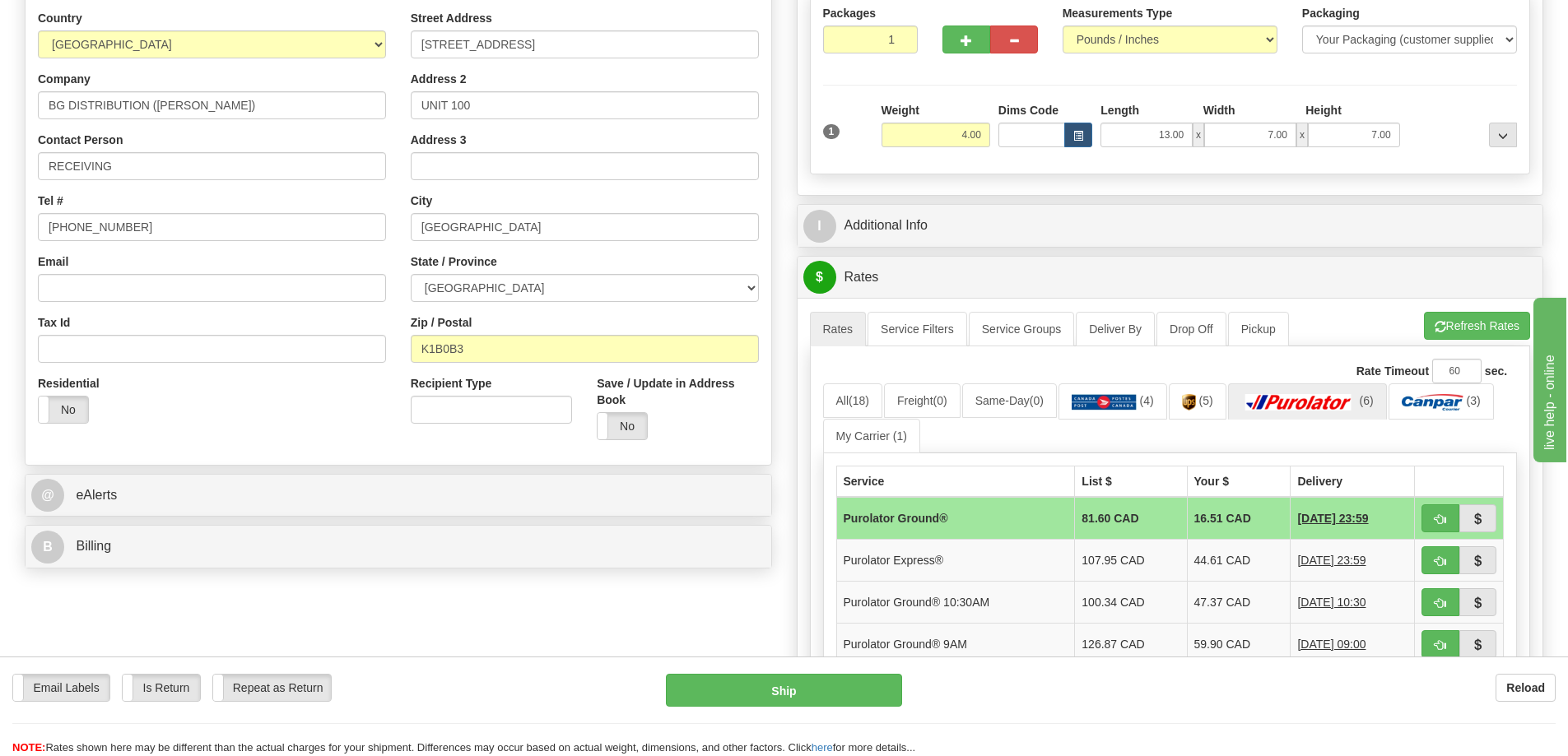
drag, startPoint x: 614, startPoint y: 141, endPoint x: 395, endPoint y: 118, distance: 220.2
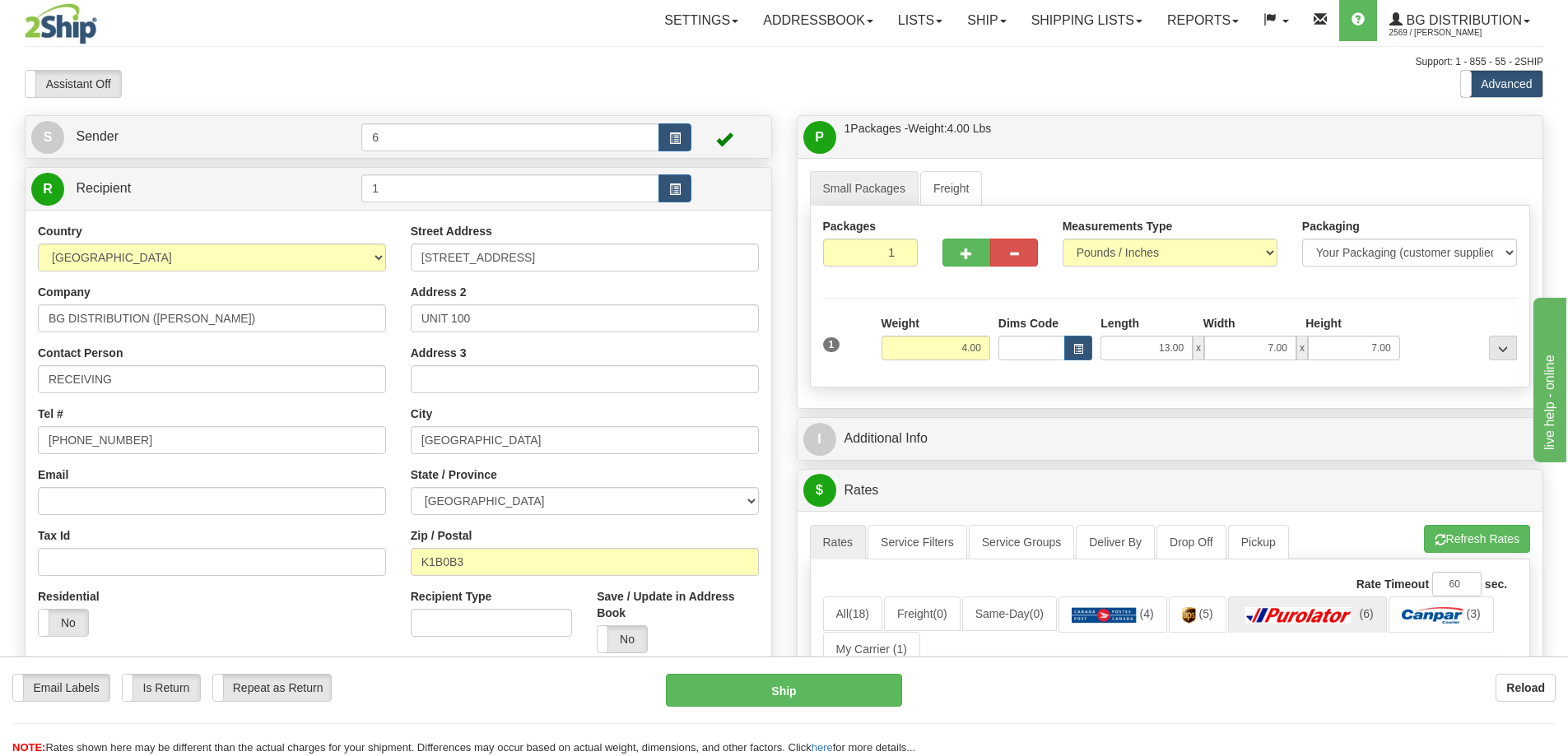
scroll to position [0, 0]
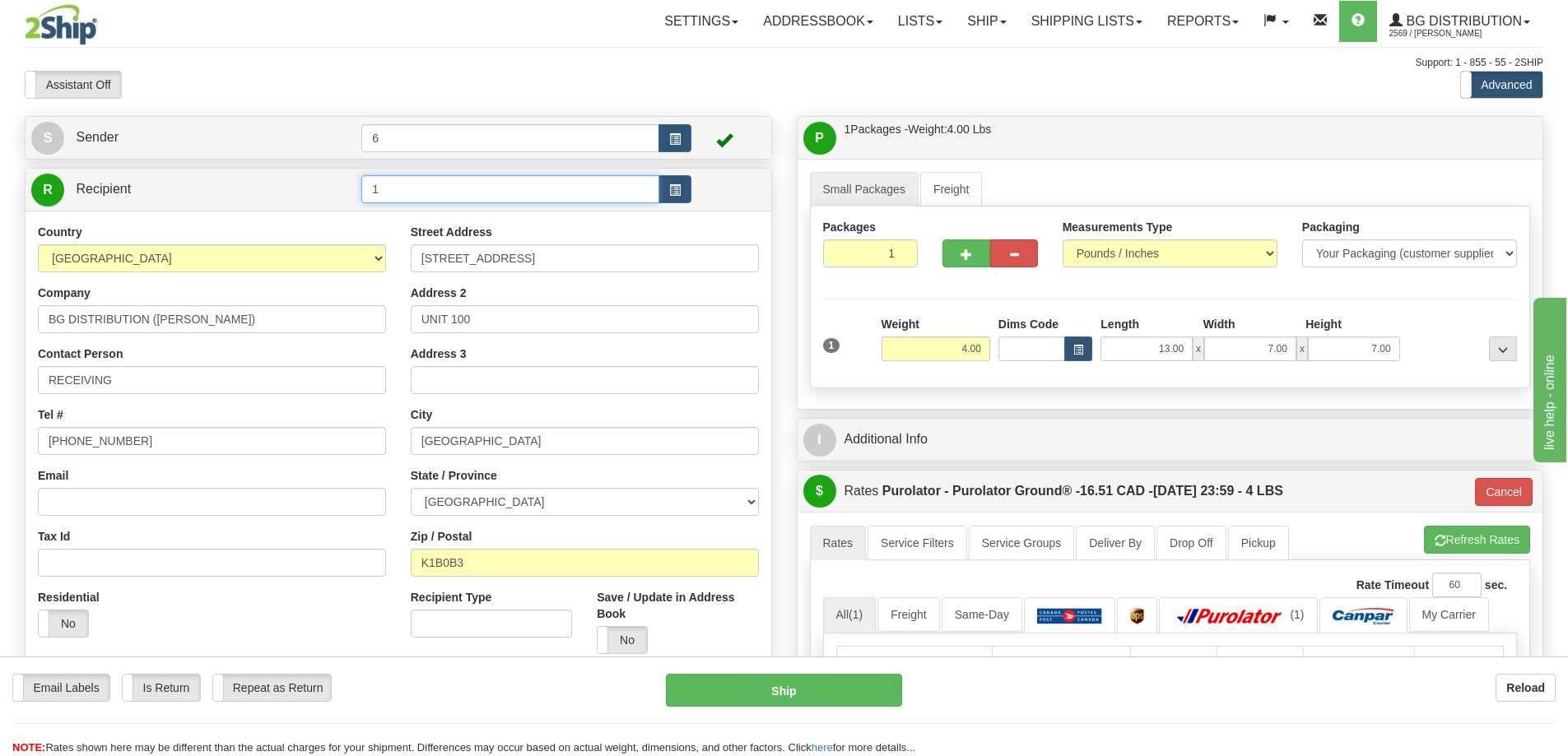
drag, startPoint x: 409, startPoint y: 198, endPoint x: 257, endPoint y: 196, distance: 152.0
click at [256, 196] on tr "R Recipient 1" at bounding box center [398, 189] width 734 height 34
type input "41099"
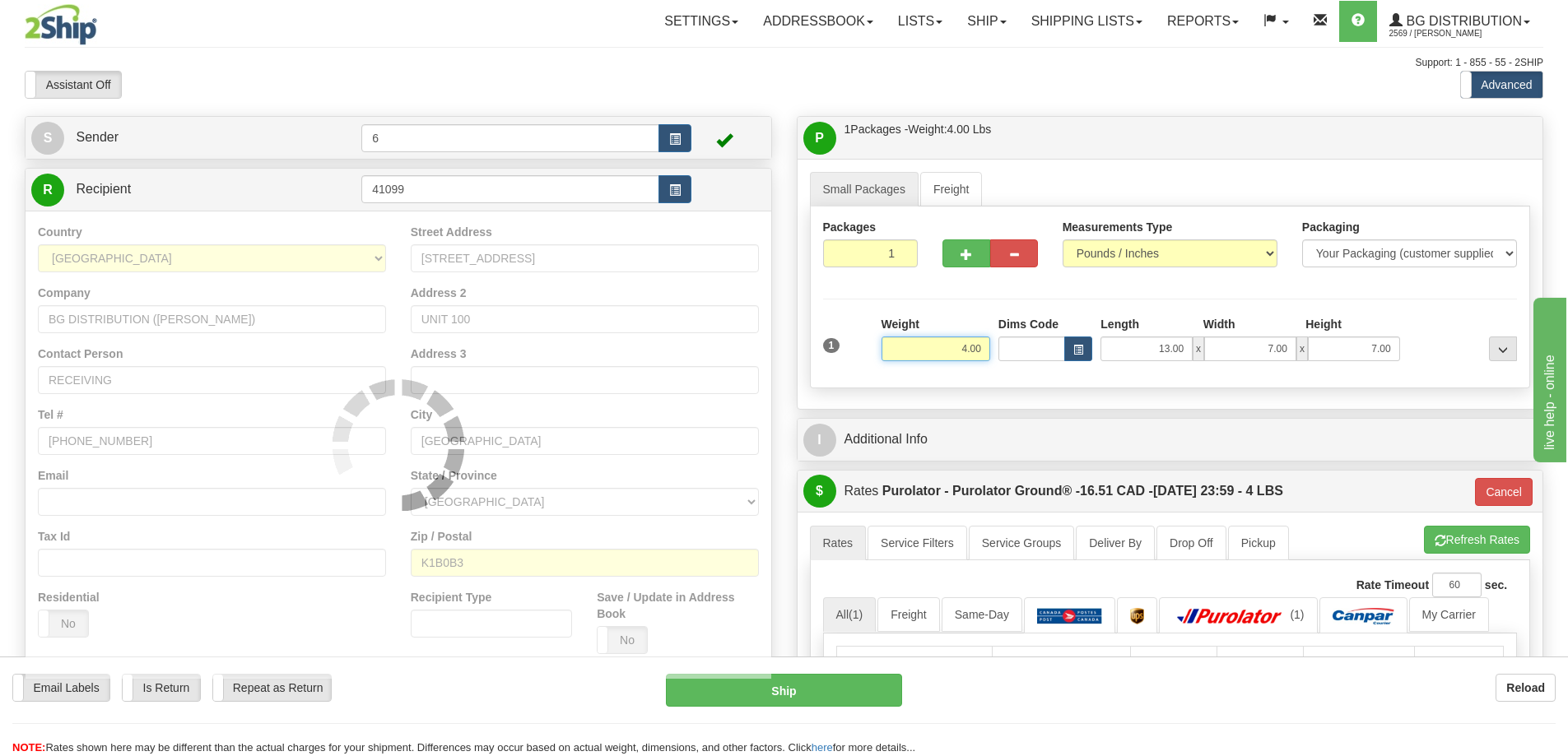
type input "260"
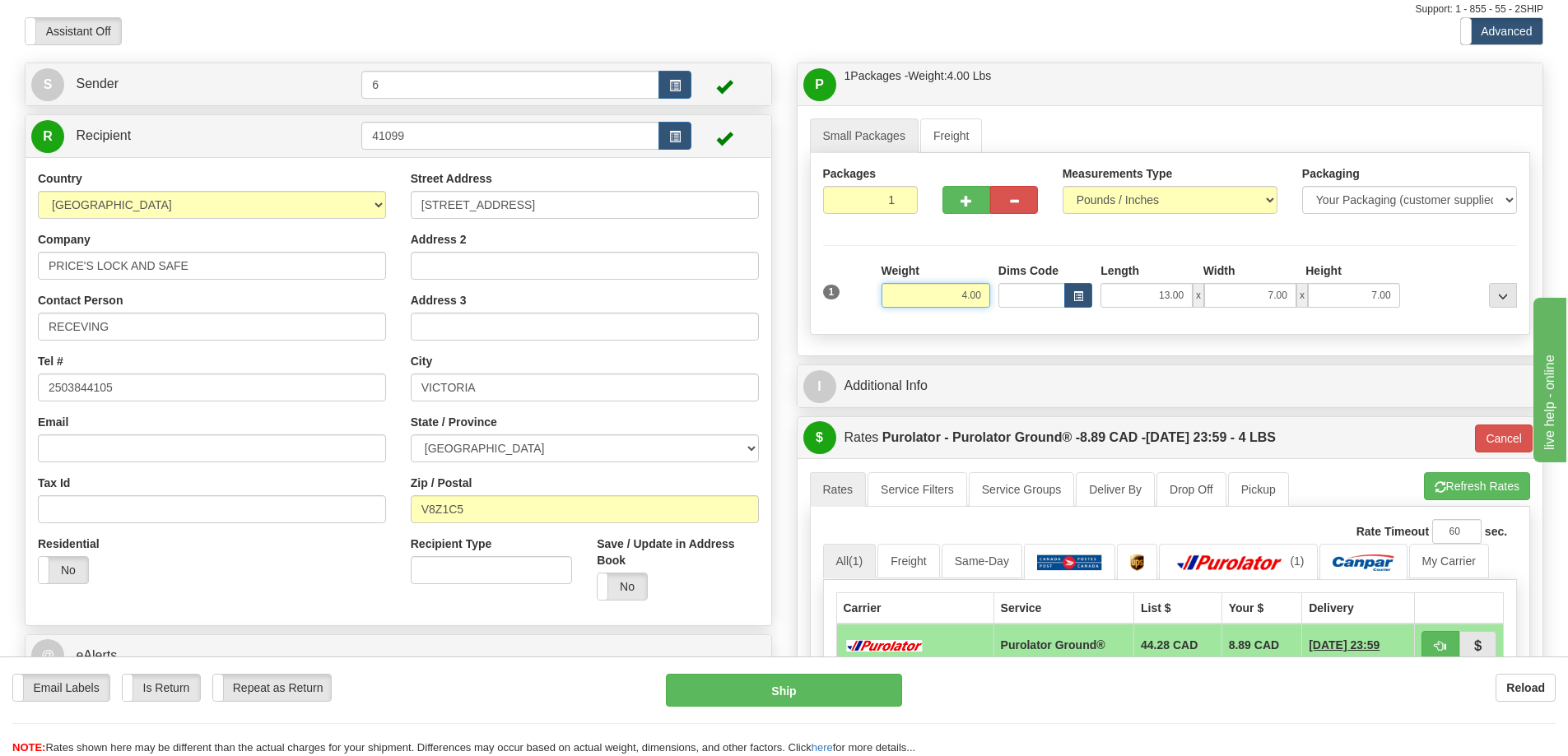
scroll to position [82, 0]
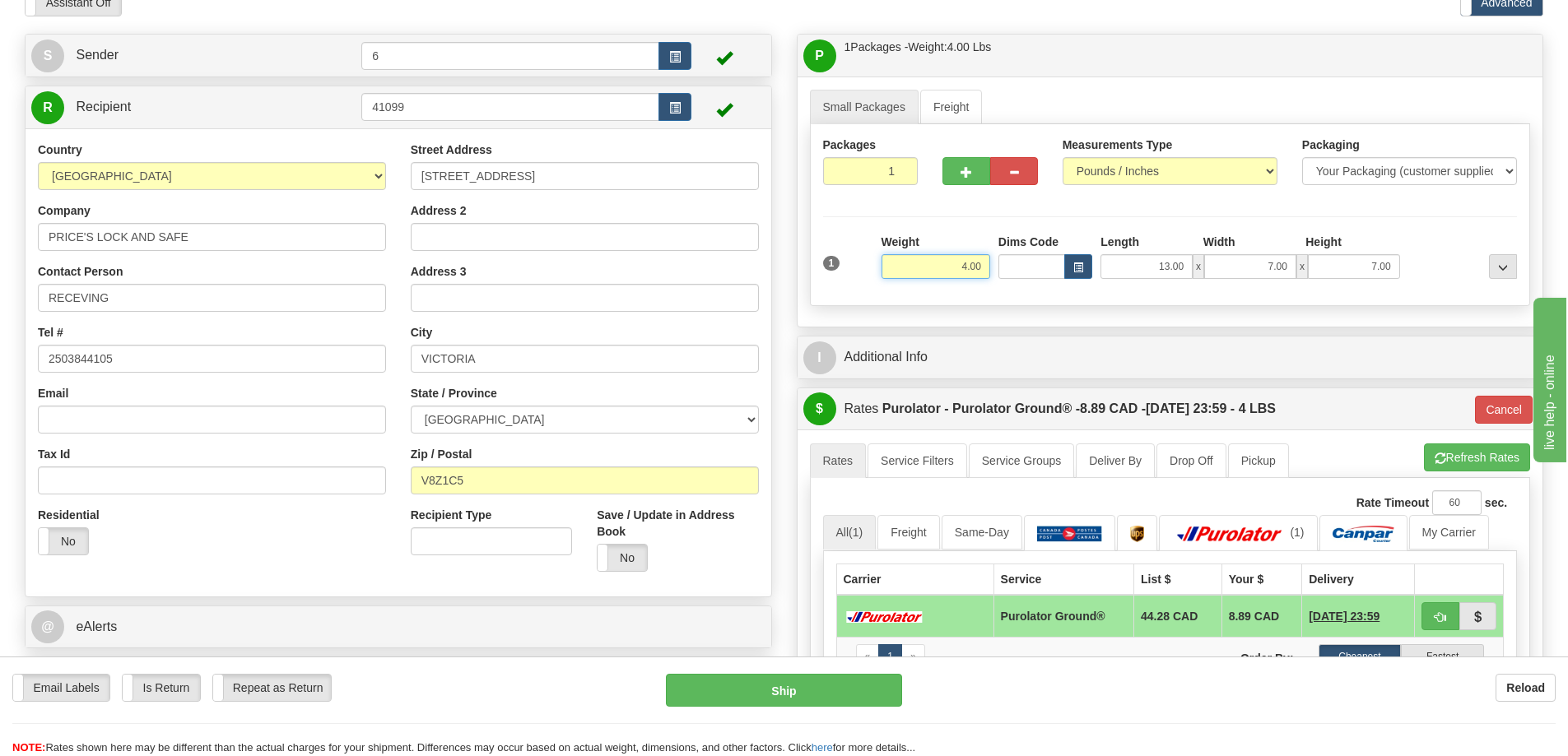
drag, startPoint x: 932, startPoint y: 268, endPoint x: 1212, endPoint y: 244, distance: 281.0
click at [1216, 244] on div "1 Weight 4.00 Dims Code x x" at bounding box center [1170, 263] width 703 height 58
type input "285.00"
type input "260"
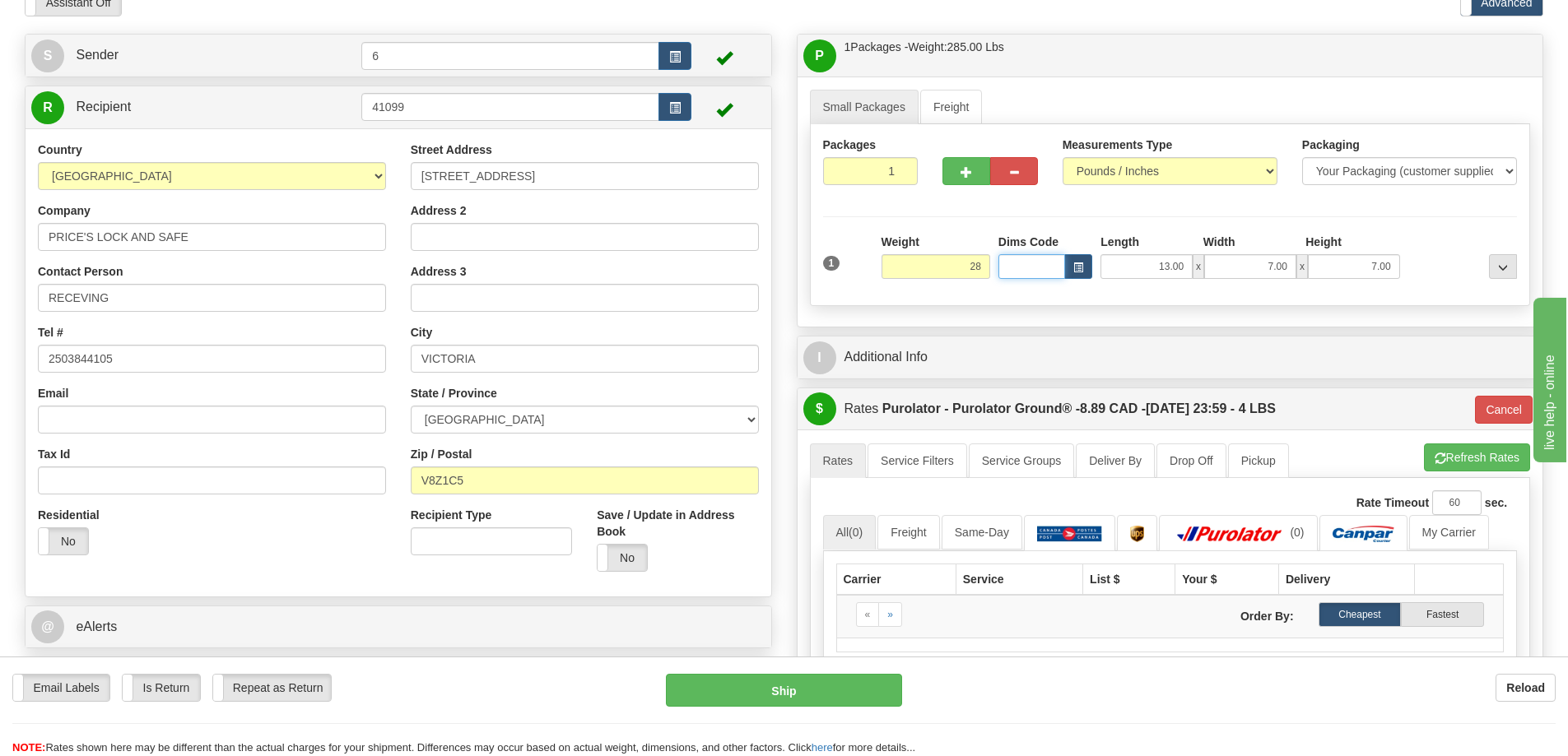
type input "28.00"
type input "260"
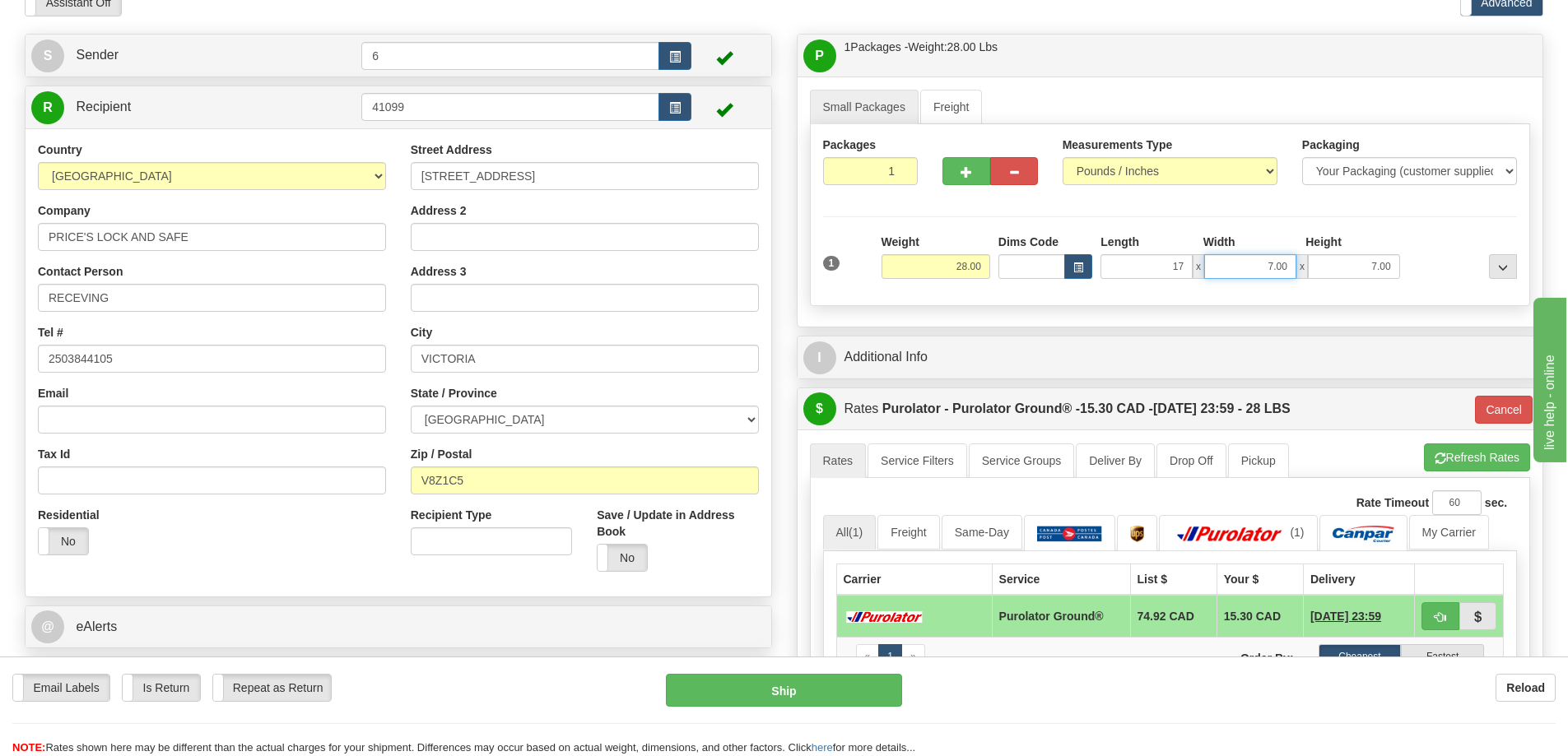
type input "17.00"
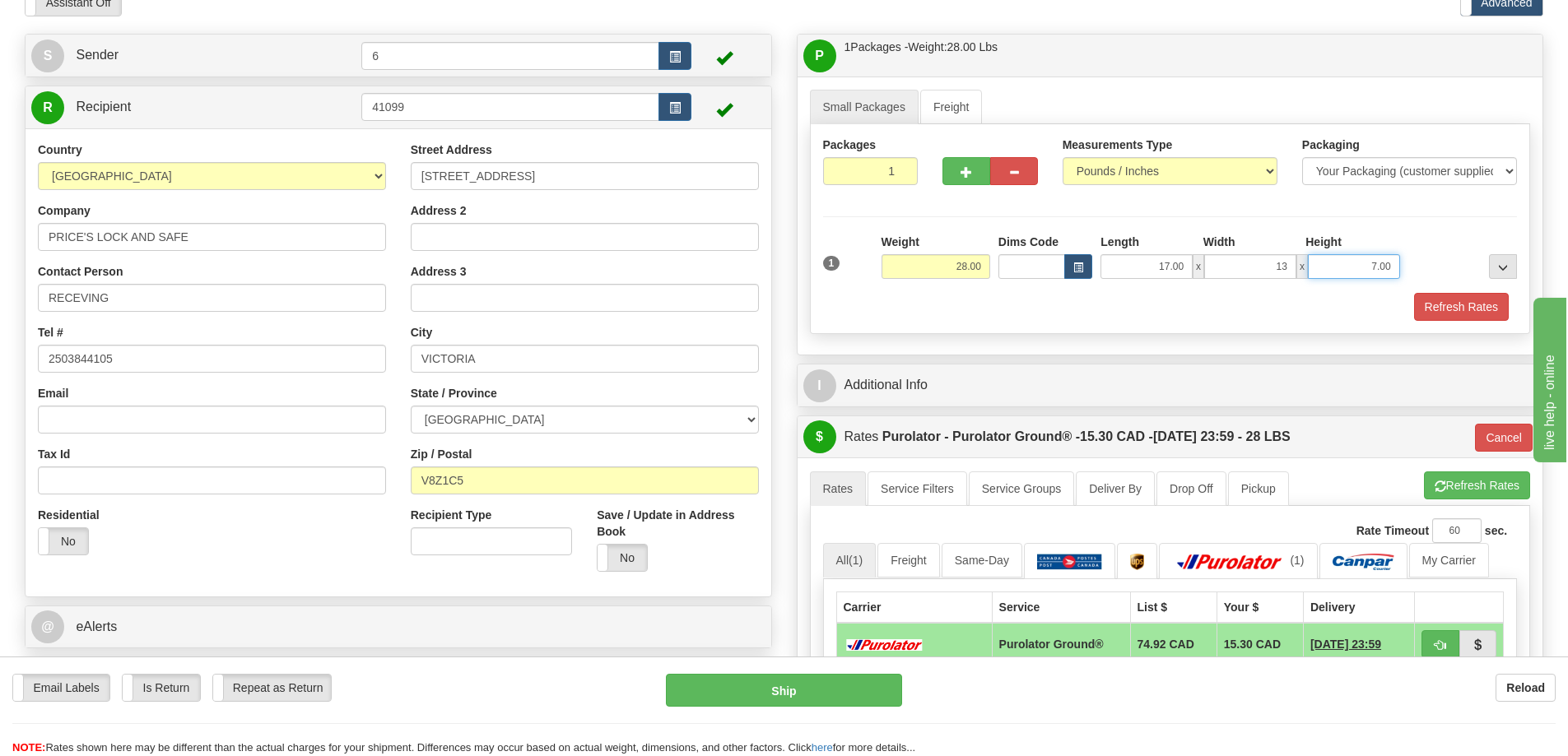
type input "13.00"
type input "11.00"
drag, startPoint x: 860, startPoint y: 169, endPoint x: 947, endPoint y: 170, distance: 87.0
click at [963, 172] on div "Packages 3 1" at bounding box center [1170, 168] width 719 height 64
type input "3"
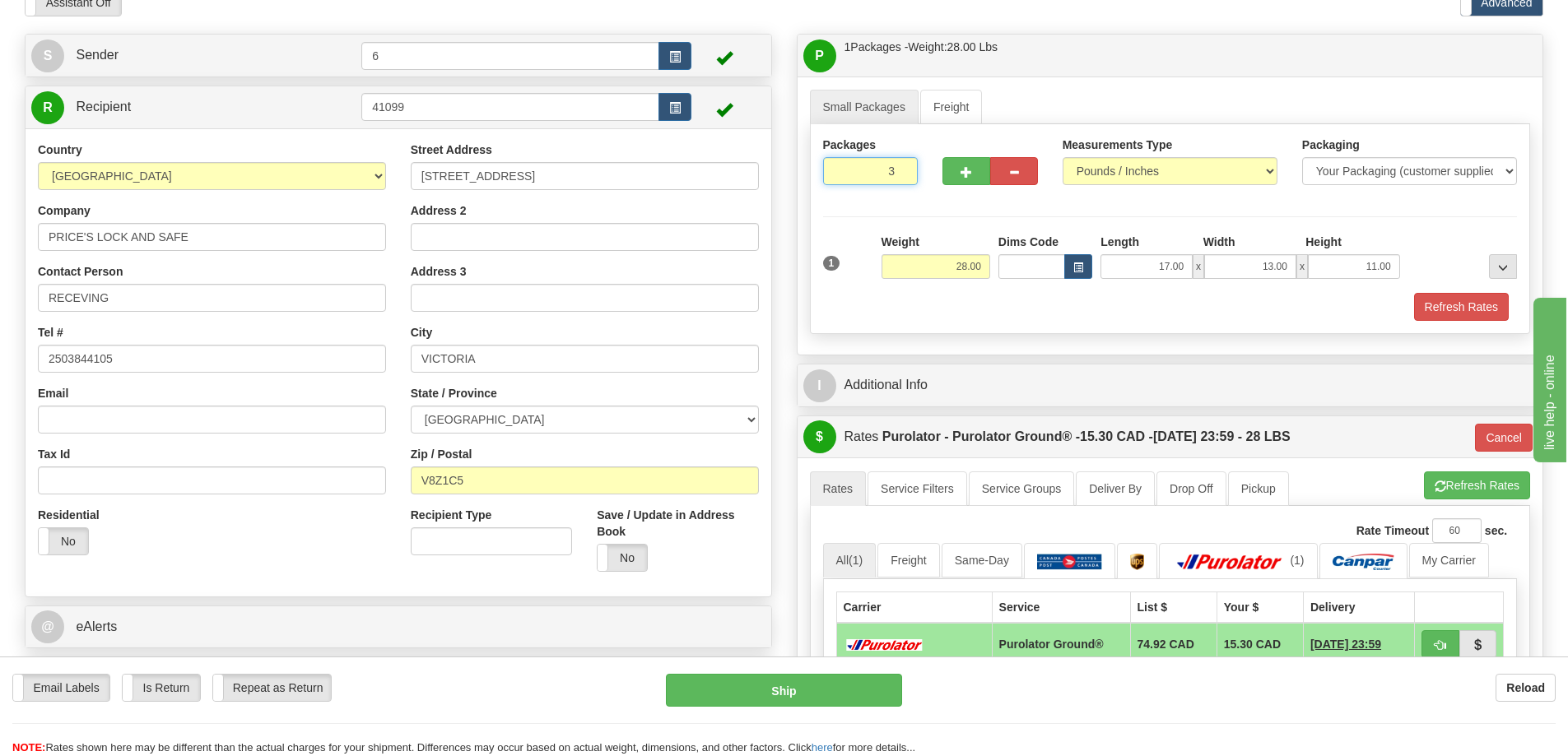
radio input "true"
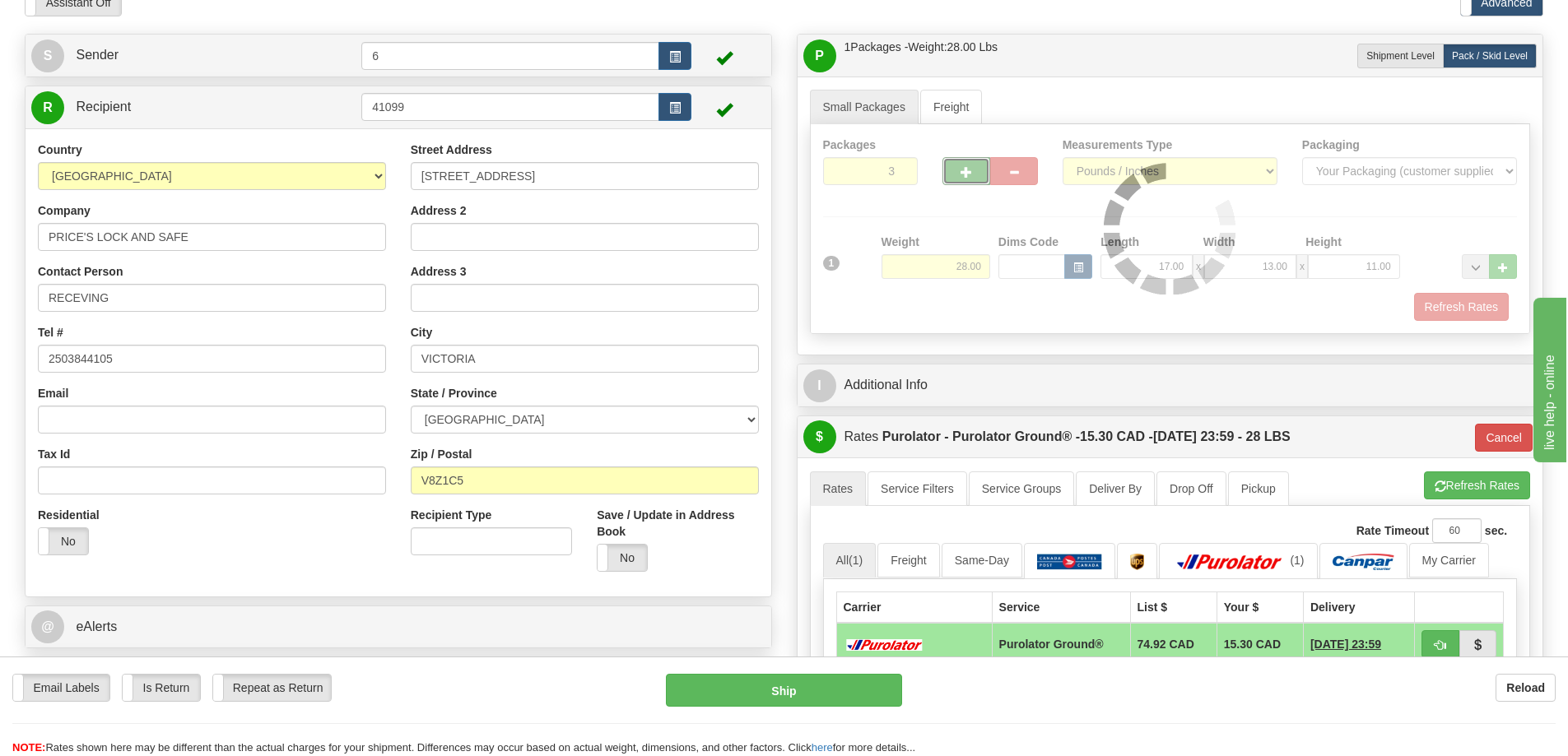
type input "260"
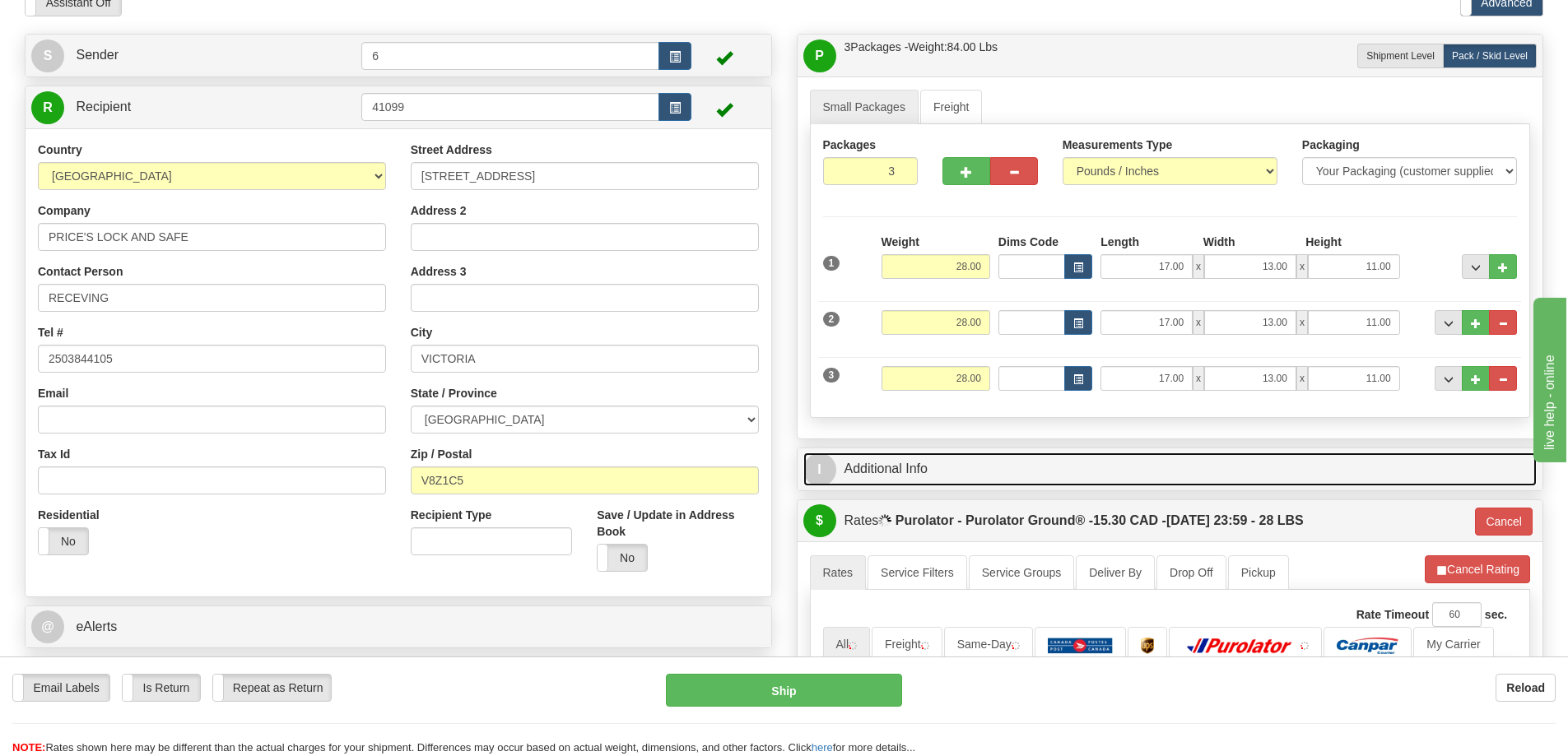
click at [1277, 461] on link "I Additional Info" at bounding box center [1170, 470] width 734 height 34
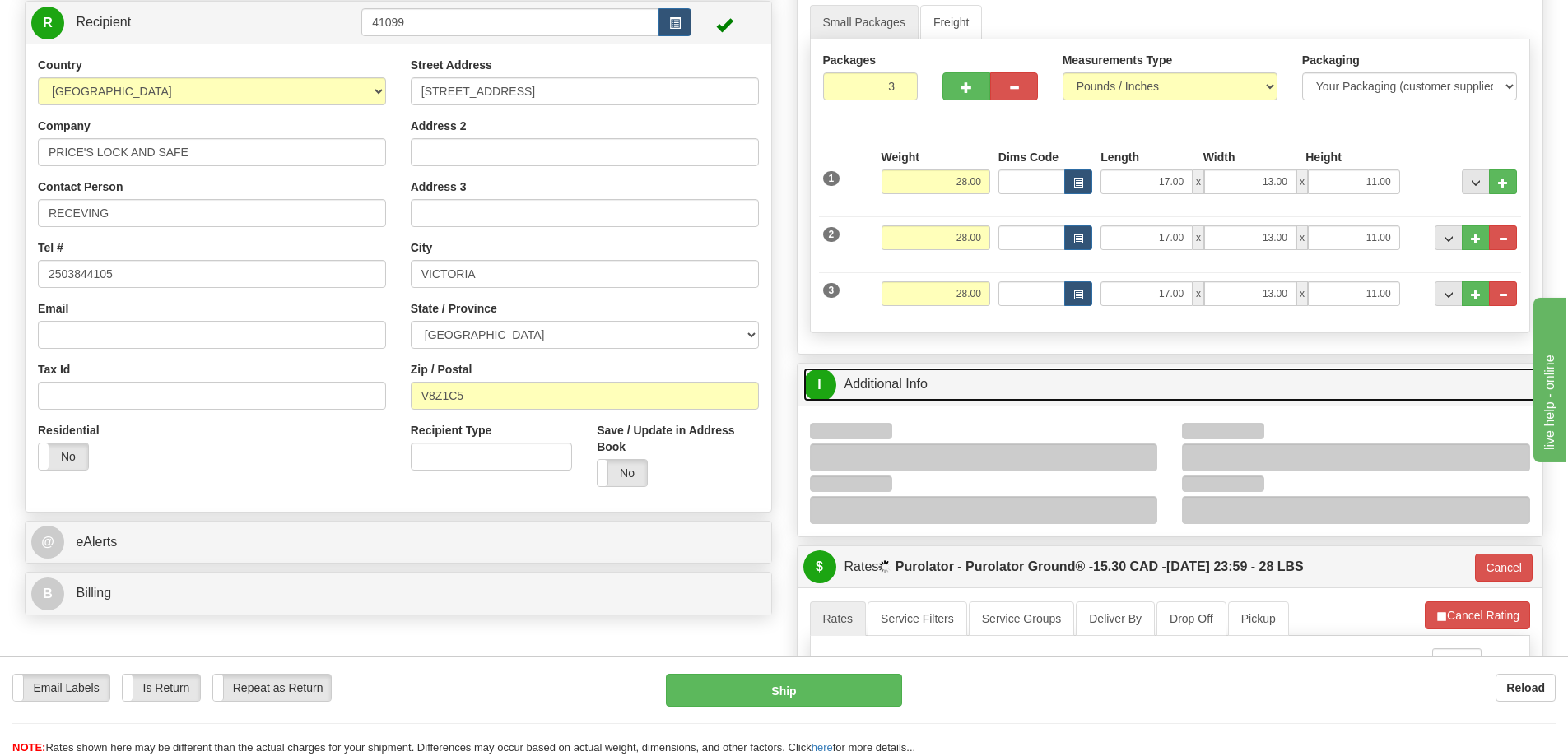
scroll to position [247, 0]
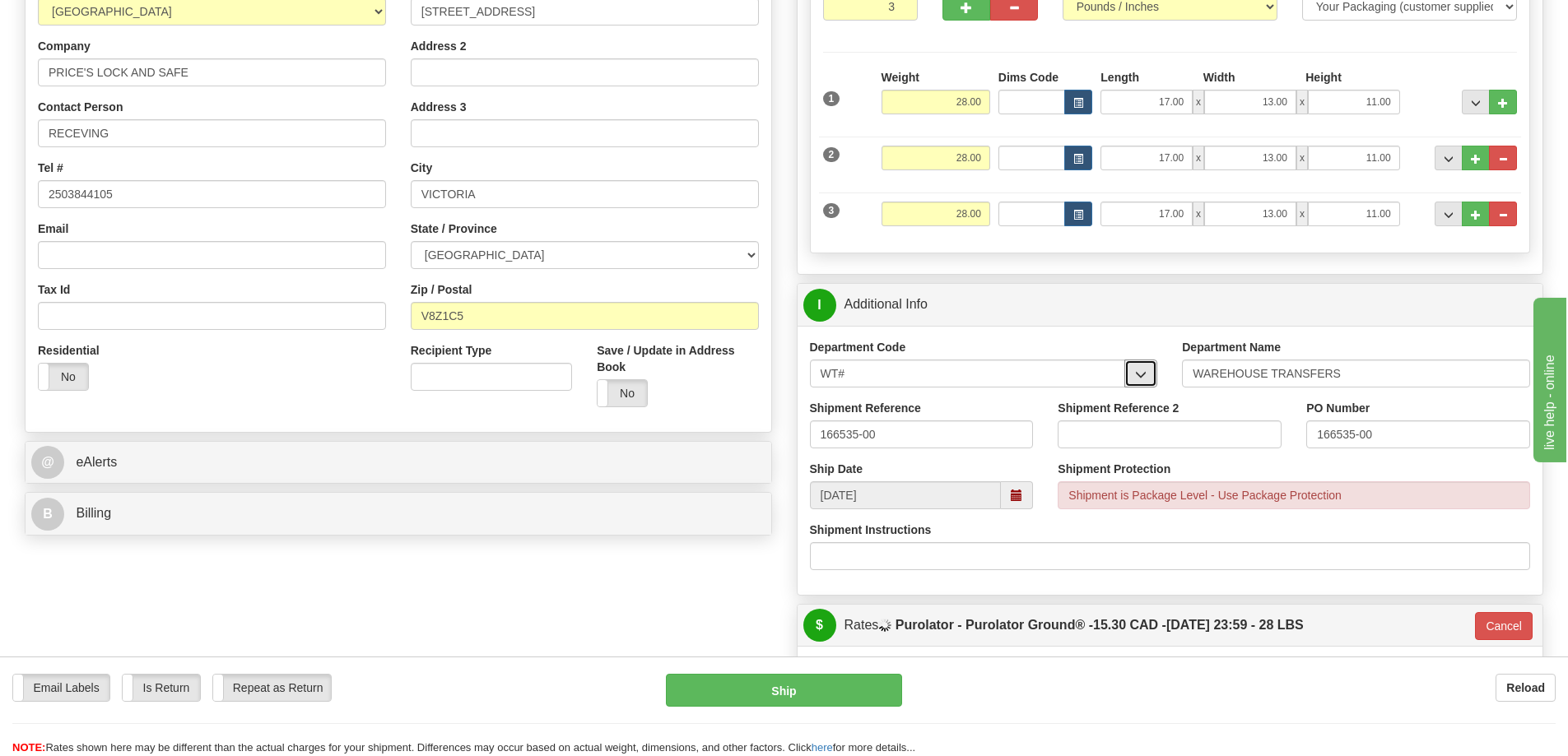
drag, startPoint x: 1128, startPoint y: 382, endPoint x: 1108, endPoint y: 385, distance: 20.2
click at [1126, 382] on button "button" at bounding box center [1140, 374] width 33 height 28
drag, startPoint x: 1075, startPoint y: 386, endPoint x: 731, endPoint y: 366, distance: 344.6
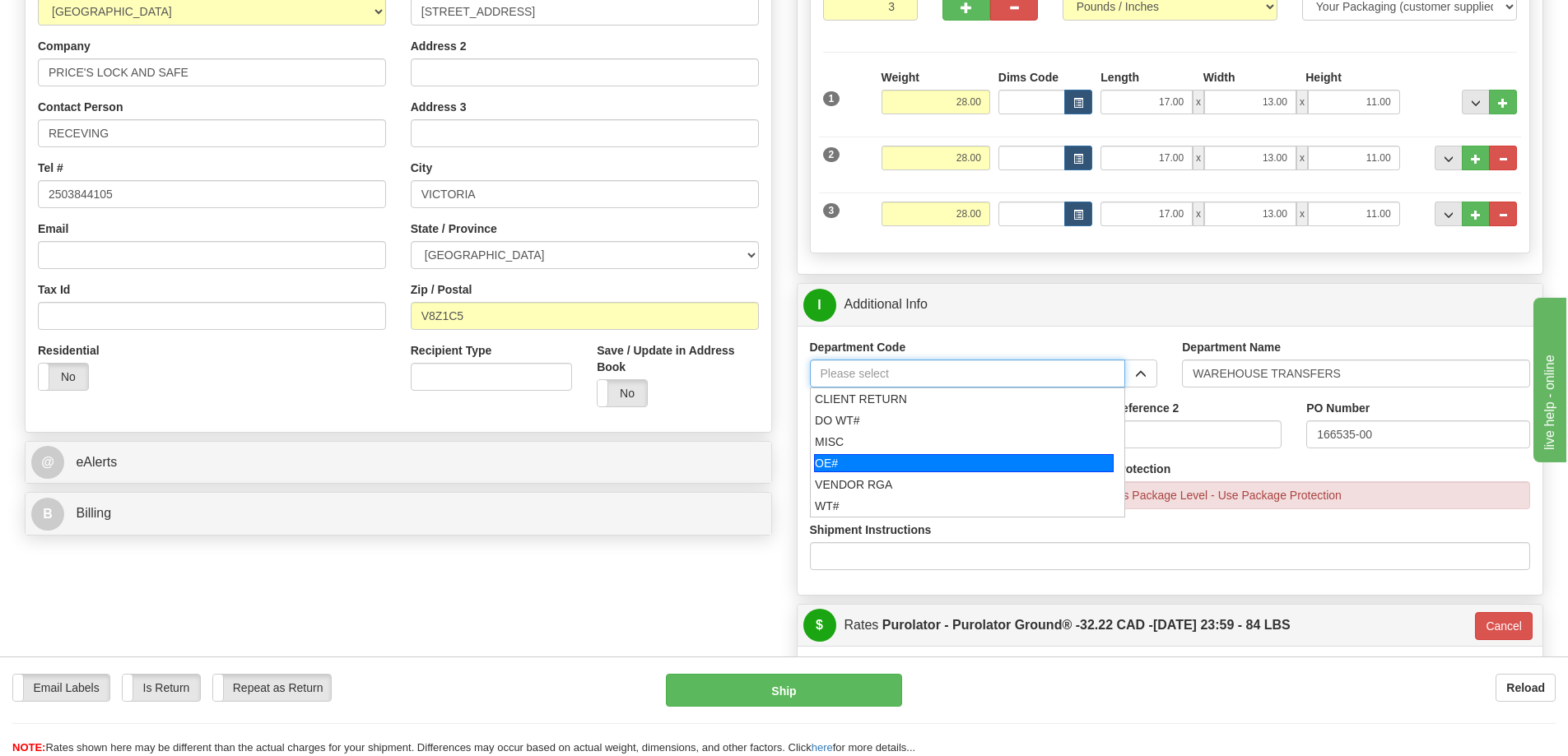
click at [831, 470] on div "OE#" at bounding box center [963, 463] width 300 height 18
type input "OE#"
type input "ORDERS"
type input "OE#"
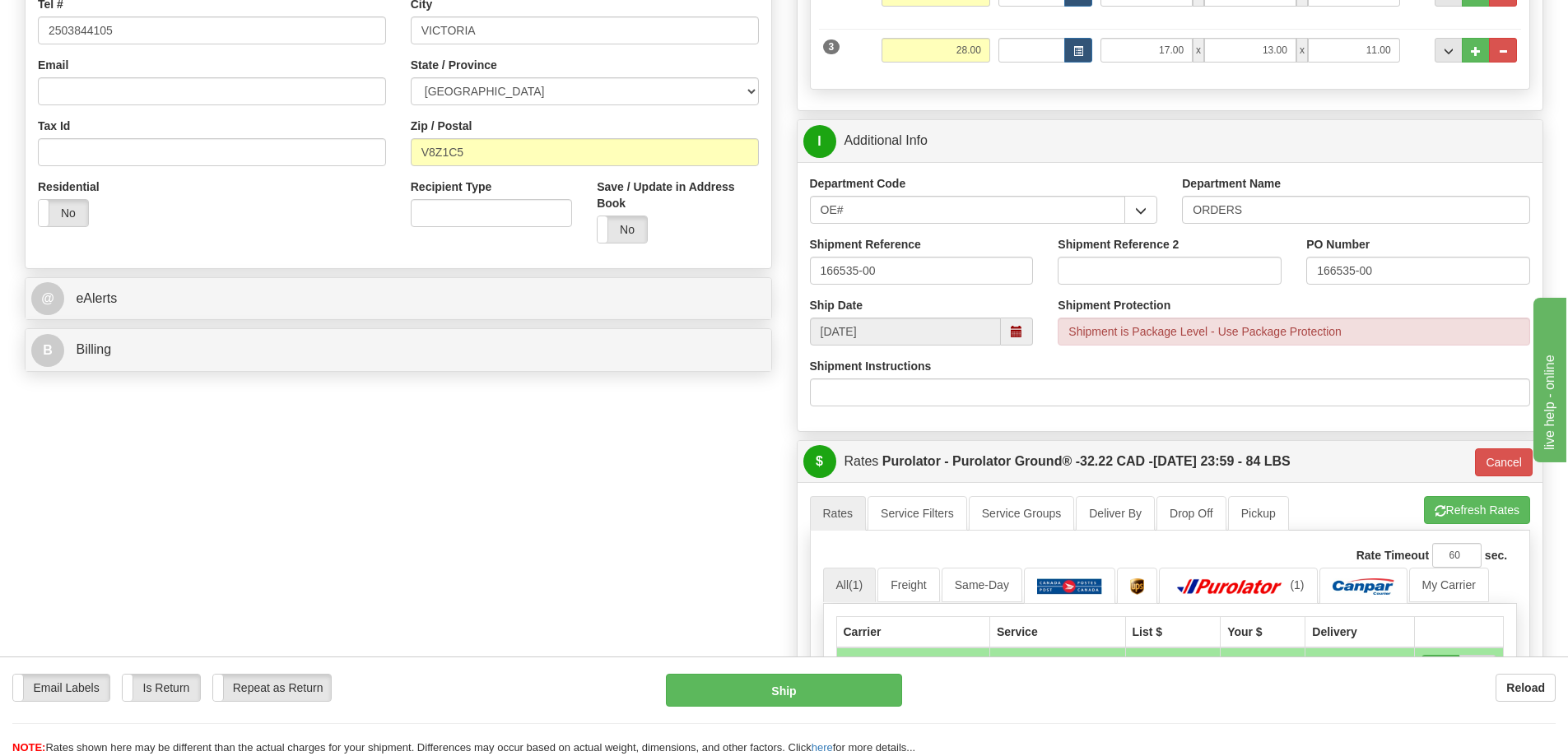
scroll to position [411, 0]
drag, startPoint x: 814, startPoint y: 276, endPoint x: 564, endPoint y: 294, distance: 250.6
type input "60032887-00"
type input "27199"
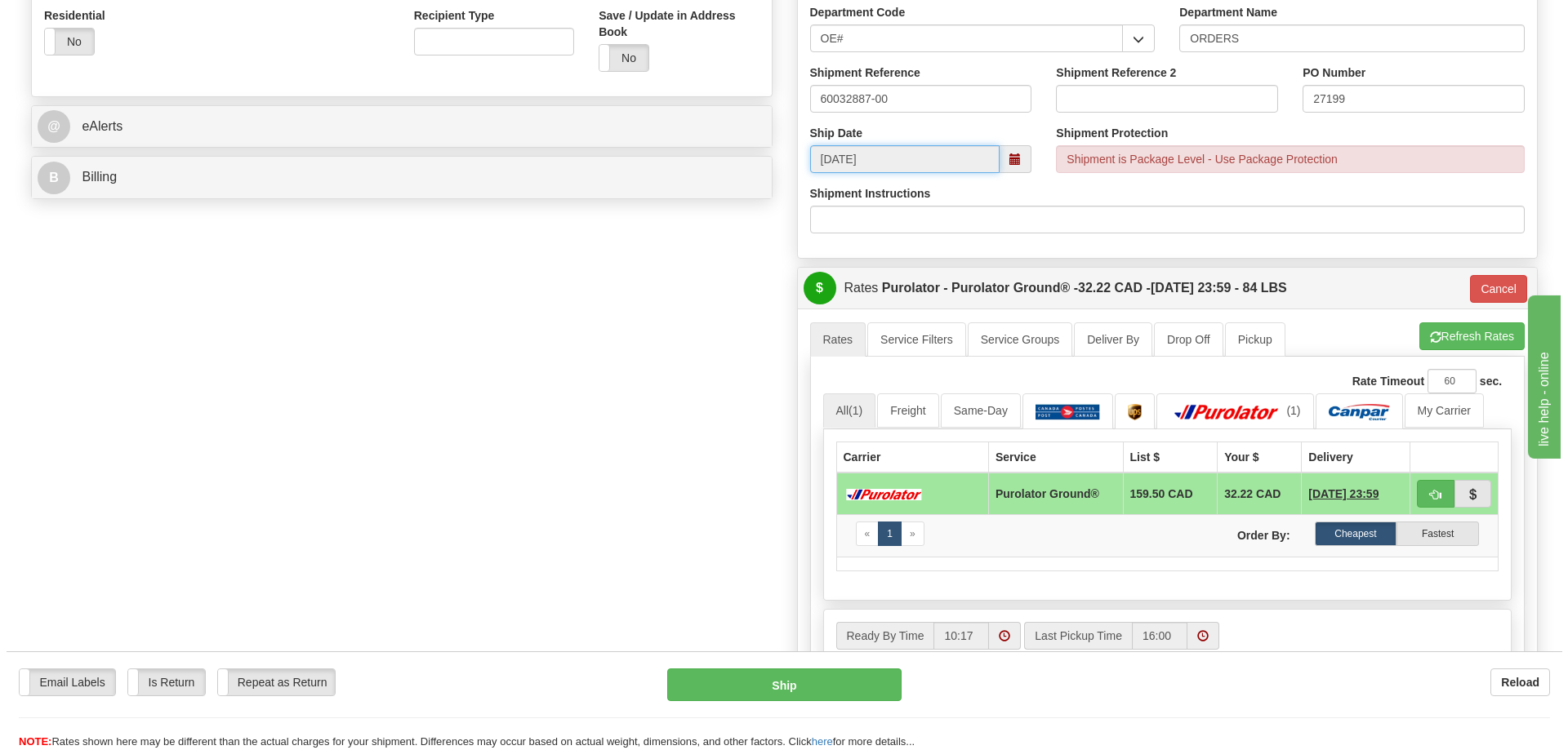
scroll to position [654, 0]
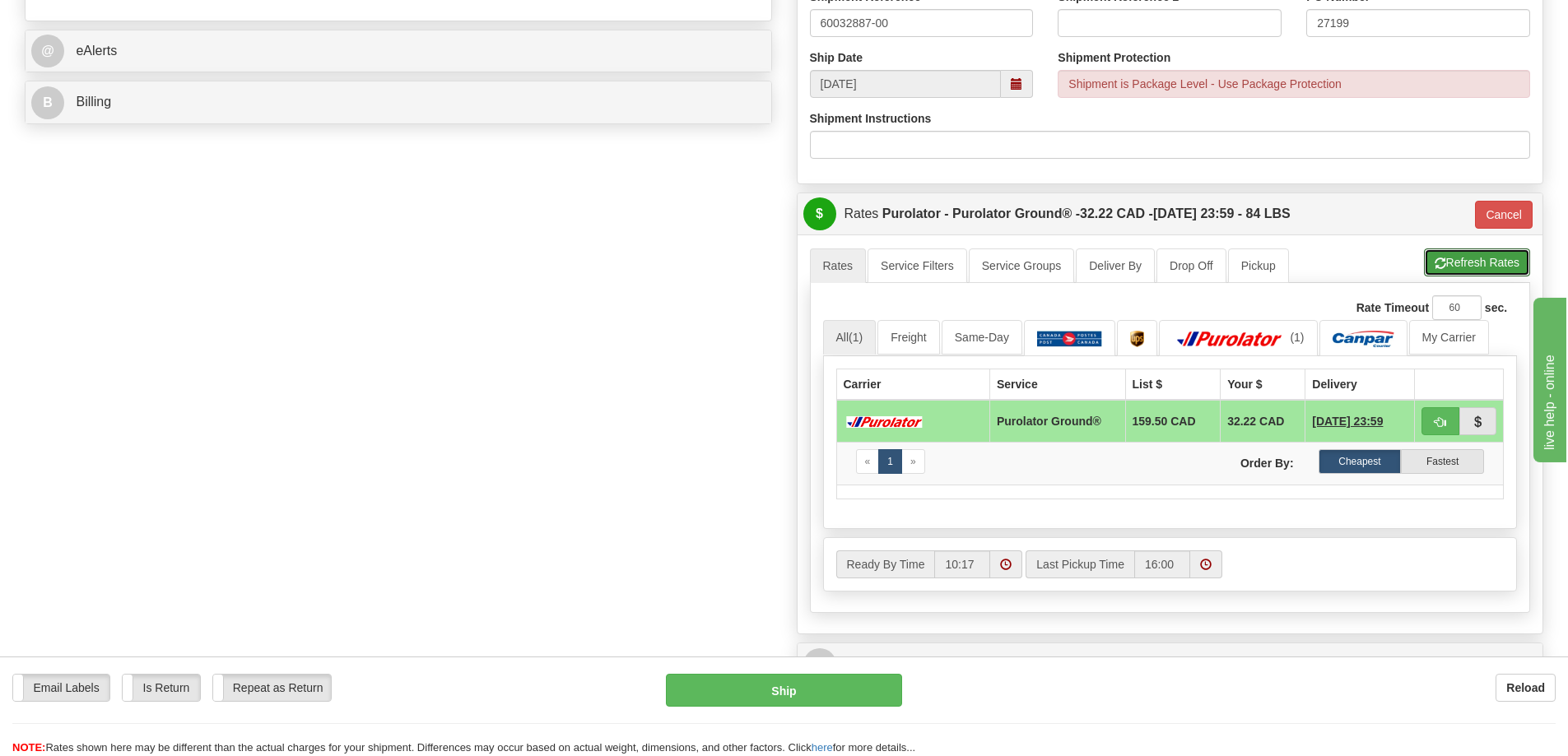
click at [1471, 269] on button "Refresh Rates" at bounding box center [1477, 263] width 106 height 28
type input "260"
click at [831, 691] on button "Ship" at bounding box center [784, 690] width 236 height 33
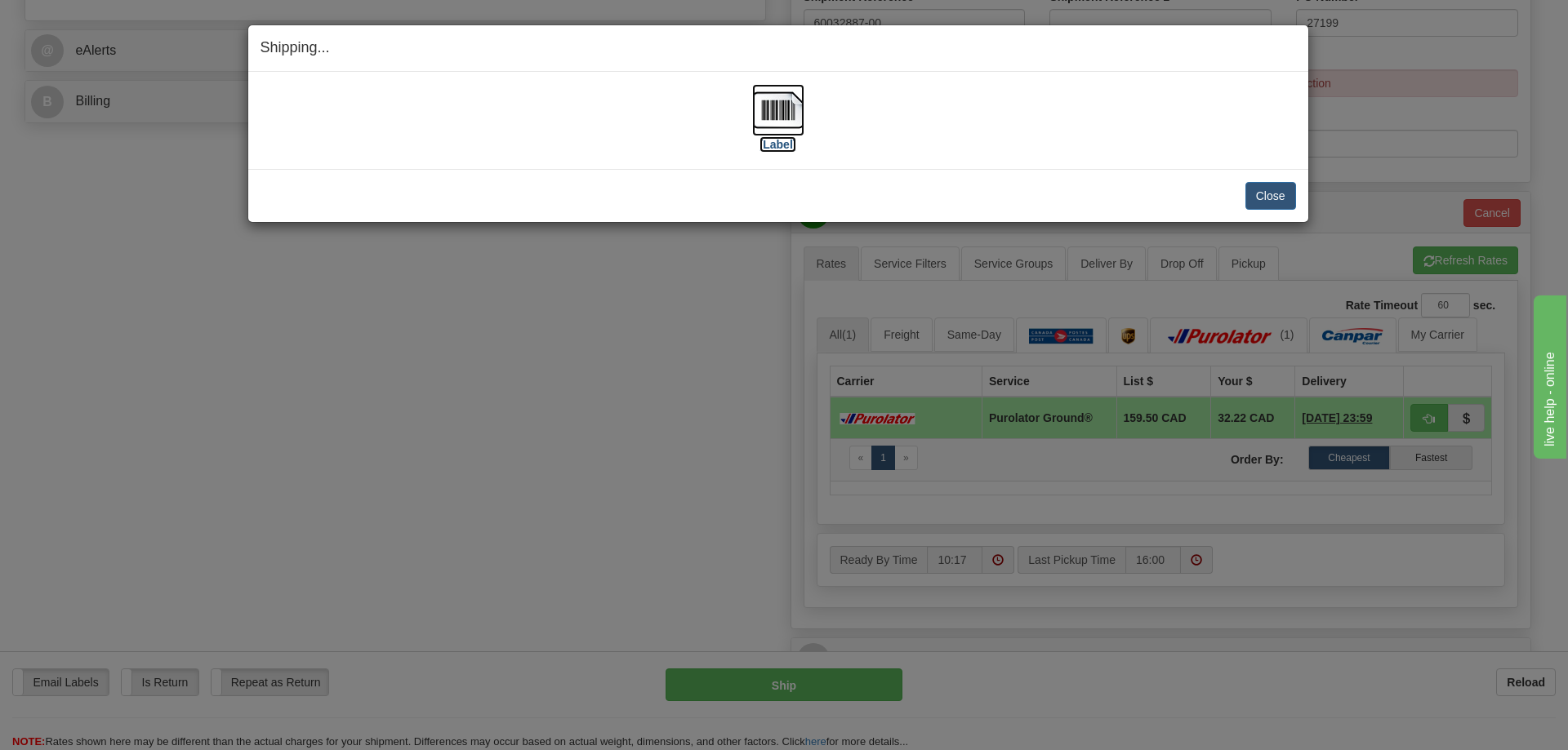
click at [770, 145] on label "[Label]" at bounding box center [778, 144] width 38 height 17
